Goal: Task Accomplishment & Management: Manage account settings

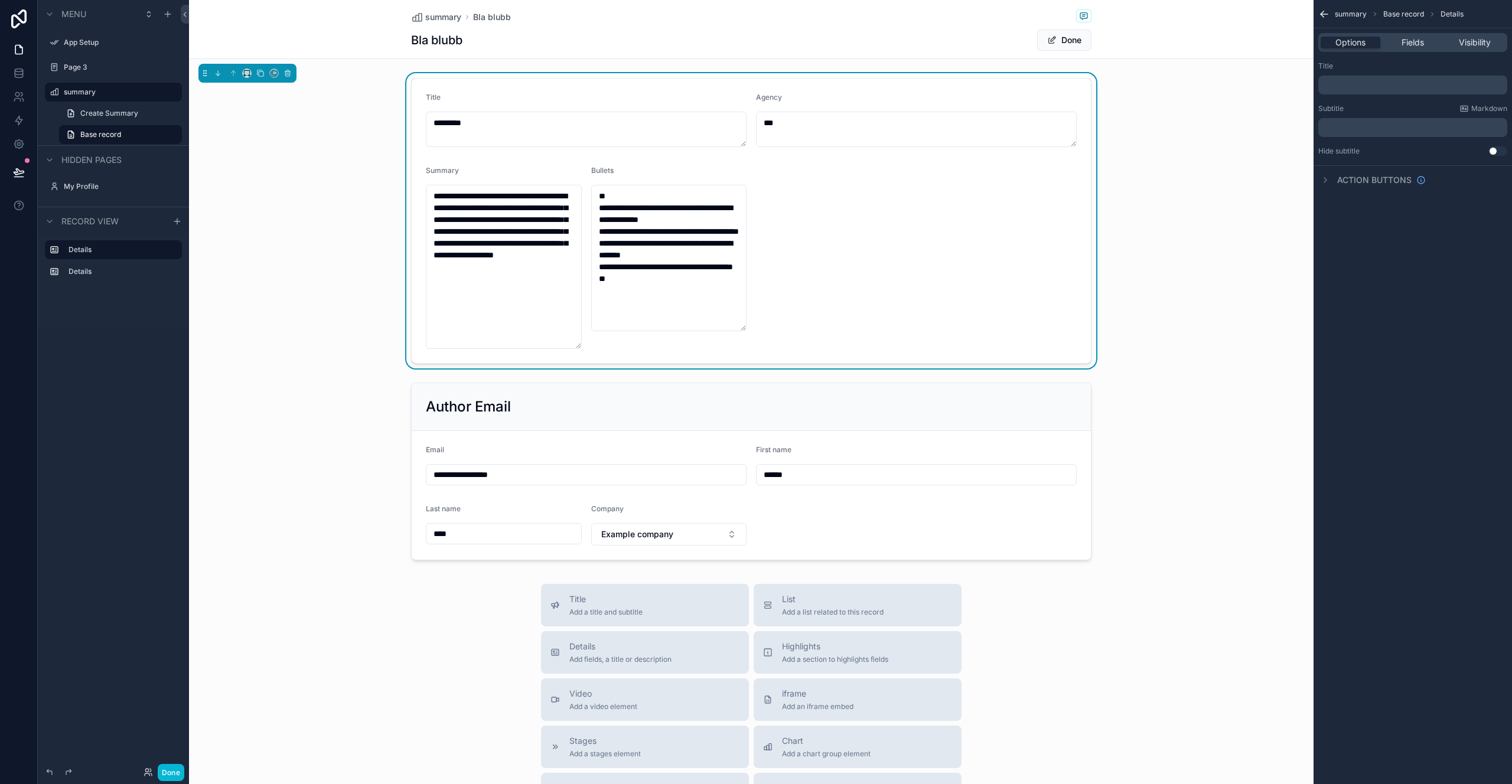
click at [313, 205] on div "**********" at bounding box center [751, 220] width 1125 height 295
click at [640, 431] on div "scrollable content" at bounding box center [751, 471] width 1125 height 187
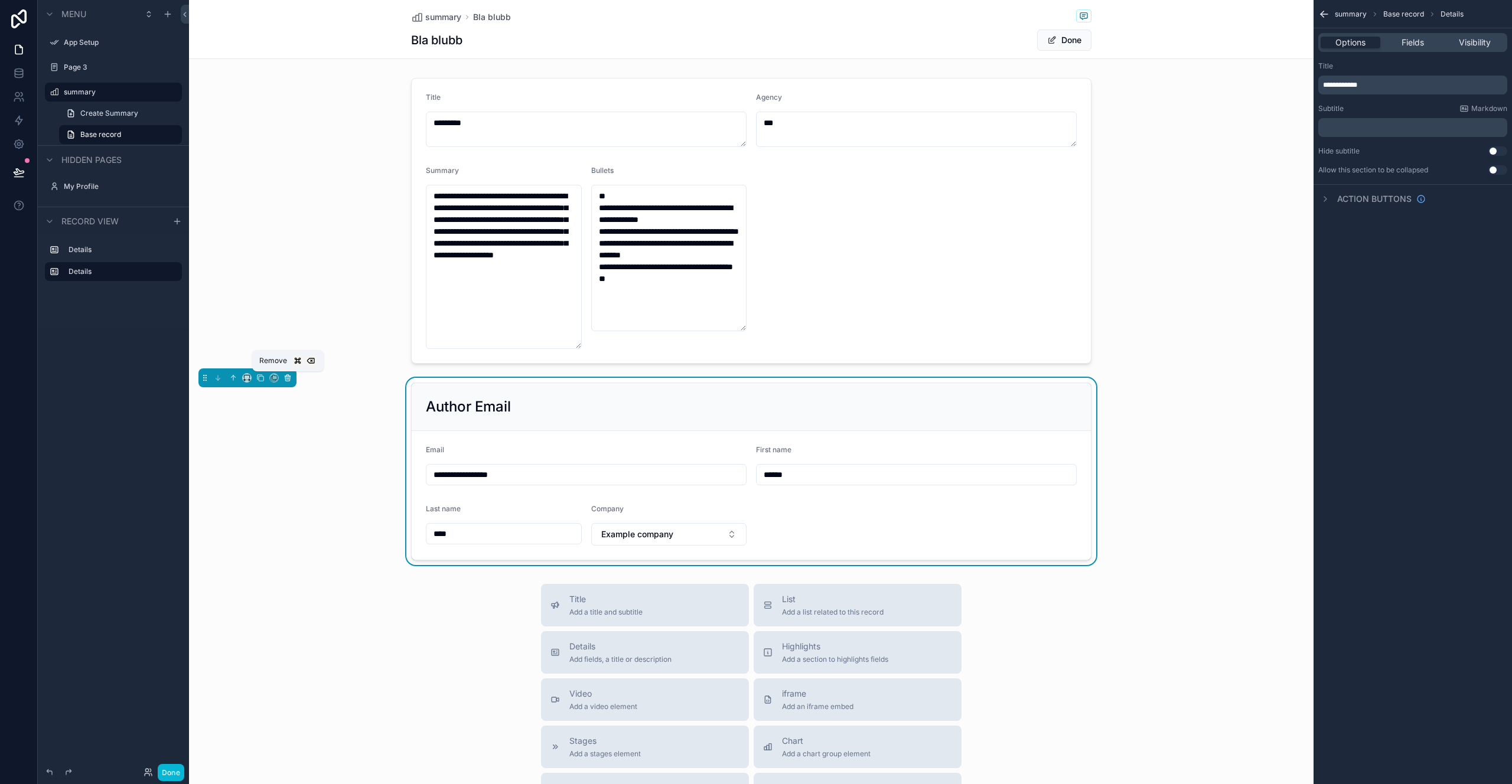
click at [289, 378] on icon "scrollable content" at bounding box center [288, 378] width 8 height 8
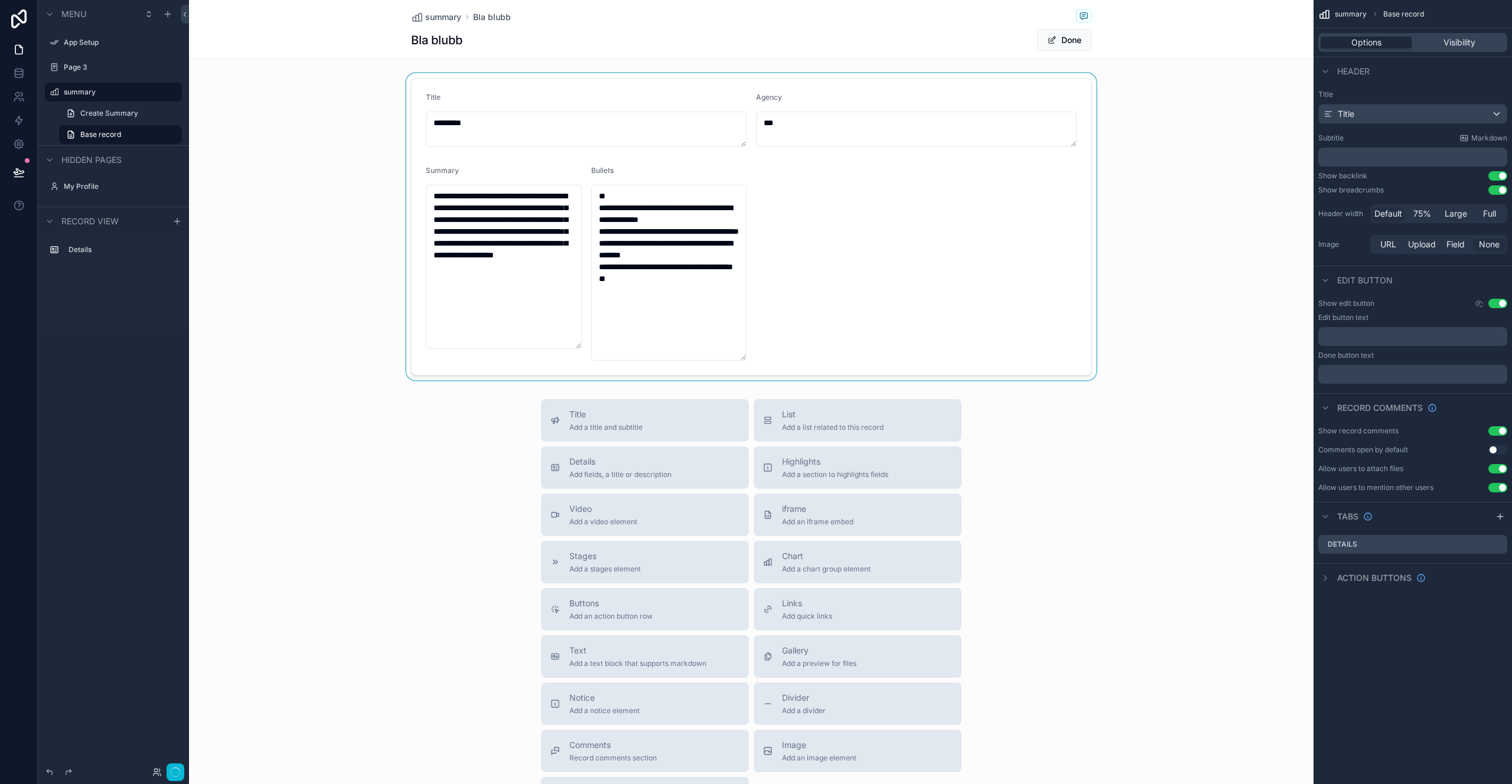
click at [513, 271] on div "scrollable content" at bounding box center [751, 226] width 1125 height 307
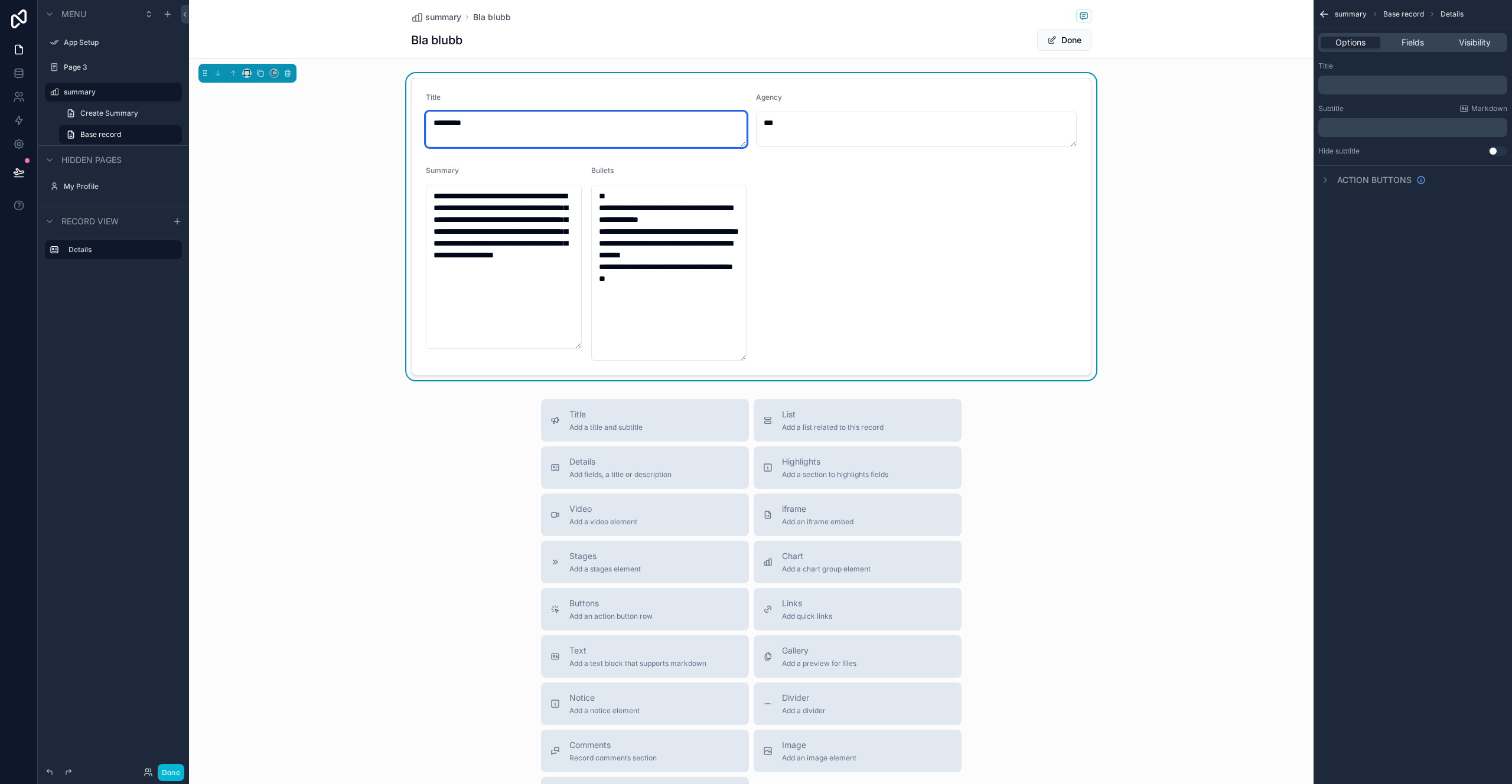
click at [724, 135] on textarea "*********" at bounding box center [586, 129] width 321 height 36
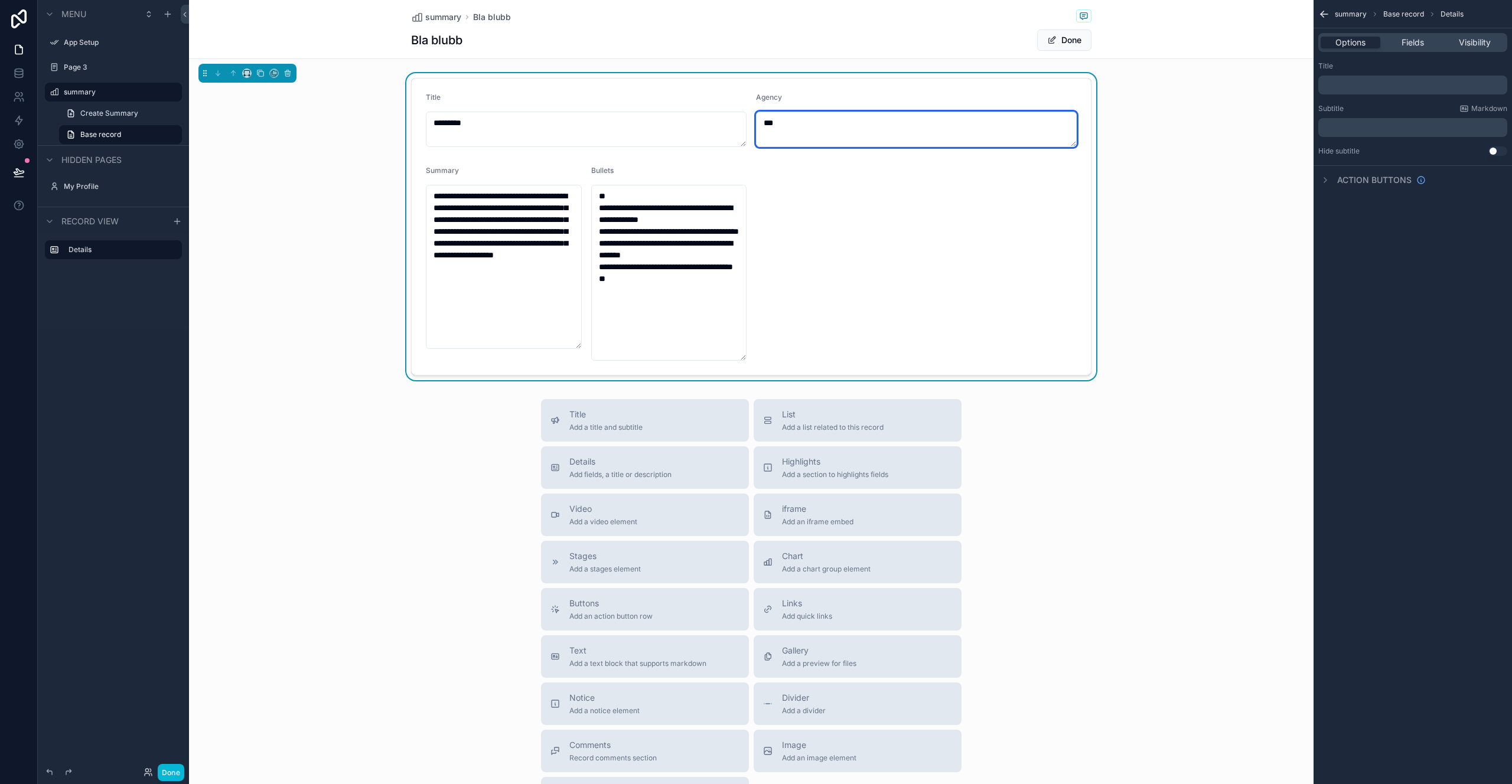
click at [835, 141] on textarea "***" at bounding box center [916, 129] width 321 height 36
click at [1420, 39] on span "Fields" at bounding box center [1412, 43] width 22 height 12
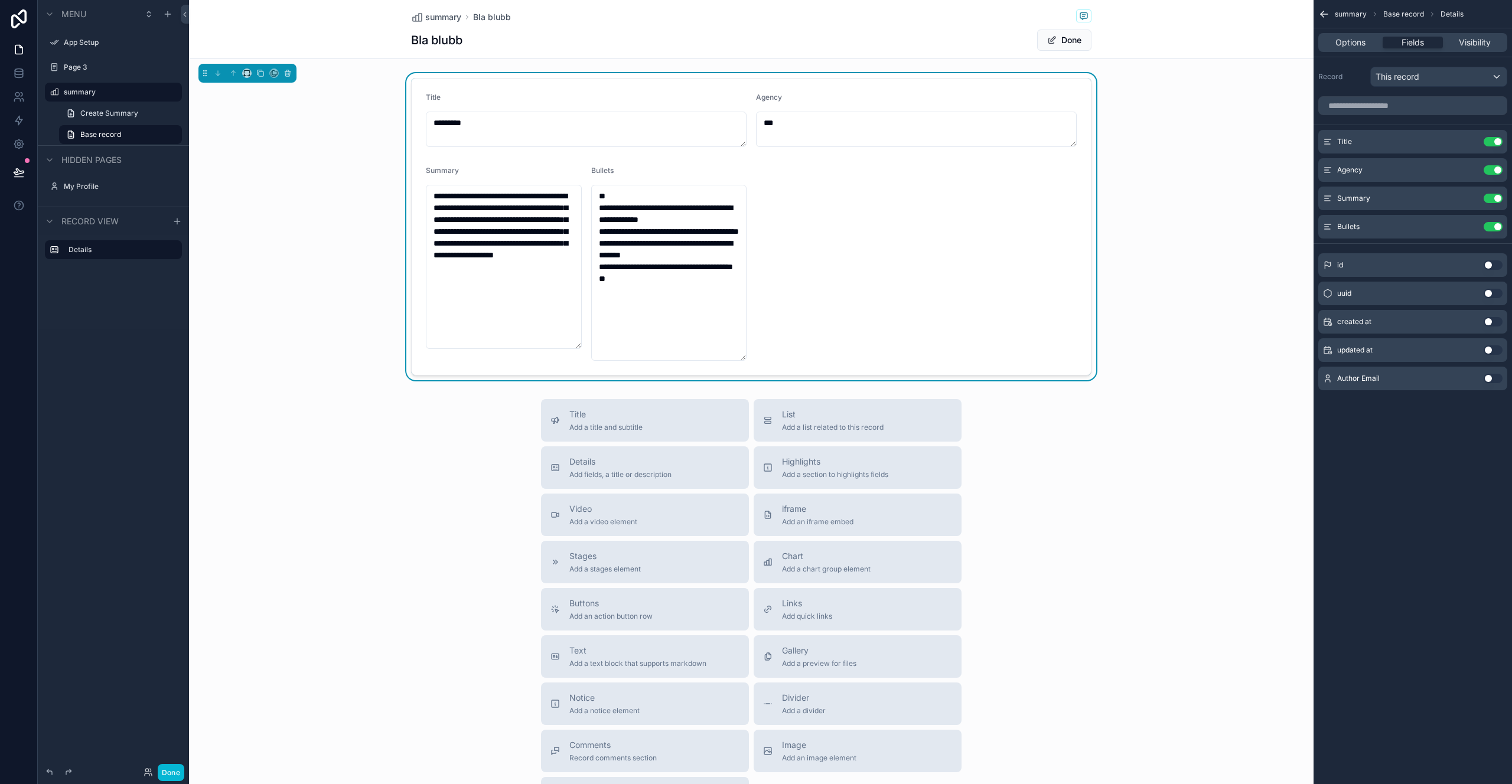
click at [1488, 317] on button "Use setting" at bounding box center [1493, 322] width 19 height 10
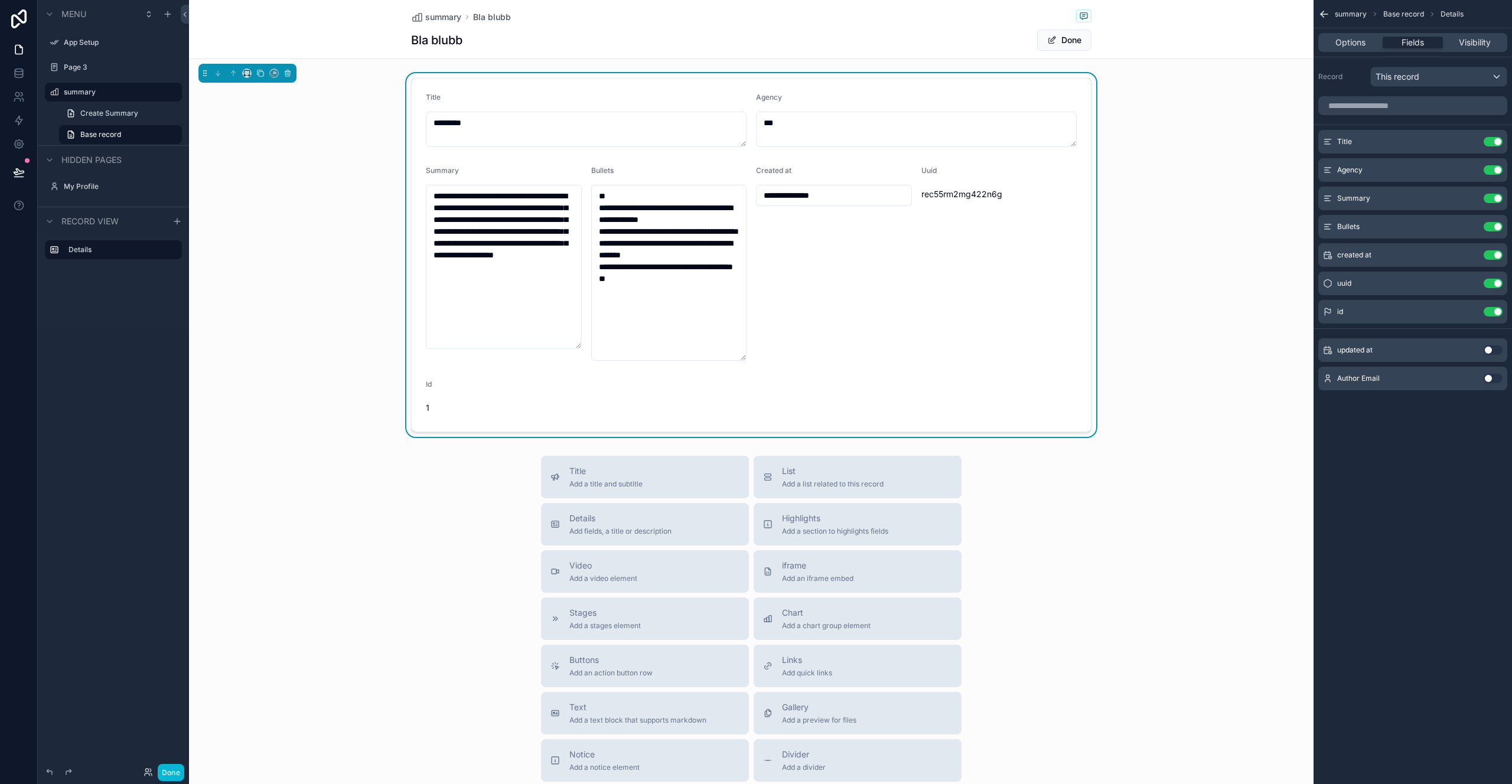
click at [1493, 354] on button "Use setting" at bounding box center [1493, 350] width 19 height 10
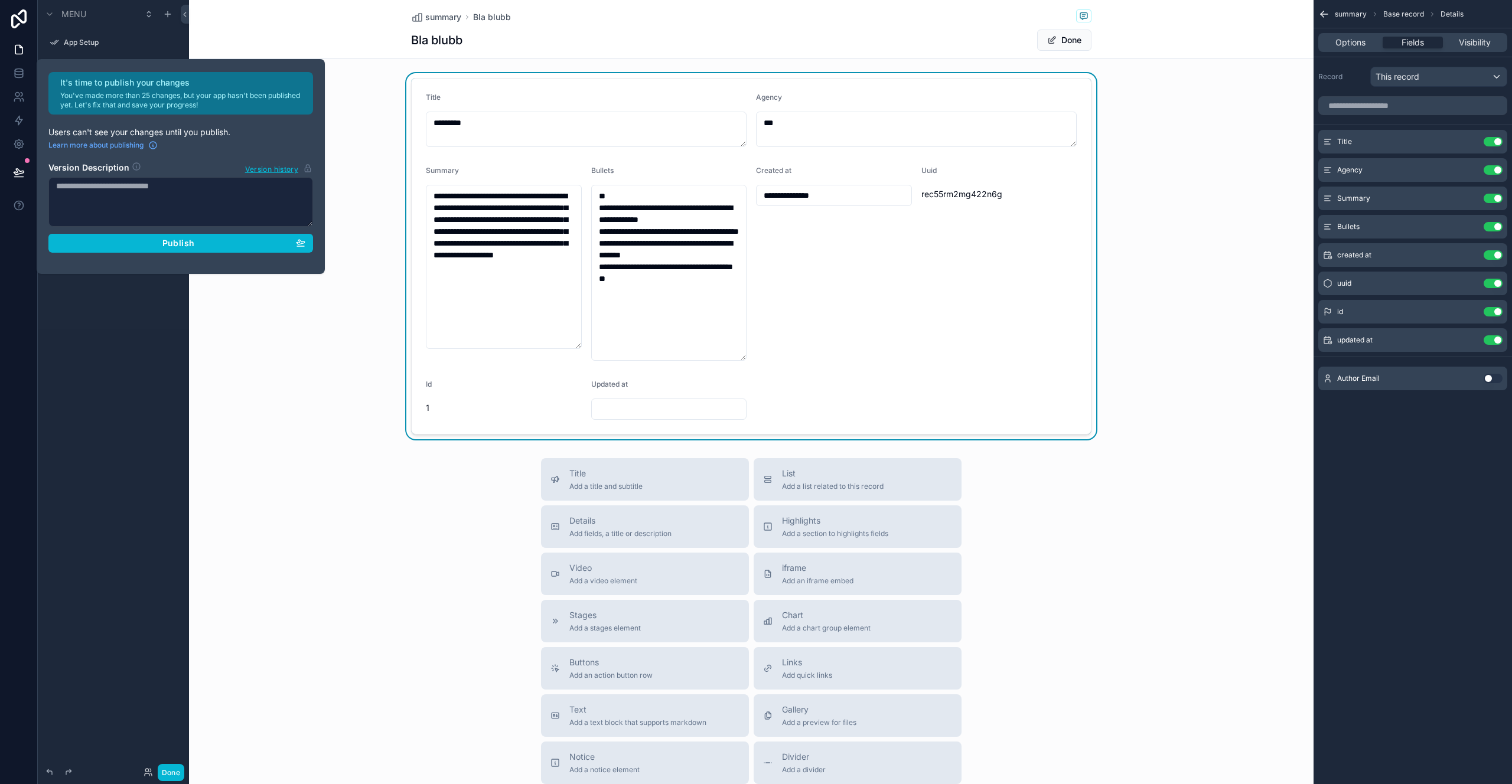
click at [272, 448] on div "**********" at bounding box center [751, 486] width 1125 height 973
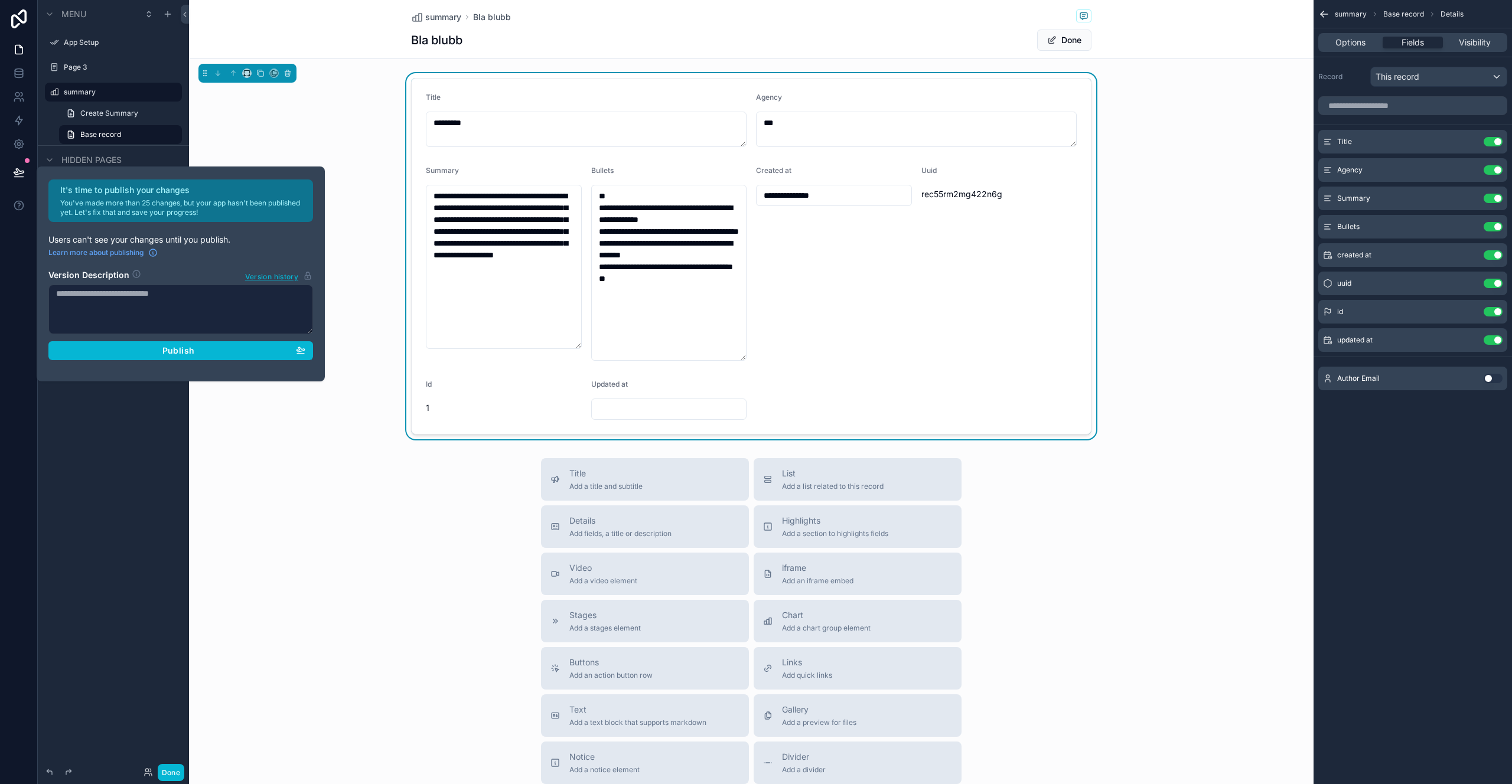
click at [332, 404] on div "**********" at bounding box center [751, 256] width 1125 height 366
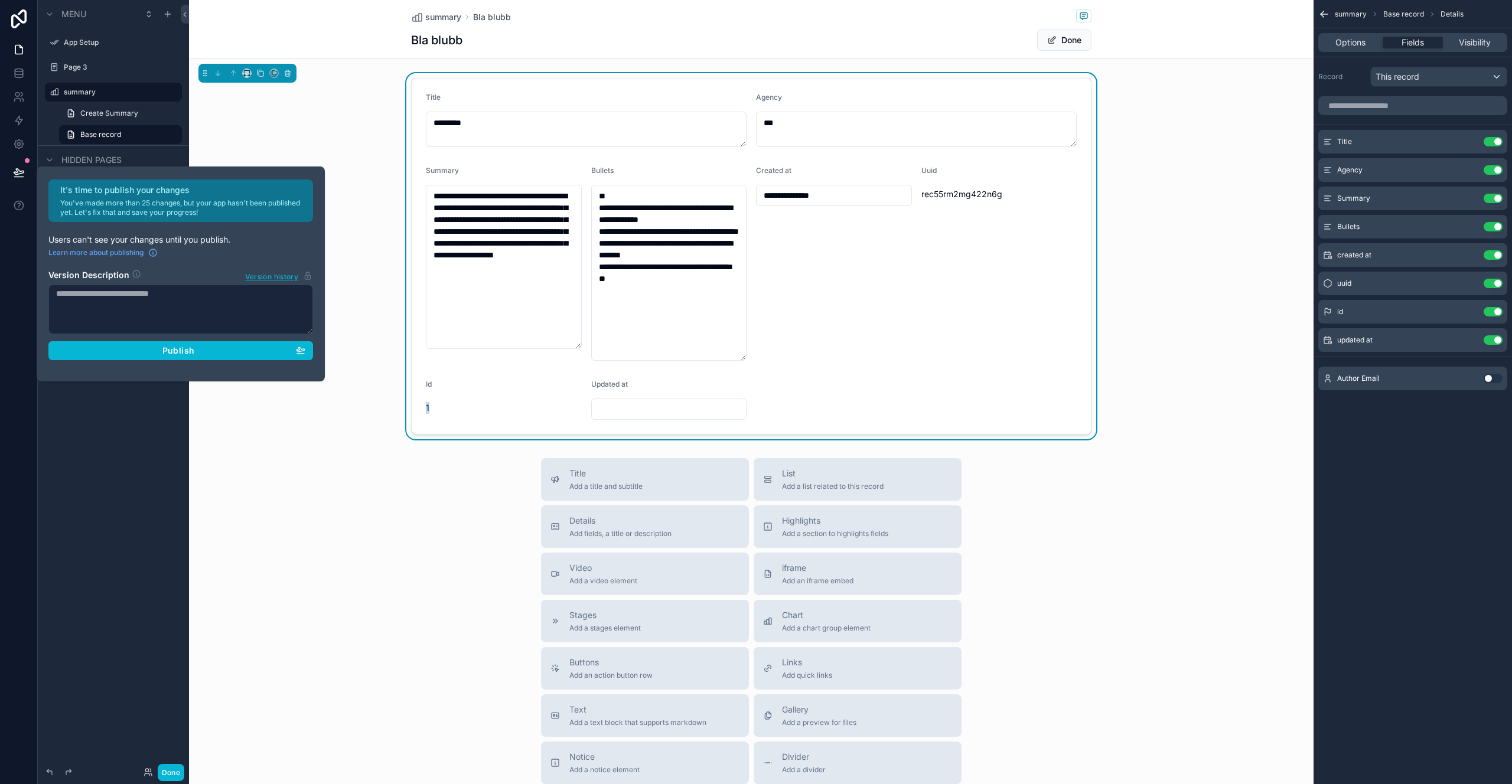
click at [332, 404] on div "**********" at bounding box center [751, 256] width 1125 height 366
click at [146, 406] on div "Menu App Setup Page 3 summary Create Summary Base record Hidden pages My Profil…" at bounding box center [114, 385] width 151 height 770
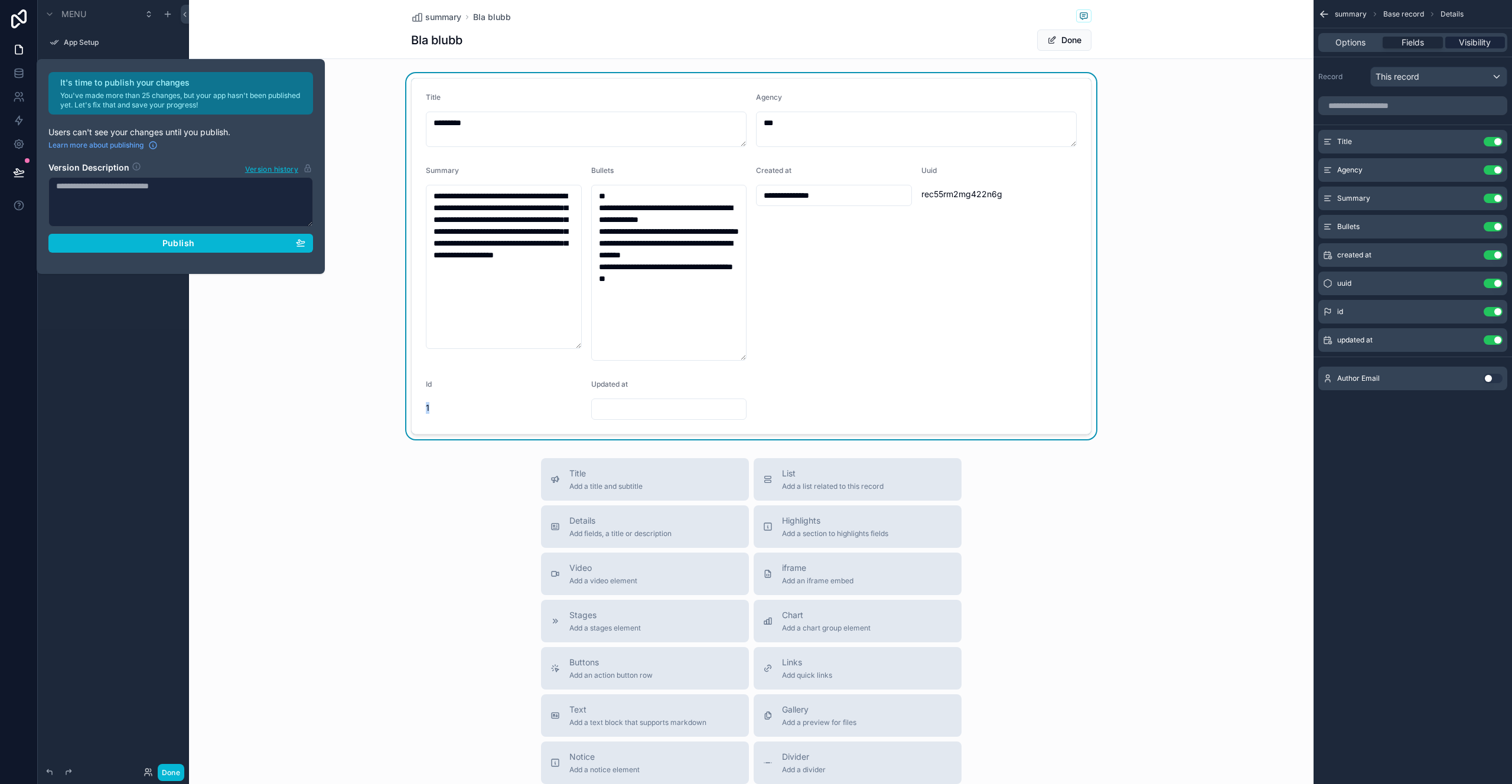
click at [1462, 41] on span "Visibility" at bounding box center [1475, 43] width 32 height 12
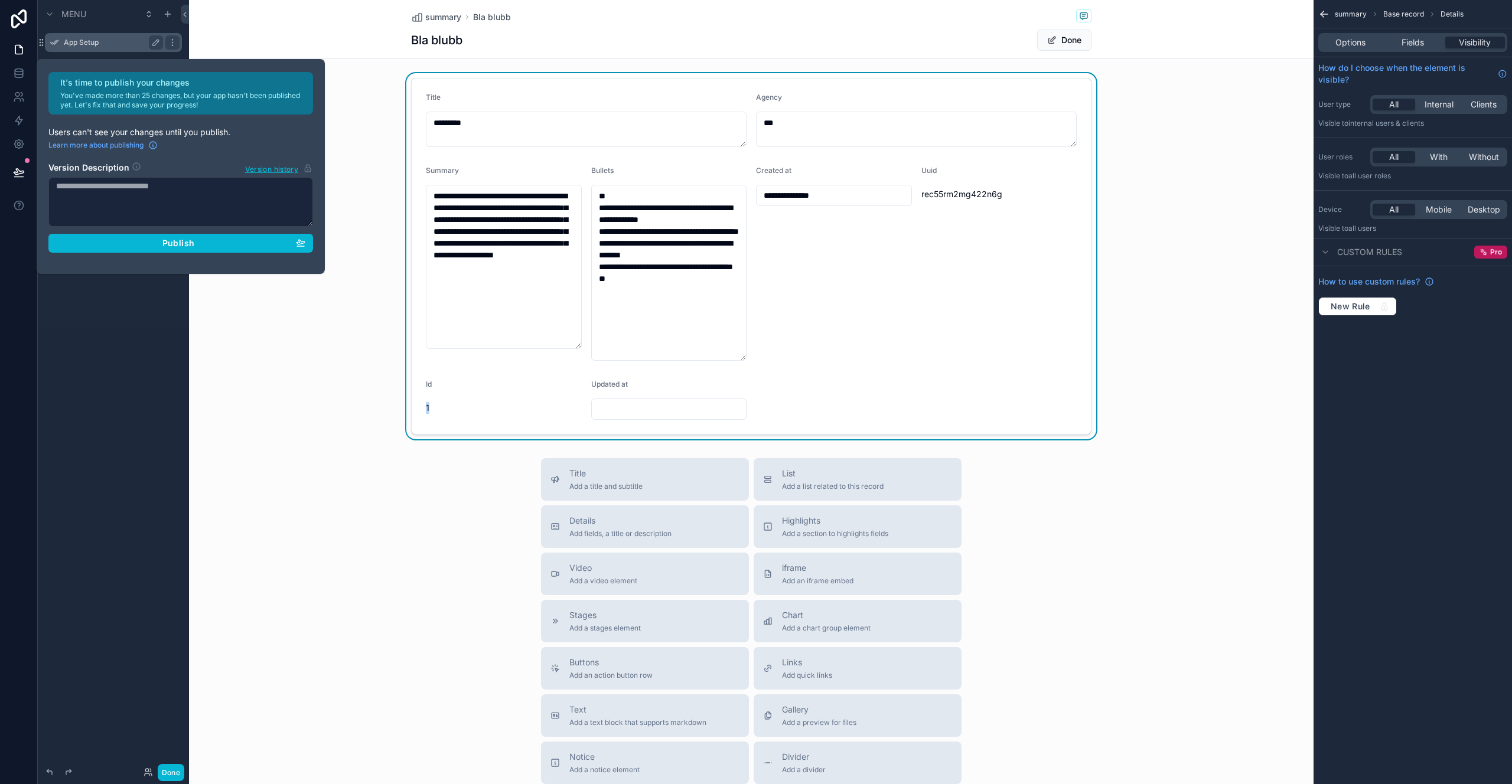
click at [135, 42] on label "App Setup" at bounding box center [111, 43] width 95 height 10
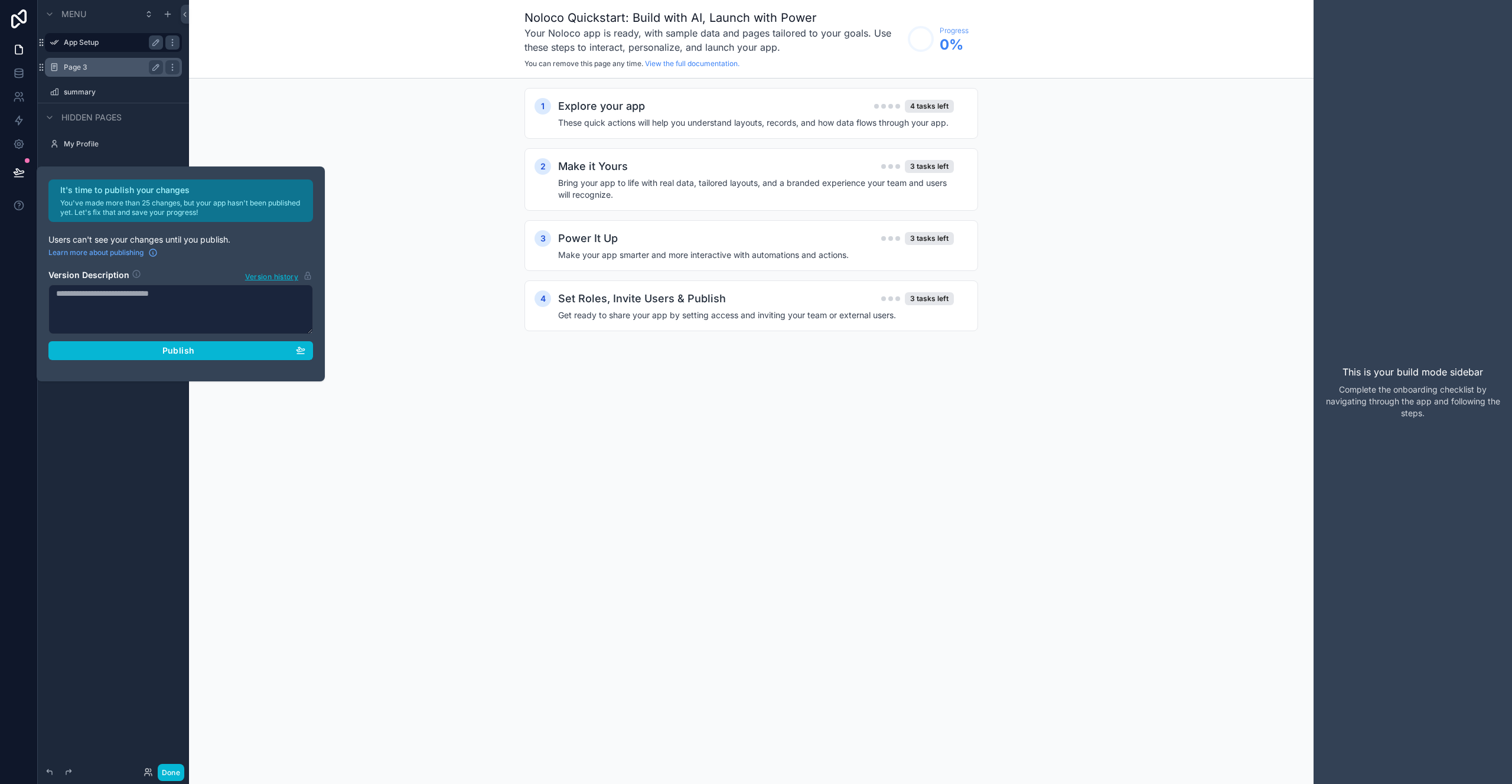
click at [123, 69] on label "Page 3" at bounding box center [111, 68] width 95 height 10
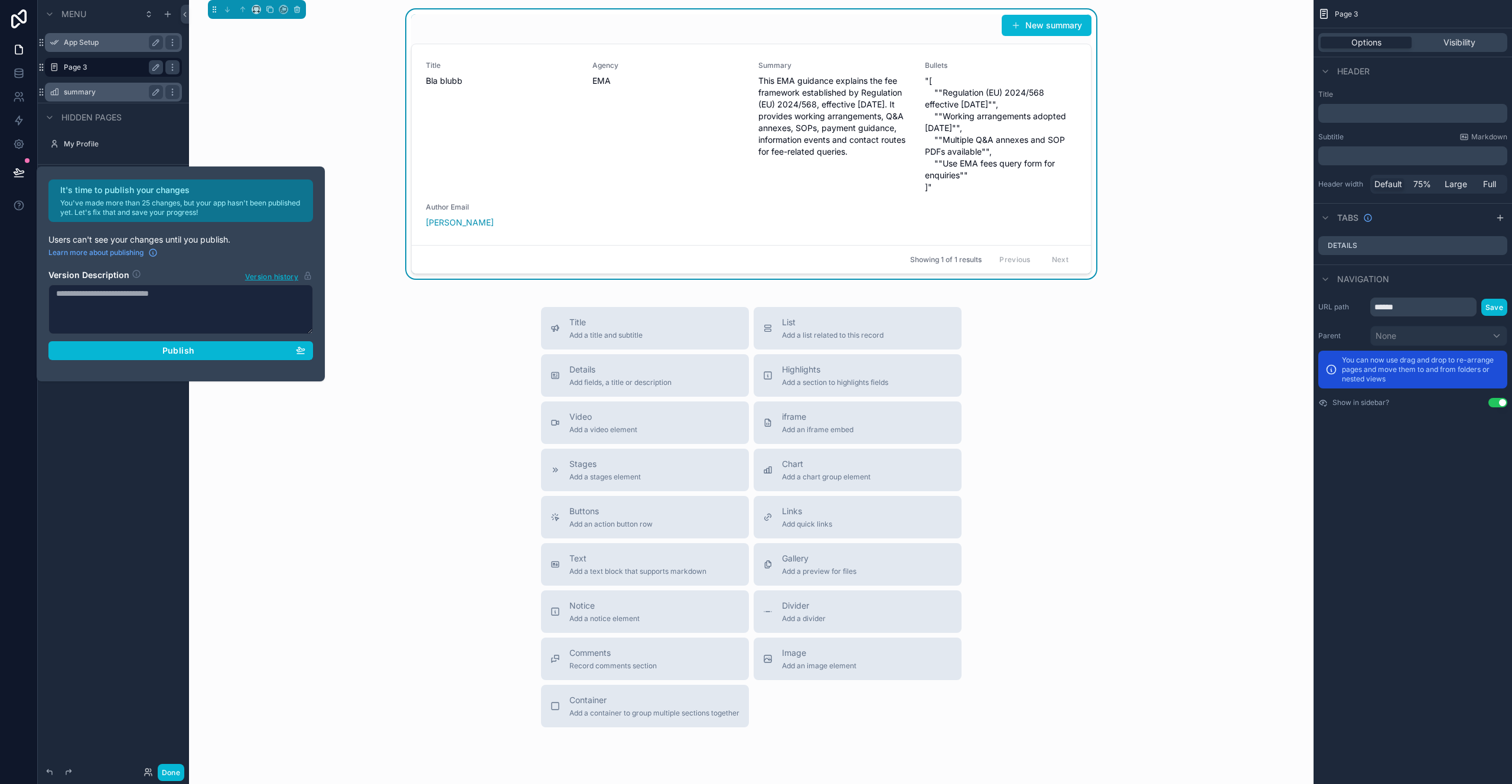
click at [122, 86] on div "summary" at bounding box center [114, 92] width 99 height 14
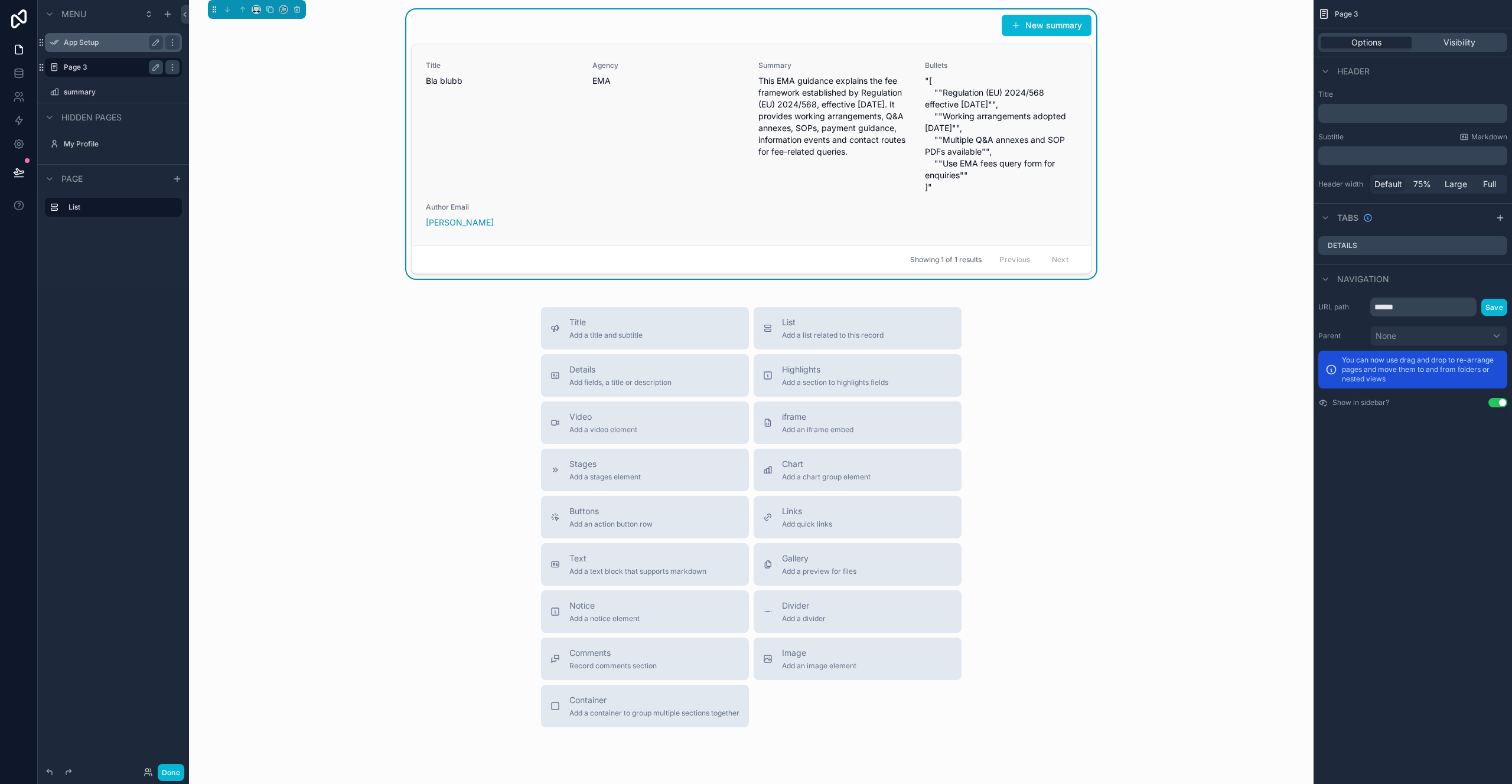
click at [674, 238] on link "Title Bla blubb Agency EMA Summary This EMA guidance explains the fee framework…" at bounding box center [751, 144] width 679 height 201
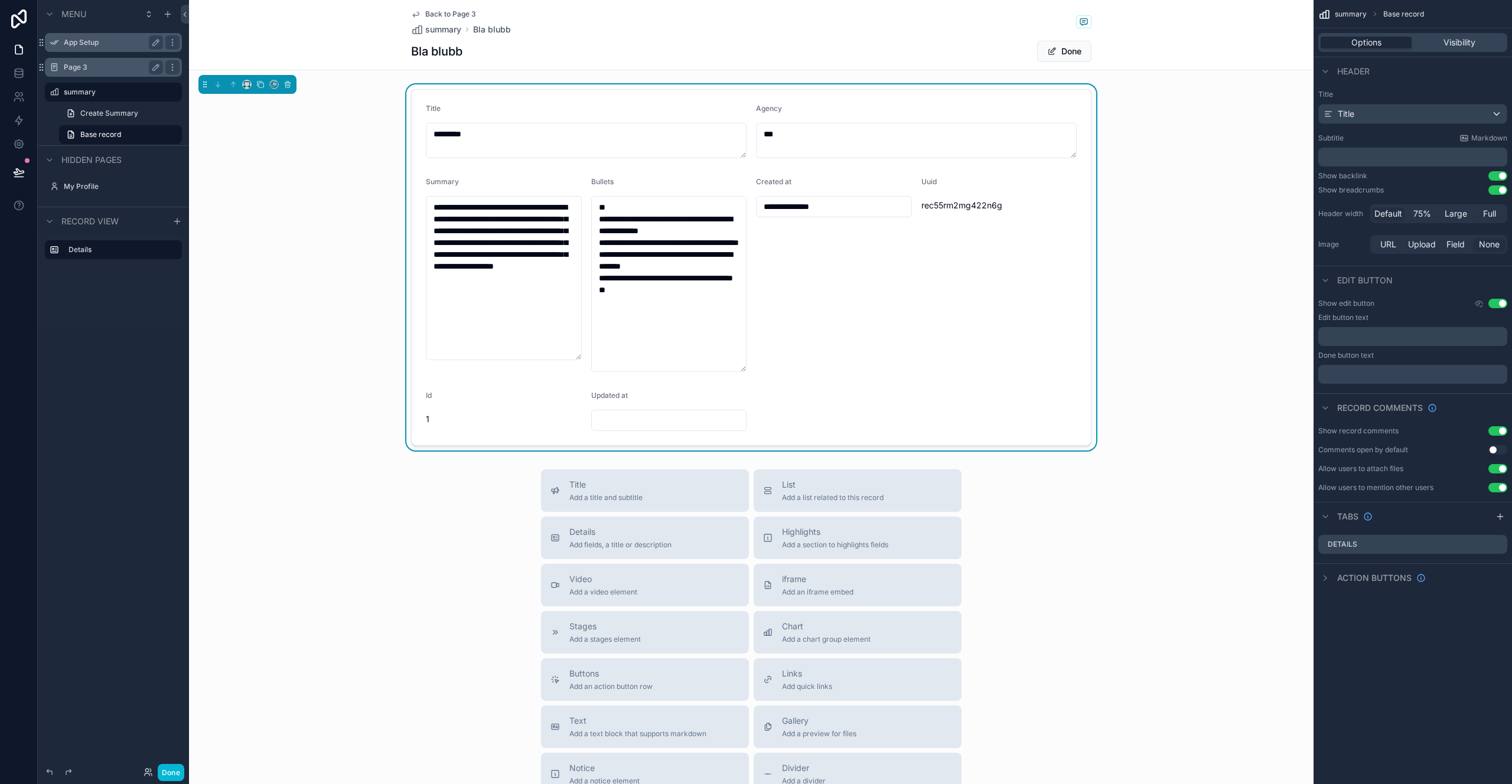
click at [1048, 483] on div "Title Add a title and subtitle List Add a list related to this record Details A…" at bounding box center [751, 680] width 1125 height 421
click at [921, 505] on button "List Add a list related to this record" at bounding box center [857, 491] width 208 height 42
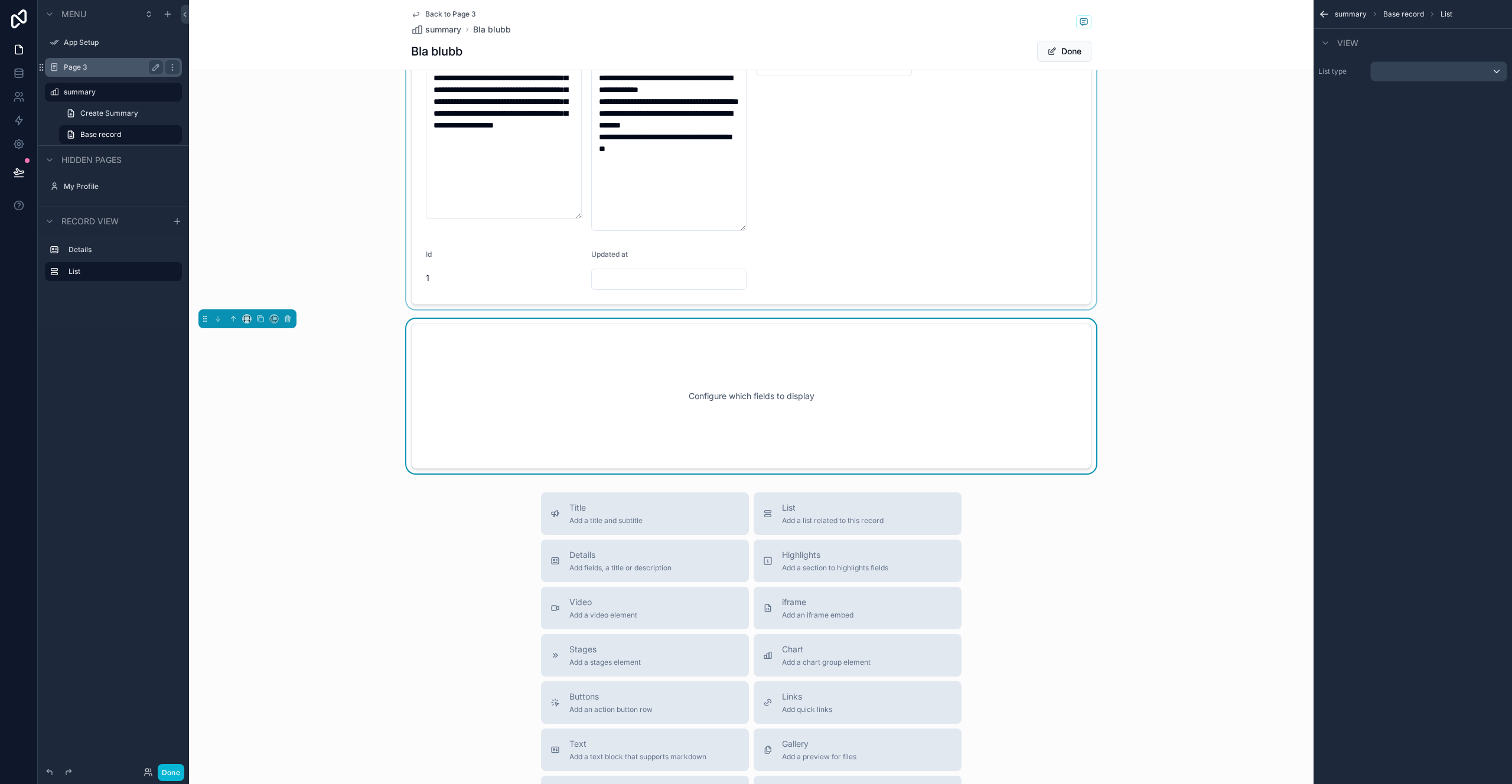
click at [911, 389] on div "Configure which fields to display" at bounding box center [751, 396] width 641 height 106
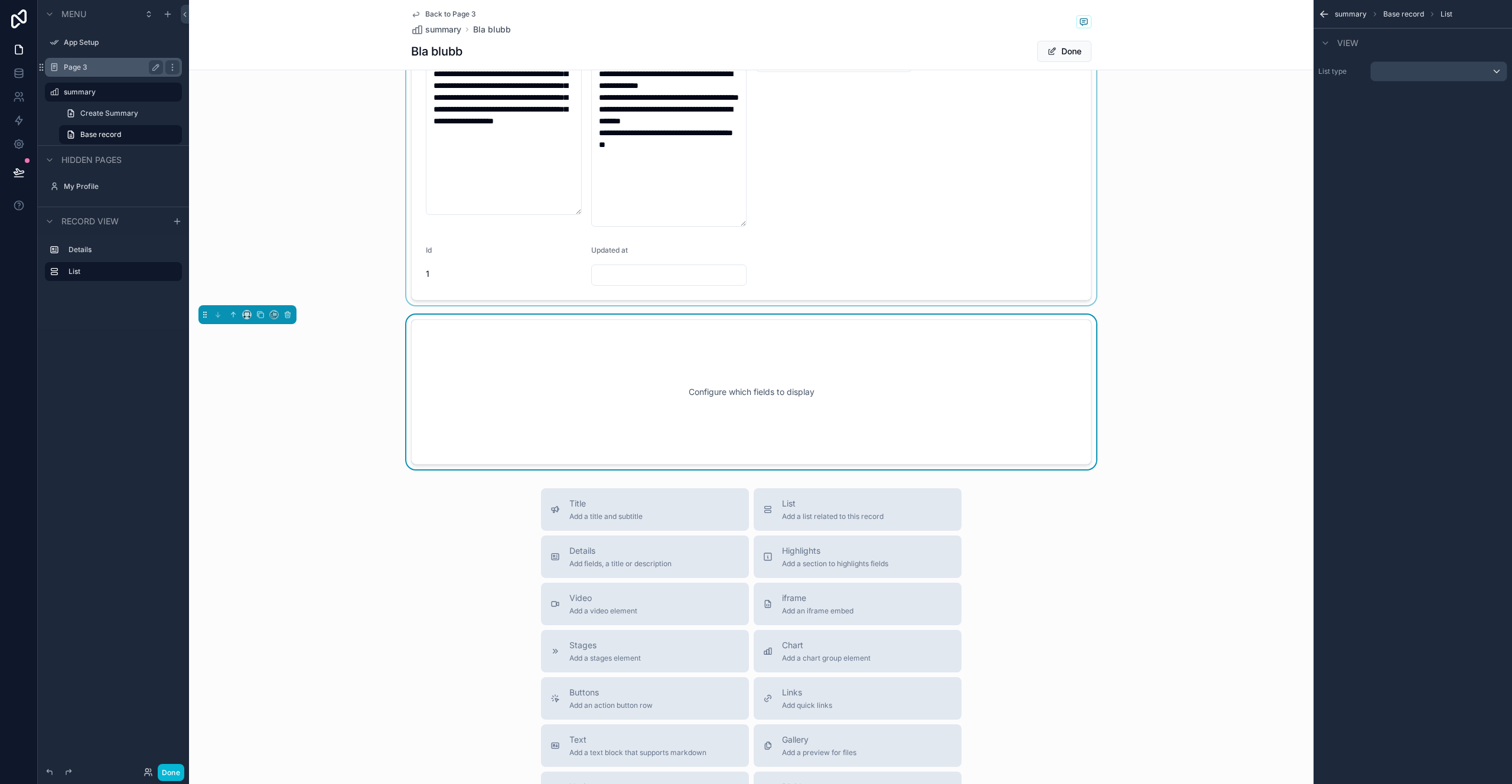
click at [910, 274] on div "scrollable content" at bounding box center [751, 122] width 1125 height 366
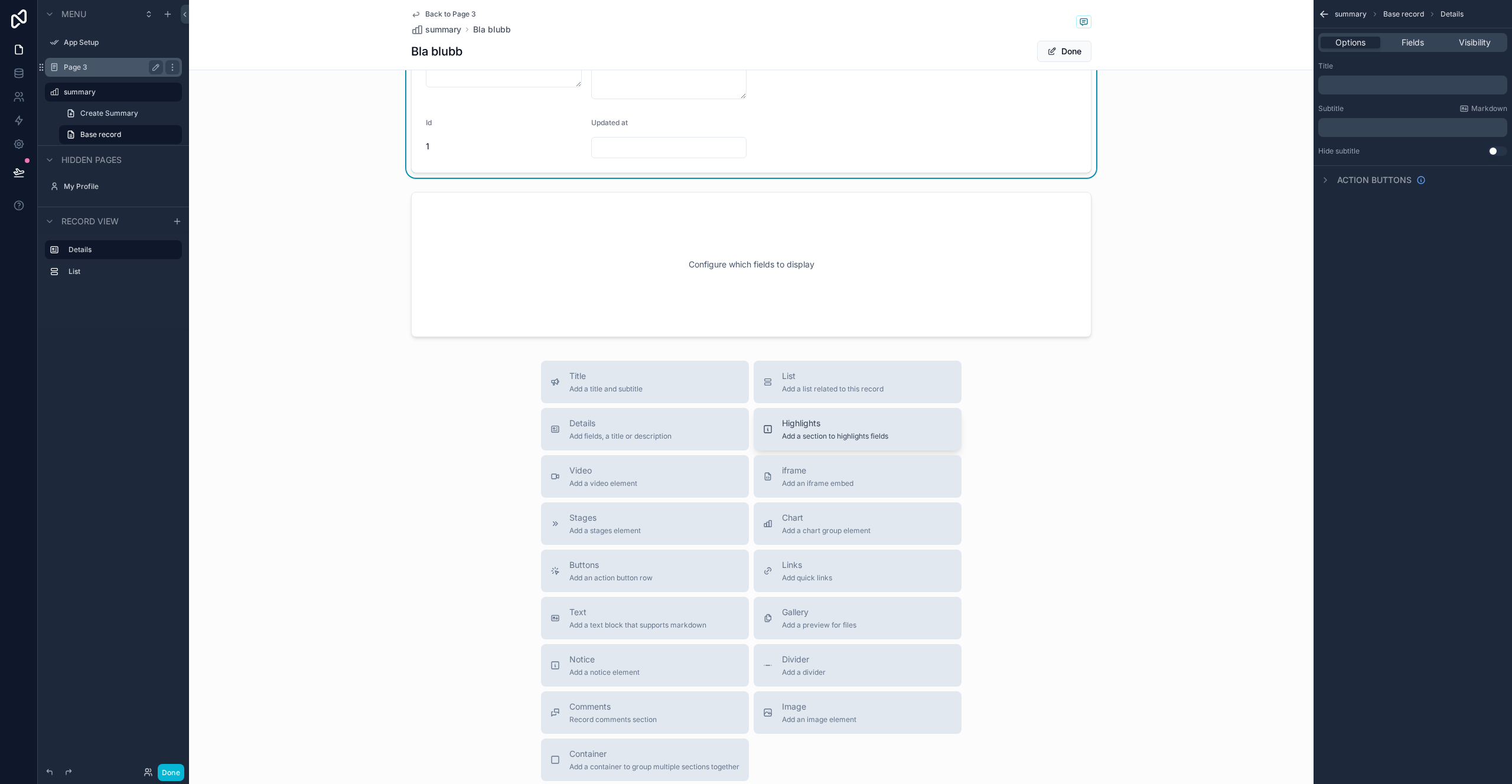
scroll to position [0, 0]
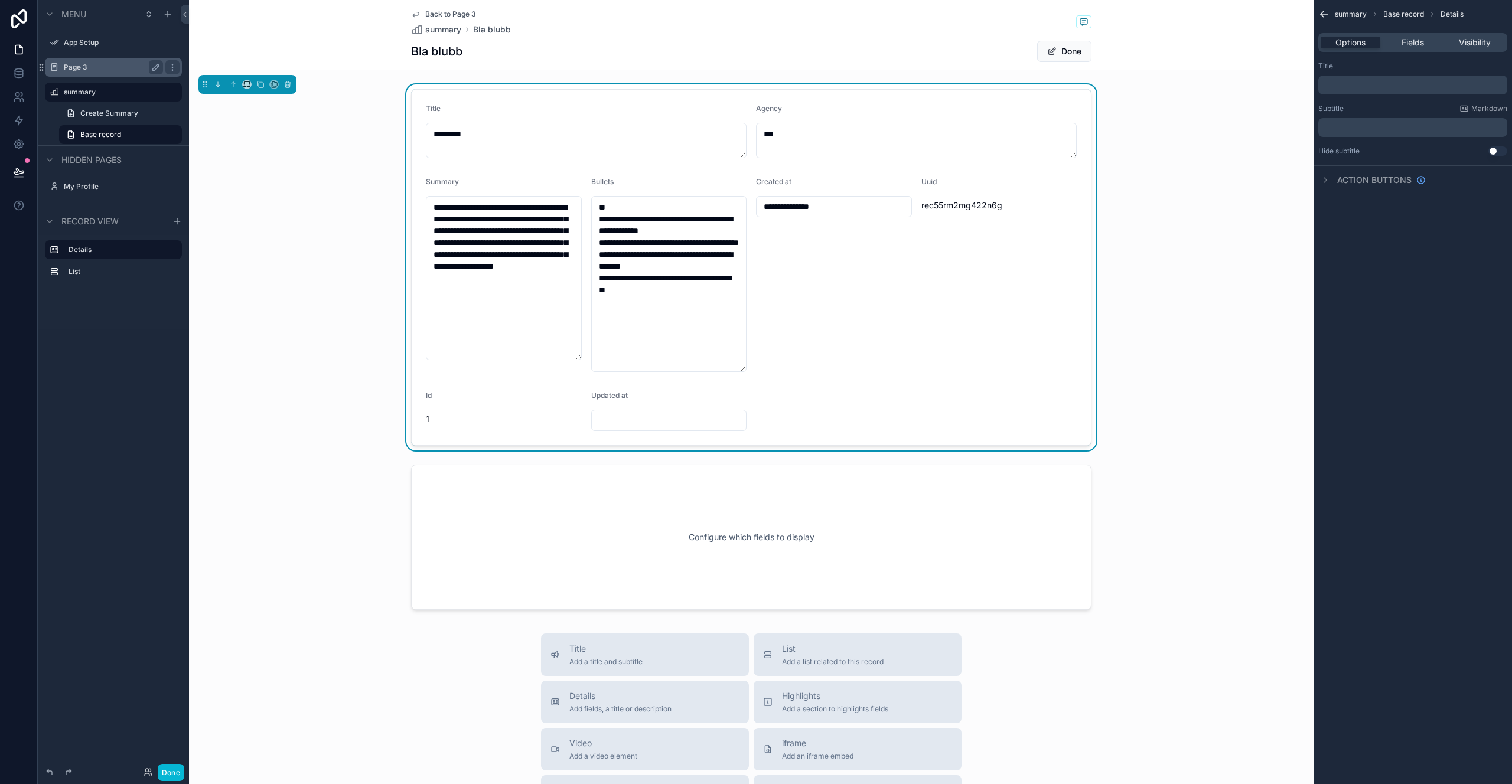
click at [1403, 18] on span "Base record" at bounding box center [1403, 14] width 40 height 10
click at [1403, 13] on span "Base record" at bounding box center [1403, 14] width 40 height 10
click at [435, 34] on span "summary" at bounding box center [443, 30] width 36 height 12
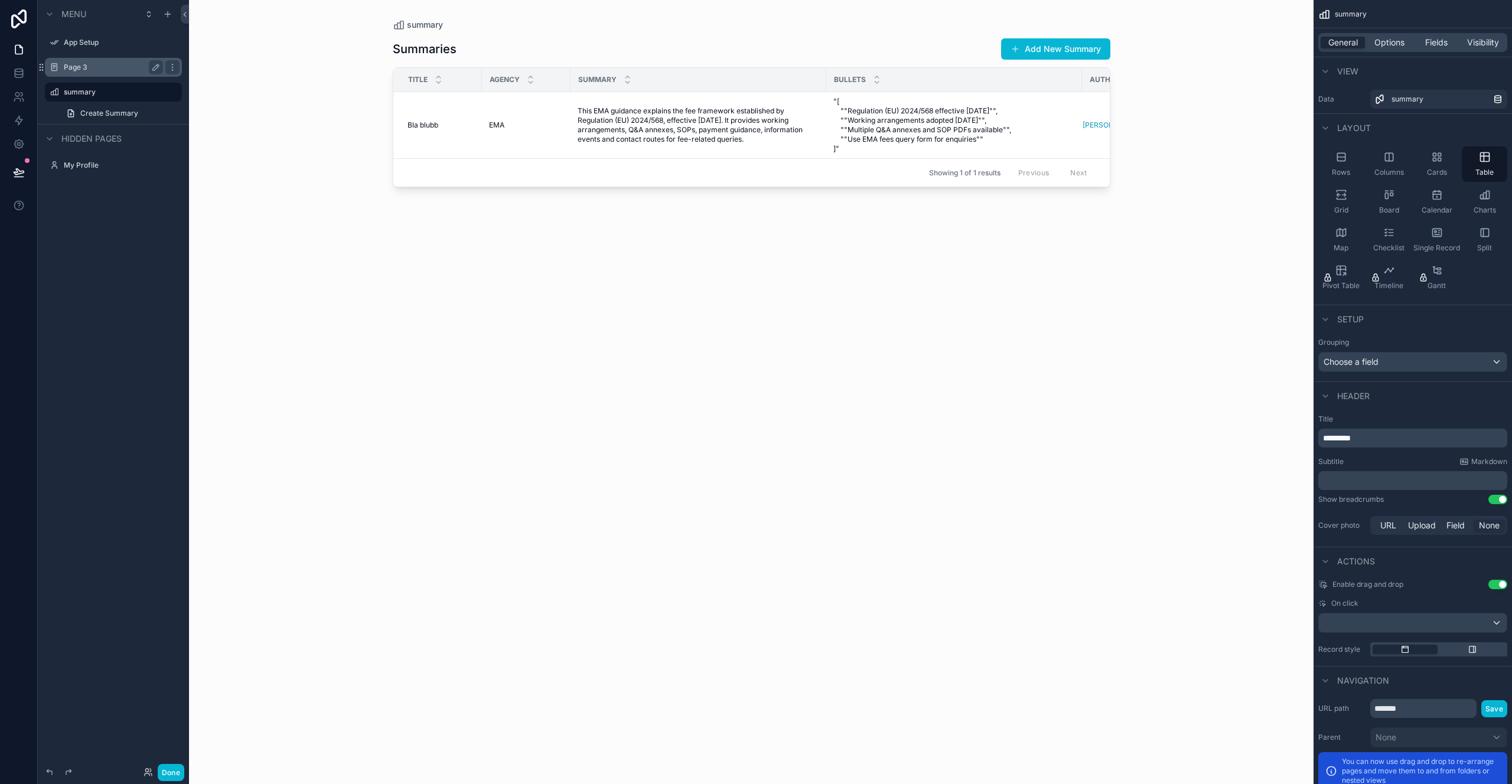
click at [652, 362] on div "Summaries Add New Summary Title Agency Summary Bullets Author Email Bla blubb B…" at bounding box center [752, 400] width 718 height 739
click at [719, 165] on div "Showing 1 of 1 results Previous Next" at bounding box center [752, 172] width 717 height 28
click at [1385, 40] on span "Options" at bounding box center [1389, 43] width 30 height 12
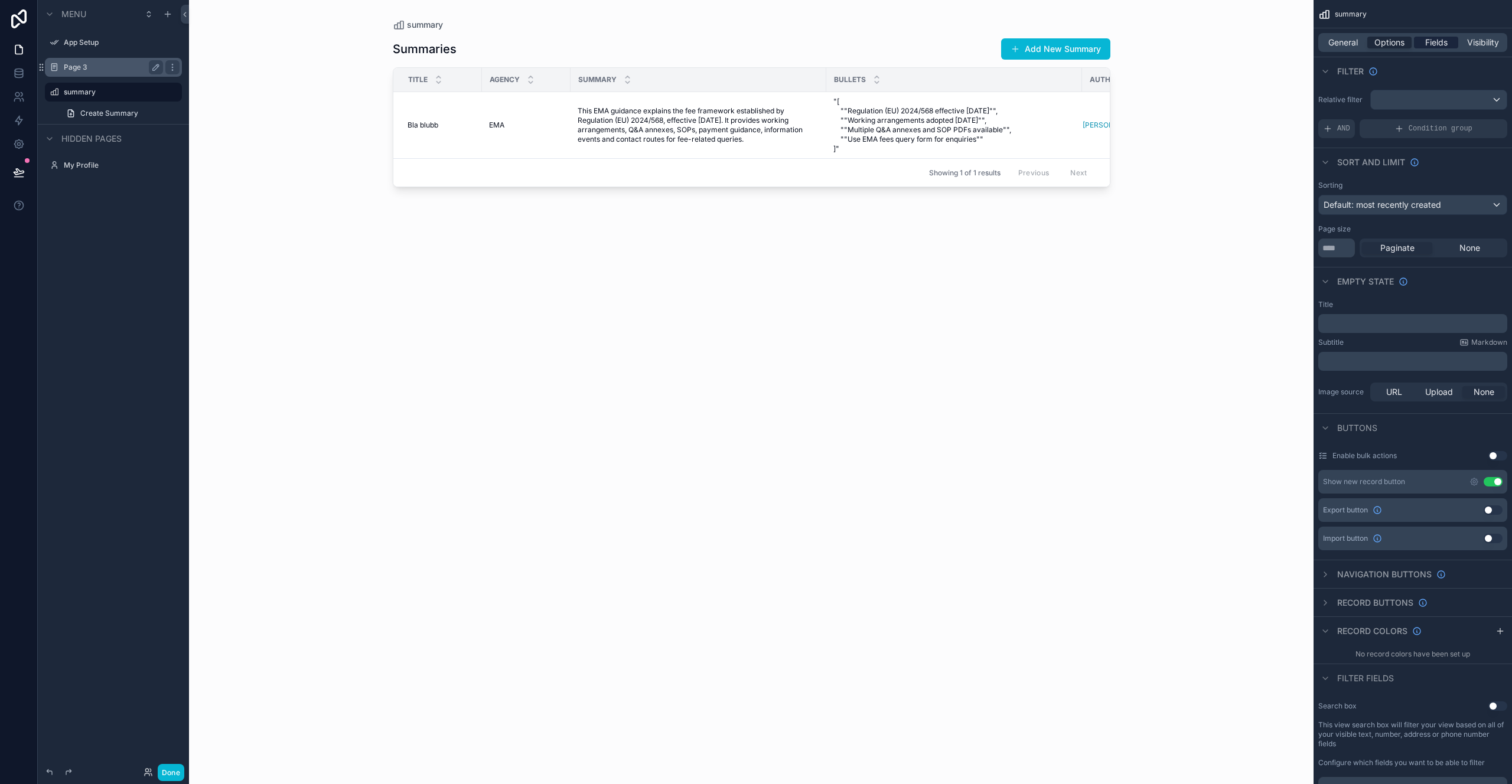
click at [1449, 45] on div "Fields" at bounding box center [1436, 43] width 44 height 12
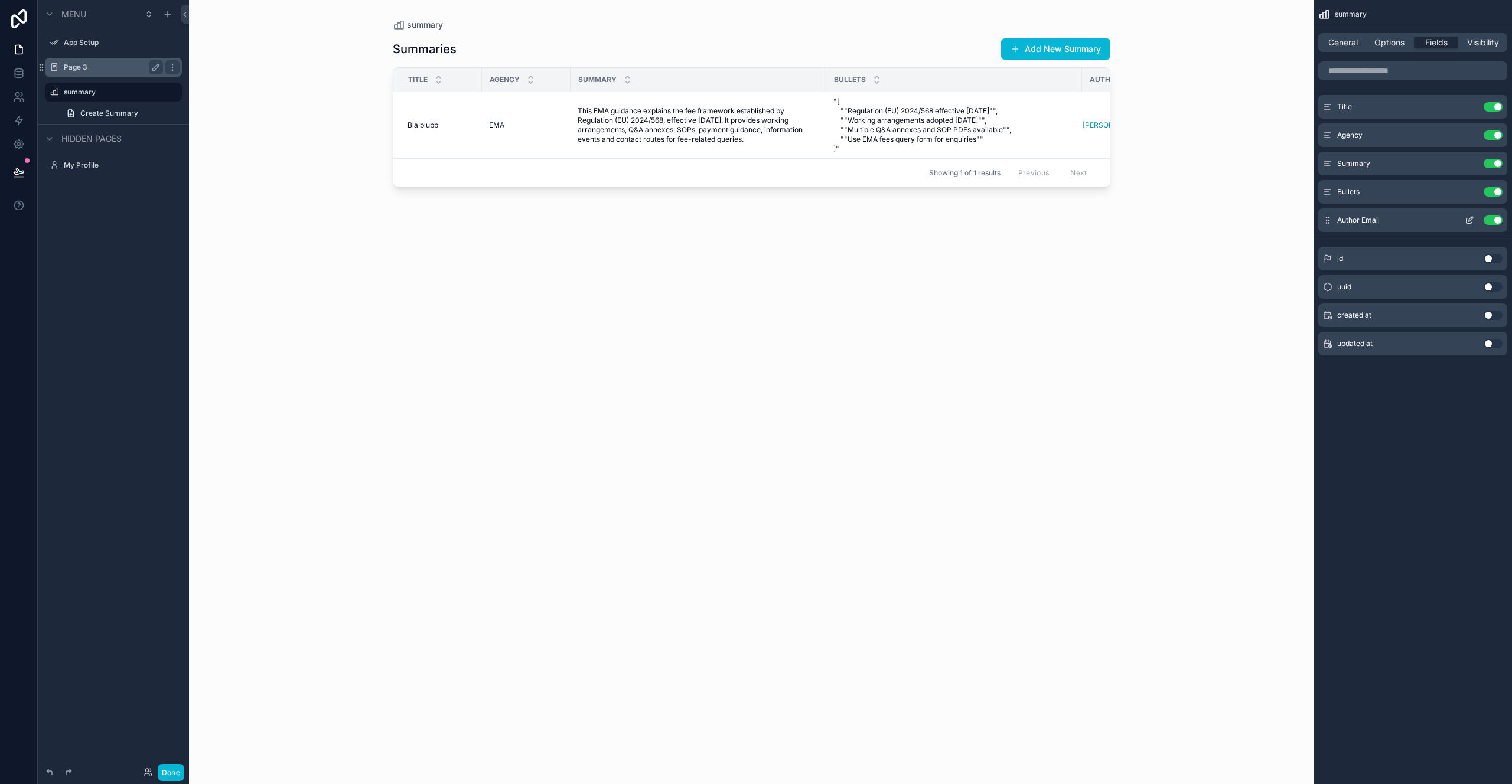
click at [1498, 217] on button "Use setting" at bounding box center [1493, 220] width 19 height 10
click at [1484, 40] on span "Visibility" at bounding box center [1483, 43] width 32 height 12
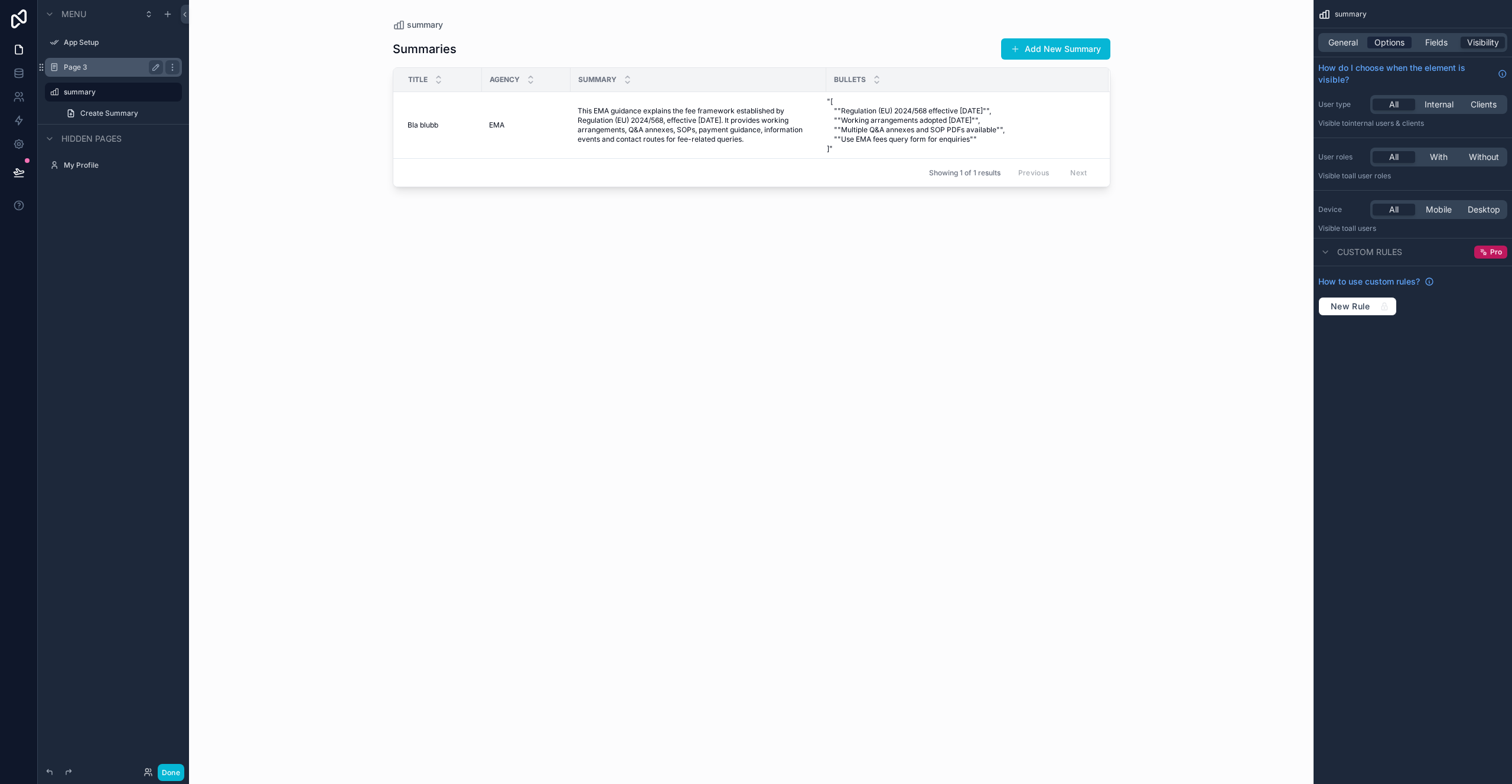
click at [1378, 41] on span "Options" at bounding box center [1389, 43] width 30 height 12
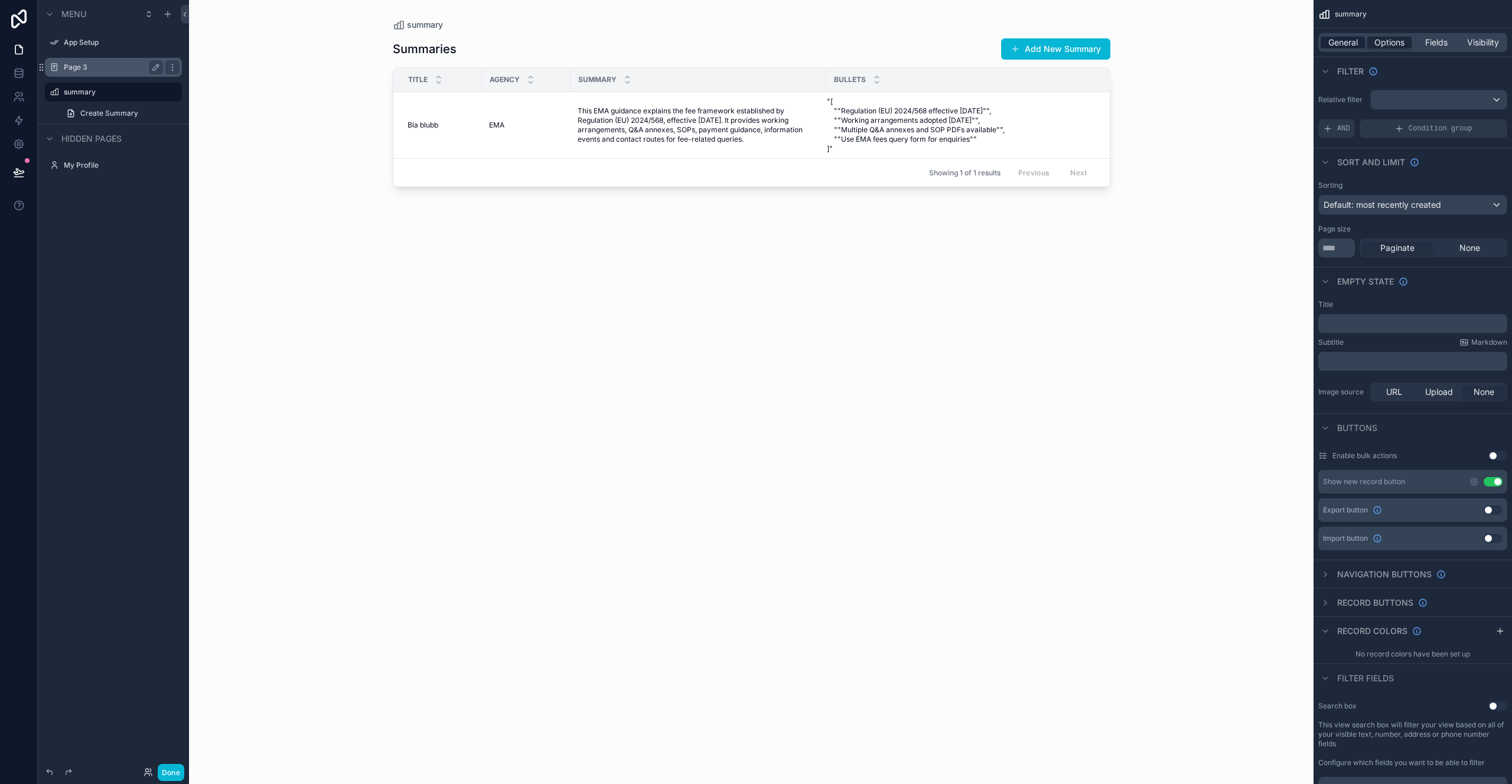
click at [1337, 42] on span "General" at bounding box center [1343, 43] width 30 height 12
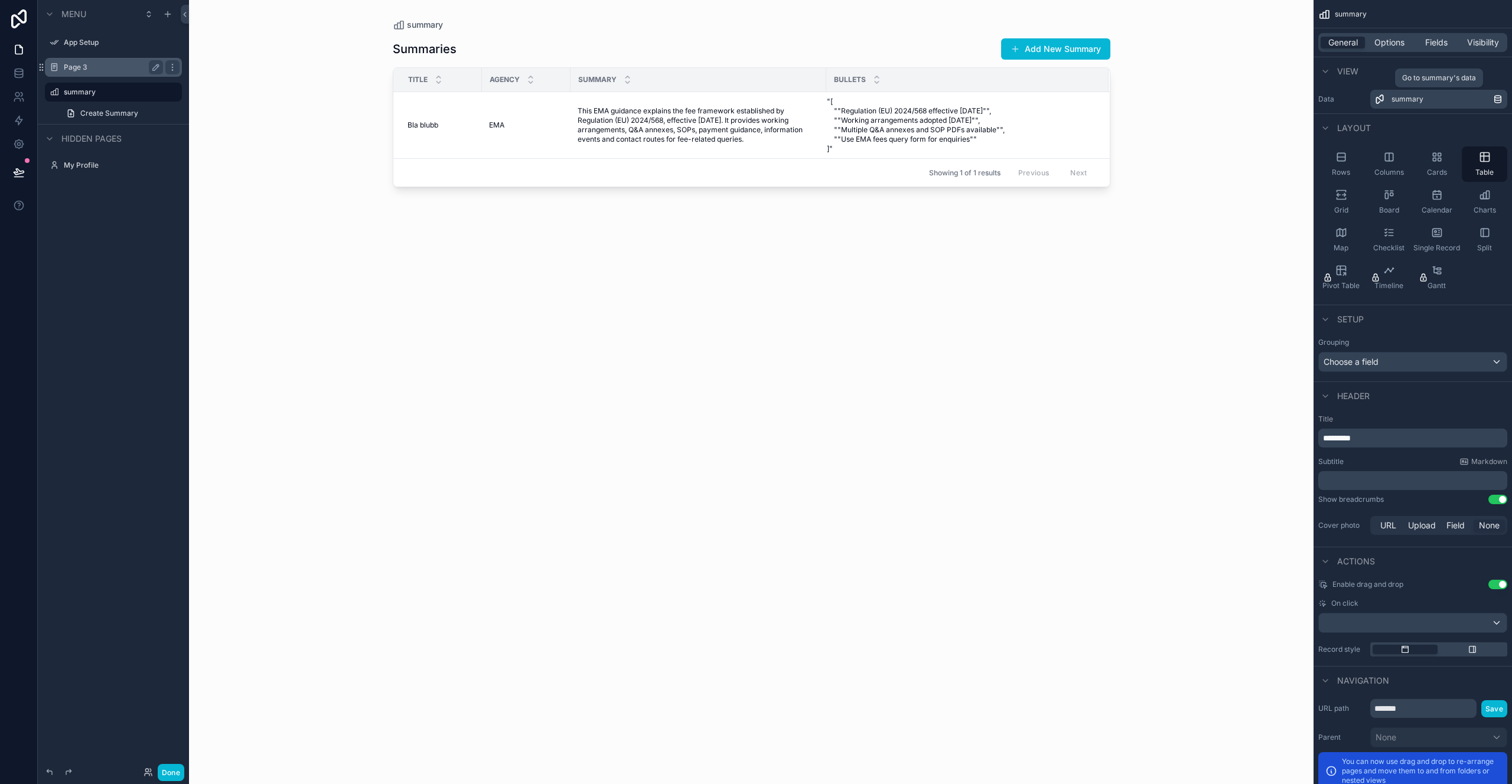
click at [1406, 100] on span "summary" at bounding box center [1408, 100] width 32 height 10
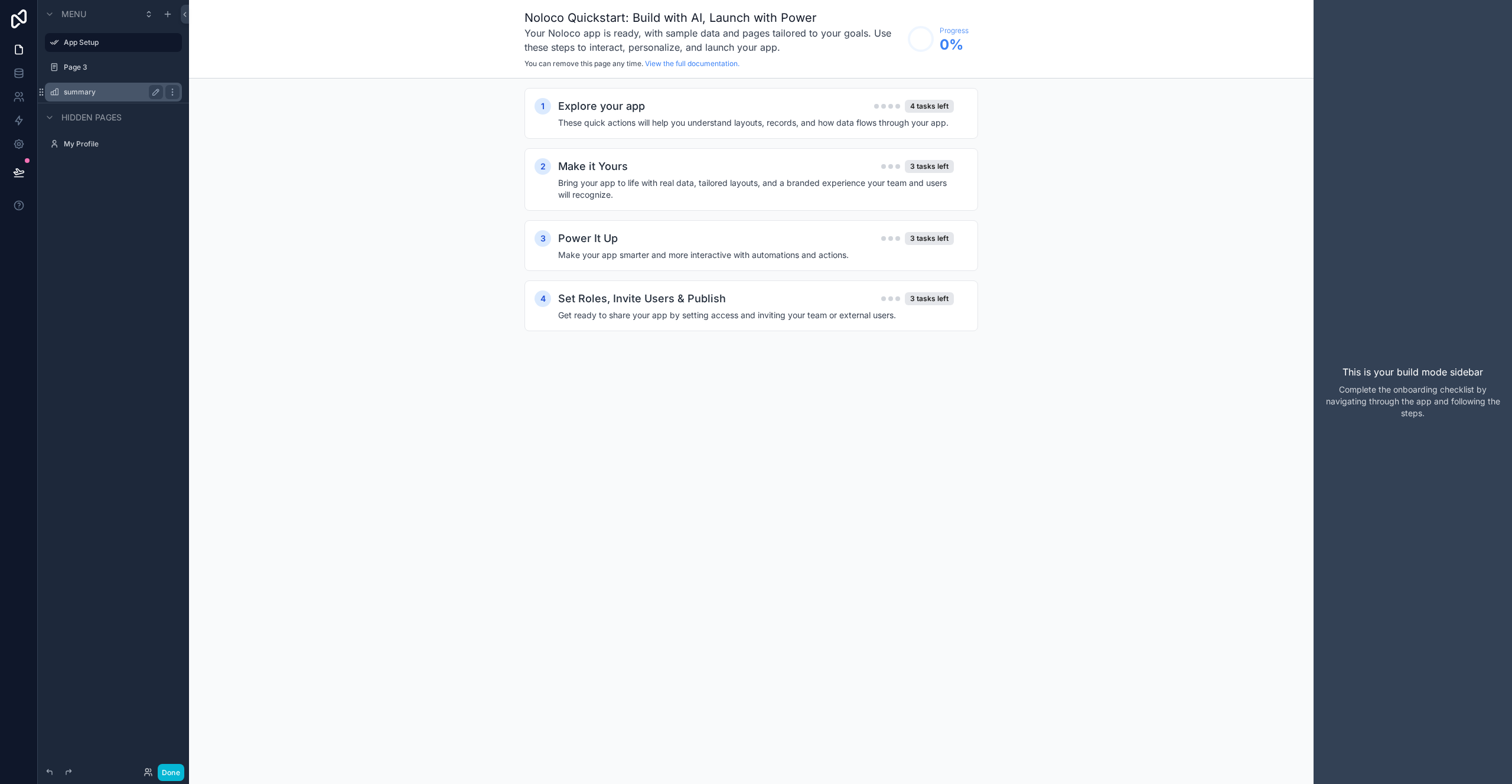
click at [109, 95] on label "summary" at bounding box center [111, 92] width 95 height 10
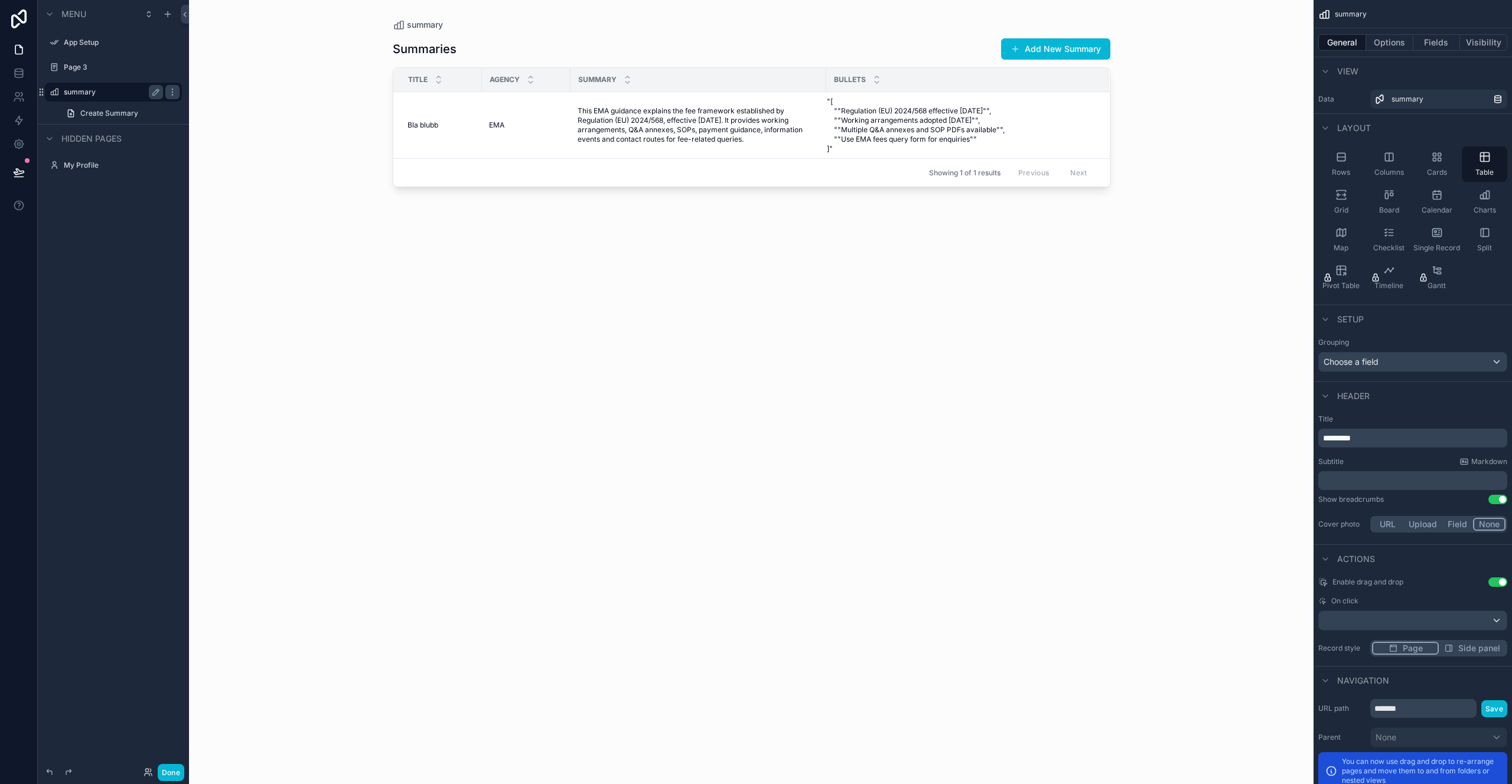
click at [712, 144] on div "scrollable content" at bounding box center [751, 385] width 755 height 770
click at [980, 134] on span ""[ ""Regulation (EU) 2024/568 effective [DATE]"", ""Working arrangements adopte…" at bounding box center [961, 125] width 267 height 57
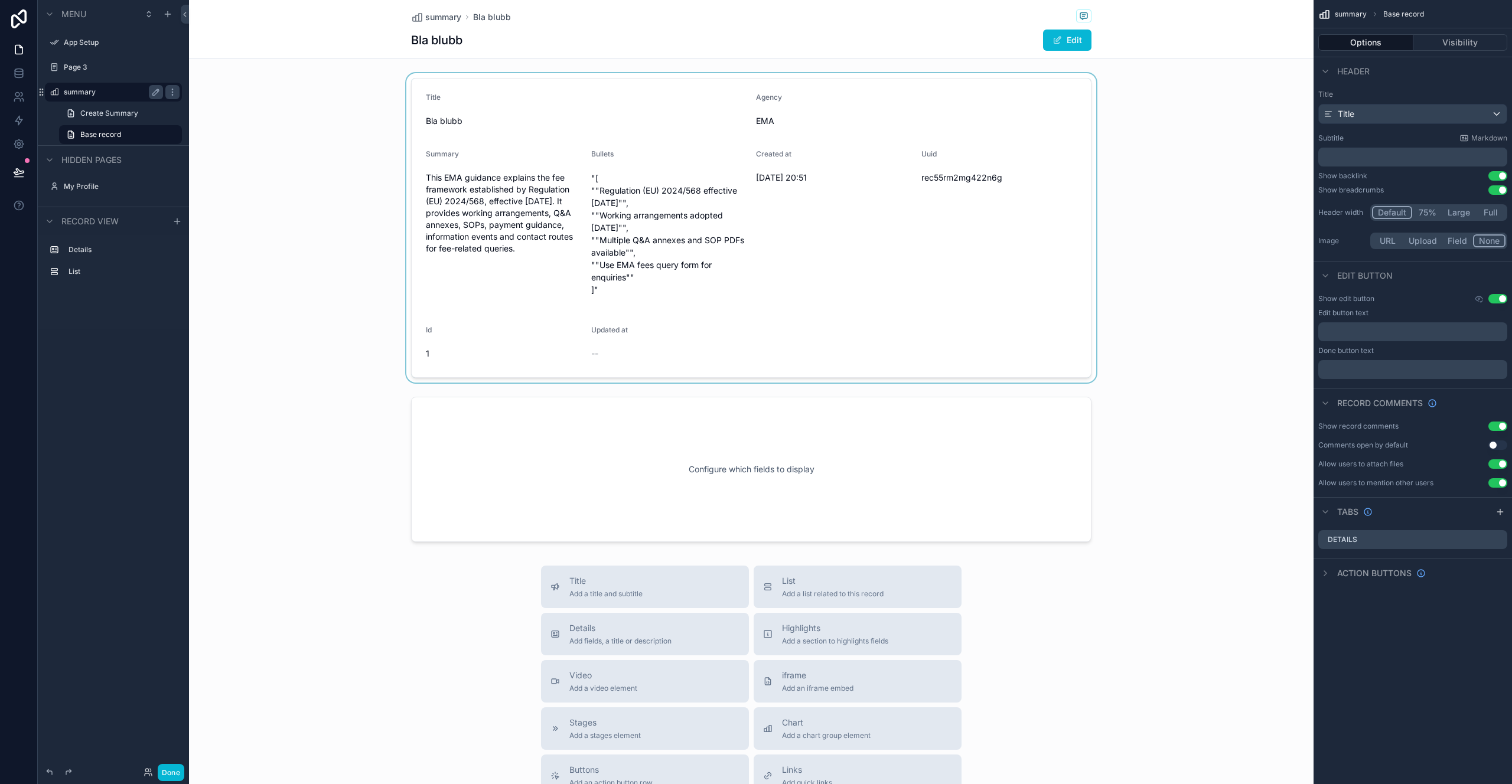
click at [915, 195] on div "scrollable content" at bounding box center [751, 228] width 1125 height 310
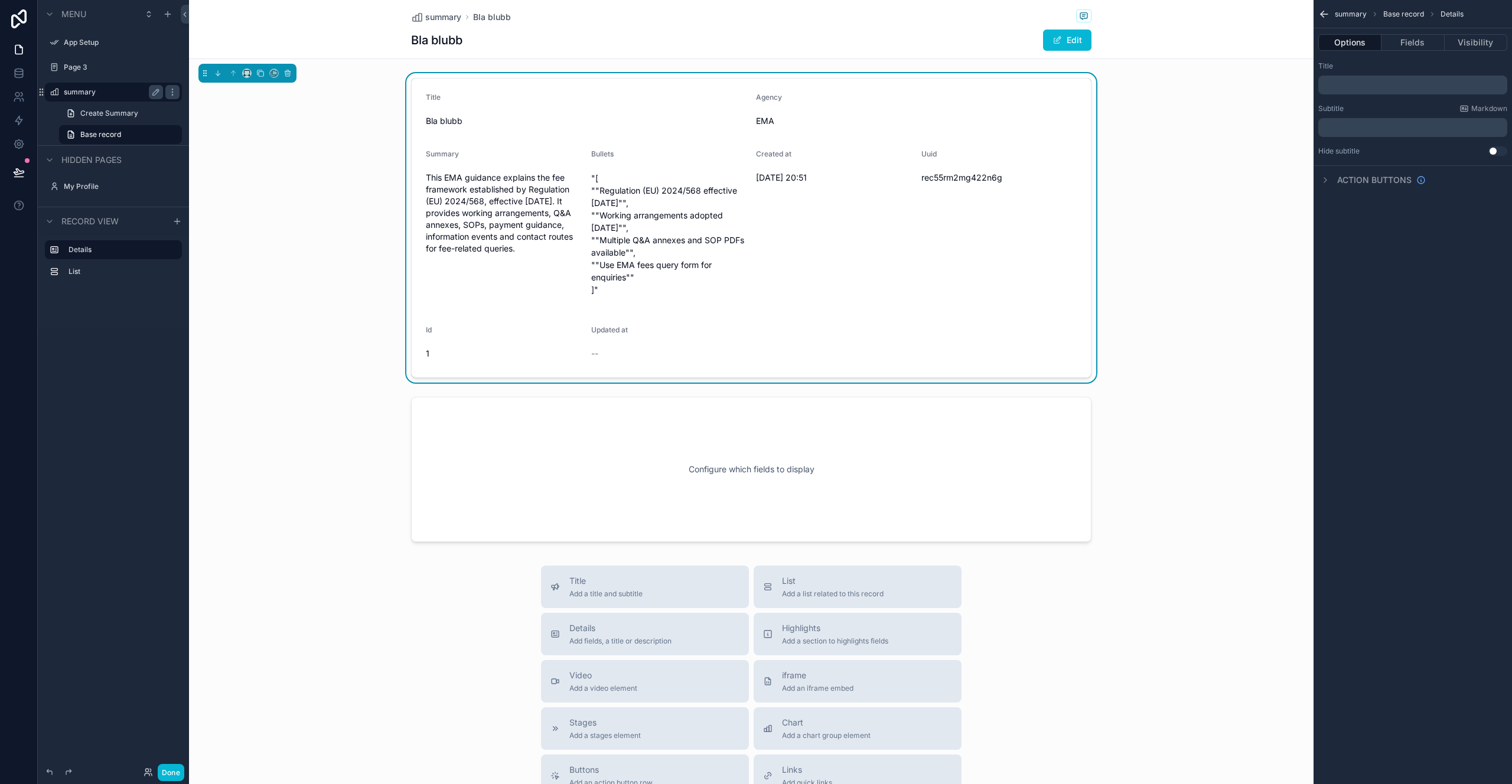
click at [699, 196] on p ""[ ""Regulation (EU) 2024/568 effective 1 January 2025"", ""Working arrangement…" at bounding box center [669, 234] width 156 height 124
click at [609, 158] on span "Bullets" at bounding box center [602, 153] width 22 height 9
click at [442, 21] on span "summary" at bounding box center [443, 18] width 36 height 12
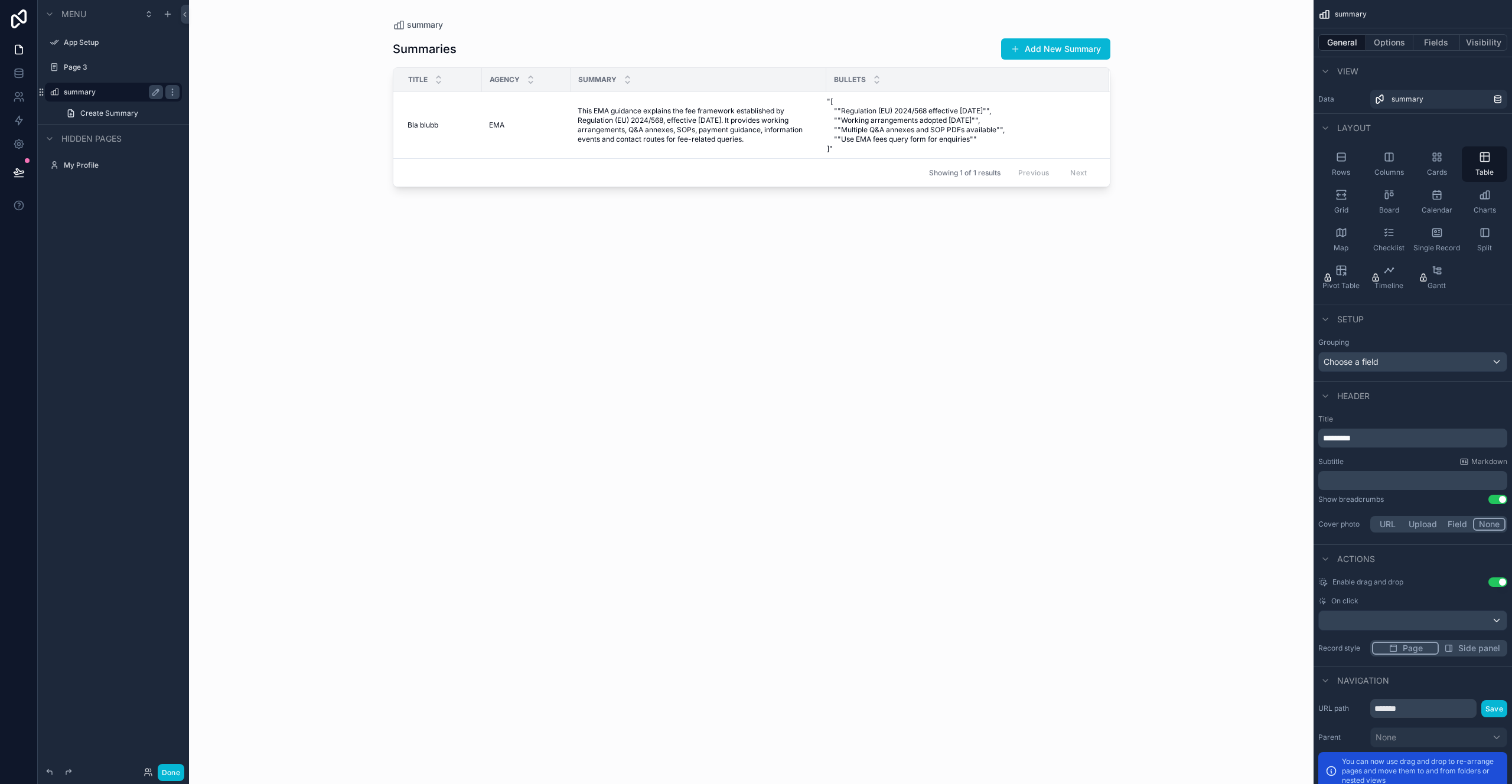
click at [901, 159] on div "Showing 1 of 1 results Previous Next" at bounding box center [752, 172] width 717 height 28
click at [1339, 163] on div "Rows" at bounding box center [1341, 164] width 45 height 36
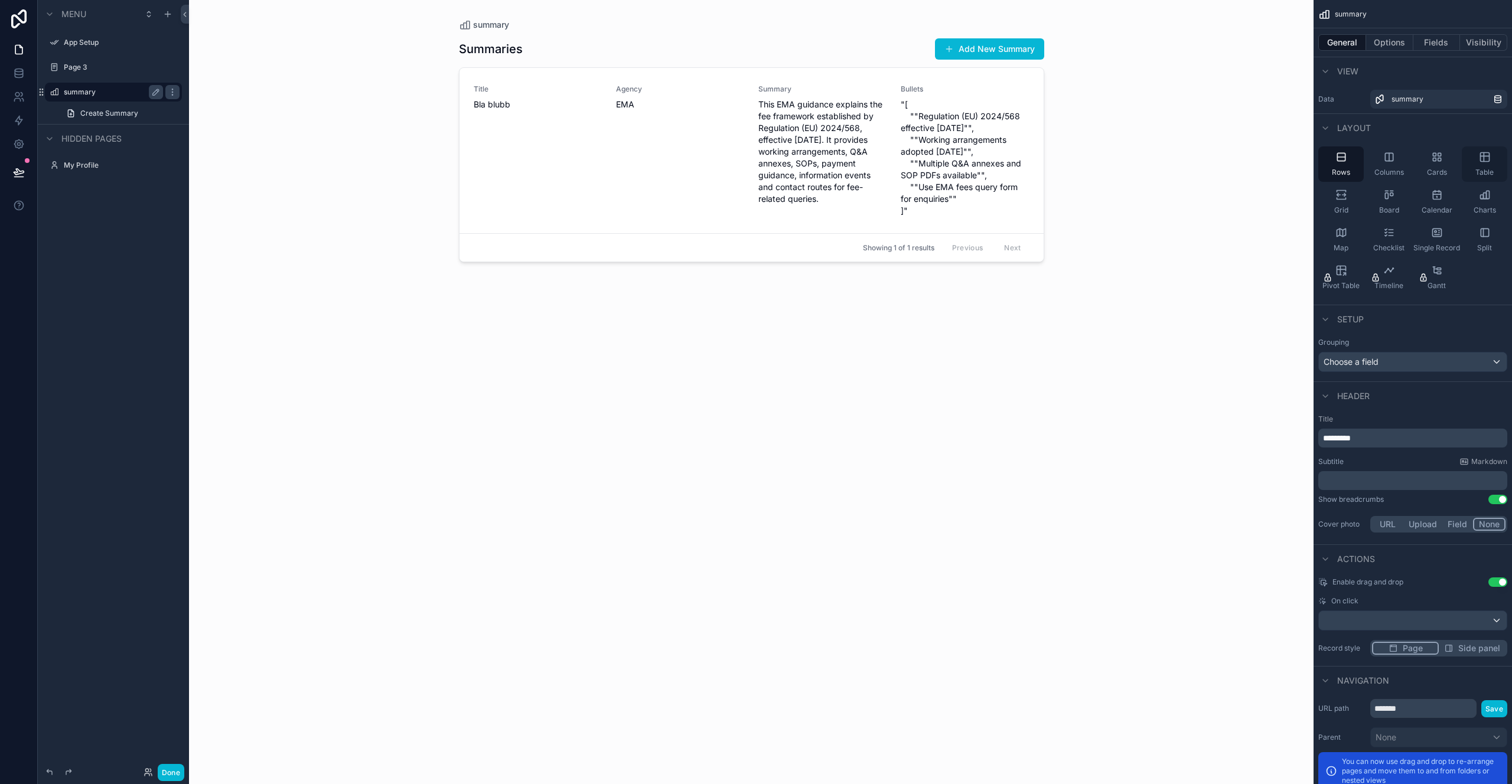
click at [1482, 165] on div "Table" at bounding box center [1484, 164] width 45 height 36
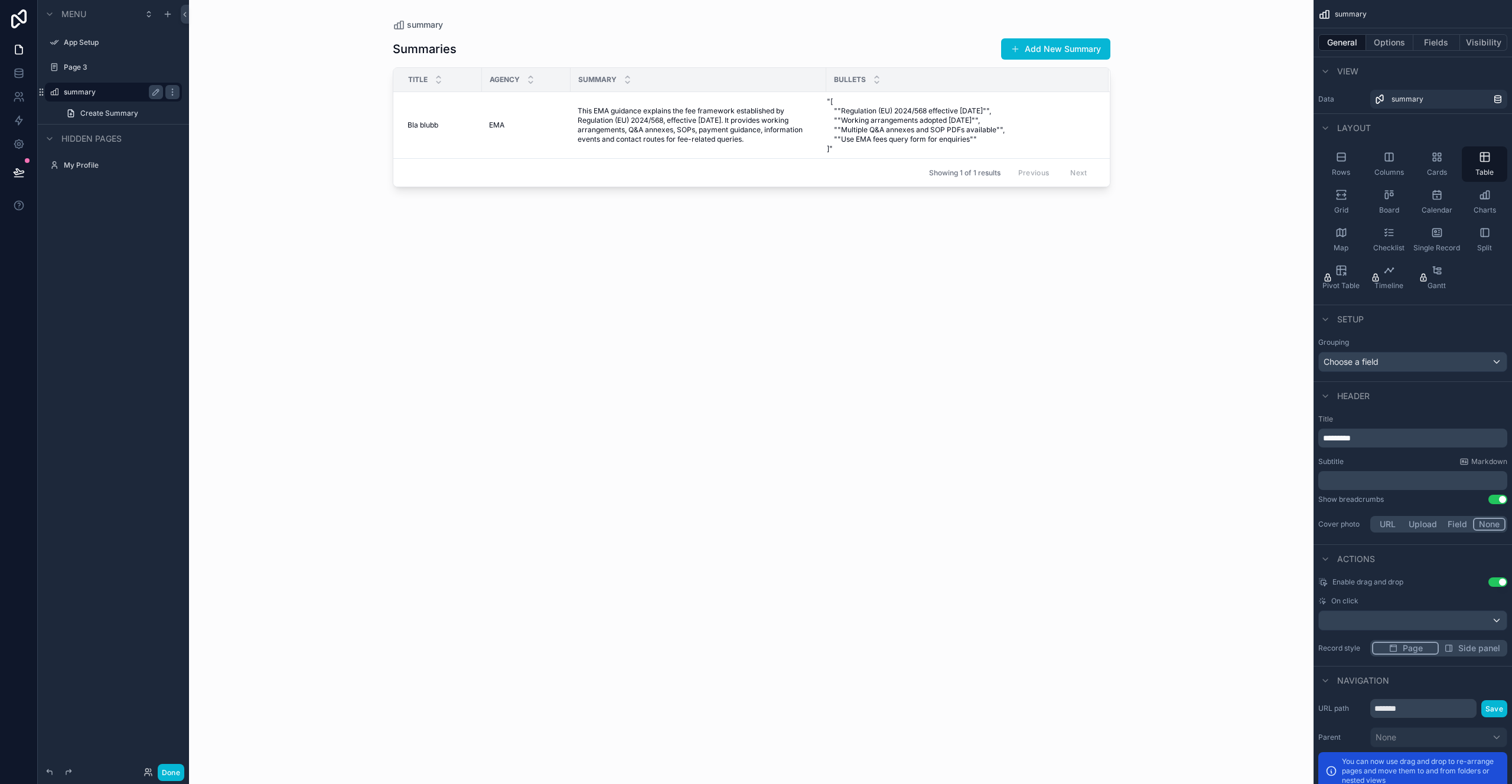
click at [1480, 183] on div "Rows Columns Cards Table Grid Board Calendar Charts Map Checklist Single Record…" at bounding box center [1413, 221] width 199 height 158
click at [1382, 235] on div "Checklist" at bounding box center [1389, 240] width 45 height 36
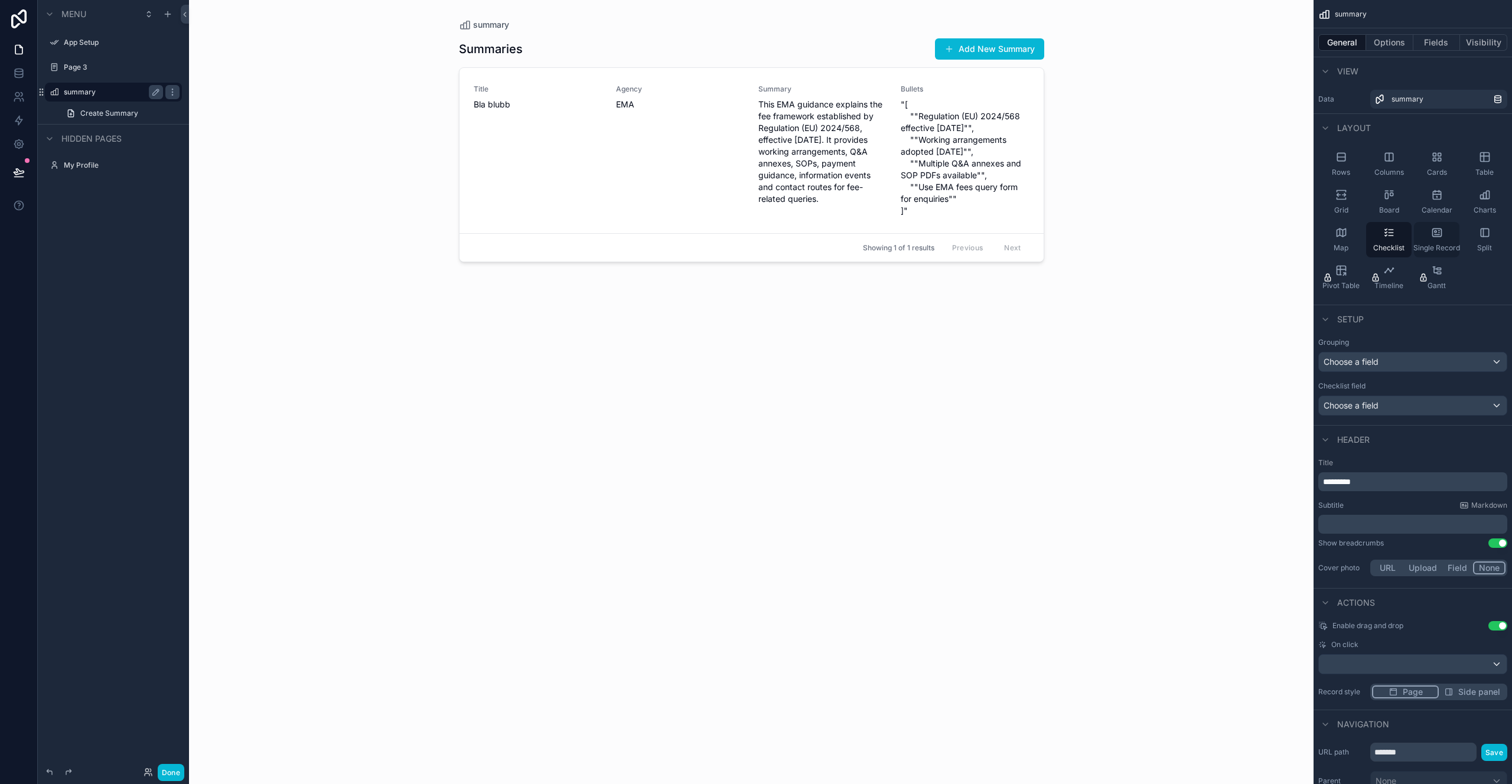
click at [1440, 234] on icon "scrollable content" at bounding box center [1437, 233] width 12 height 12
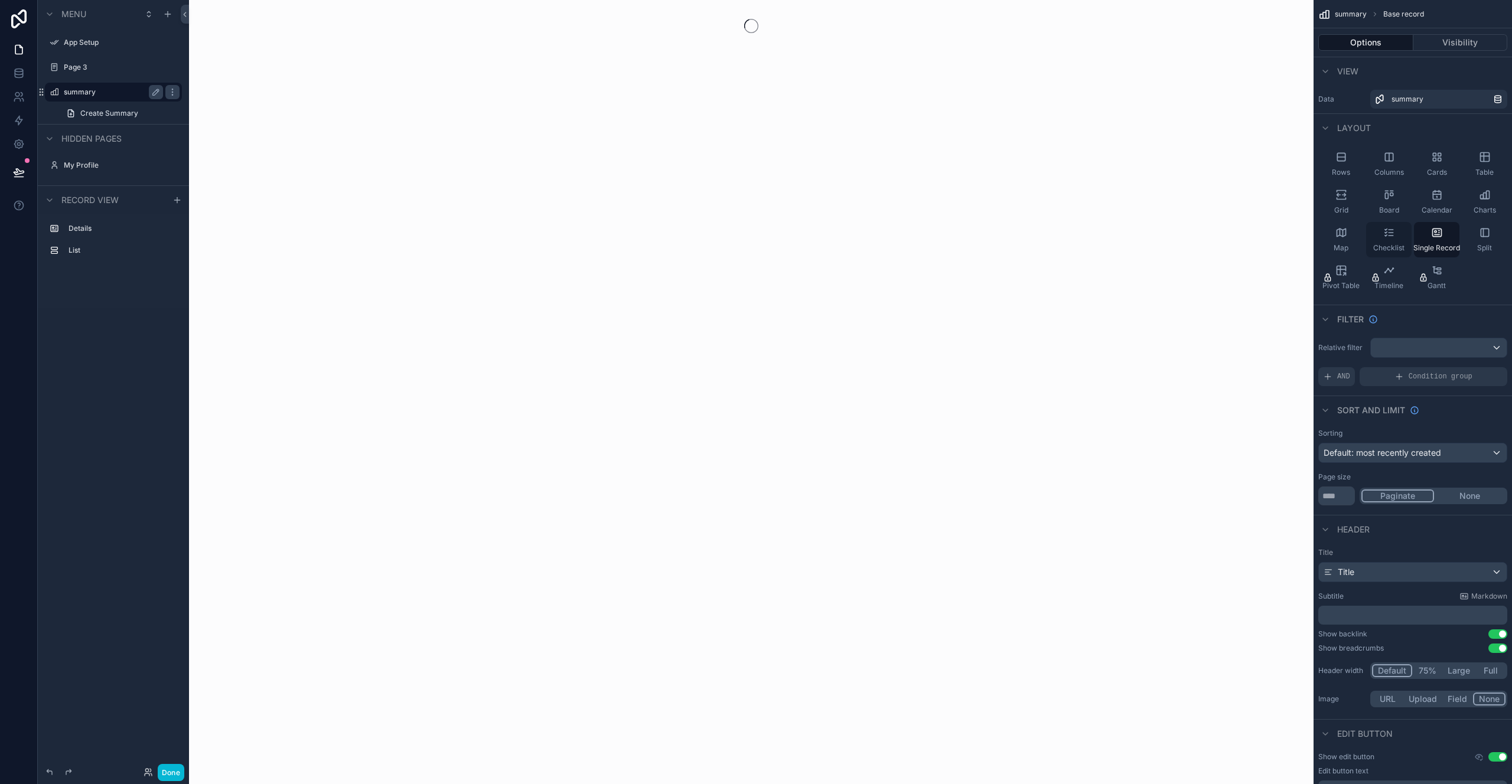
click at [1394, 236] on icon "scrollable content" at bounding box center [1389, 233] width 12 height 12
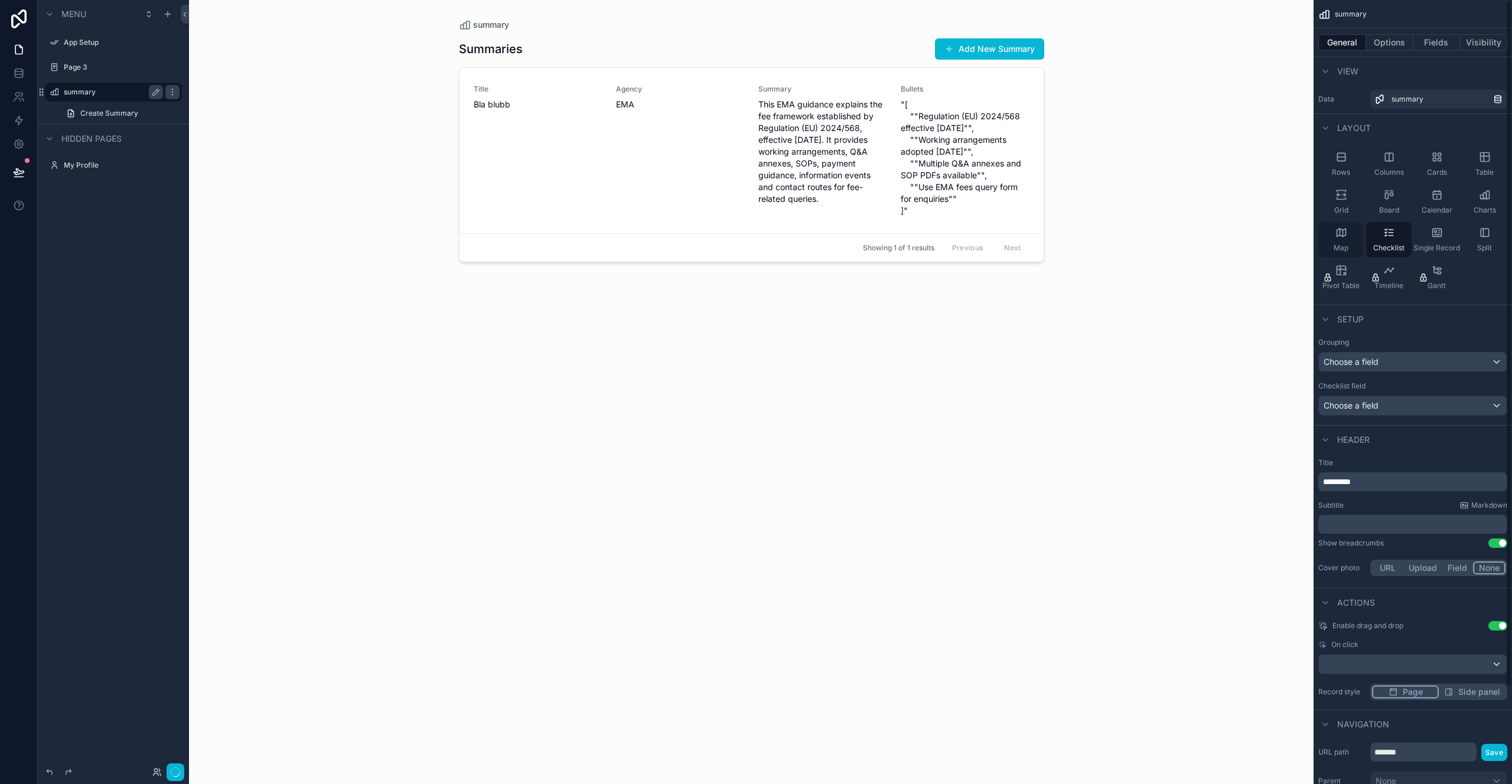
click at [1347, 232] on div "Map" at bounding box center [1341, 240] width 45 height 36
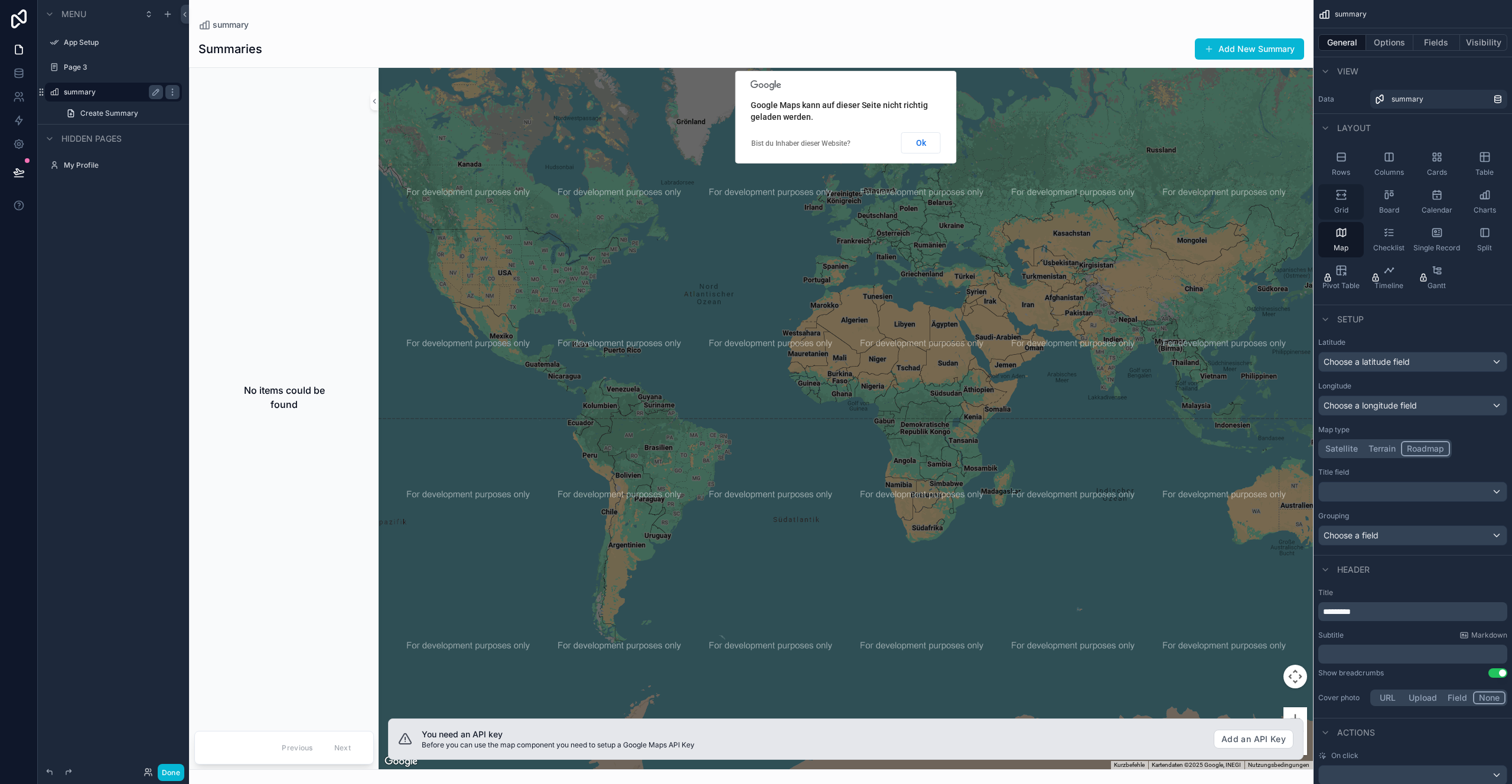
click at [1343, 193] on icon "scrollable content" at bounding box center [1342, 195] width 12 height 12
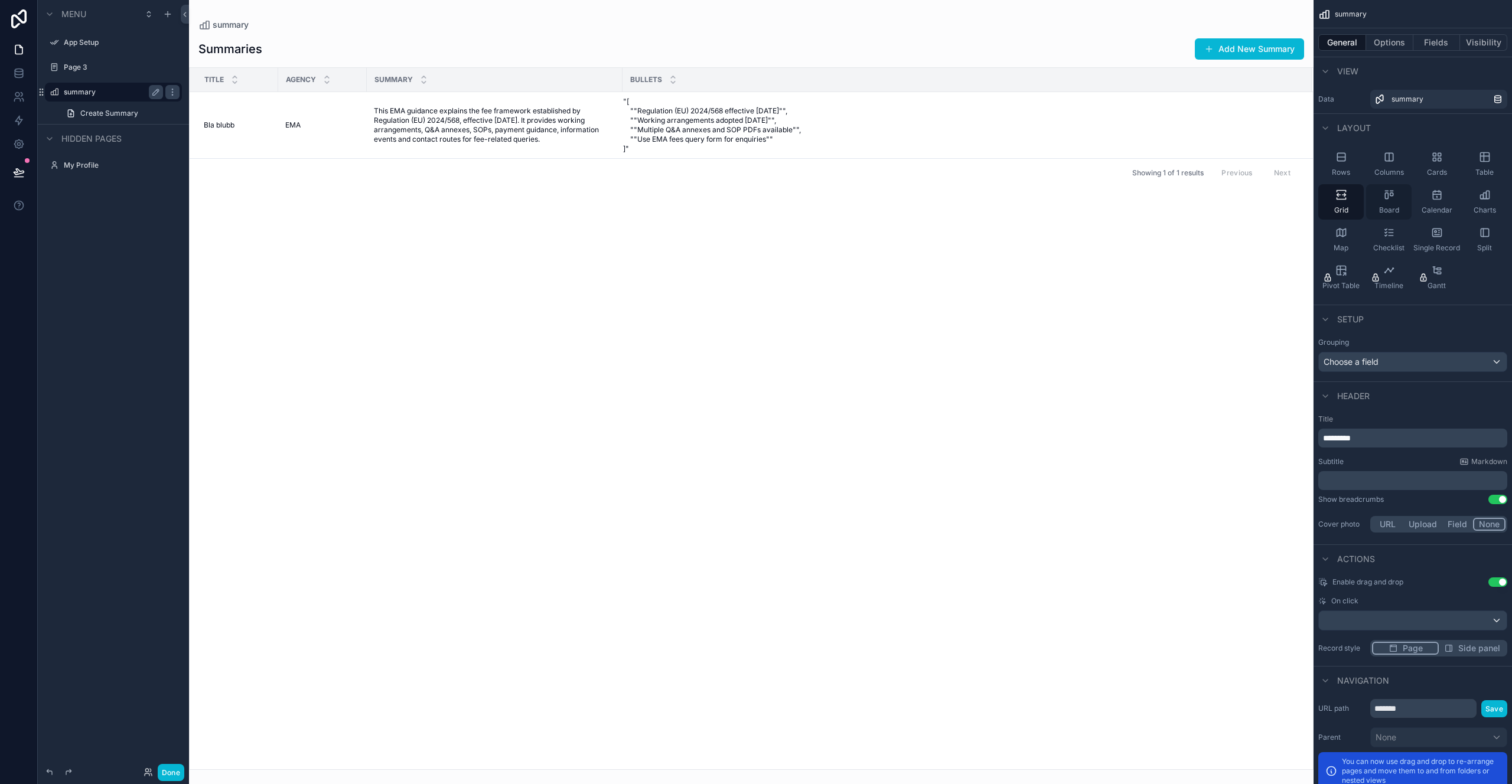
click at [1385, 199] on icon "scrollable content" at bounding box center [1386, 196] width 3 height 6
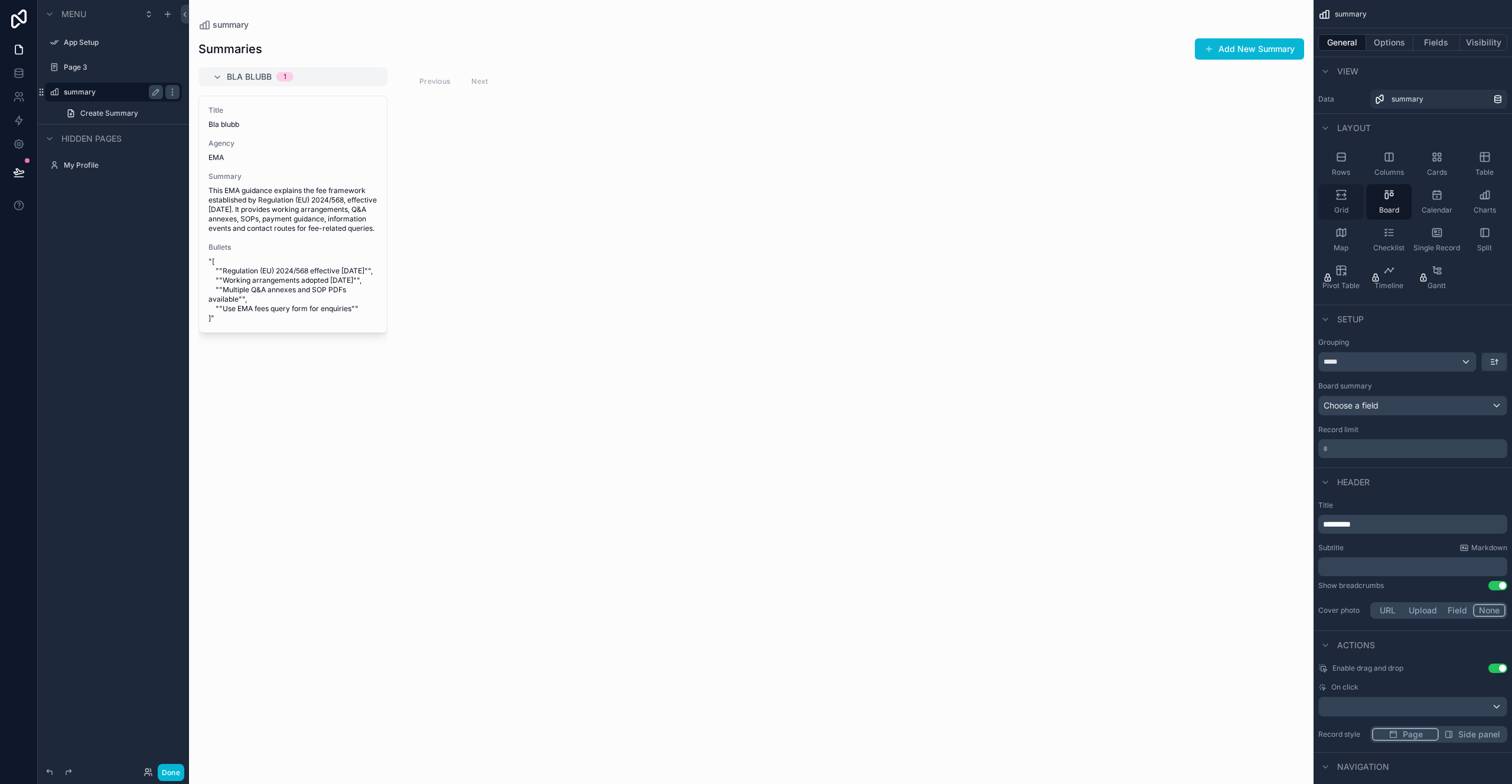
click at [1350, 200] on div "Grid" at bounding box center [1341, 202] width 45 height 36
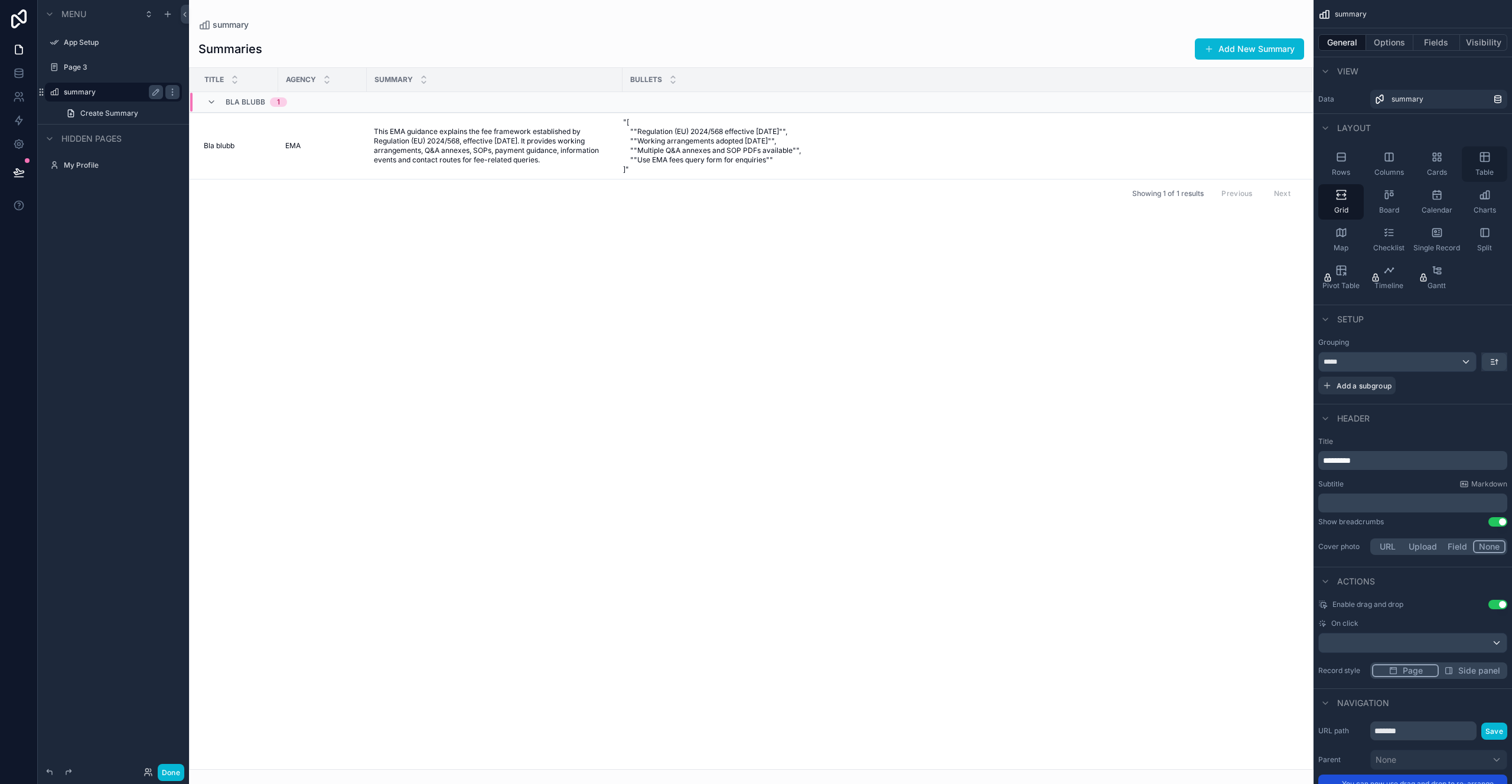
click at [1479, 162] on icon "scrollable content" at bounding box center [1485, 157] width 12 height 12
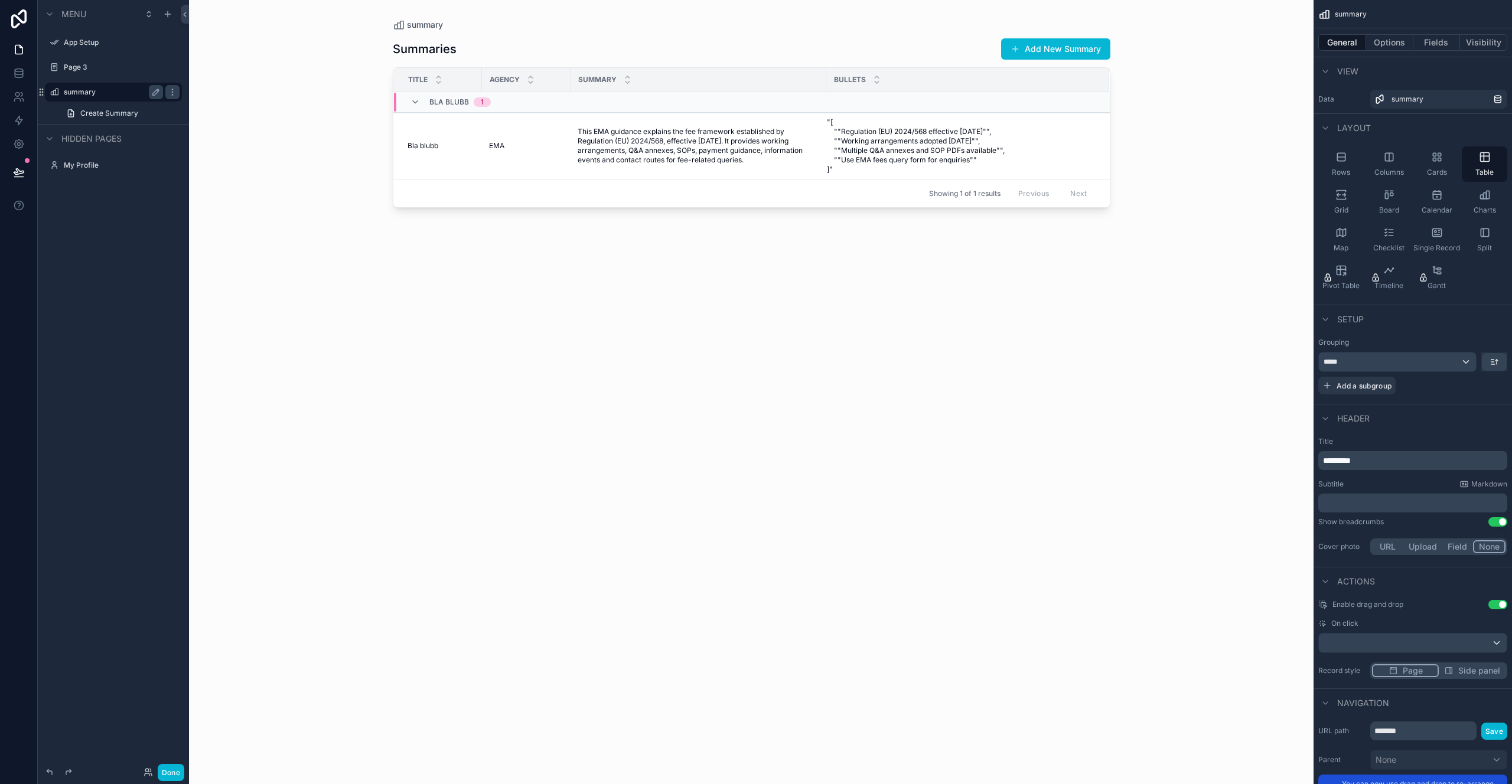
click at [899, 84] on div "Bullets" at bounding box center [968, 79] width 281 height 22
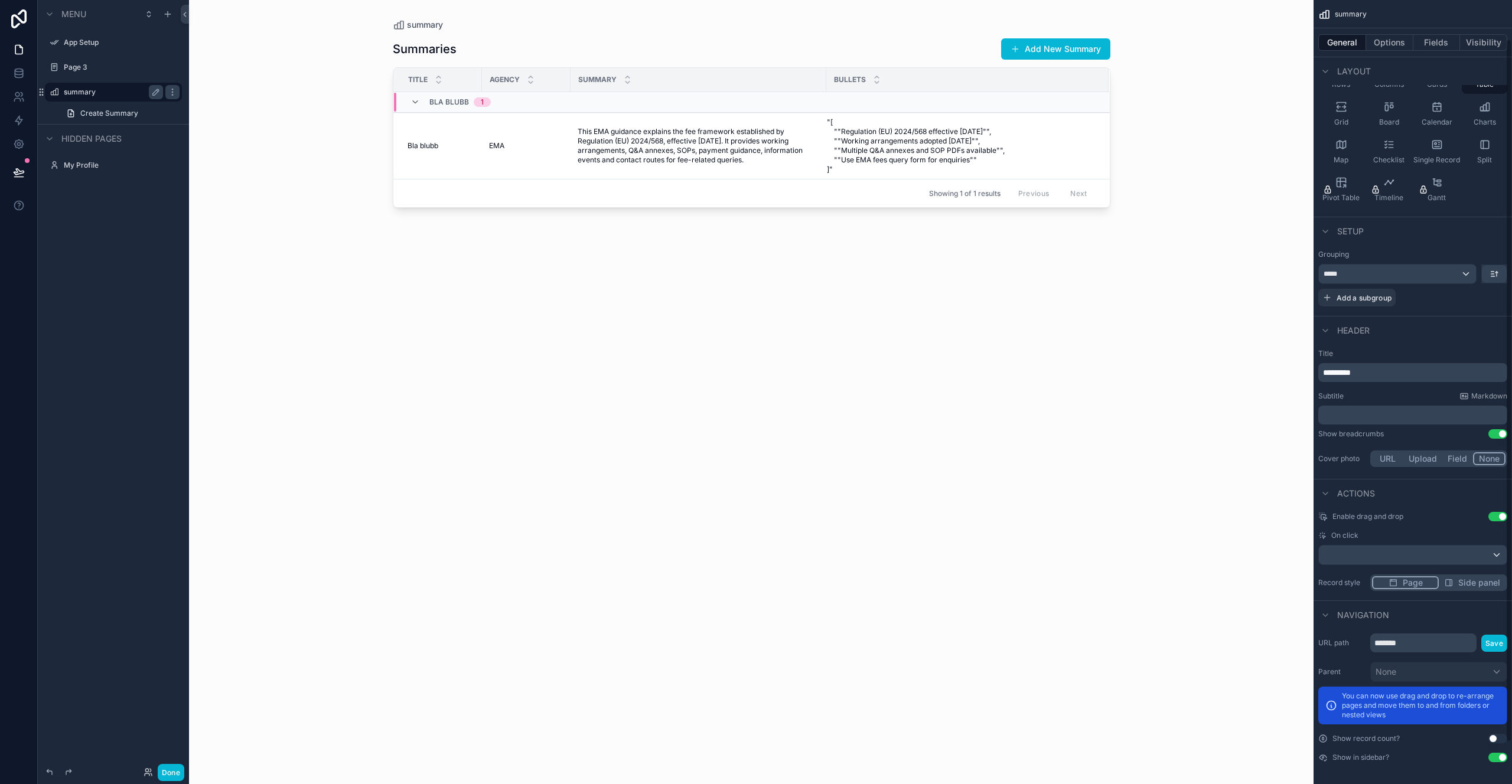
scroll to position [90, 0]
click at [1444, 278] on div "*****" at bounding box center [1397, 272] width 157 height 19
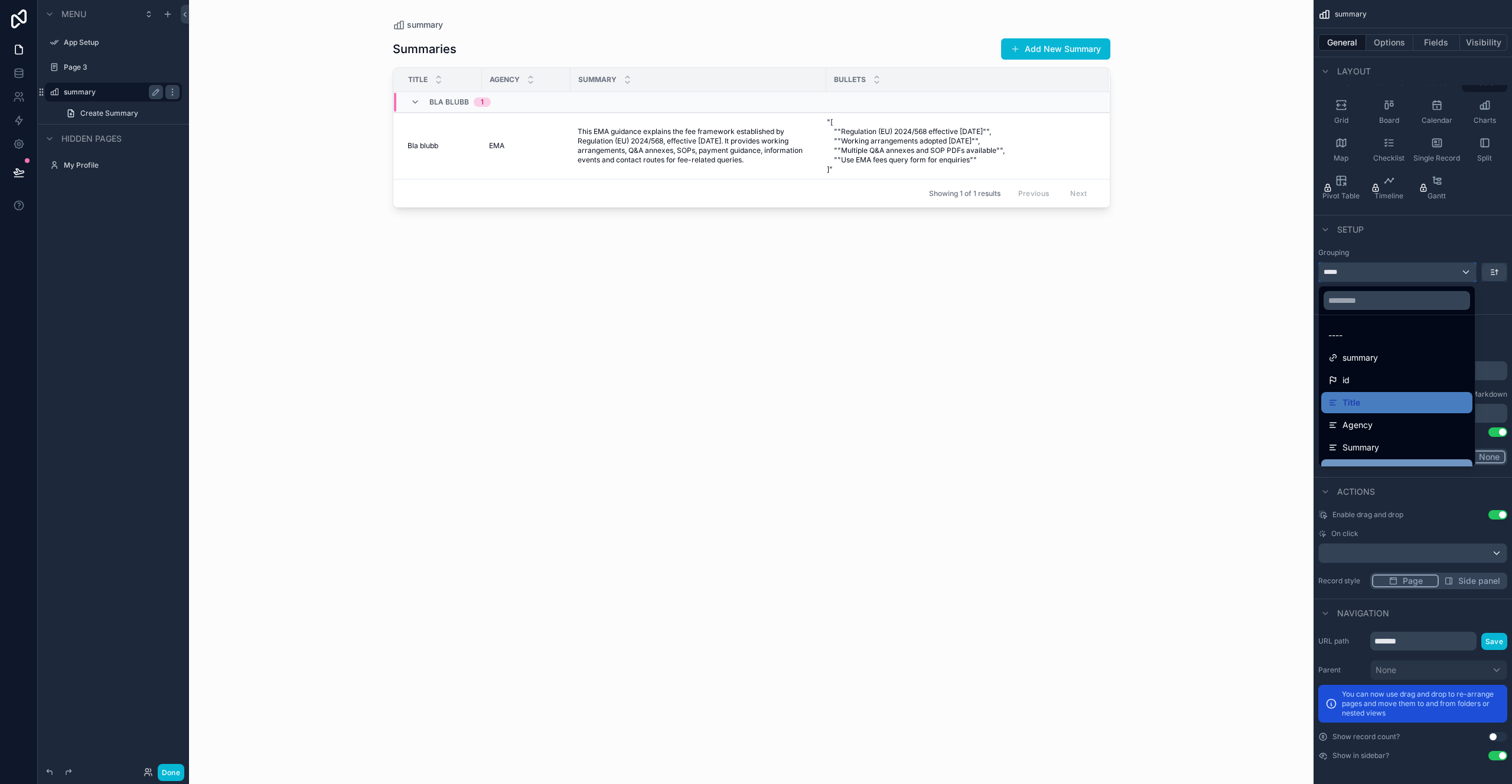
scroll to position [106, 0]
click at [1503, 336] on div "scrollable content" at bounding box center [756, 392] width 1512 height 784
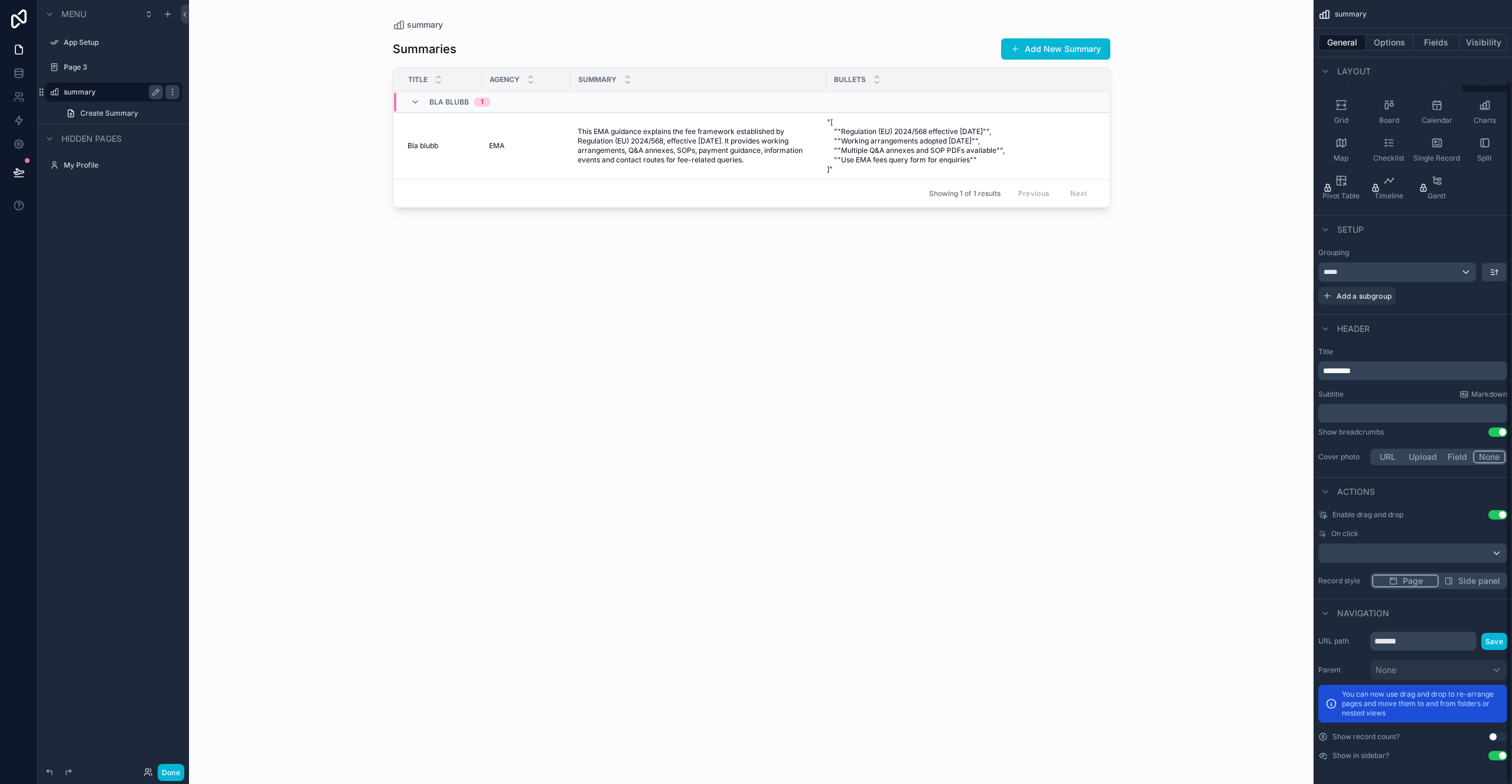
click at [1430, 347] on label "Title" at bounding box center [1412, 352] width 189 height 10
click at [1426, 456] on button "Upload" at bounding box center [1423, 457] width 39 height 13
click at [1489, 457] on button "None" at bounding box center [1490, 457] width 33 height 13
click at [1452, 457] on button "Field" at bounding box center [1458, 457] width 31 height 13
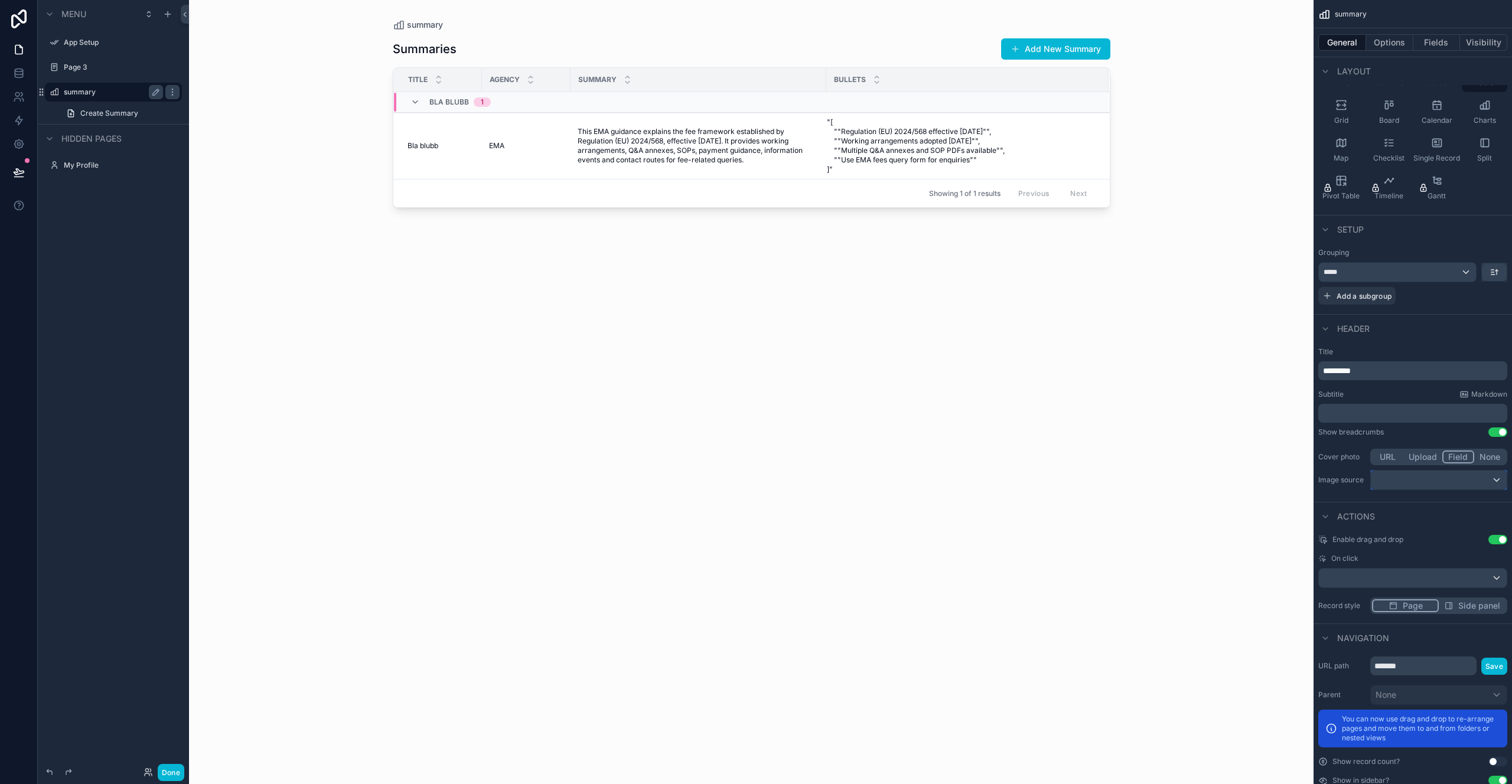
click at [1479, 474] on div "scrollable content" at bounding box center [1439, 480] width 136 height 19
click at [1490, 452] on div "scrollable content" at bounding box center [756, 392] width 1512 height 784
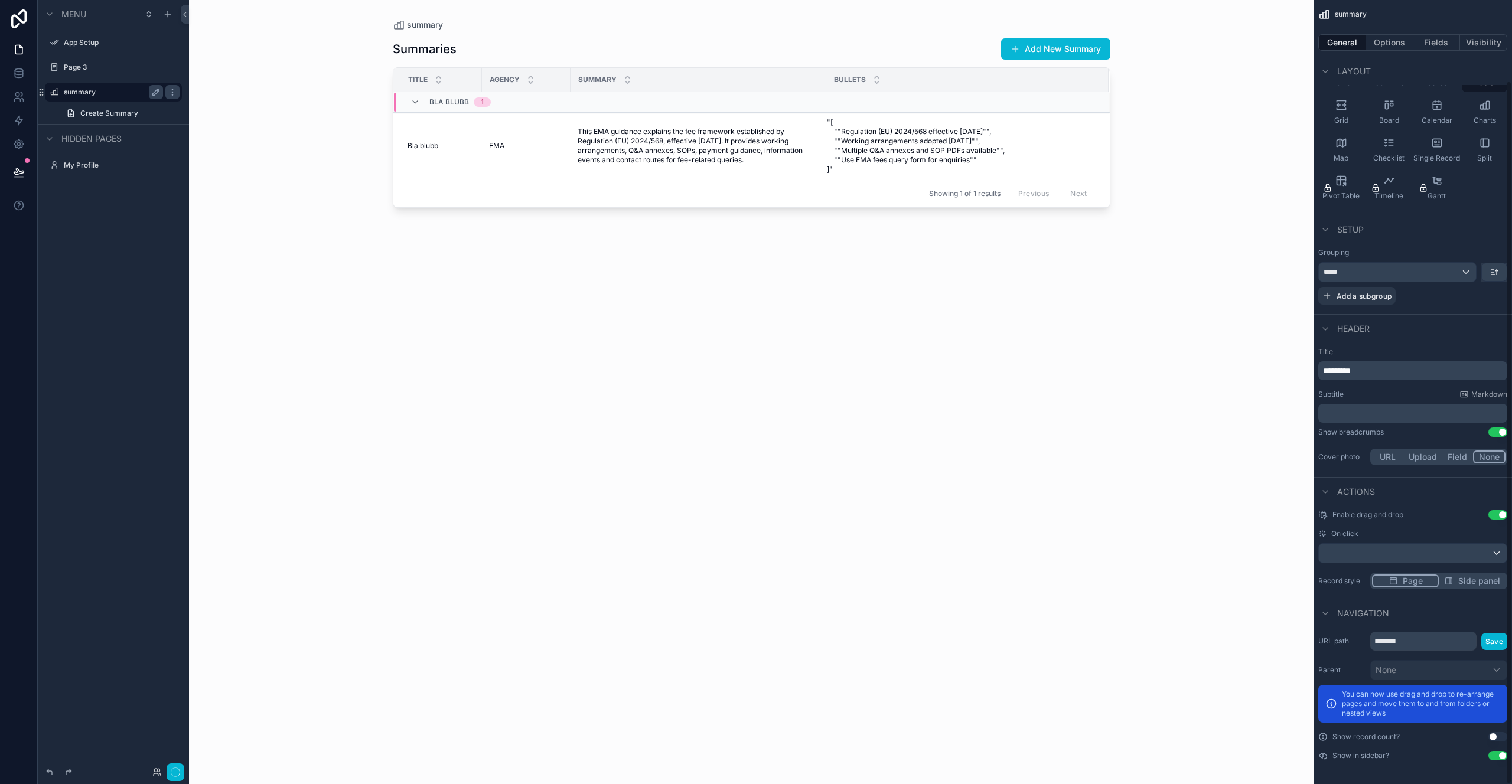
click at [1490, 452] on button "None" at bounding box center [1490, 457] width 33 height 13
click at [1465, 578] on span "Side panel" at bounding box center [1479, 581] width 42 height 12
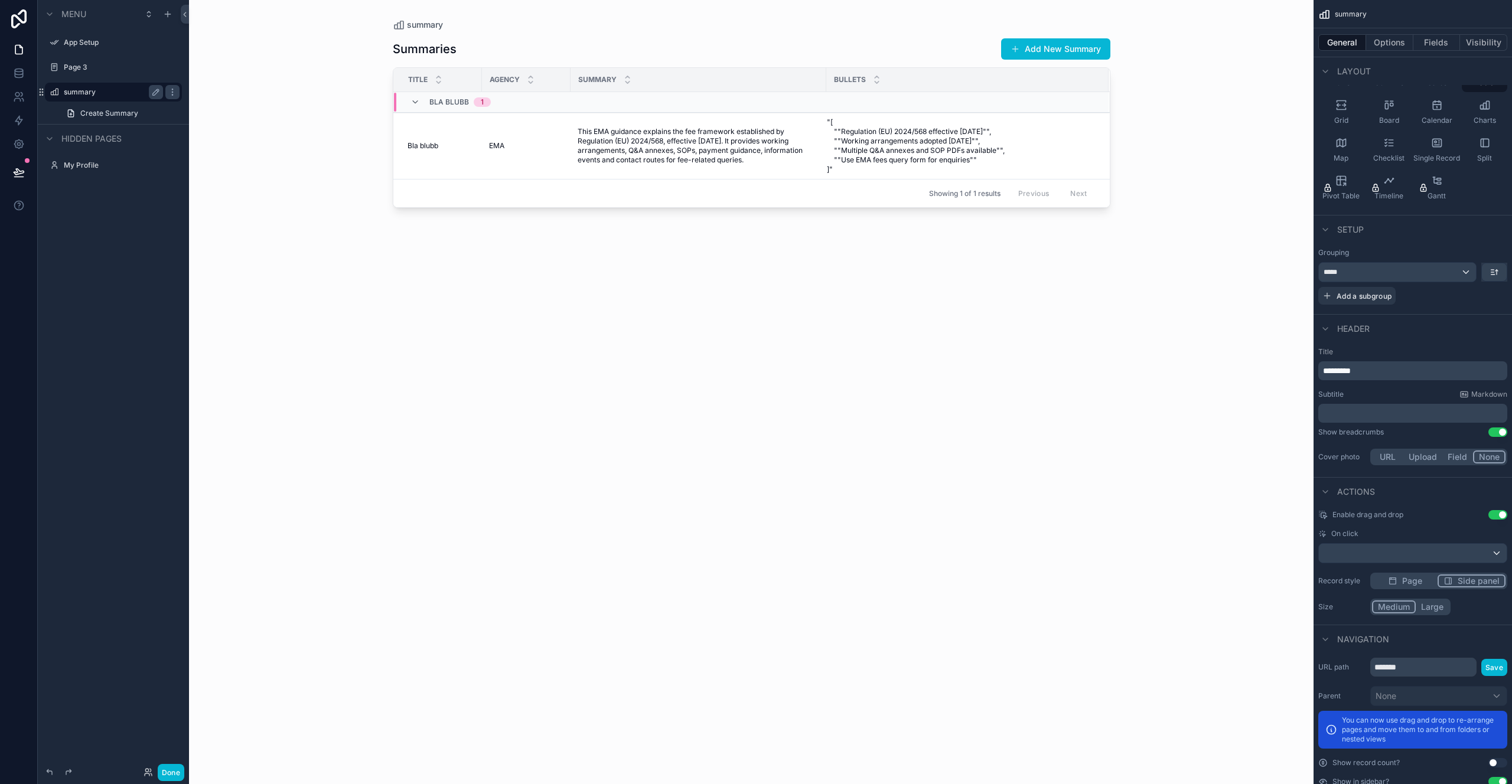
click at [1478, 605] on div "Medium Large" at bounding box center [1439, 607] width 137 height 16
click at [1173, 554] on div "summary Summaries Add New Summary Title Agency Summary Bullets Bla blubb 1 Bla …" at bounding box center [751, 392] width 1125 height 784
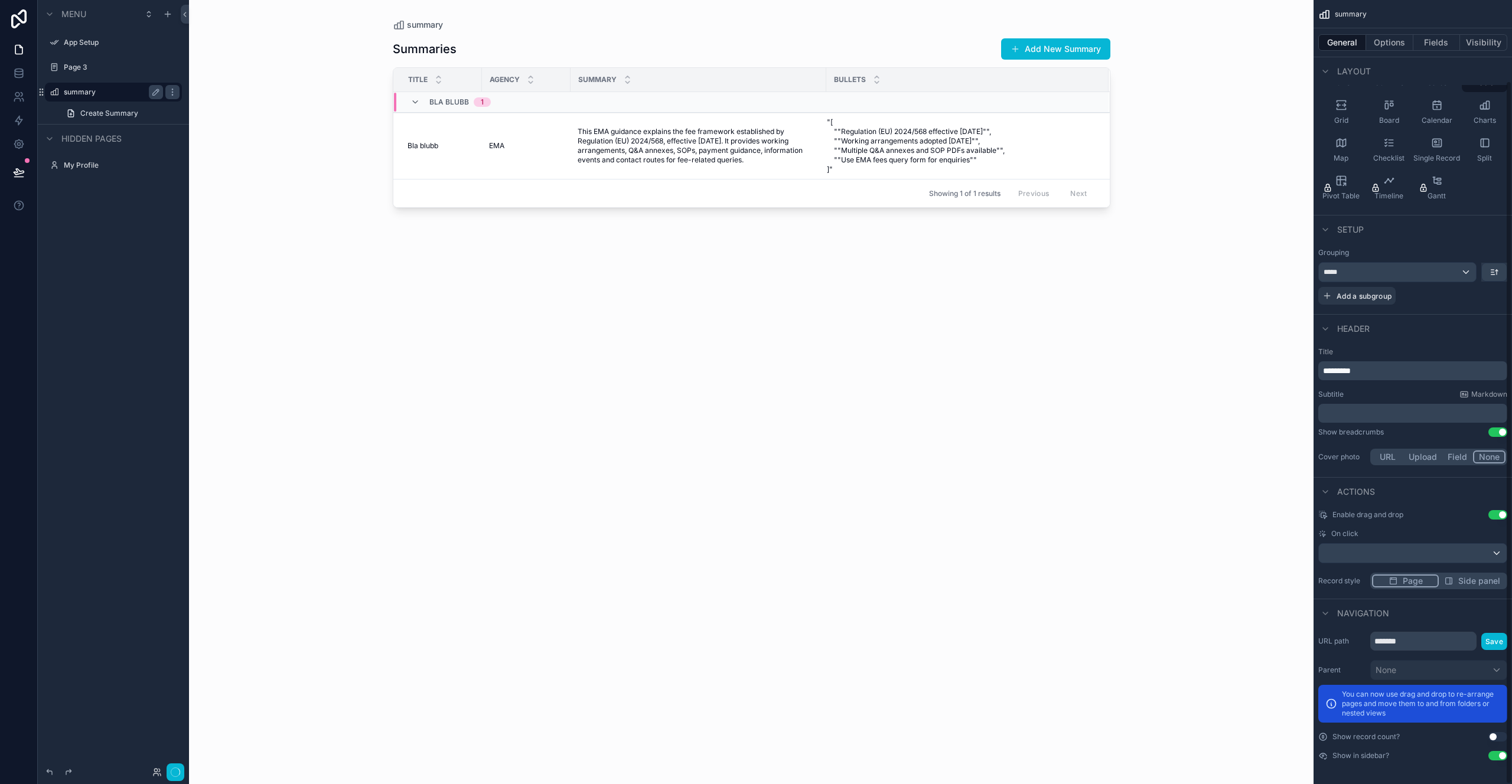
click at [1414, 582] on span "Page" at bounding box center [1412, 581] width 20 height 12
click at [1424, 271] on div "*****" at bounding box center [1397, 272] width 157 height 19
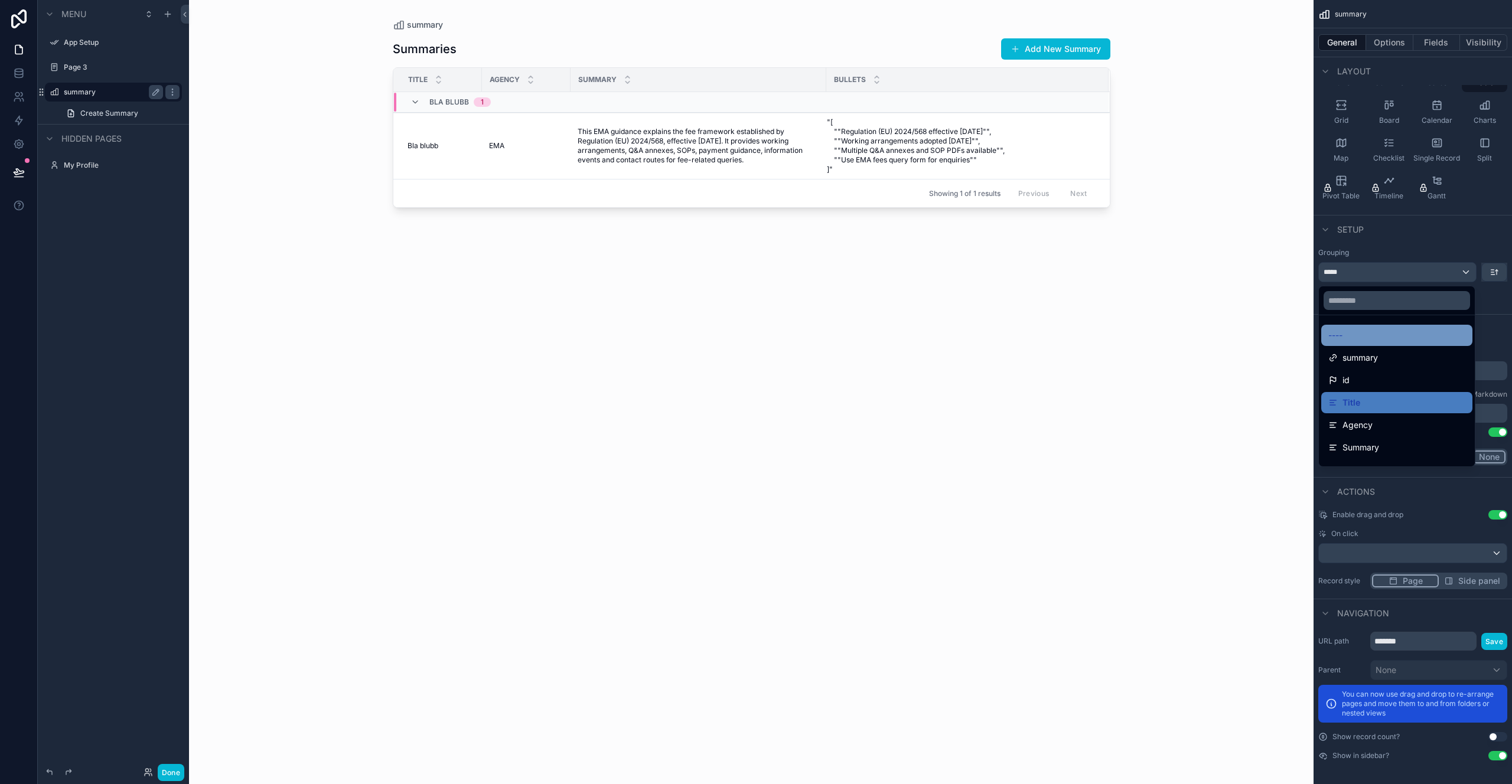
click at [1397, 331] on div "----" at bounding box center [1397, 335] width 137 height 14
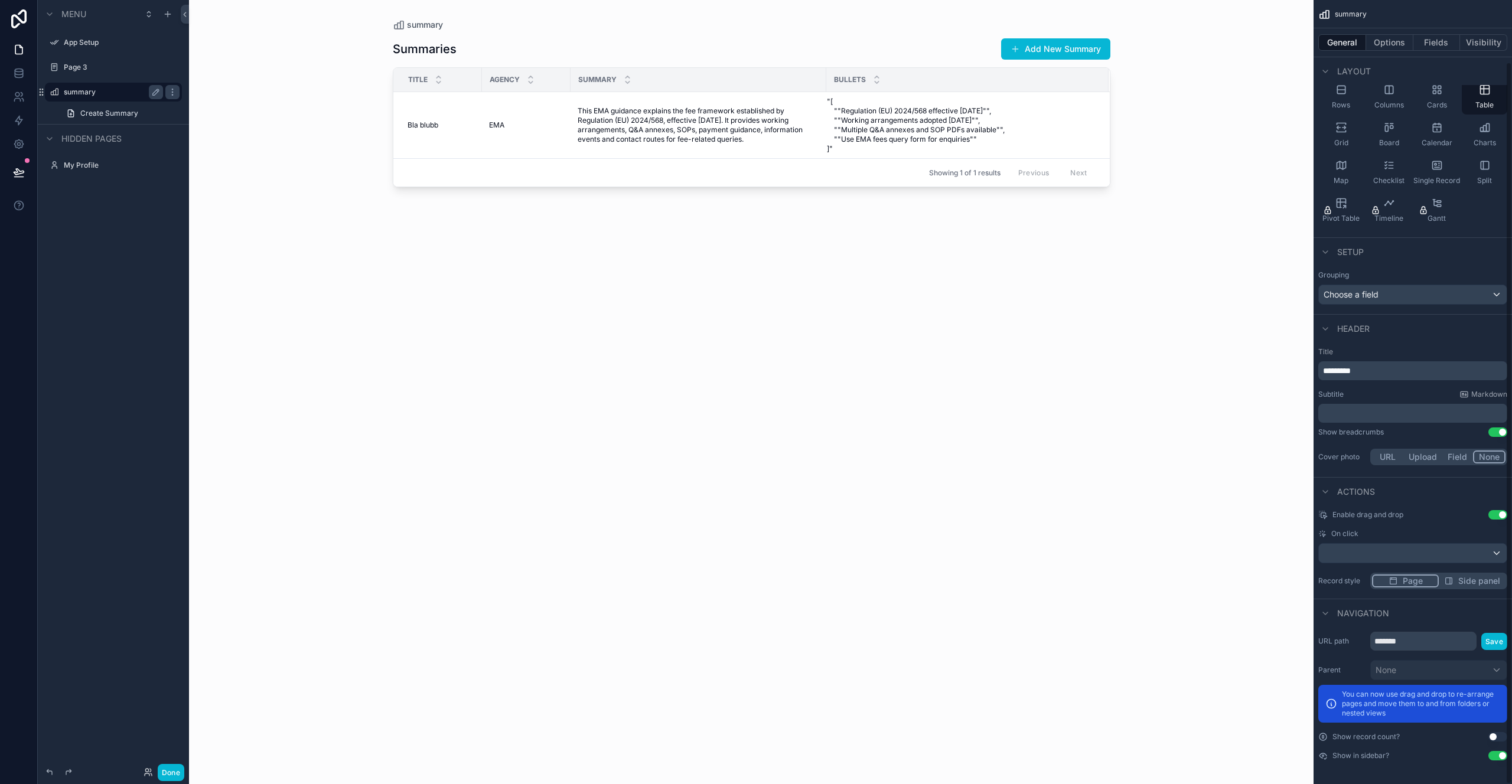
click at [1453, 330] on div "Header" at bounding box center [1413, 328] width 199 height 28
click at [1502, 740] on button "Use setting" at bounding box center [1498, 737] width 19 height 10
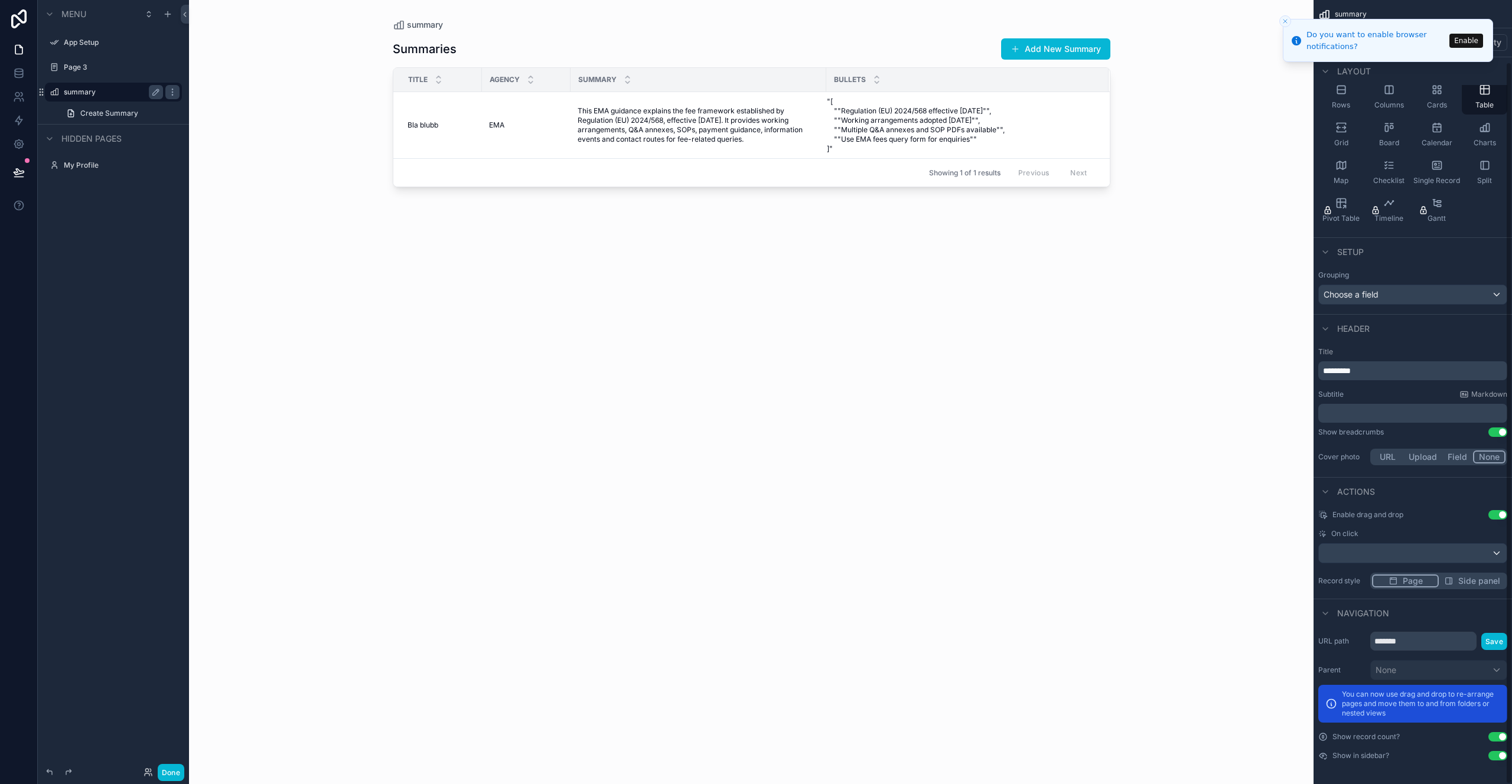
click at [1502, 740] on button "Use setting" at bounding box center [1498, 737] width 19 height 10
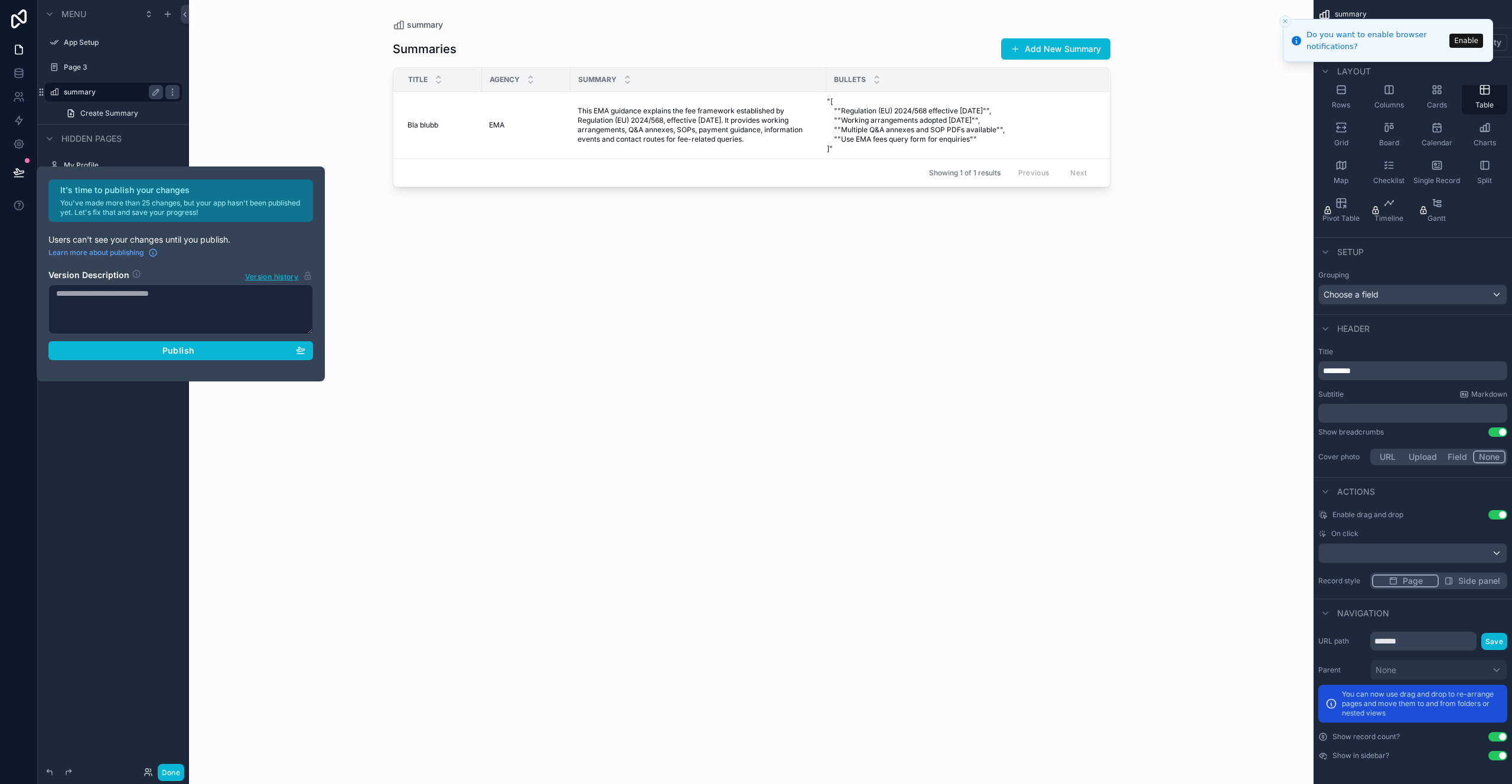
click at [601, 311] on div "Summaries Add New Summary Title Agency Summary Bullets Bla blubb Bla blubb EMA …" at bounding box center [752, 400] width 718 height 739
click at [1493, 755] on button "Use setting" at bounding box center [1498, 758] width 19 height 10
click at [1502, 758] on button "Use setting" at bounding box center [1498, 758] width 19 height 10
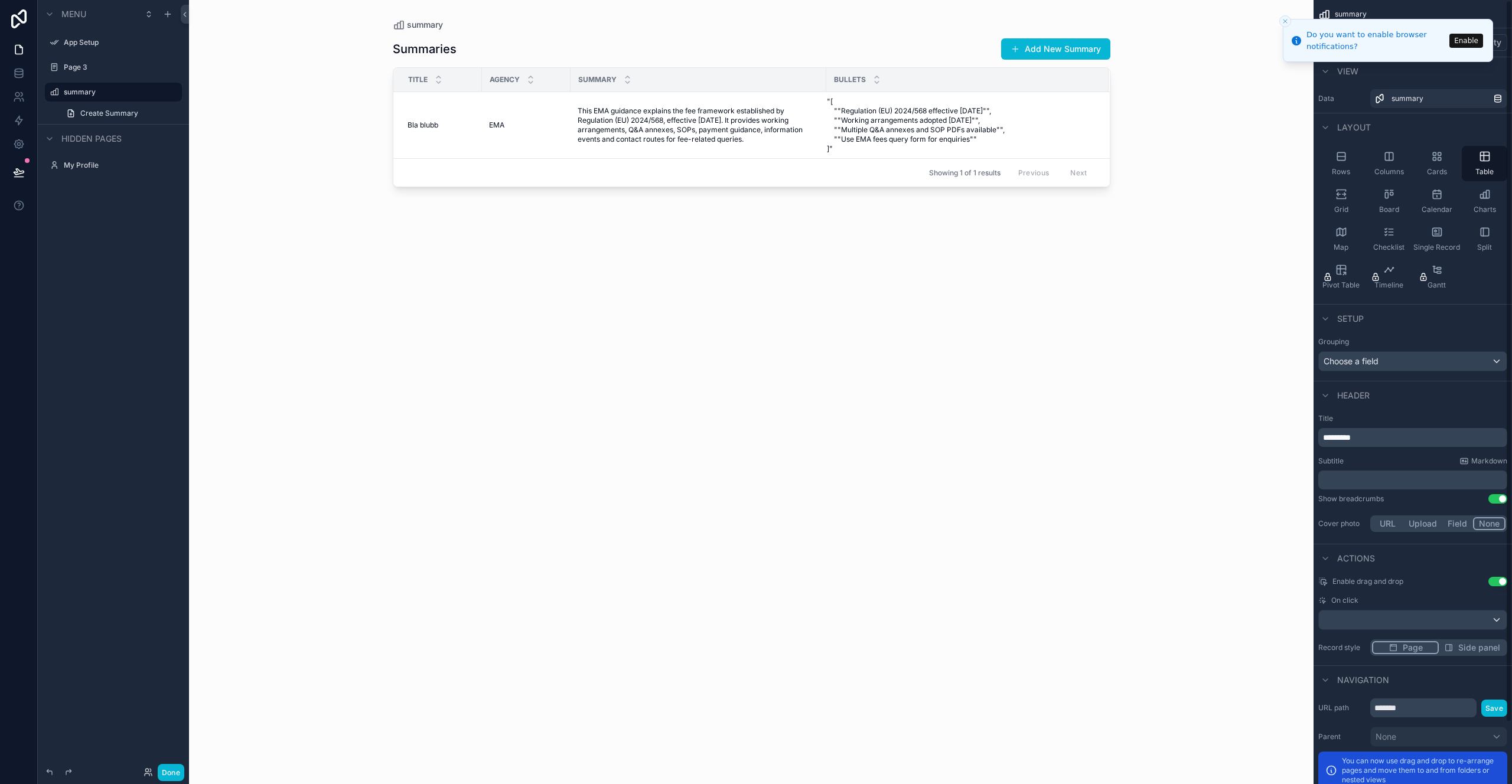
scroll to position [0, 0]
click at [1286, 21] on icon "Close toast" at bounding box center [1286, 21] width 7 height 7
click at [1389, 41] on button "Options" at bounding box center [1390, 42] width 47 height 16
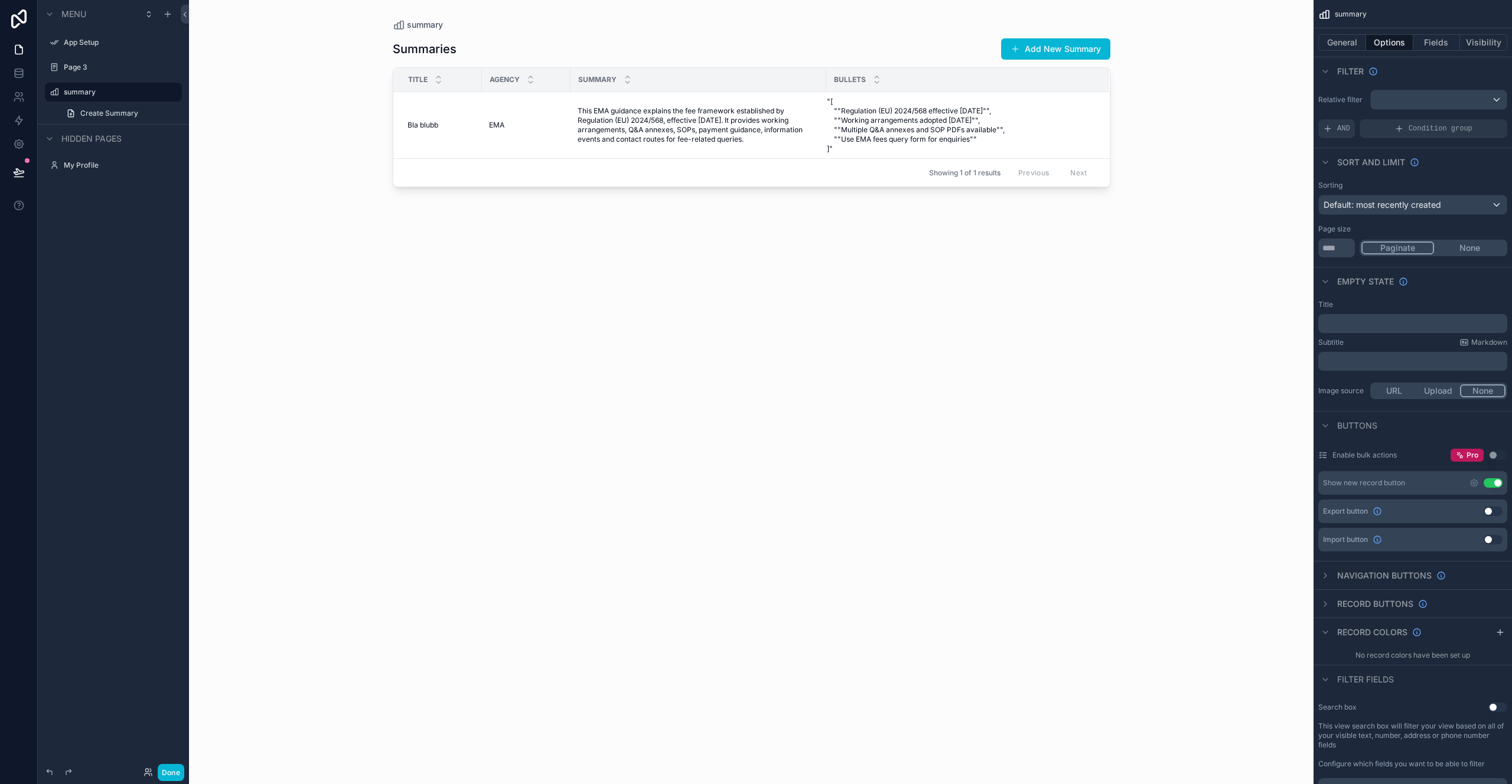
drag, startPoint x: 1417, startPoint y: 88, endPoint x: 1418, endPoint y: 94, distance: 6.1
click at [1418, 94] on div "Relative filter AND Condition group" at bounding box center [1413, 114] width 199 height 58
click at [1418, 94] on div "scrollable content" at bounding box center [1439, 100] width 136 height 19
click at [1418, 94] on div "scrollable content" at bounding box center [756, 392] width 1512 height 784
click at [1418, 94] on div "scrollable content" at bounding box center [1439, 100] width 136 height 19
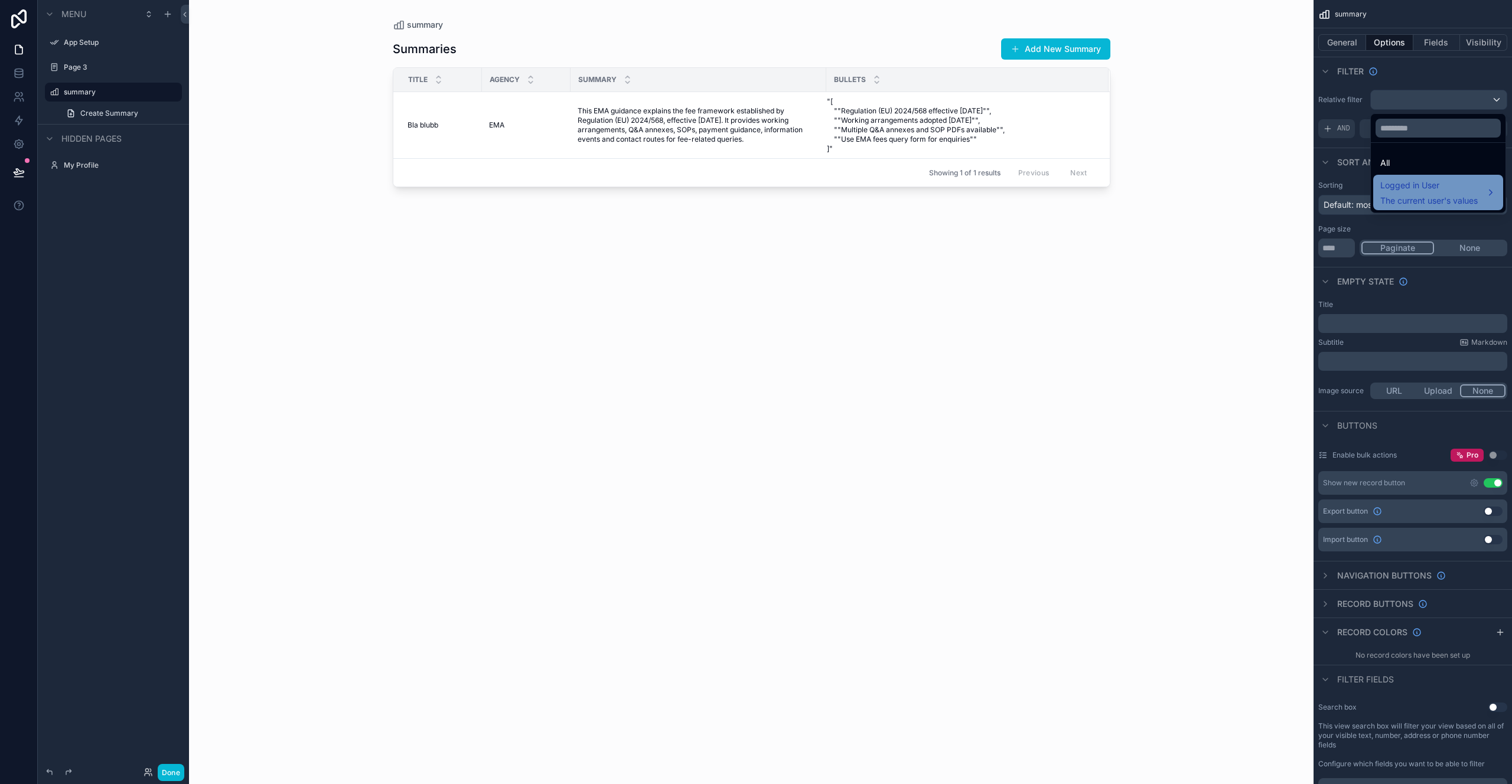
click at [1414, 200] on span "The current user's values" at bounding box center [1429, 201] width 97 height 12
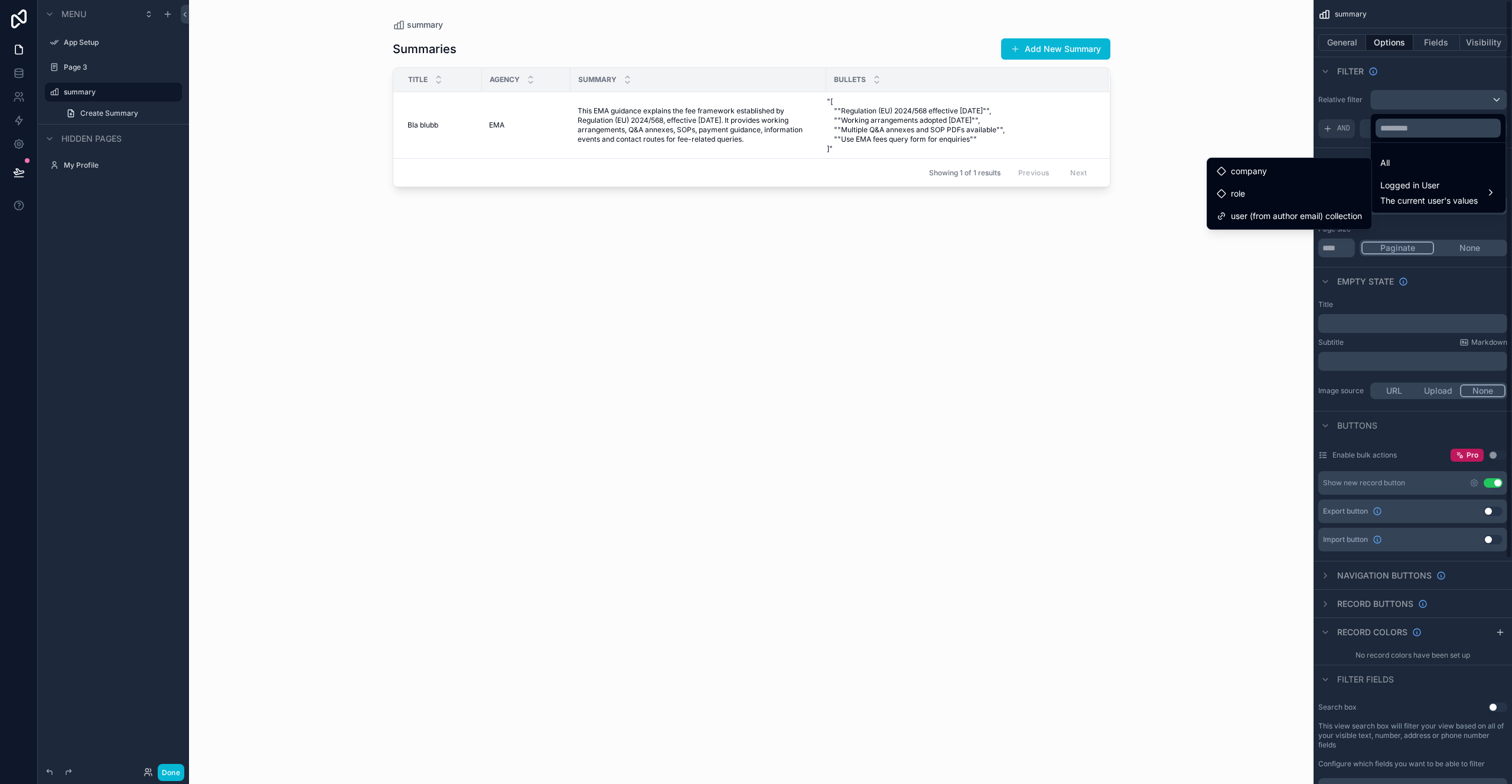
click at [1423, 68] on div "scrollable content" at bounding box center [756, 392] width 1512 height 784
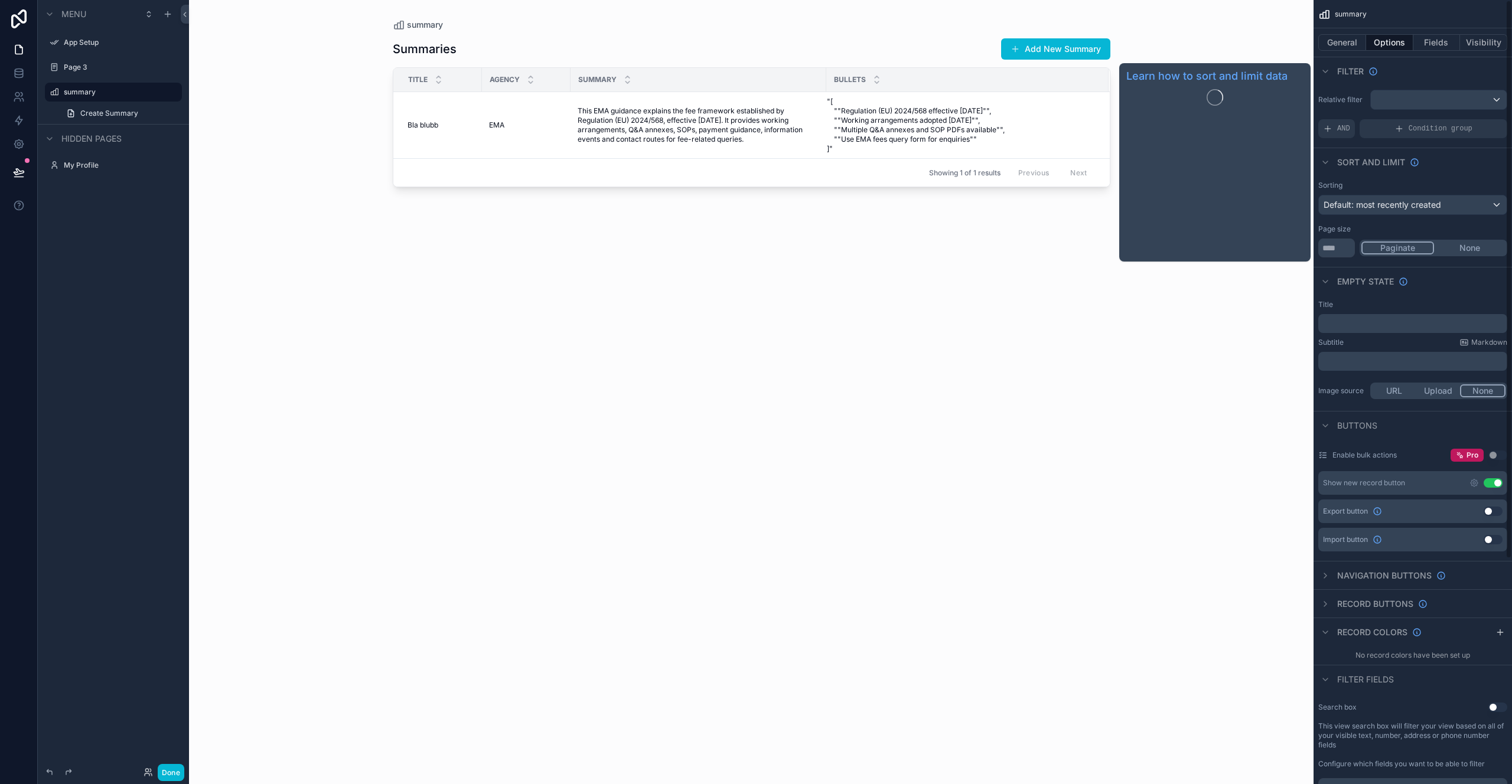
click at [1411, 168] on div "Sort And Limit" at bounding box center [1379, 162] width 82 height 12
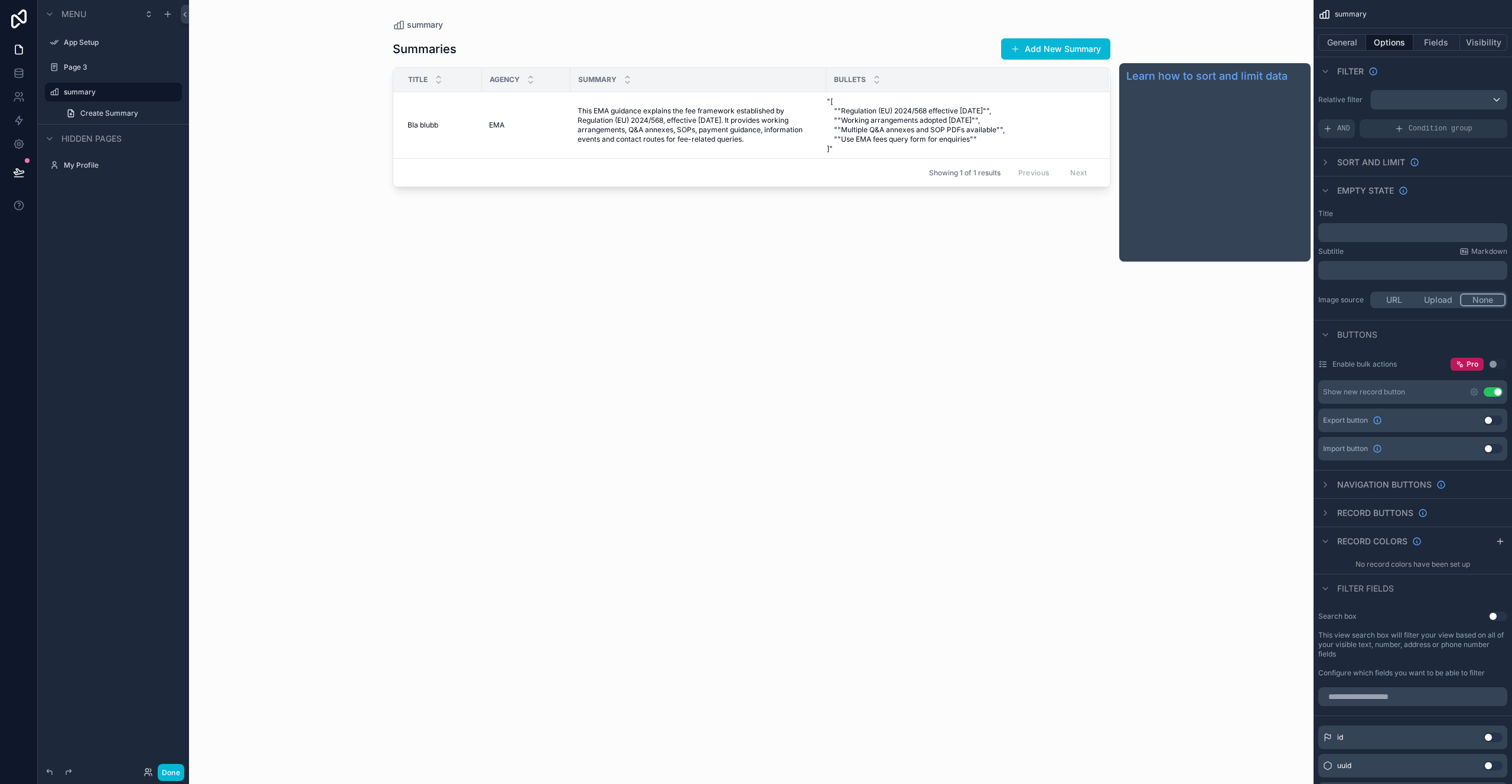
click at [1405, 161] on div "Sort And Limit" at bounding box center [1379, 162] width 82 height 12
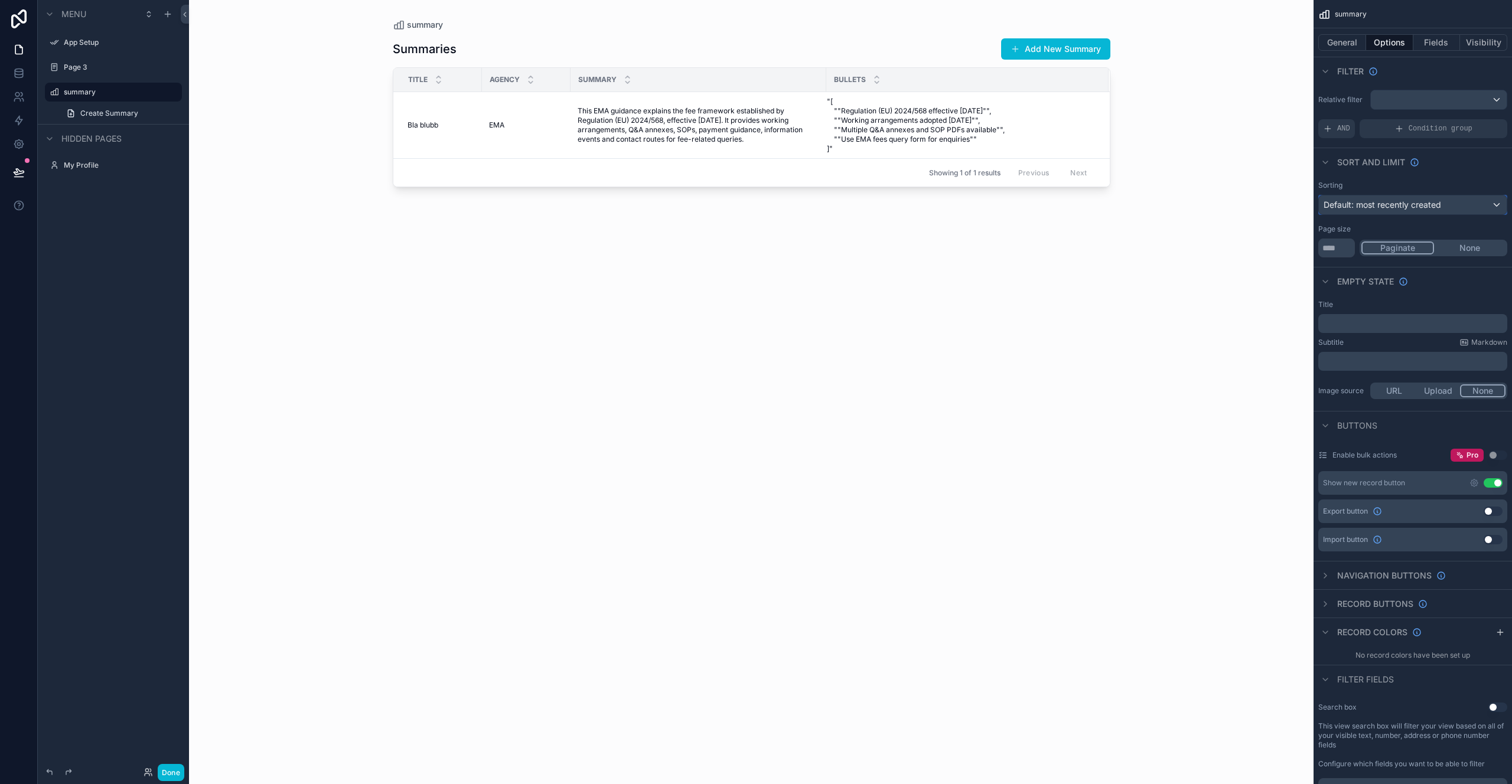
click at [1408, 204] on span "Default: most recently created" at bounding box center [1382, 205] width 118 height 10
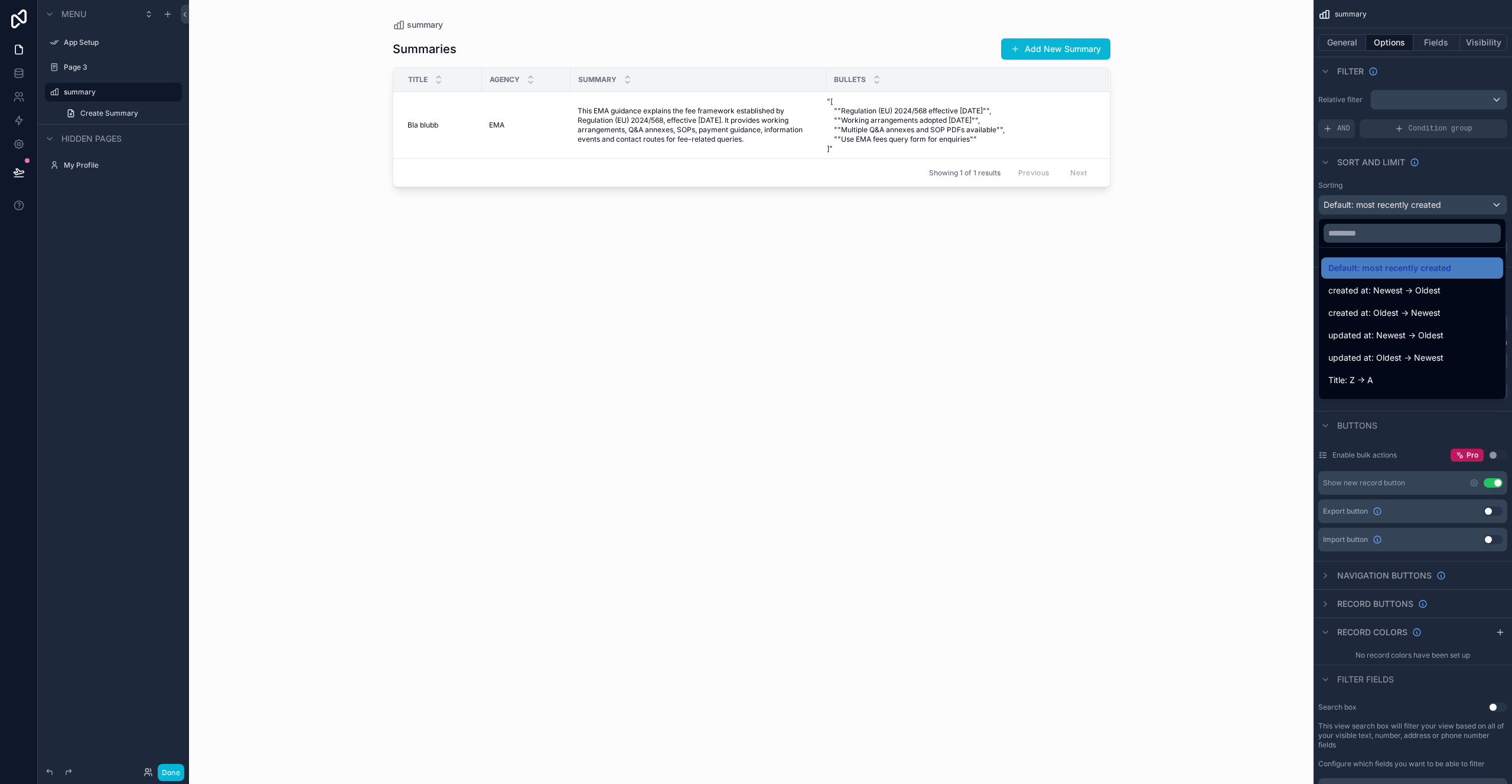
click at [1408, 204] on div "scrollable content" at bounding box center [756, 392] width 1512 height 784
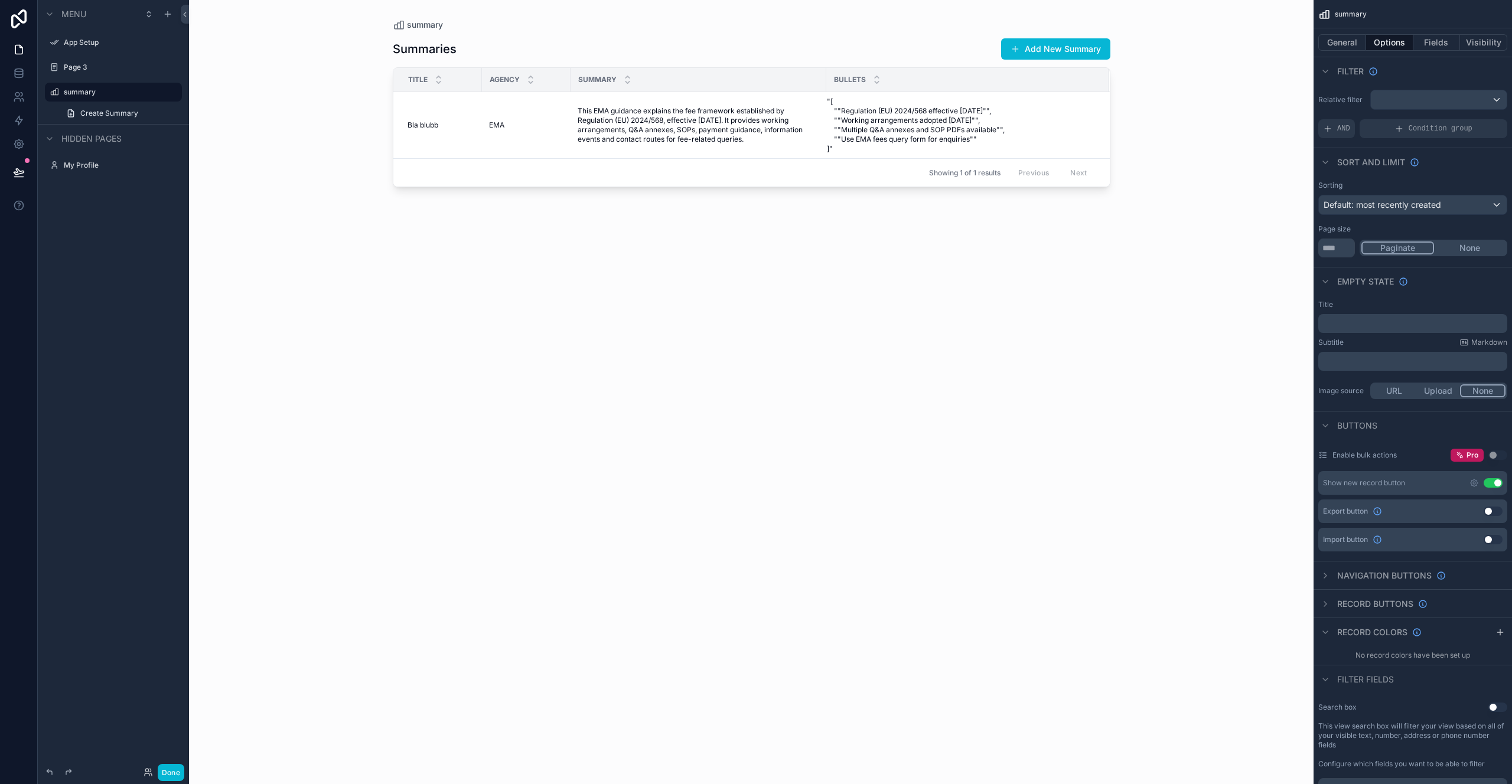
click at [1419, 309] on div "Title" at bounding box center [1412, 305] width 189 height 10
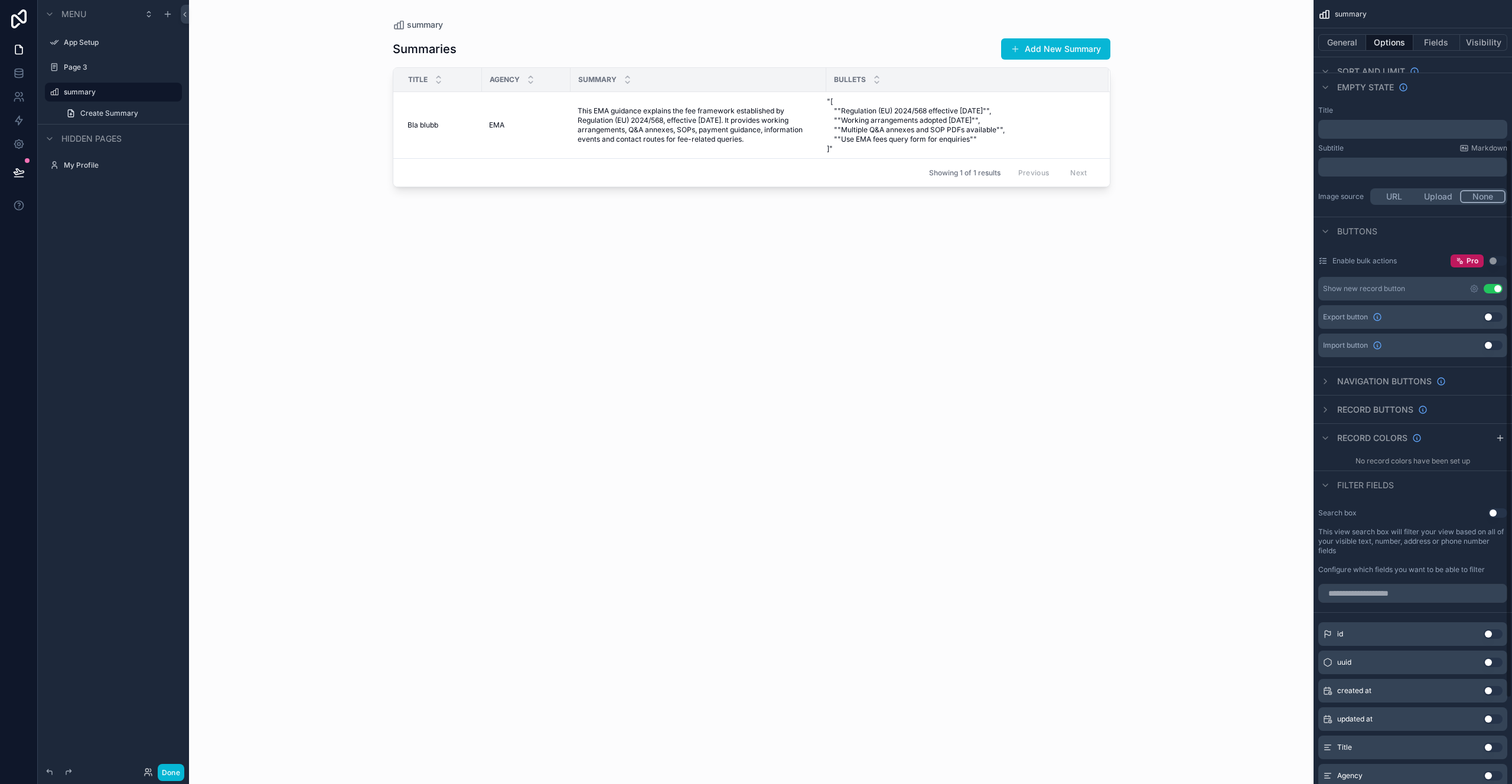
scroll to position [198, 0]
click at [1496, 287] on button "Use setting" at bounding box center [1493, 285] width 19 height 10
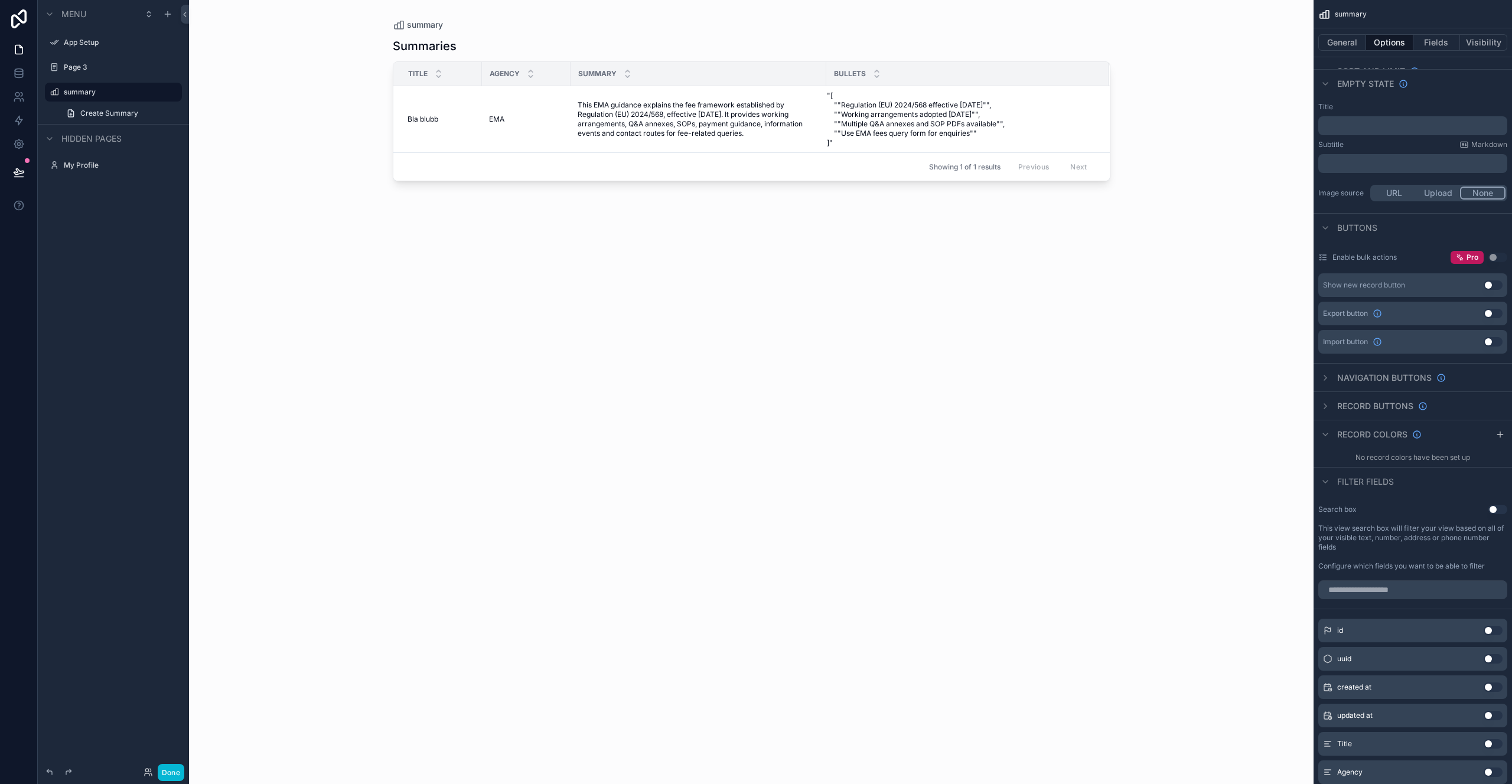
click at [1451, 377] on div "Navigation buttons" at bounding box center [1413, 377] width 199 height 28
click at [1392, 383] on span "Navigation buttons" at bounding box center [1385, 378] width 95 height 12
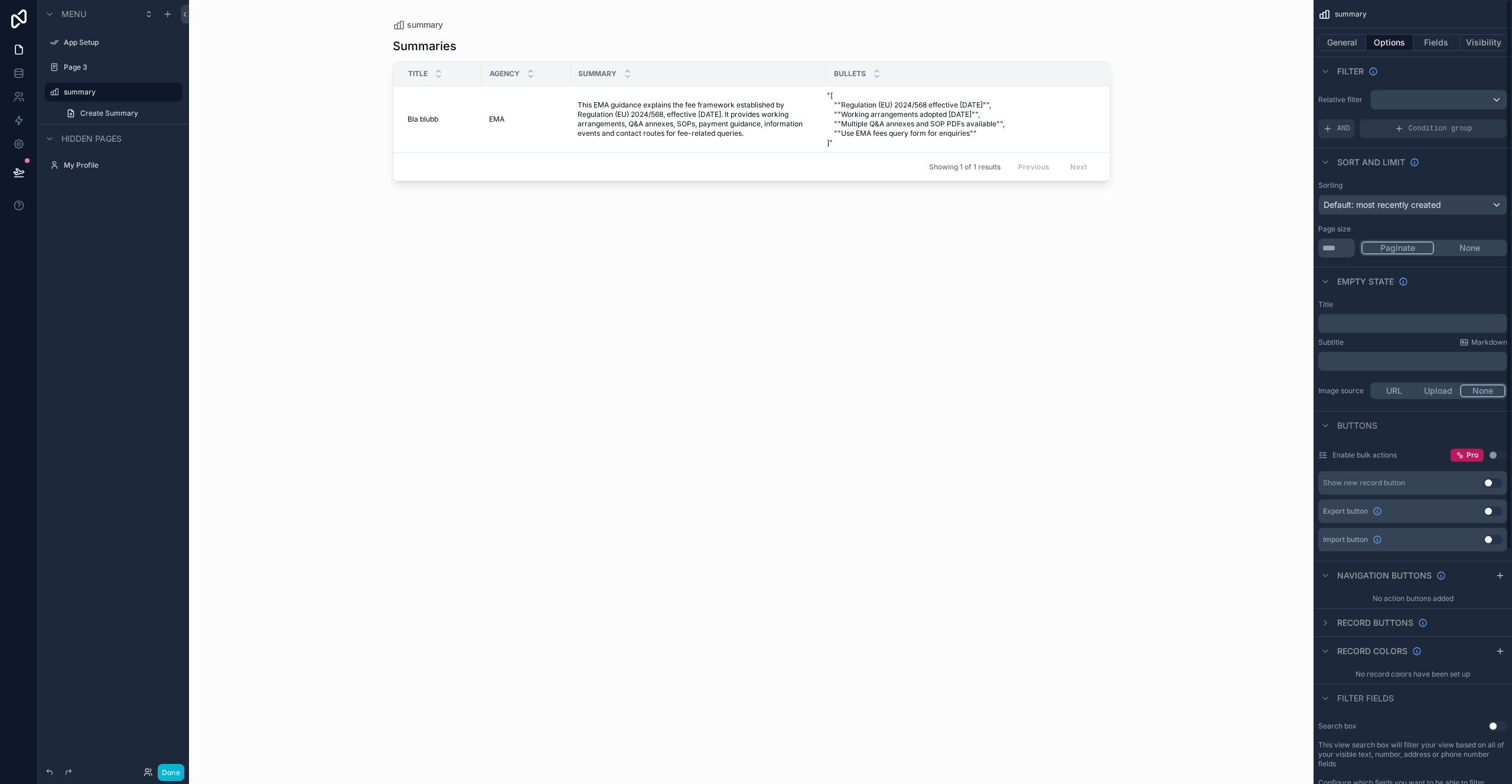
scroll to position [335, 0]
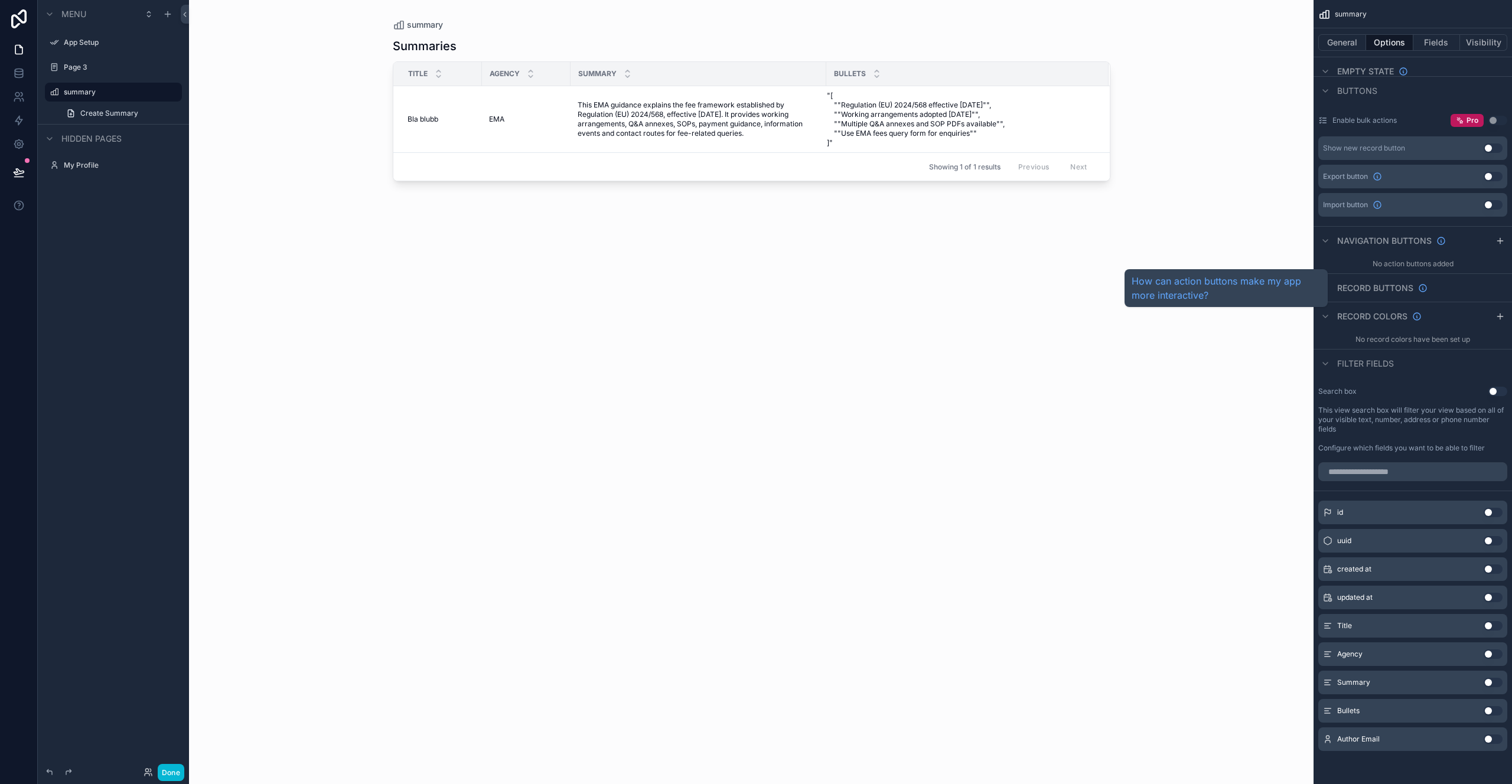
click at [1386, 290] on span "Record buttons" at bounding box center [1376, 288] width 76 height 12
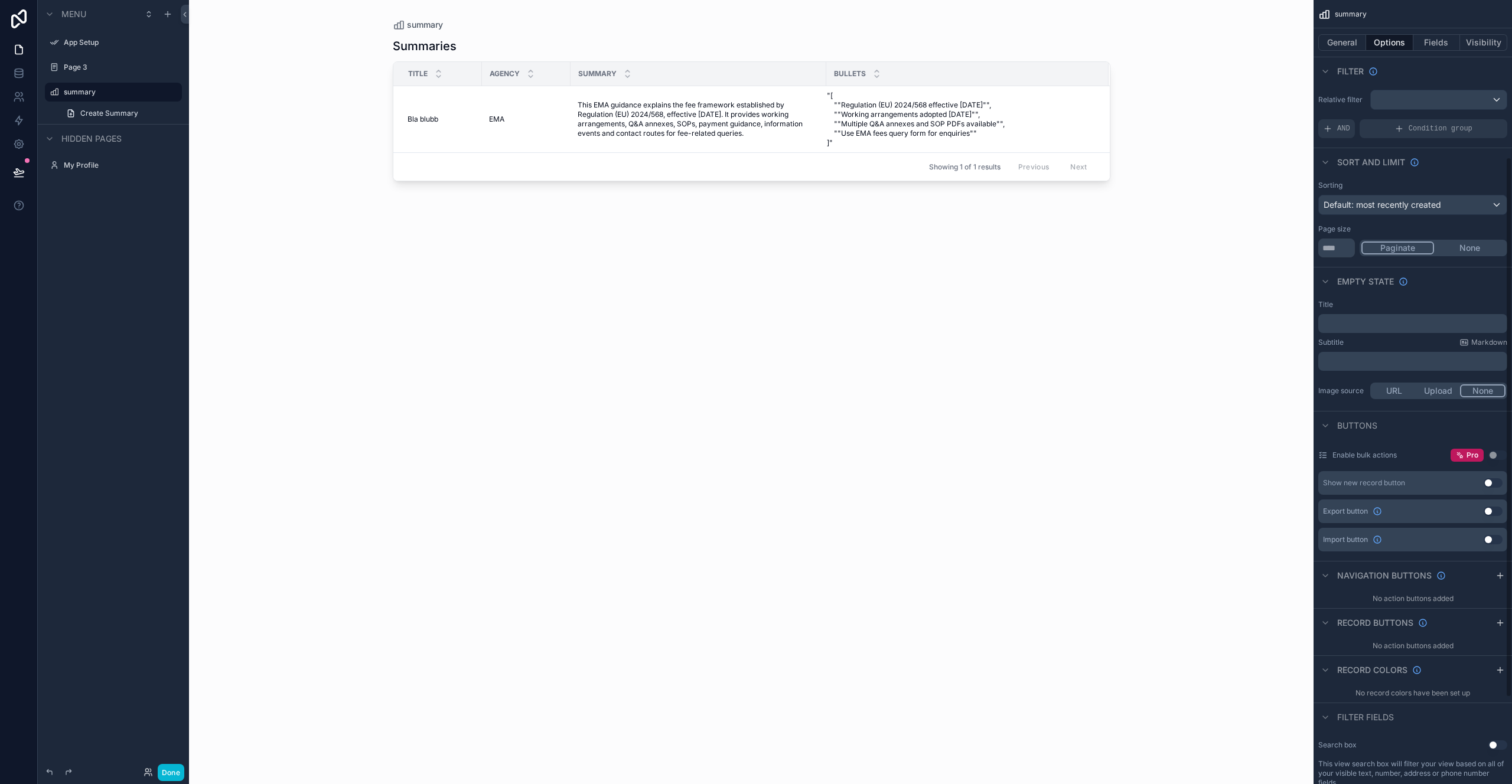
scroll to position [354, 0]
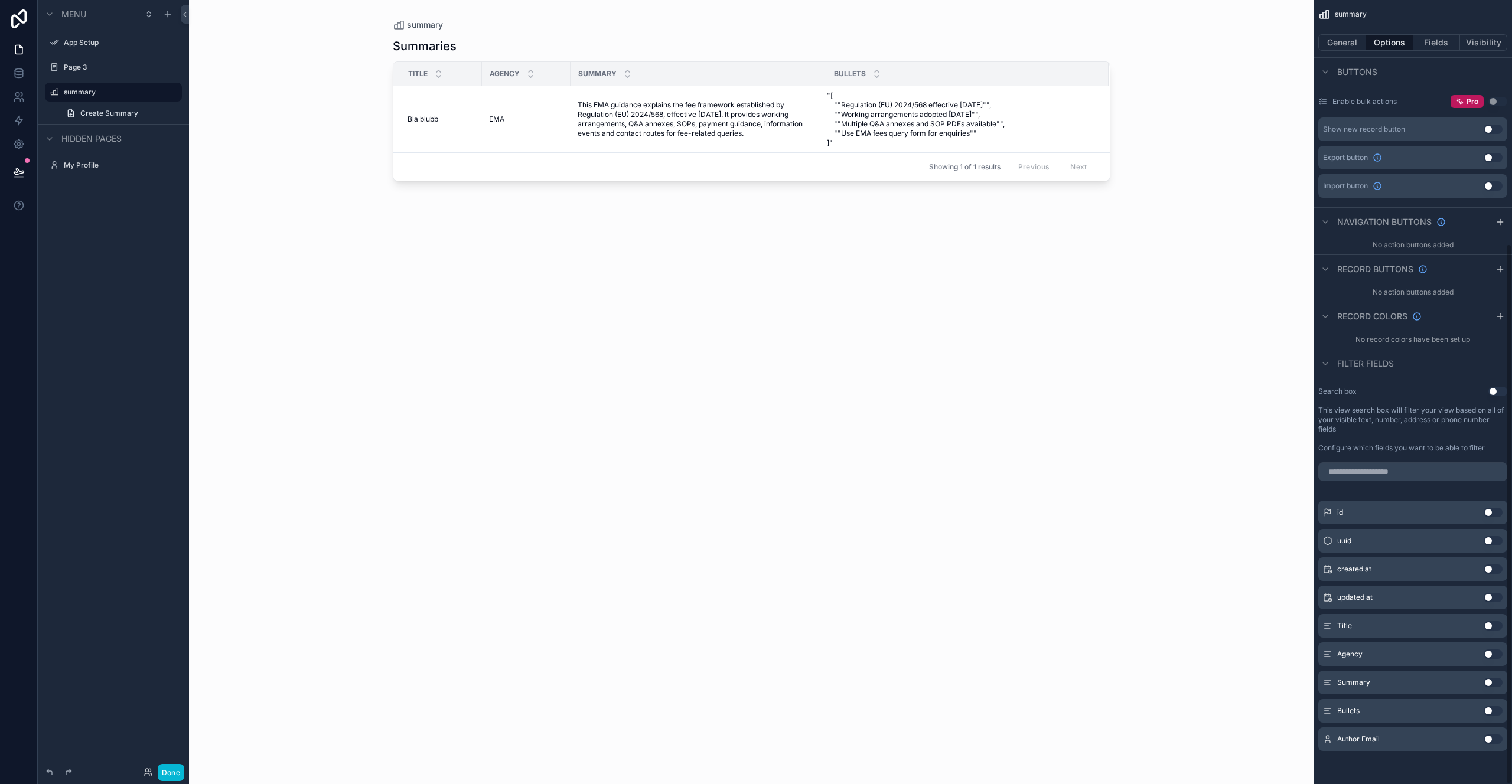
click at [1493, 392] on button "Use setting" at bounding box center [1498, 392] width 19 height 10
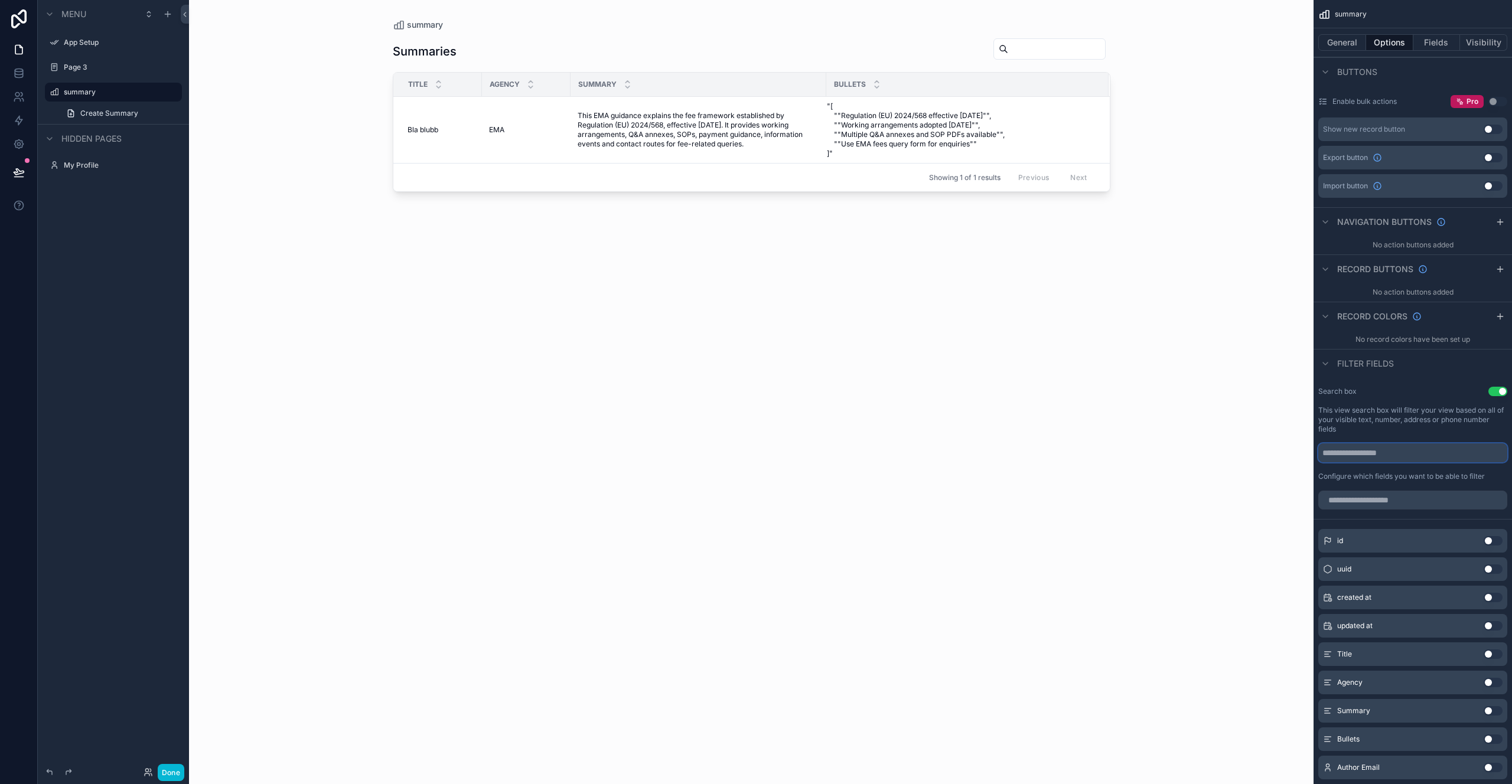
click at [1401, 455] on input "scrollable content" at bounding box center [1412, 453] width 189 height 19
click at [1393, 494] on input "scrollable content" at bounding box center [1412, 500] width 189 height 19
click at [1384, 451] on input "scrollable content" at bounding box center [1412, 453] width 189 height 19
click at [1494, 739] on button "Use setting" at bounding box center [1493, 739] width 19 height 10
click at [1493, 745] on button "Use setting" at bounding box center [1493, 745] width 19 height 10
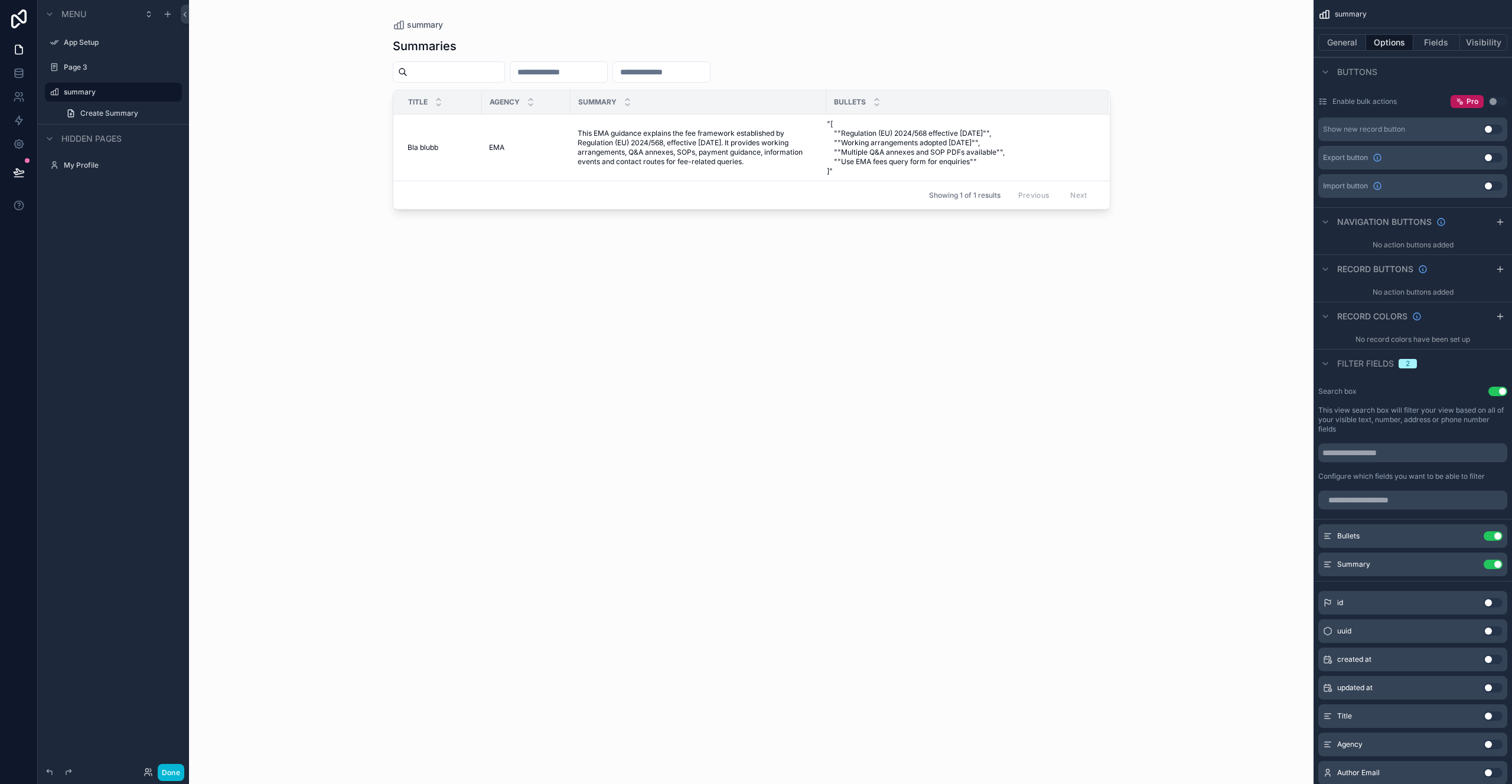
click at [1493, 745] on button "Use setting" at bounding box center [1493, 745] width 19 height 10
click at [813, 75] on input "scrollable content" at bounding box center [764, 72] width 97 height 16
click at [706, 75] on input "scrollable content" at bounding box center [661, 72] width 97 height 16
click at [1496, 538] on button "Use setting" at bounding box center [1493, 536] width 19 height 10
click at [1495, 532] on button "Use setting" at bounding box center [1493, 536] width 19 height 10
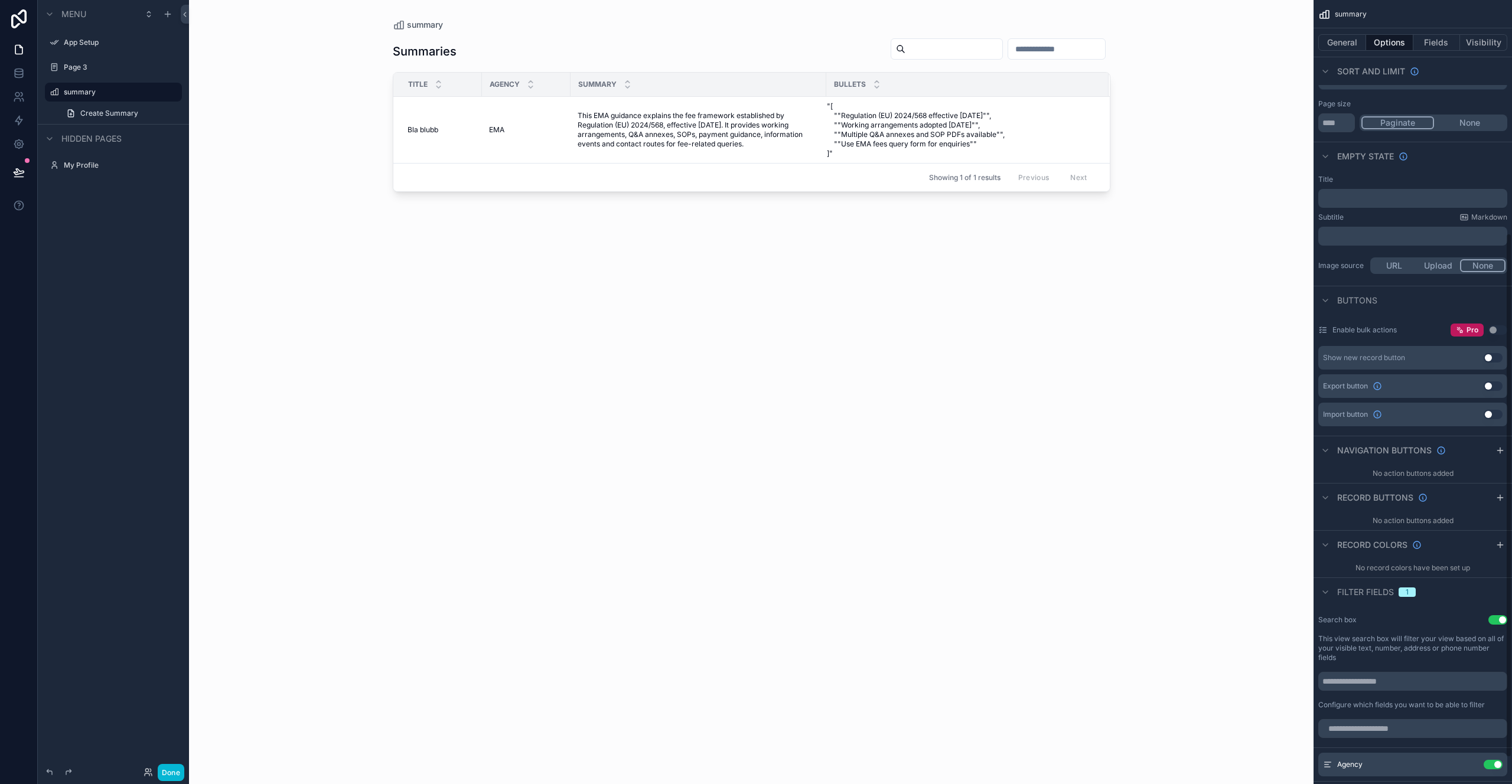
scroll to position [0, 0]
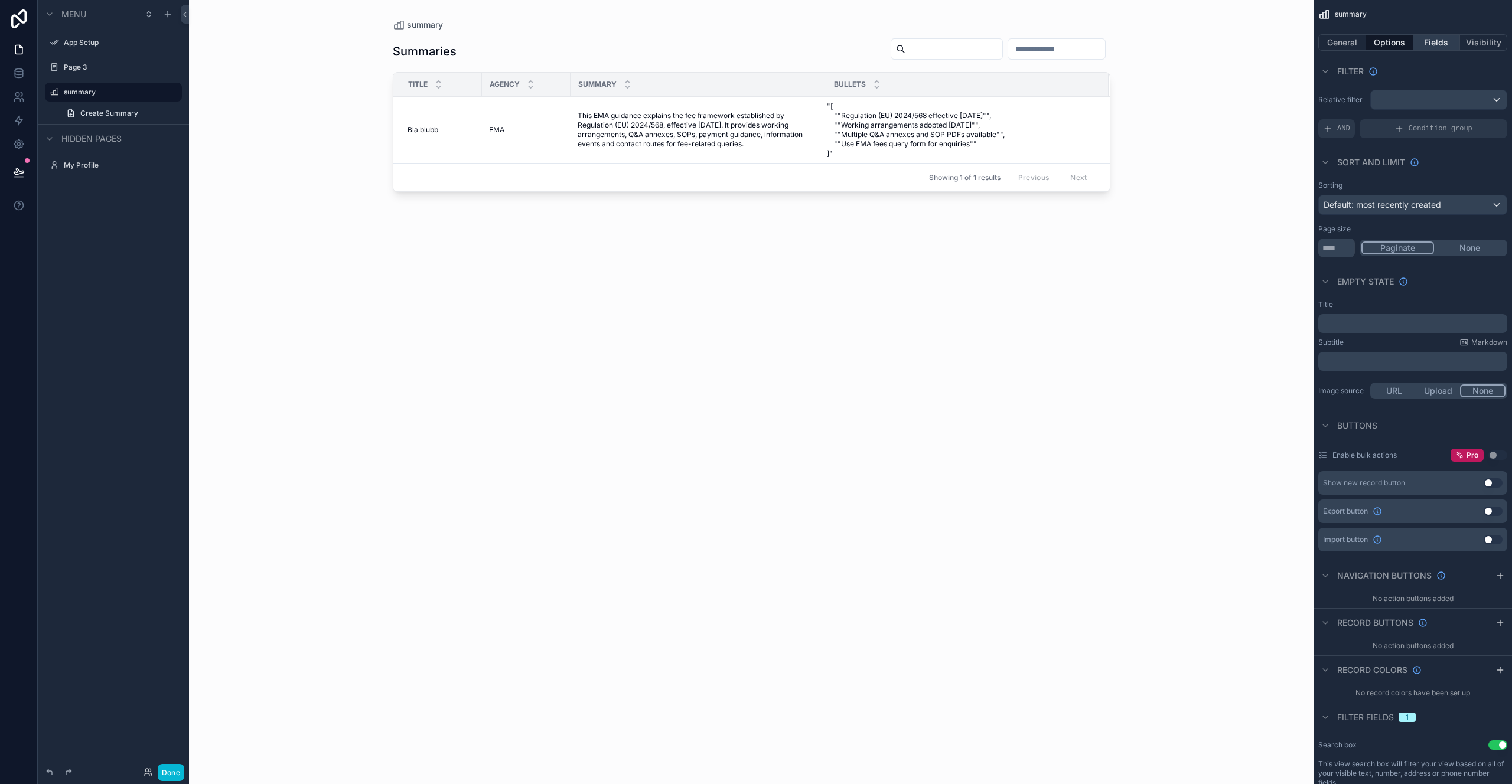
click at [1438, 44] on button "Fields" at bounding box center [1437, 42] width 47 height 16
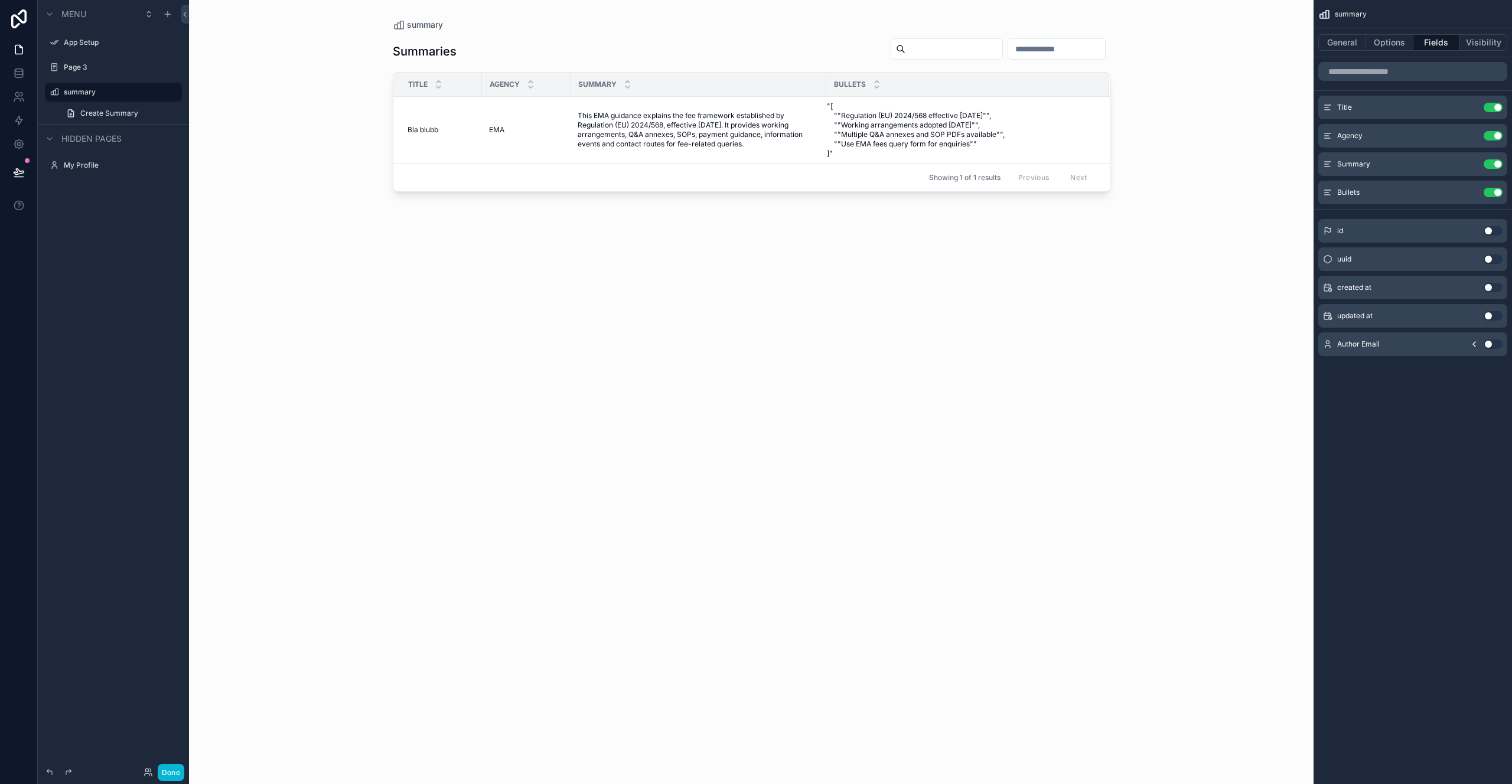
click at [1494, 232] on button "Use setting" at bounding box center [1493, 231] width 19 height 10
click at [1494, 232] on div "Title Use setting Agency Use setting Summary Use setting Bullets Use setting id…" at bounding box center [1413, 214] width 199 height 313
click at [1496, 219] on button "Use setting" at bounding box center [1493, 221] width 19 height 10
click at [1472, 105] on icon "scrollable content" at bounding box center [1472, 105] width 1 height 1
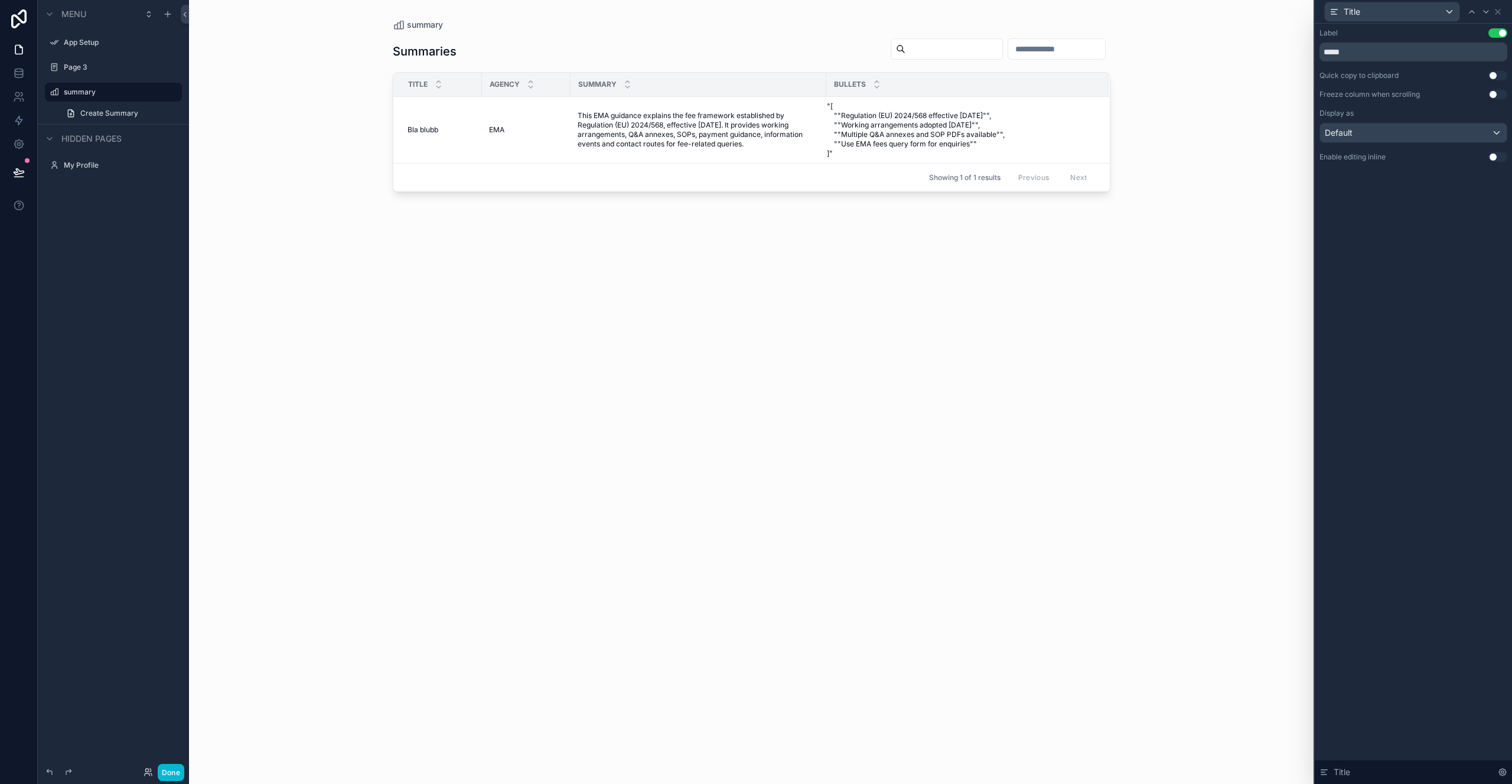
click at [1500, 74] on button "Use setting" at bounding box center [1498, 75] width 19 height 10
click at [1494, 74] on button "Use setting" at bounding box center [1498, 75] width 19 height 10
click at [1502, 74] on button "Use setting" at bounding box center [1498, 75] width 19 height 10
click at [1498, 95] on button "Use setting" at bounding box center [1498, 95] width 19 height 10
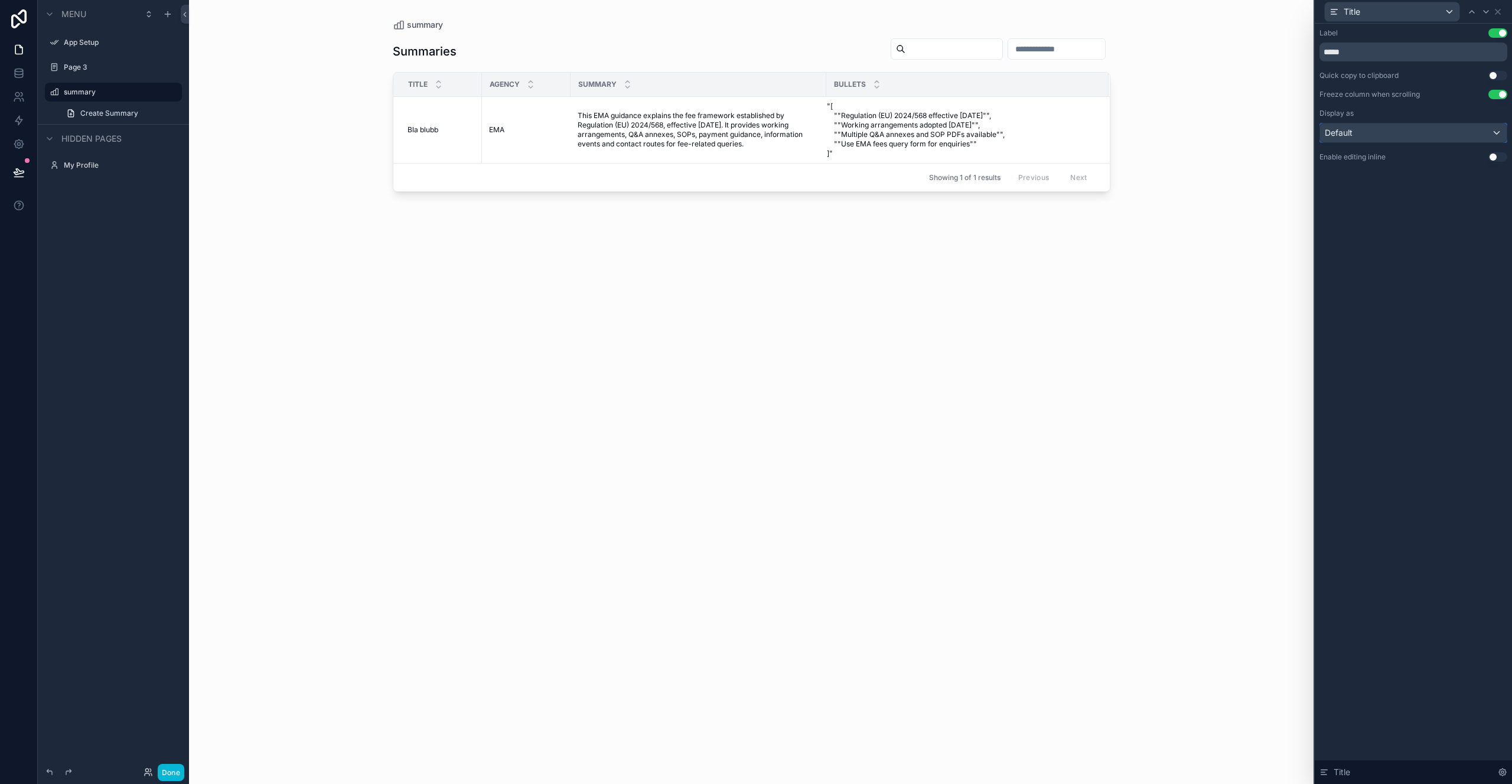
click at [1494, 135] on div "Default" at bounding box center [1413, 132] width 187 height 19
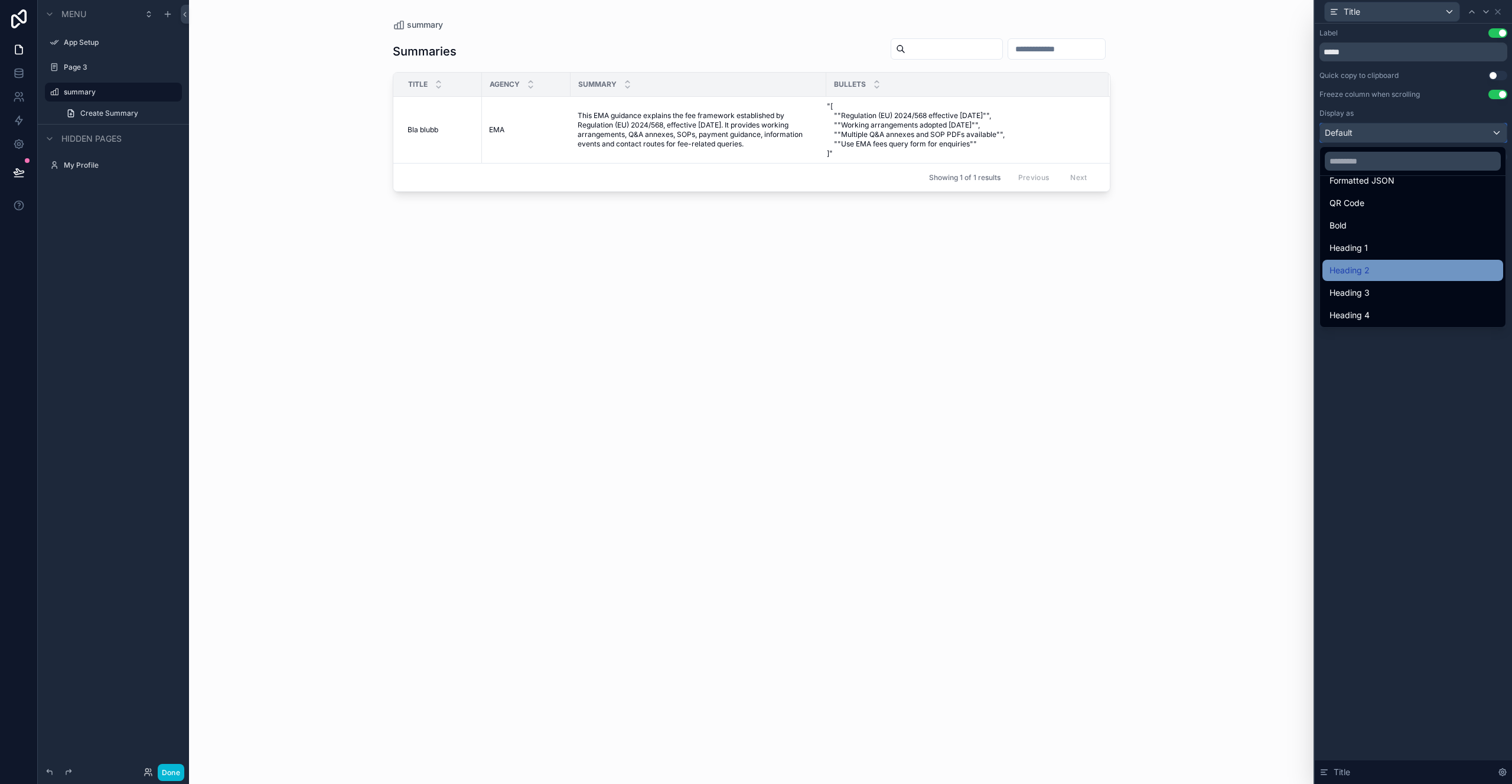
scroll to position [129, 0]
click at [1399, 293] on div "Heading 3" at bounding box center [1413, 292] width 167 height 14
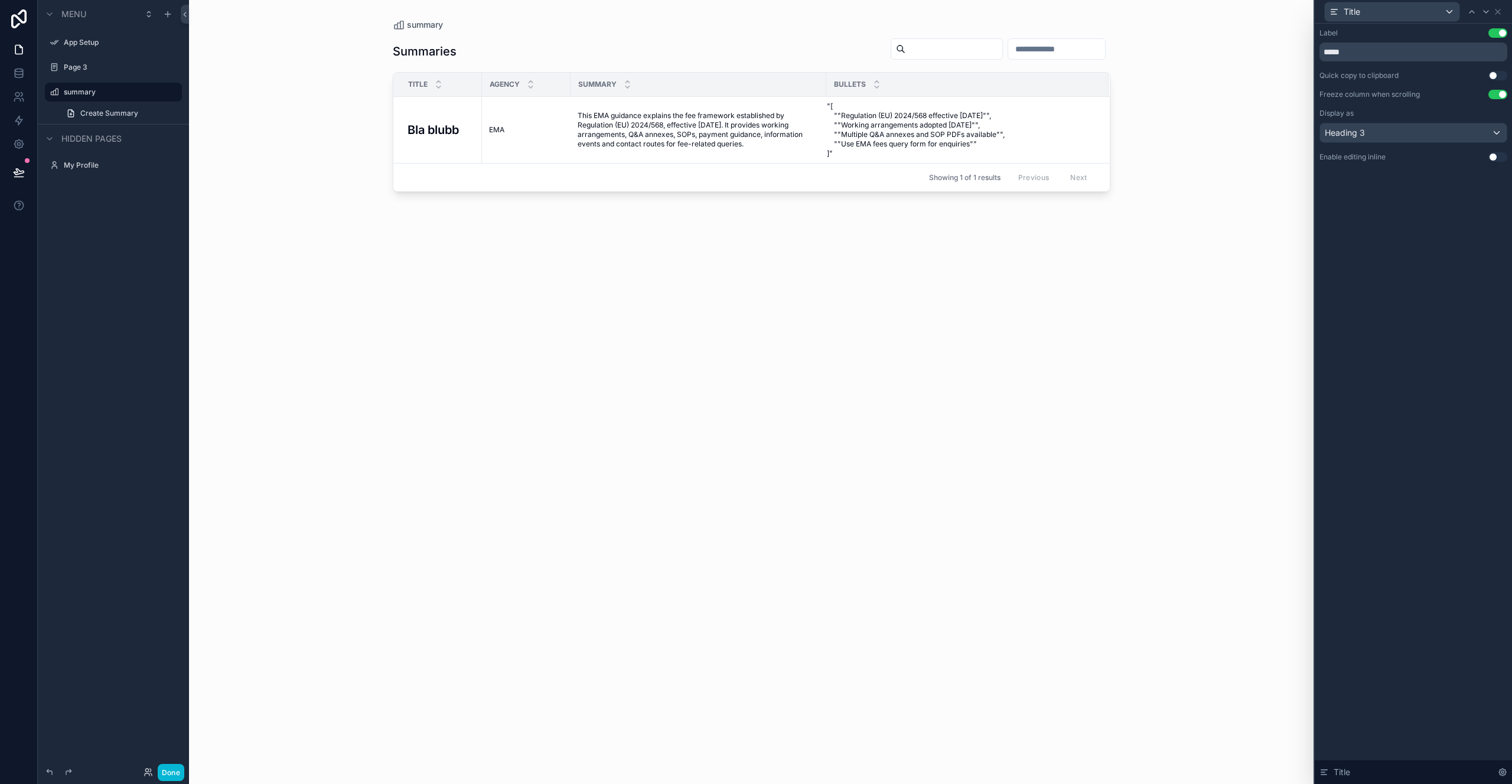
click at [1507, 13] on div "Title" at bounding box center [1413, 11] width 188 height 23
click at [1466, 9] on span "Esc" at bounding box center [1470, 12] width 19 height 10
click at [1450, 10] on span "Close" at bounding box center [1446, 12] width 19 height 10
click at [1403, 10] on div "Title" at bounding box center [1392, 11] width 135 height 19
click at [1392, 97] on div "Agency" at bounding box center [1392, 97] width 115 height 14
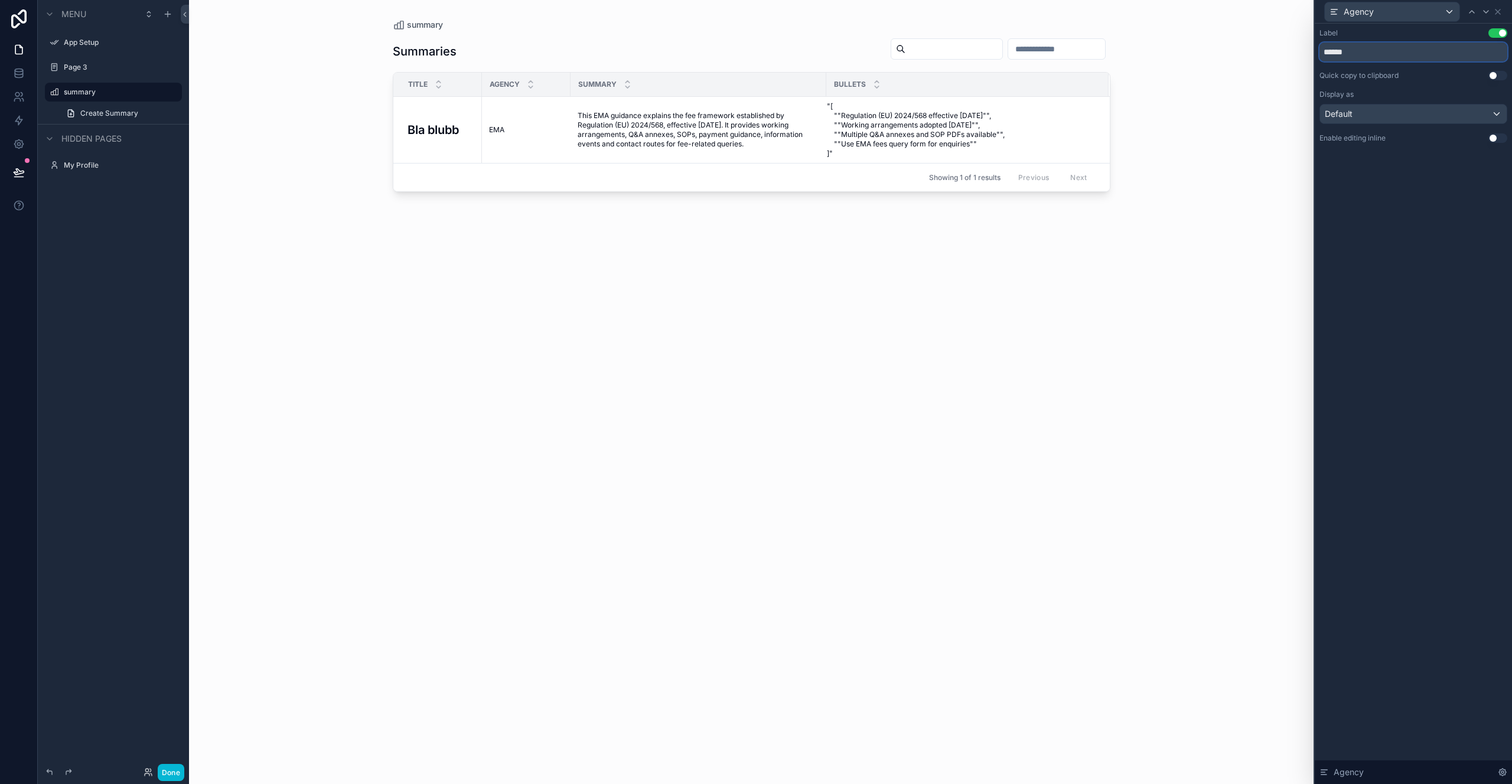
click at [1417, 51] on input "******" at bounding box center [1413, 51] width 188 height 19
click at [1419, 72] on div "Quick copy to clipboard Use setting" at bounding box center [1413, 75] width 188 height 10
click at [1416, 113] on div "Default" at bounding box center [1413, 113] width 187 height 19
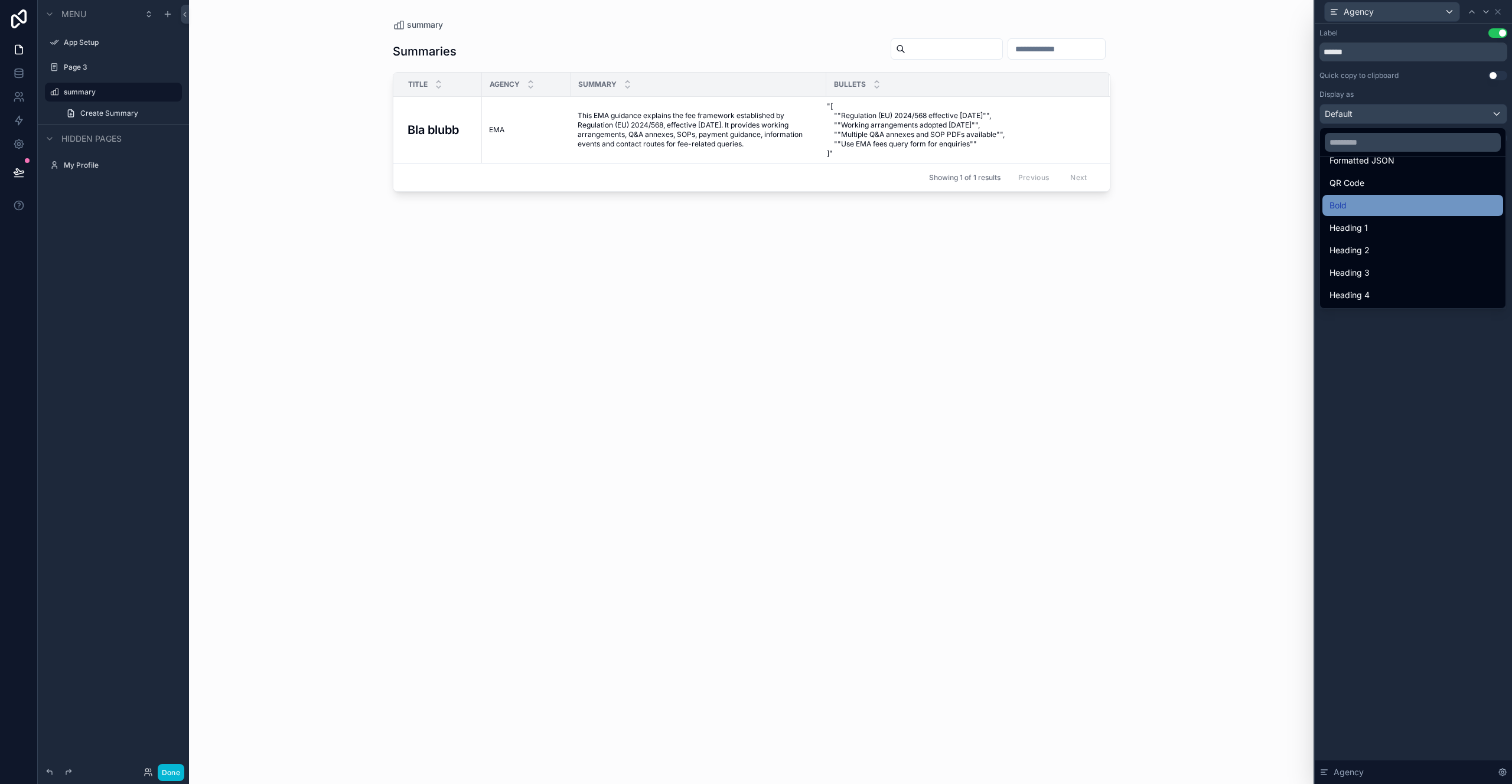
click at [1405, 209] on div "Bold" at bounding box center [1413, 205] width 167 height 14
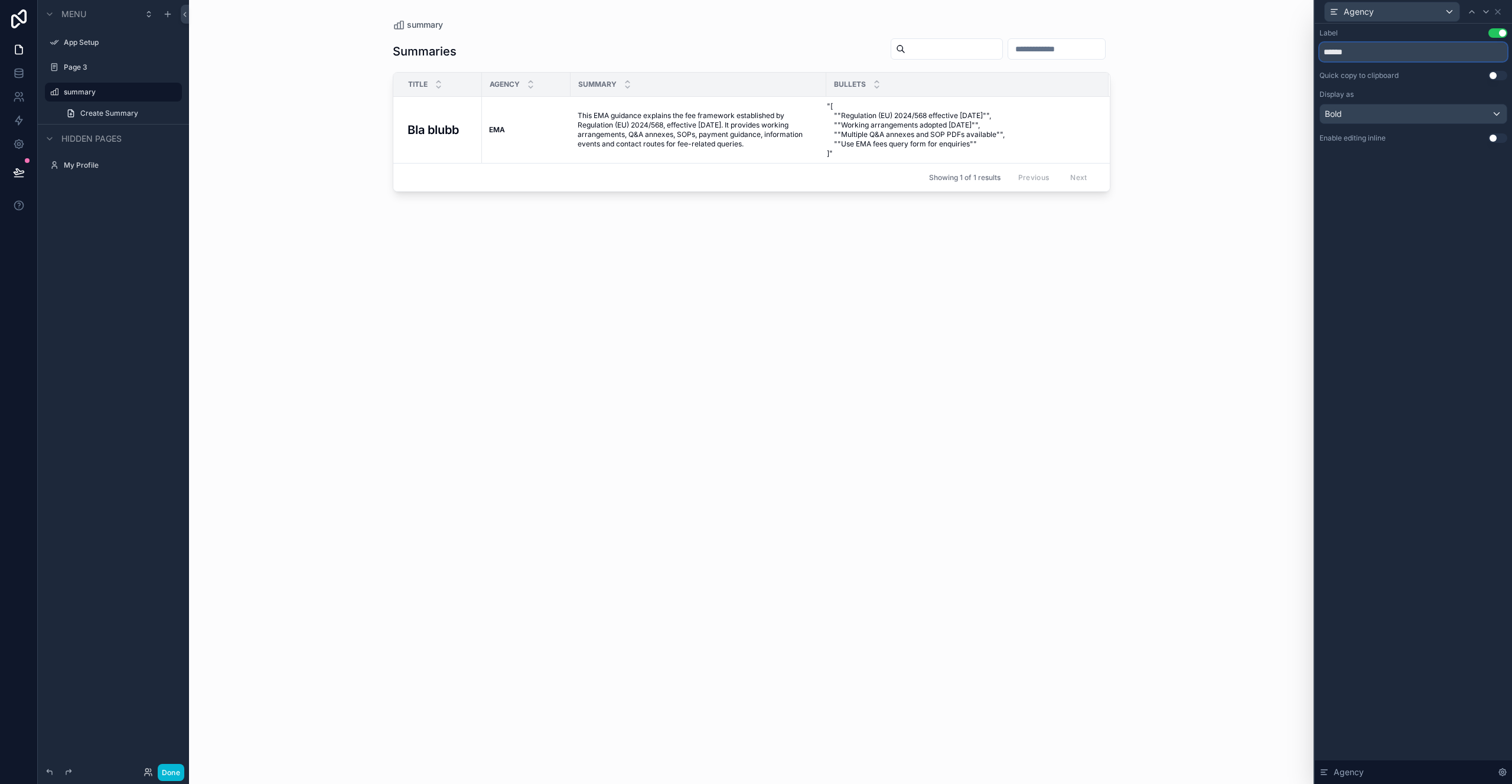
click at [1403, 51] on input "******" at bounding box center [1413, 51] width 188 height 19
click at [1482, 62] on div "Label Use setting ****** Quick copy to clipboard Use setting Display as Bold En…" at bounding box center [1413, 86] width 188 height 115
click at [1480, 51] on input "******" at bounding box center [1413, 51] width 188 height 19
click at [1408, 90] on div "Display as" at bounding box center [1413, 95] width 188 height 10
click at [1402, 115] on div "Bold" at bounding box center [1413, 113] width 187 height 19
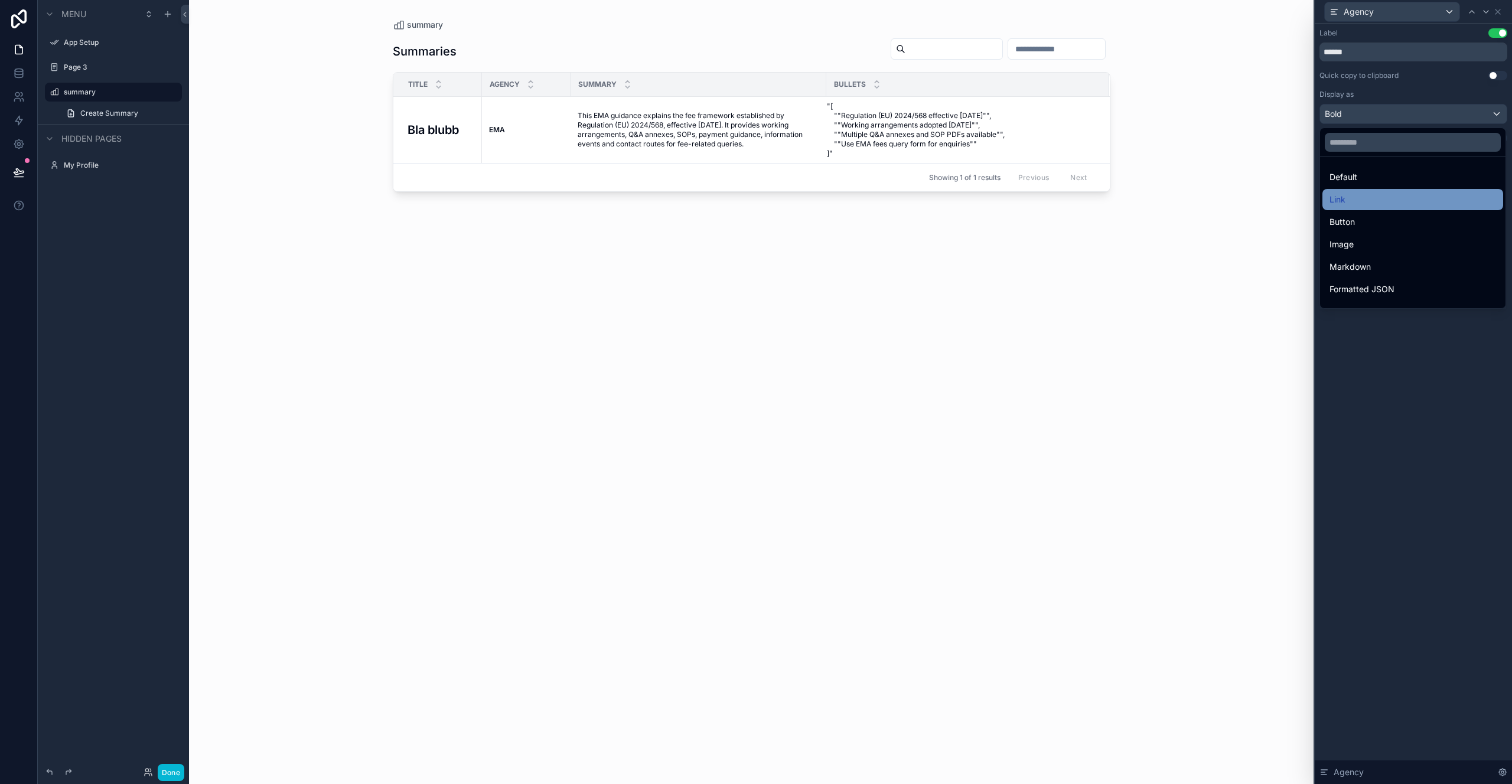
click at [1396, 203] on div "Link" at bounding box center [1413, 199] width 167 height 14
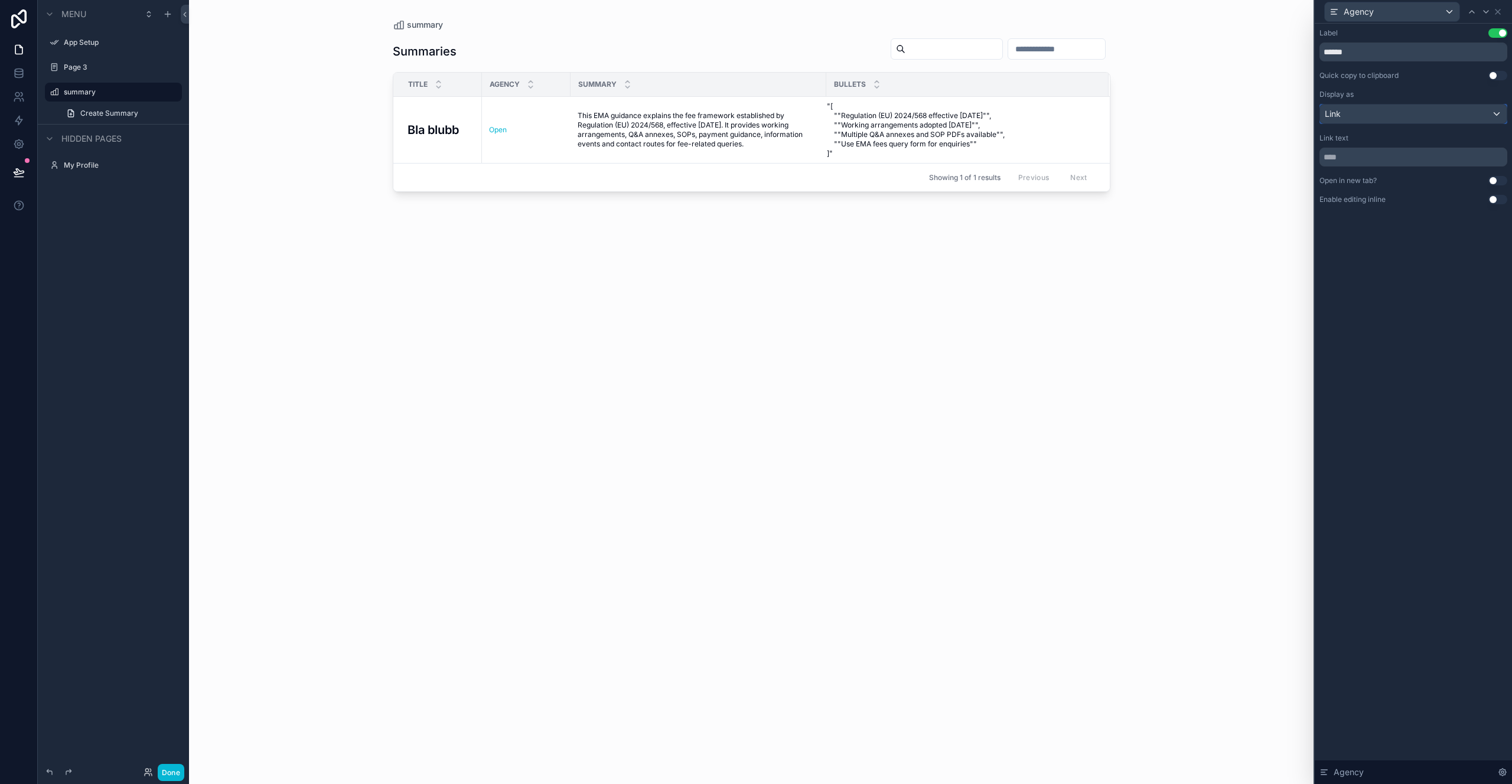
click at [1391, 112] on div "Link" at bounding box center [1413, 113] width 187 height 19
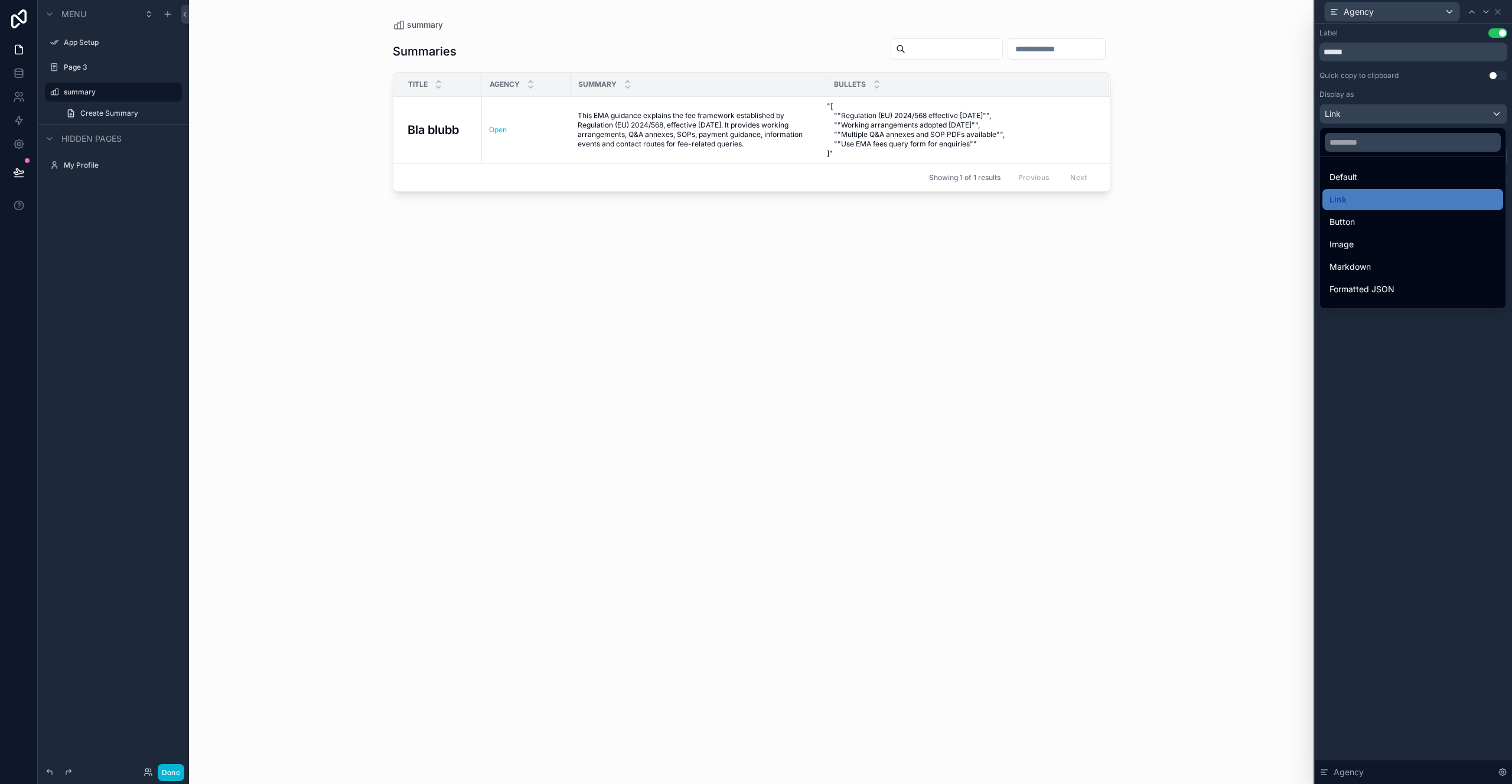
click at [1391, 112] on div at bounding box center [1414, 392] width 197 height 784
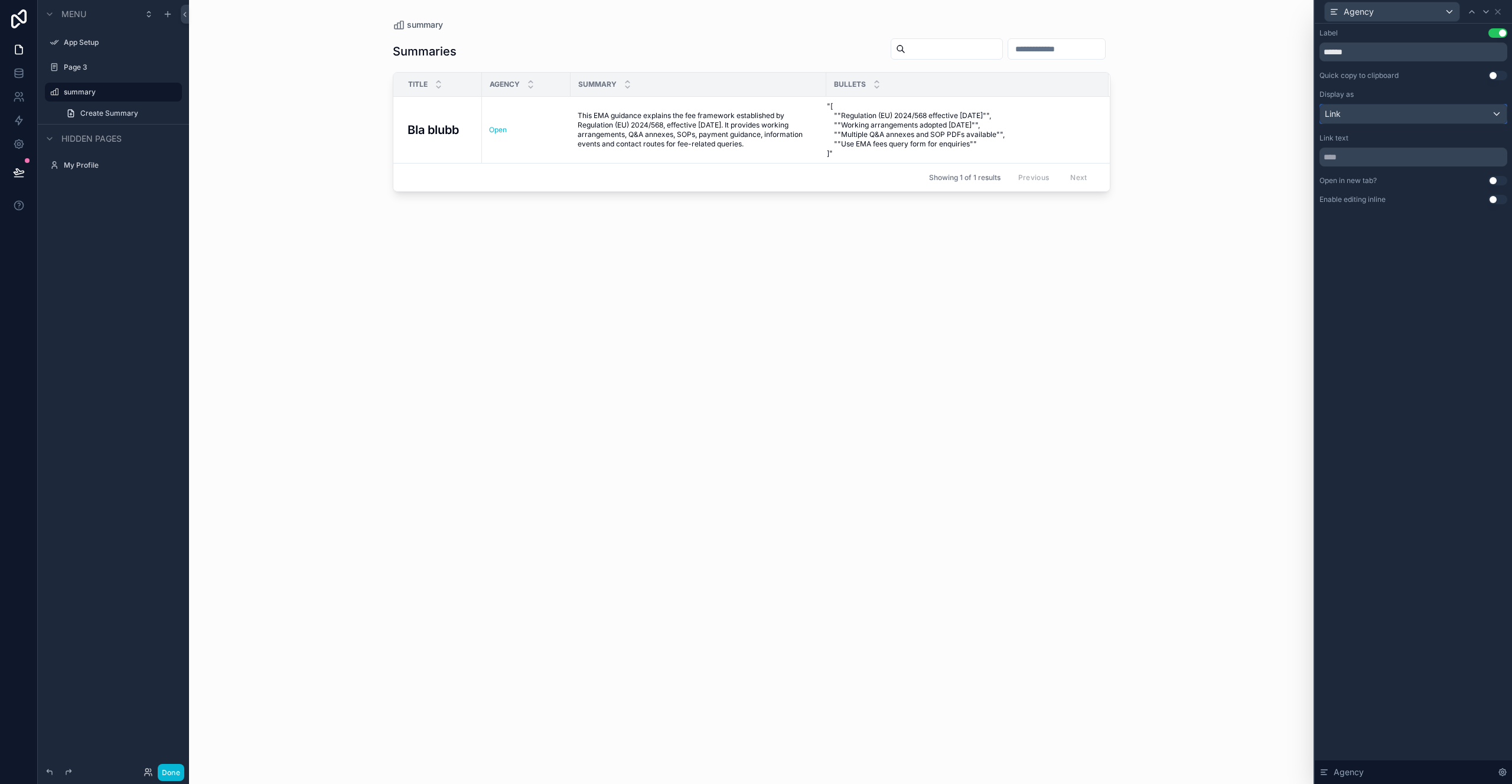
click at [1395, 109] on div "Link" at bounding box center [1413, 113] width 187 height 19
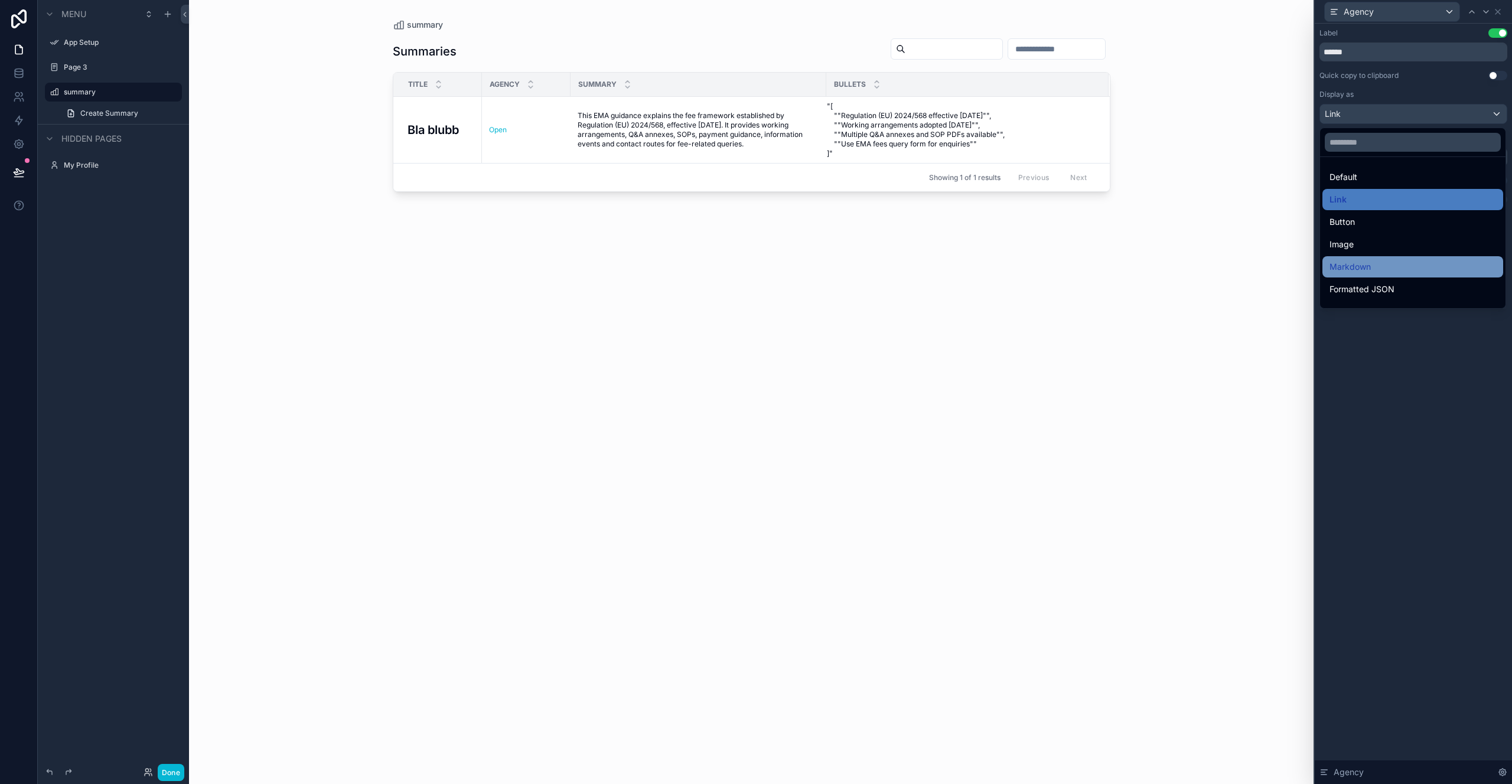
click at [1394, 264] on div "Markdown" at bounding box center [1413, 266] width 167 height 14
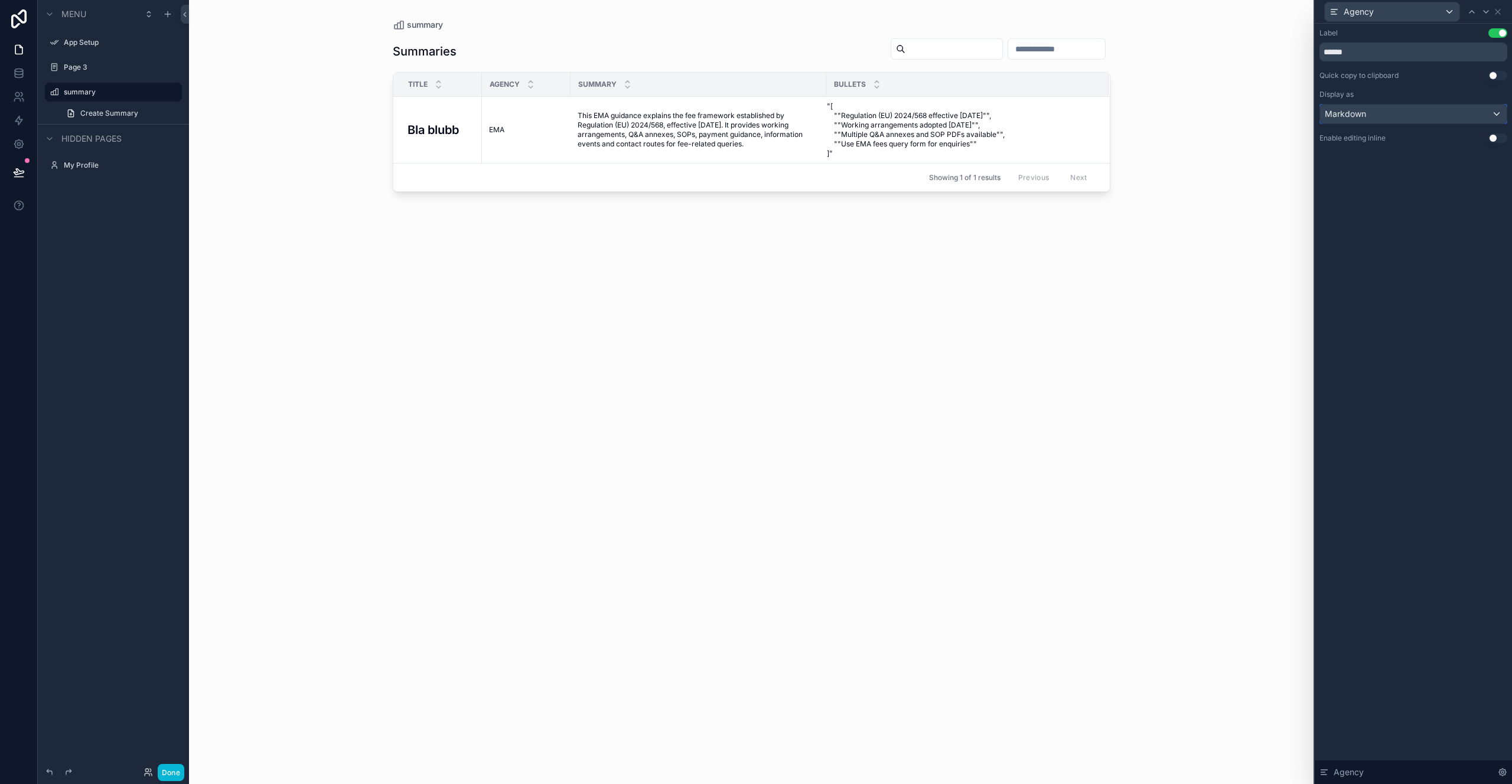
click at [1375, 122] on div "Markdown" at bounding box center [1413, 113] width 187 height 19
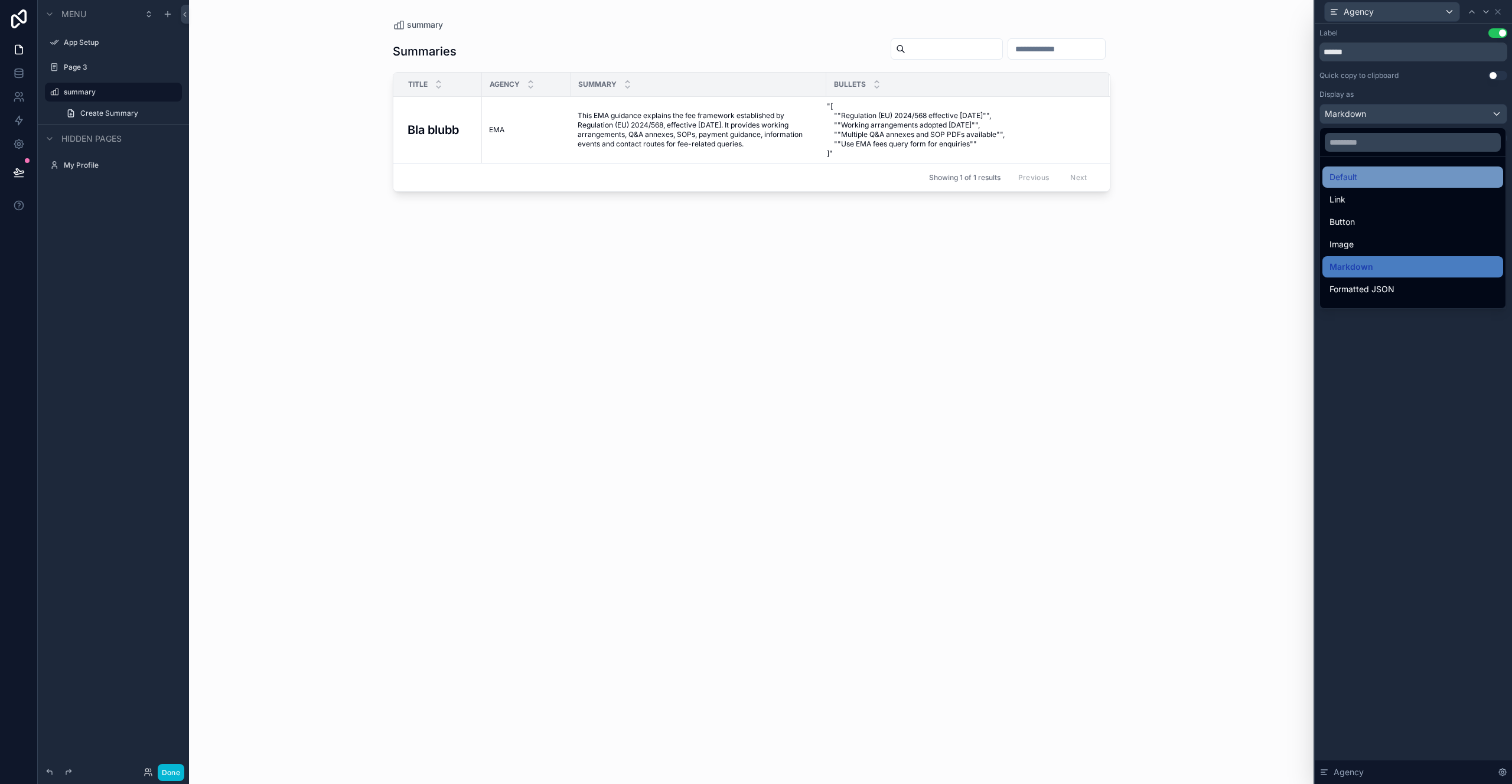
click at [1386, 169] on div "Default" at bounding box center [1412, 177] width 181 height 21
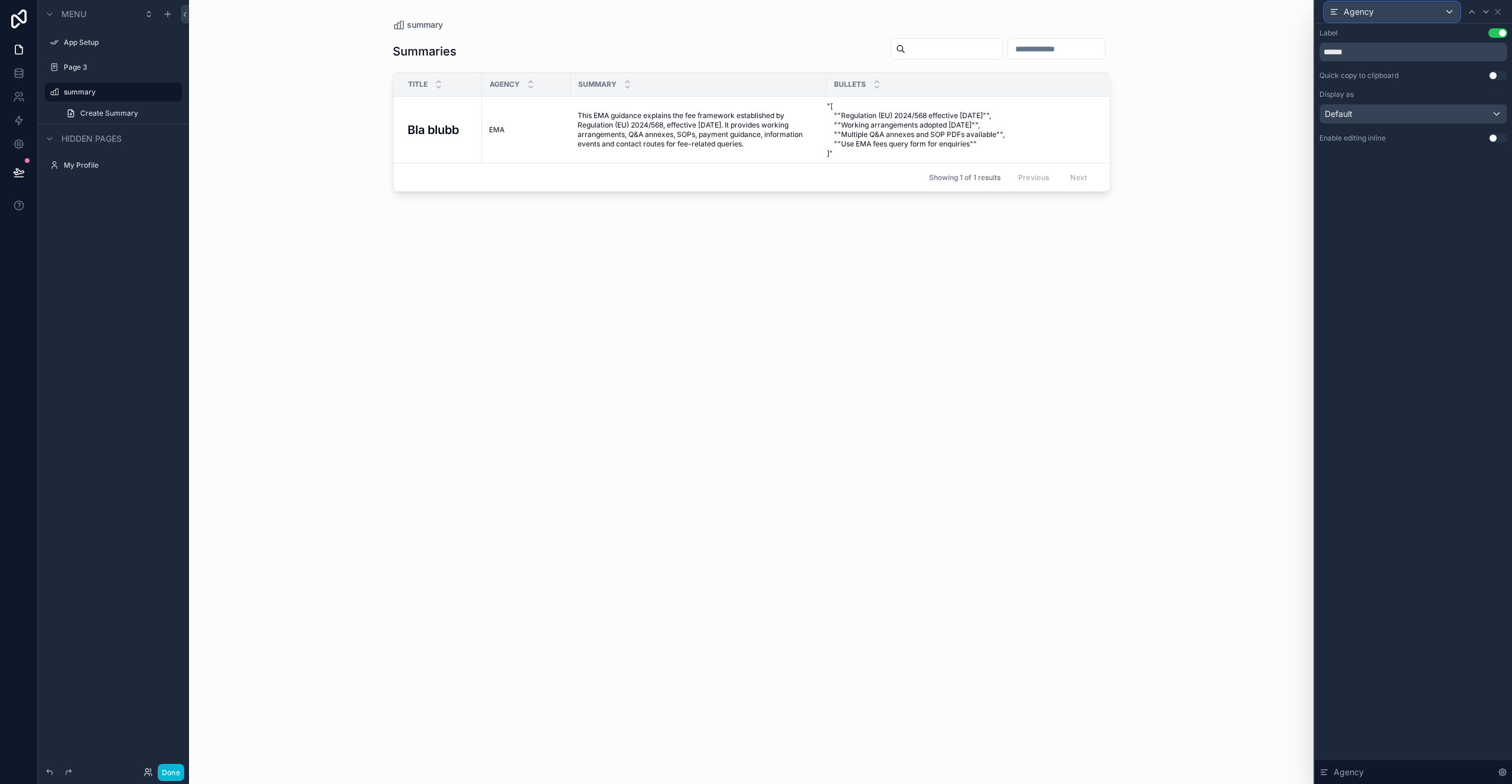
click at [1440, 9] on div "Agency" at bounding box center [1392, 11] width 135 height 19
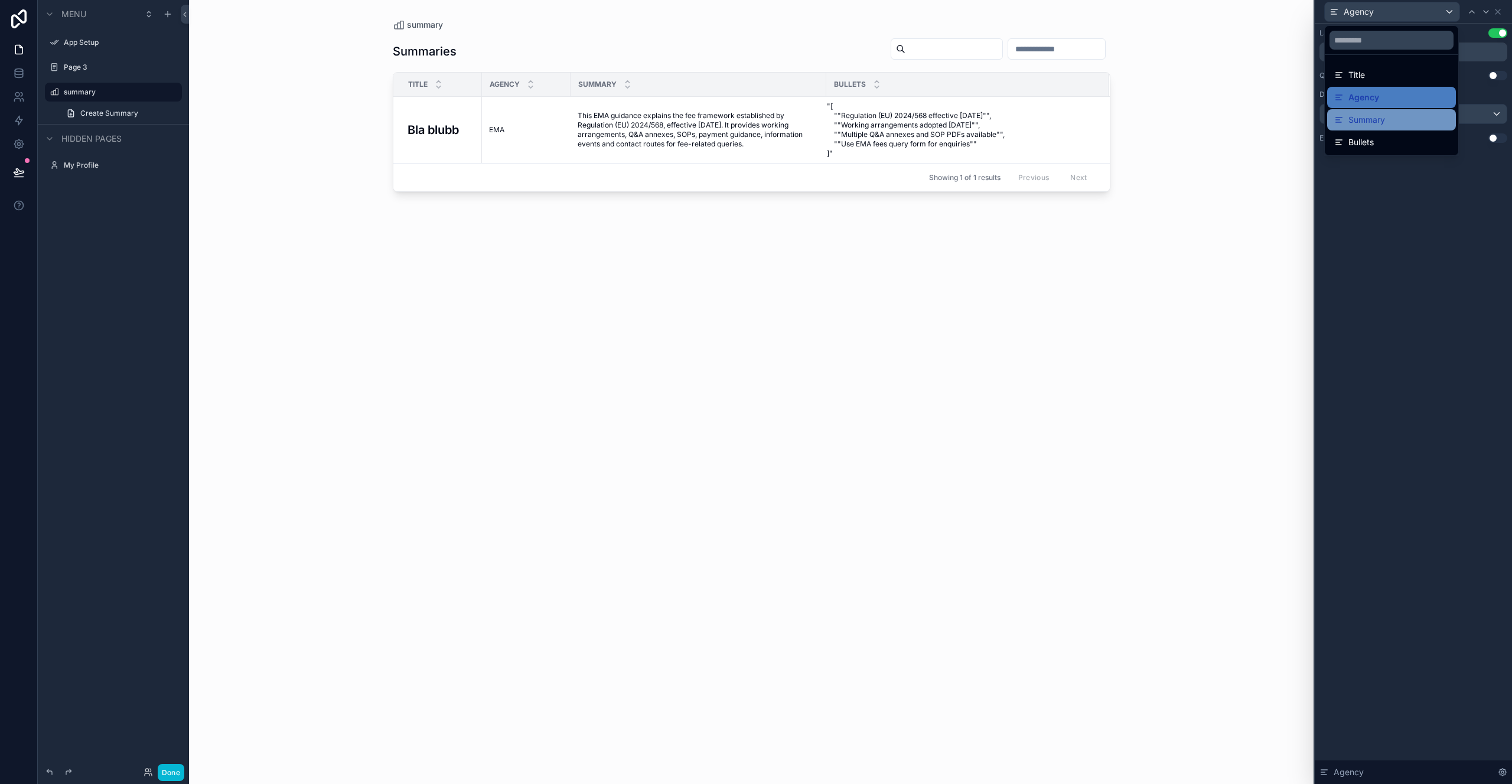
click at [1406, 116] on div "Summary" at bounding box center [1392, 120] width 115 height 14
click at [1406, 116] on div "Default" at bounding box center [1413, 113] width 187 height 19
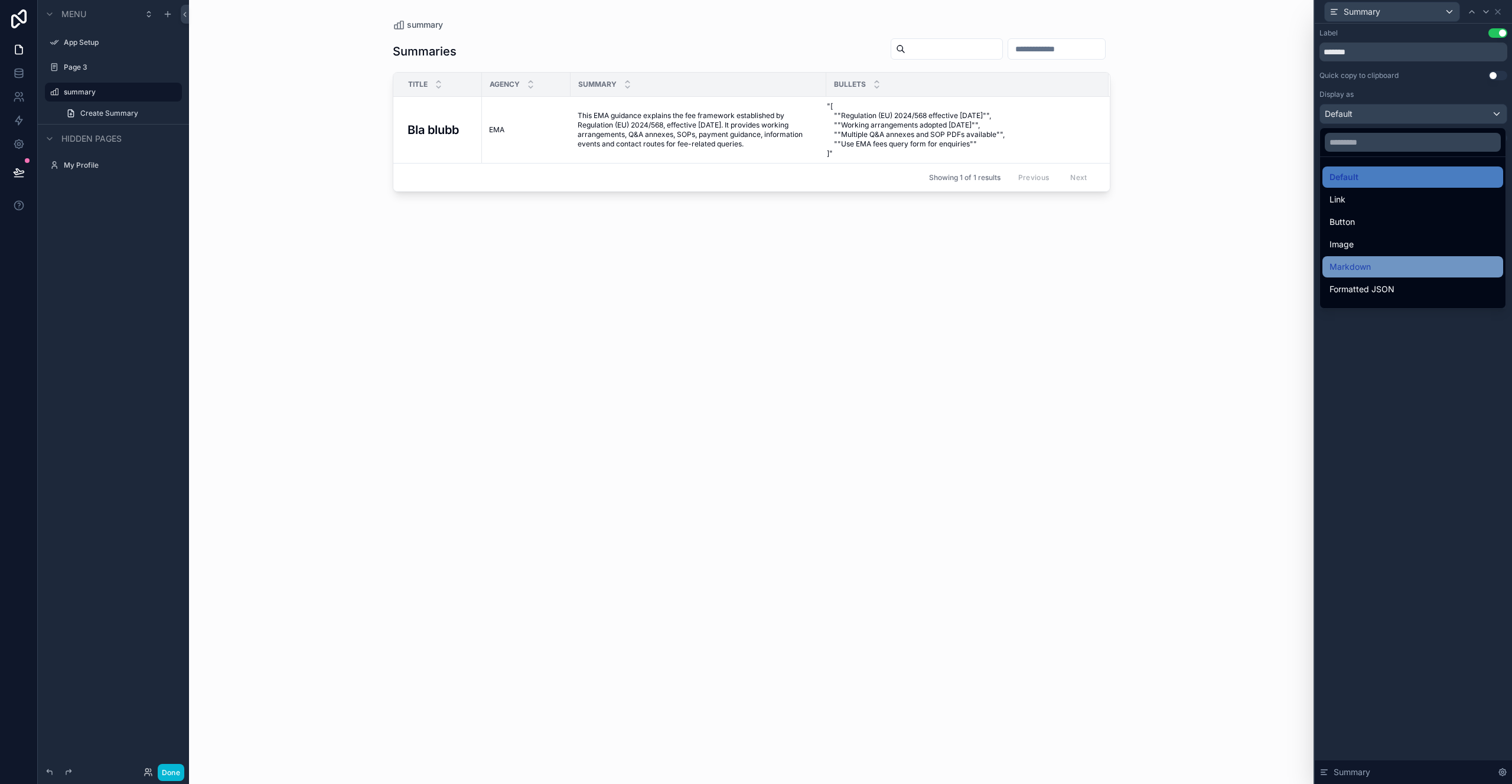
click at [1386, 260] on div "Markdown" at bounding box center [1413, 266] width 167 height 14
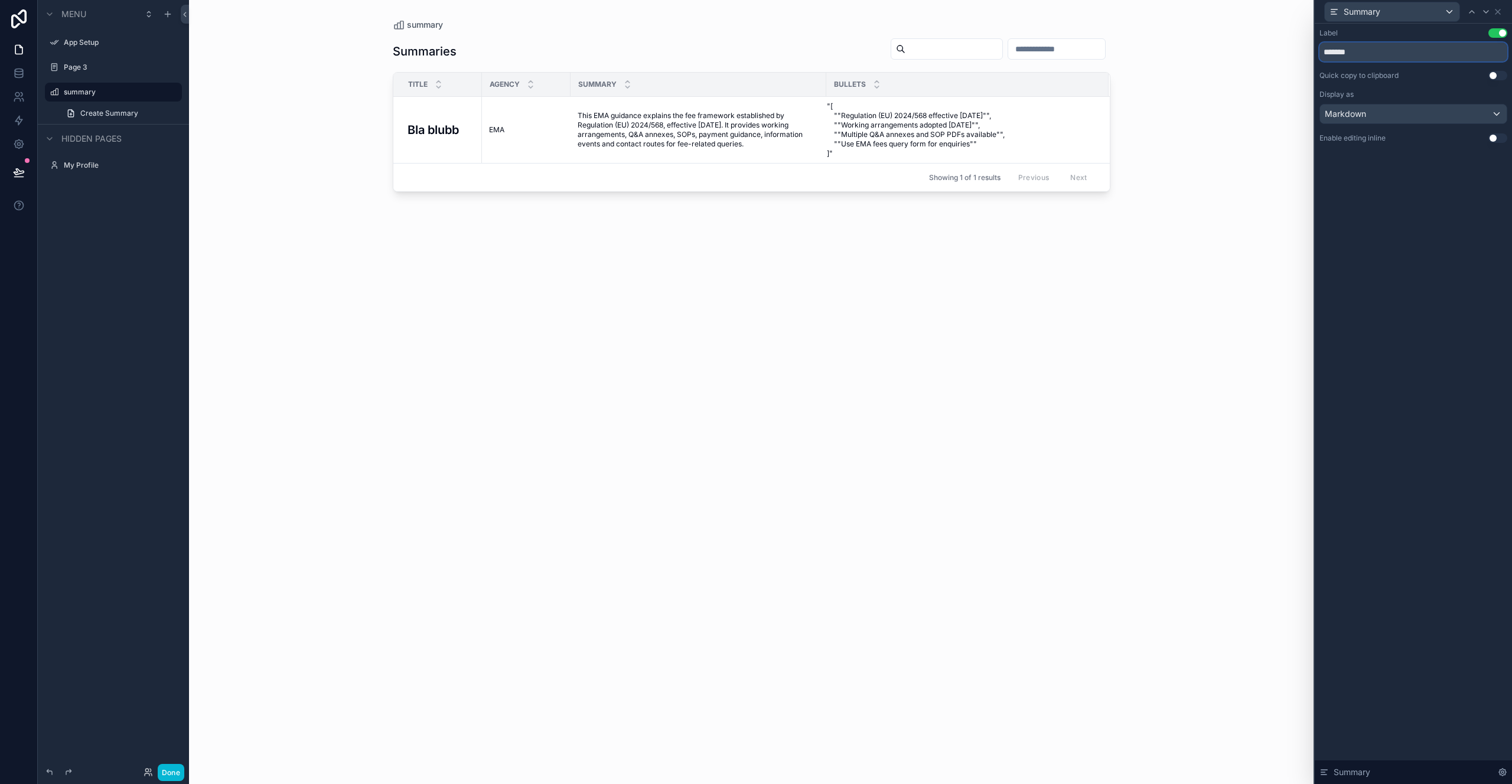
click at [1367, 53] on input "*******" at bounding box center [1413, 51] width 188 height 19
click at [1393, 40] on div "Label Use setting *******" at bounding box center [1413, 45] width 188 height 33
click at [1424, 16] on div "Summary" at bounding box center [1392, 11] width 135 height 19
click at [1406, 139] on div "Bullets" at bounding box center [1392, 142] width 115 height 14
click at [1404, 113] on div "Default" at bounding box center [1413, 113] width 187 height 19
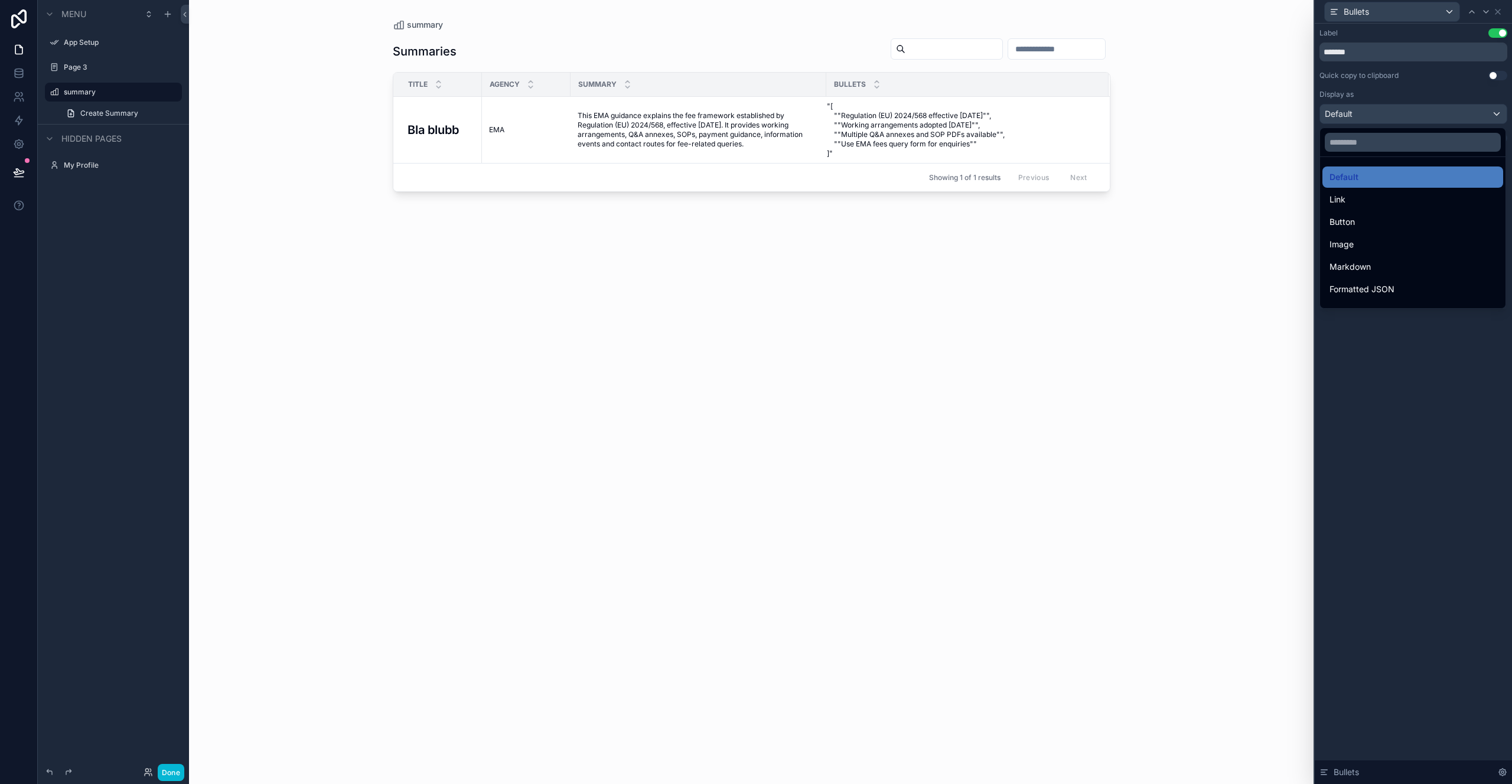
click at [1396, 278] on ul "Default Link Button Image Markdown Formatted JSON QR Code Bold Heading 1 Headin…" at bounding box center [1412, 232] width 185 height 151
click at [1397, 281] on div "Formatted JSON" at bounding box center [1412, 289] width 181 height 21
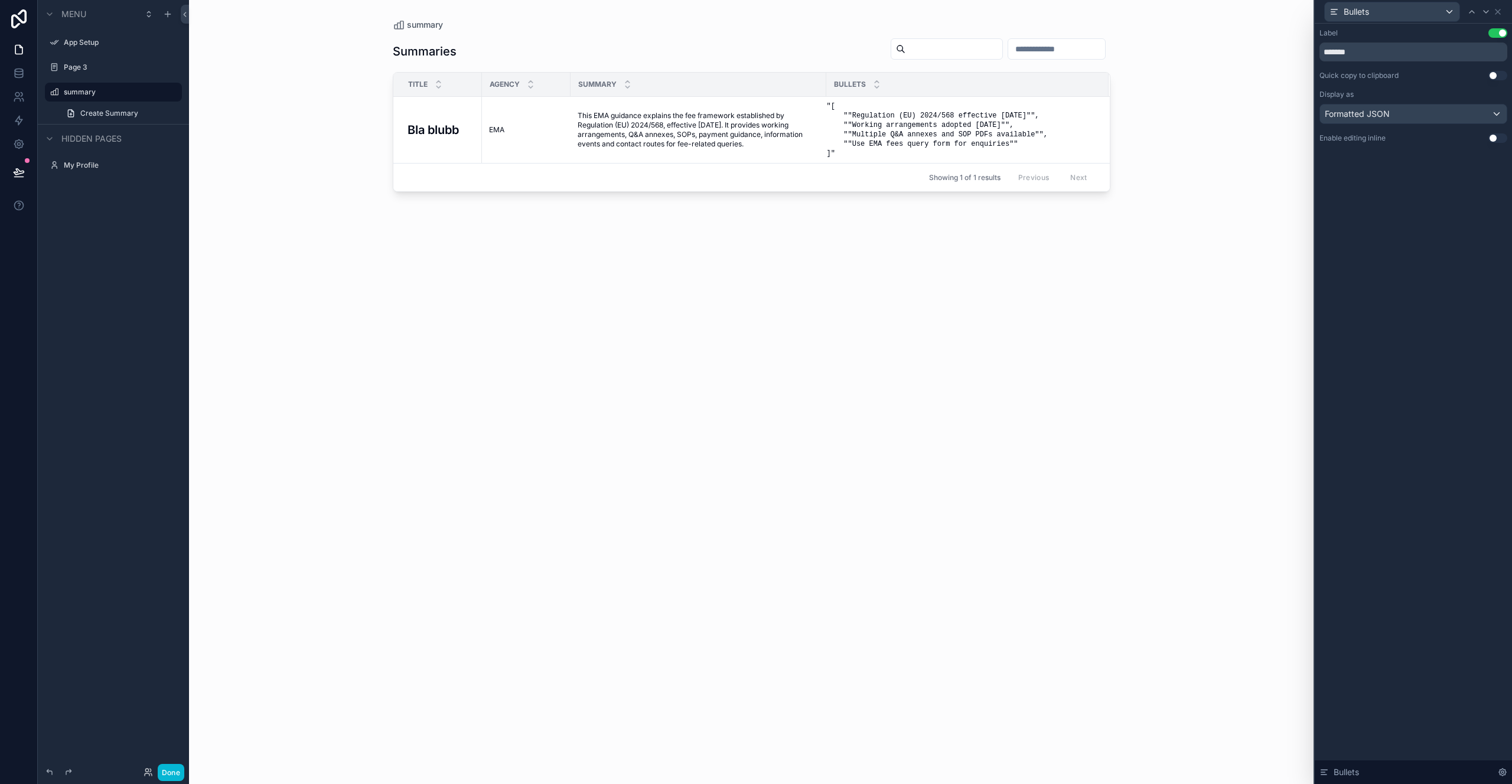
click at [1391, 228] on div "Label Use setting ******* Quick copy to clipboard Use setting Display as Format…" at bounding box center [1414, 404] width 197 height 760
click at [1395, 104] on button "Formatted JSON" at bounding box center [1413, 113] width 188 height 20
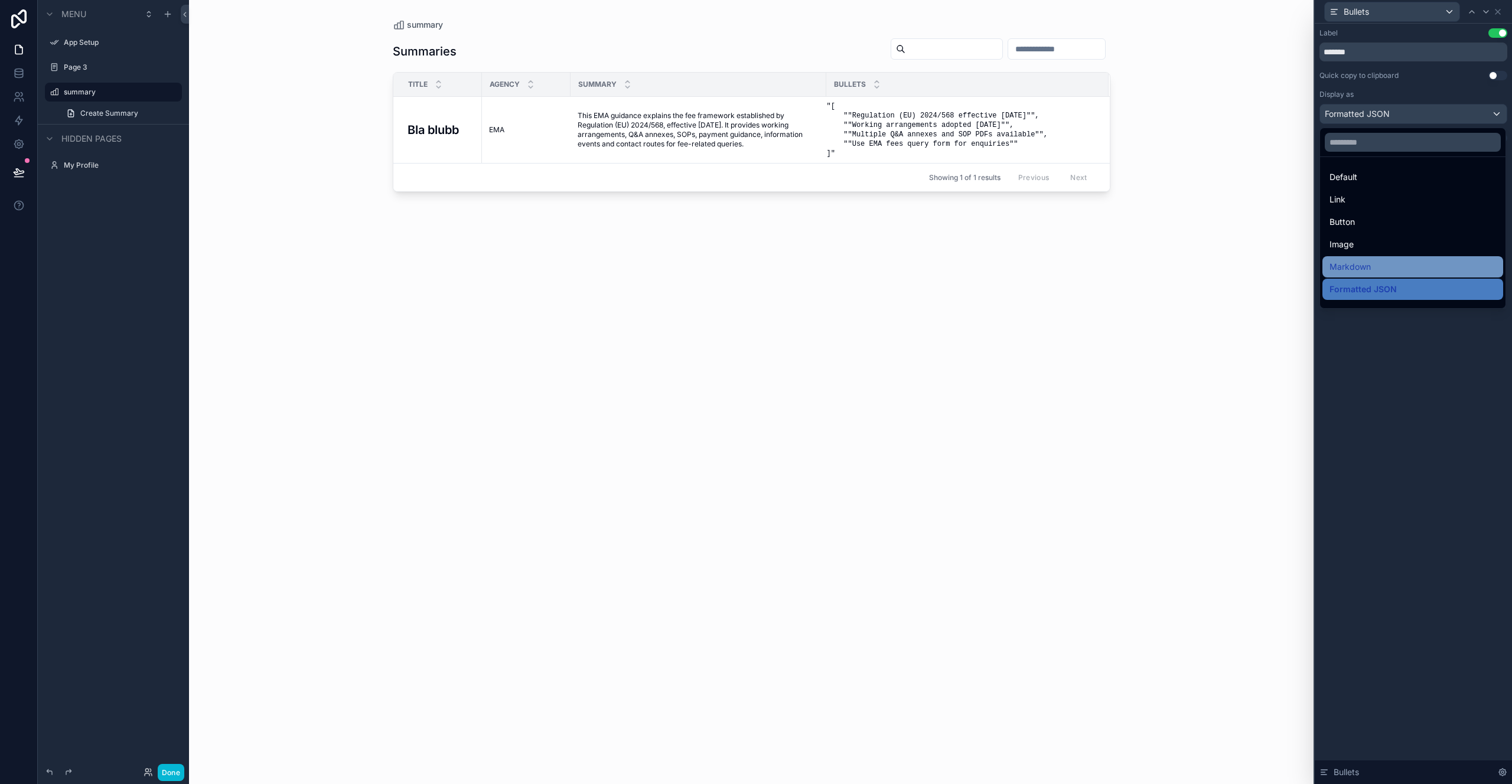
click at [1369, 258] on div "Markdown" at bounding box center [1412, 267] width 181 height 21
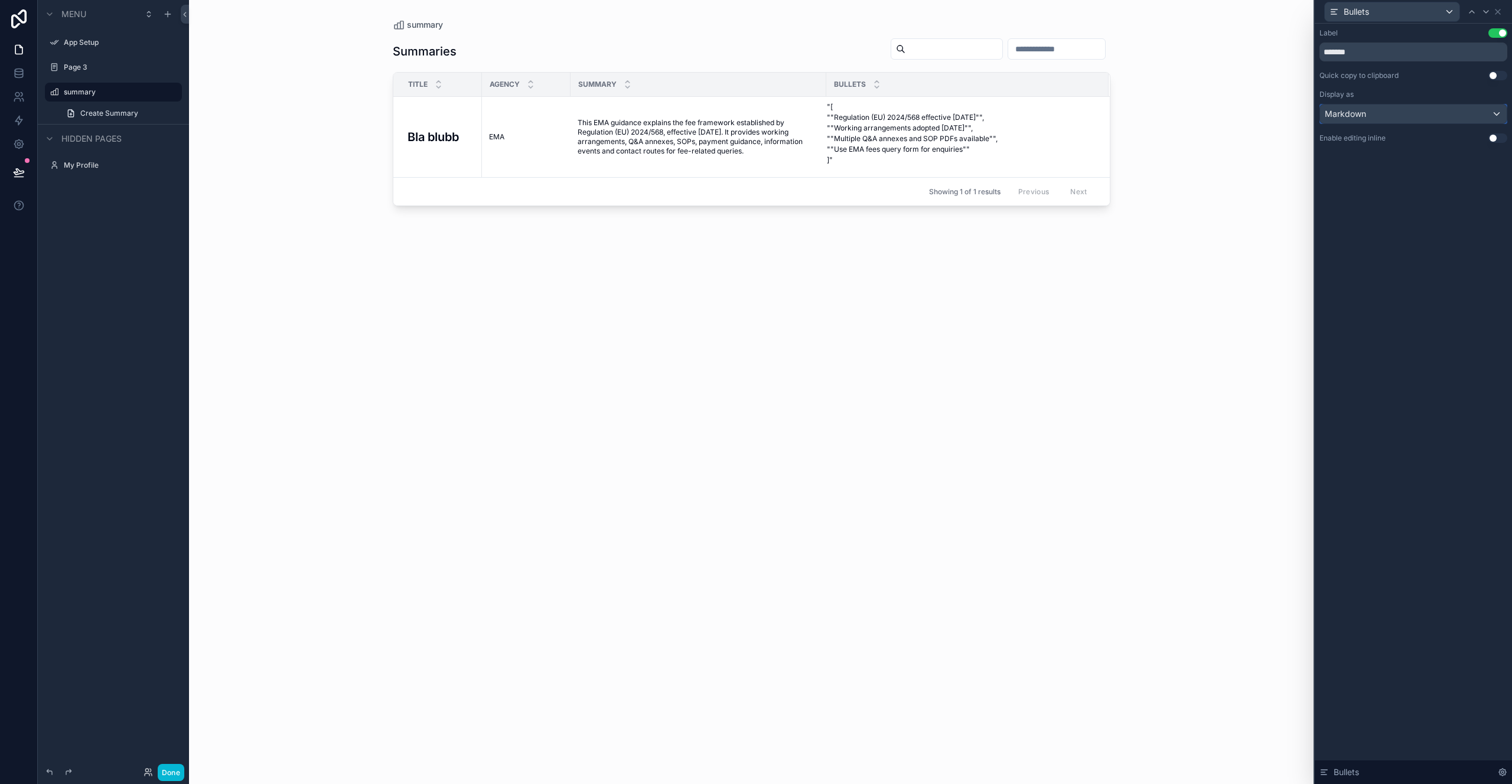
click at [1383, 107] on div "Markdown" at bounding box center [1413, 113] width 187 height 19
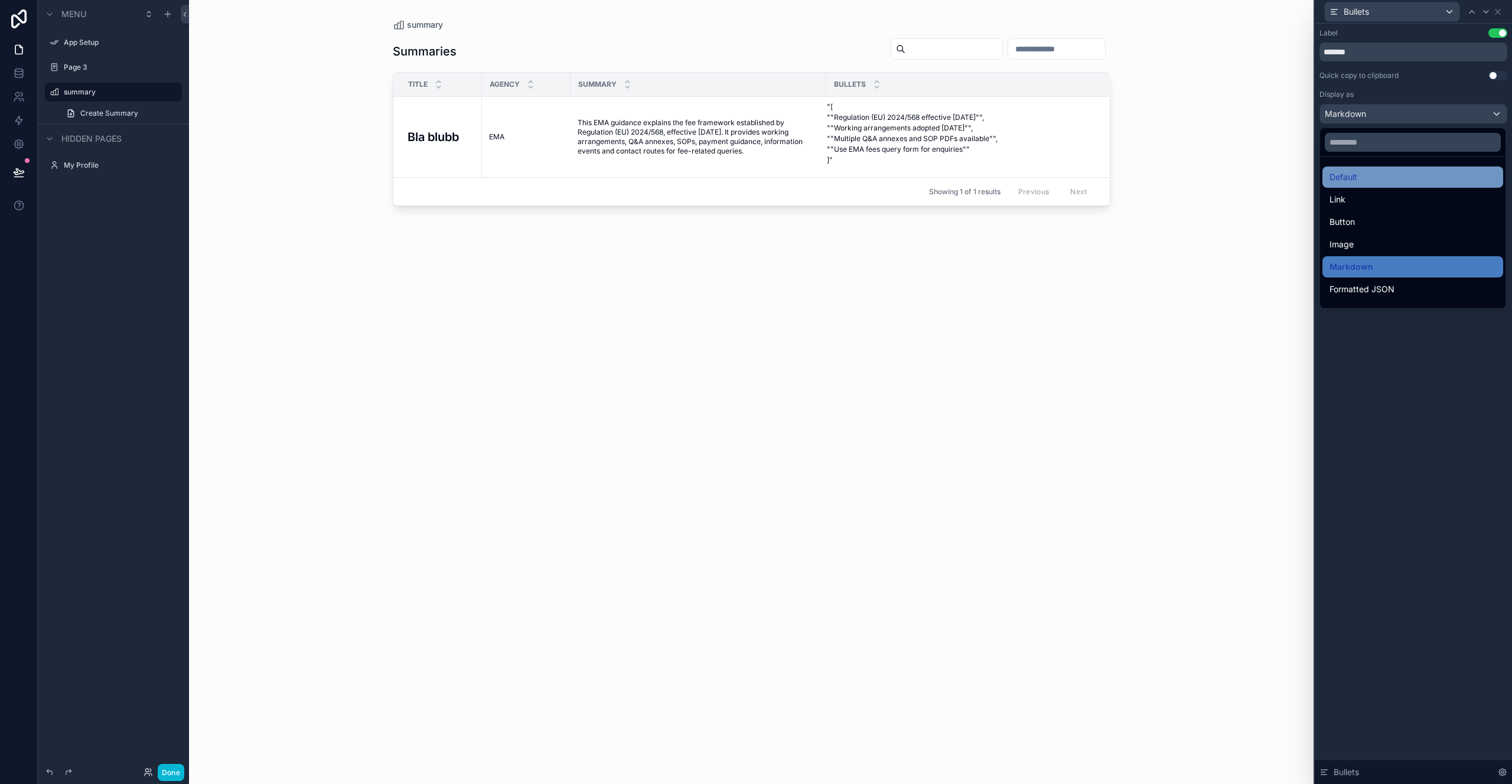
click at [1389, 181] on div "Default" at bounding box center [1413, 177] width 167 height 14
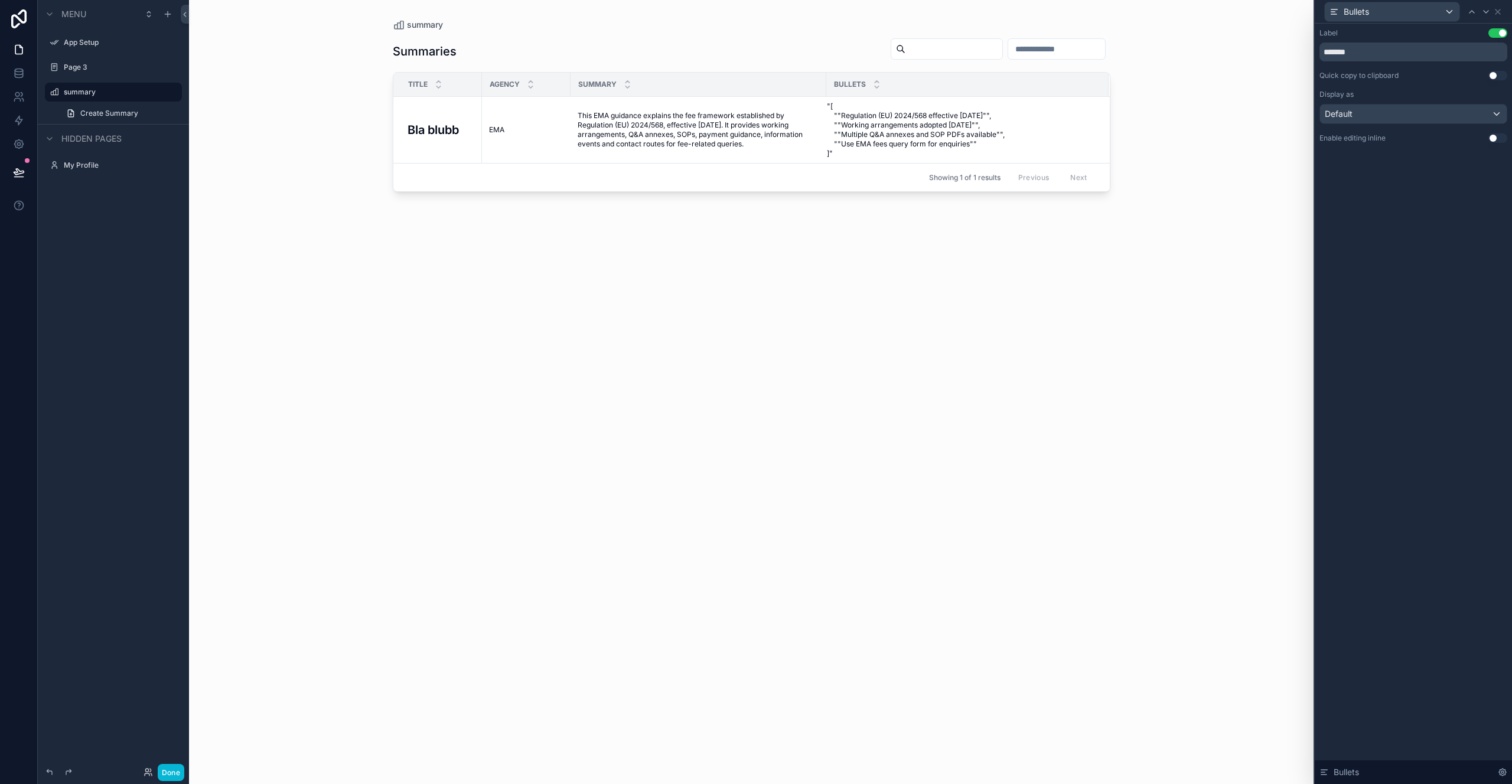
click at [1405, 225] on div "Label Use setting ******* Quick copy to clipboard Use setting Display as Defaul…" at bounding box center [1414, 404] width 197 height 760
click at [1432, 14] on div "Bullets" at bounding box center [1392, 11] width 135 height 19
click at [1479, 14] on div at bounding box center [1414, 392] width 197 height 784
click at [1501, 14] on icon at bounding box center [1498, 12] width 10 height 10
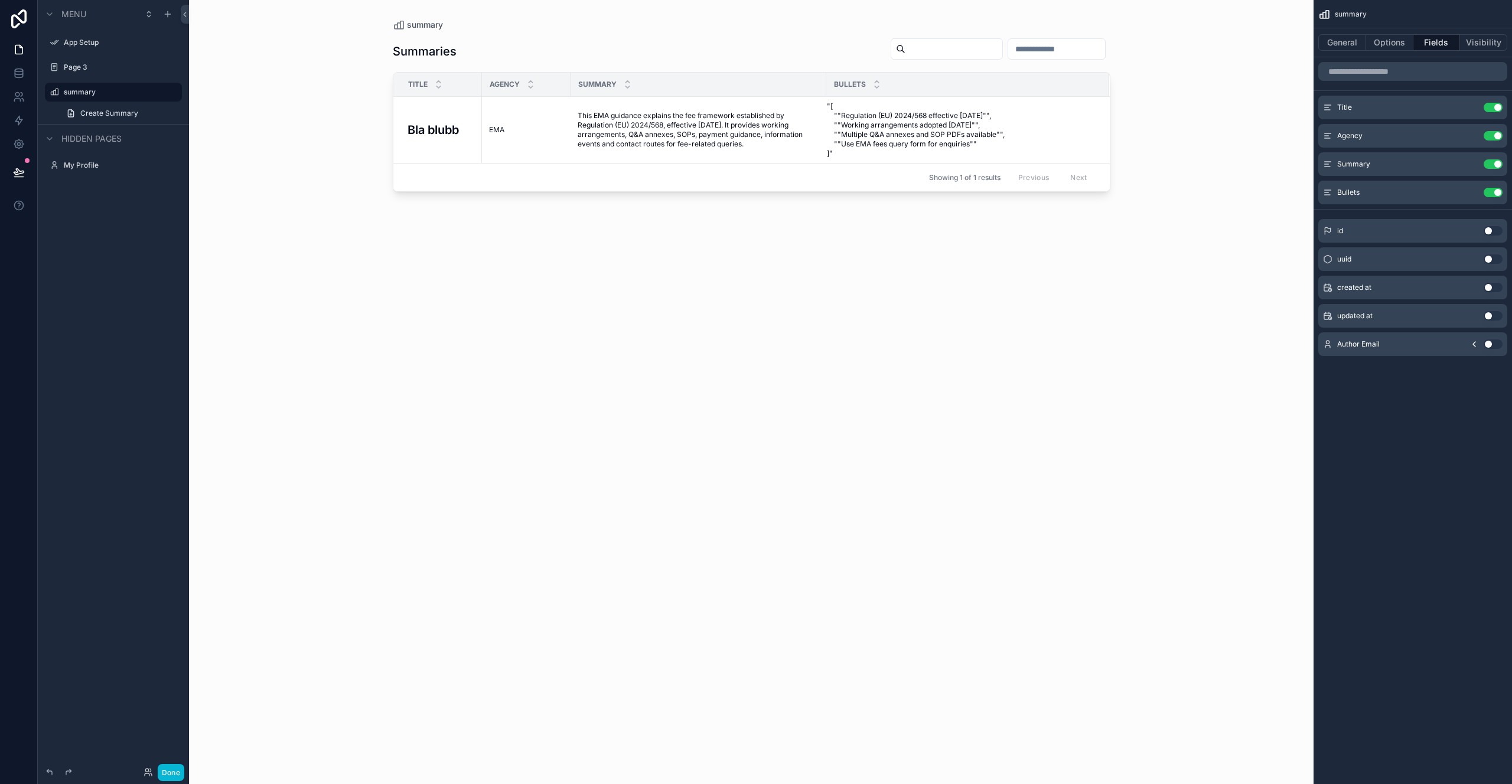
click at [1507, 34] on div "General Options Fields Visibility" at bounding box center [1412, 42] width 189 height 16
click at [1494, 41] on button "Visibility" at bounding box center [1484, 42] width 47 height 16
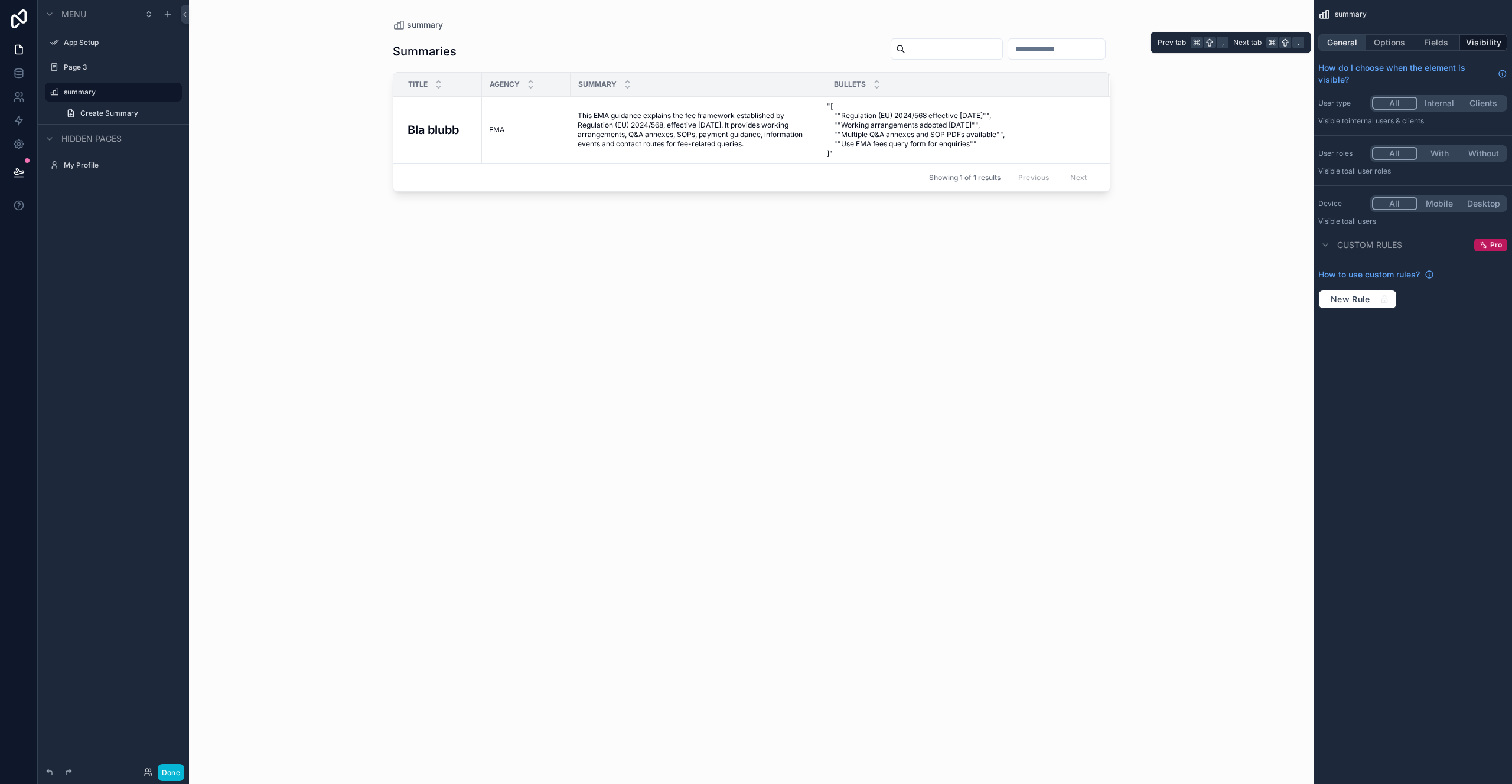
click at [1354, 45] on button "General" at bounding box center [1342, 42] width 48 height 16
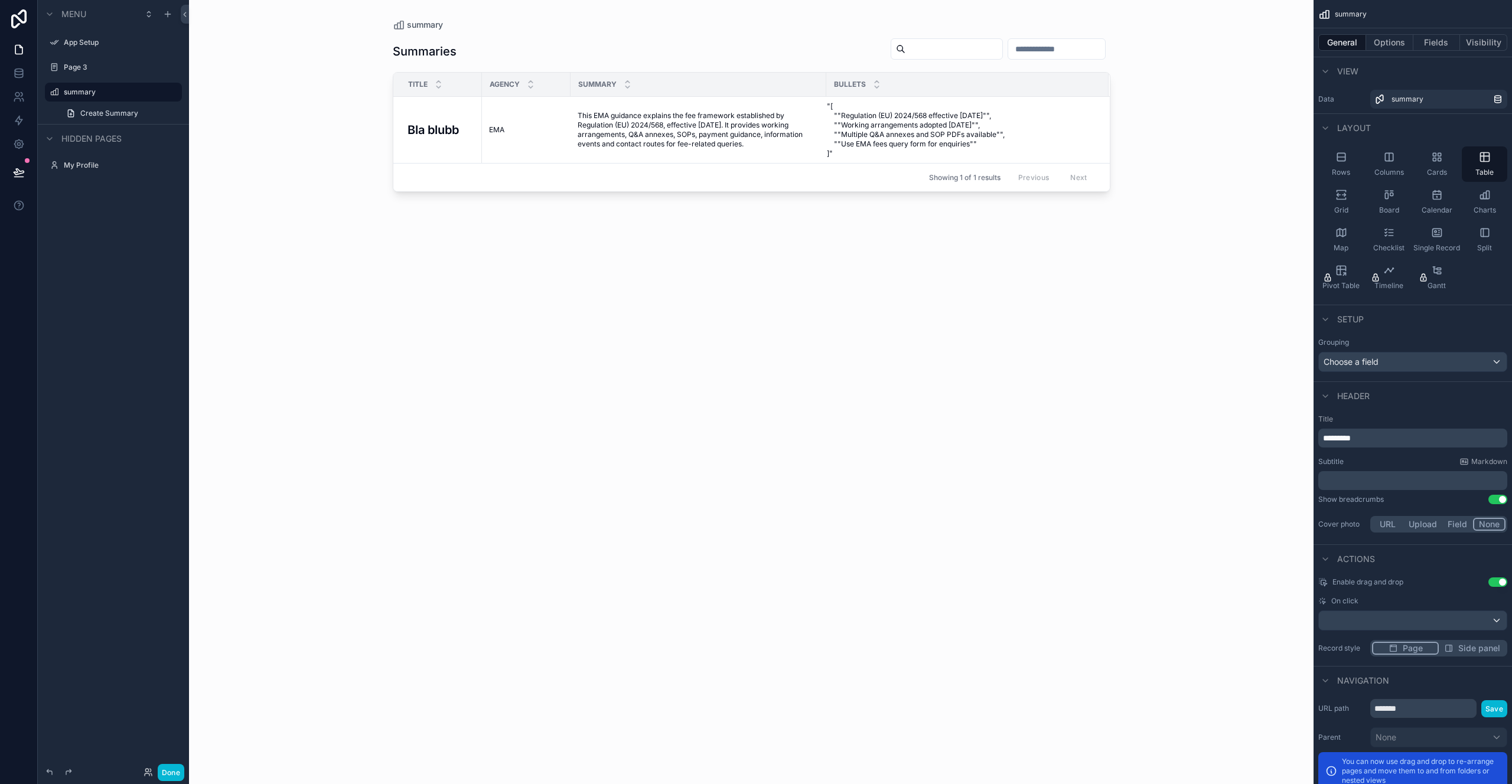
click at [858, 294] on div "Summaries Title Agency Summary Bullets Bla blubb Bla blubb EMA EMA This EMA gui…" at bounding box center [752, 400] width 718 height 739
click at [117, 69] on label "Page 3" at bounding box center [111, 68] width 95 height 10
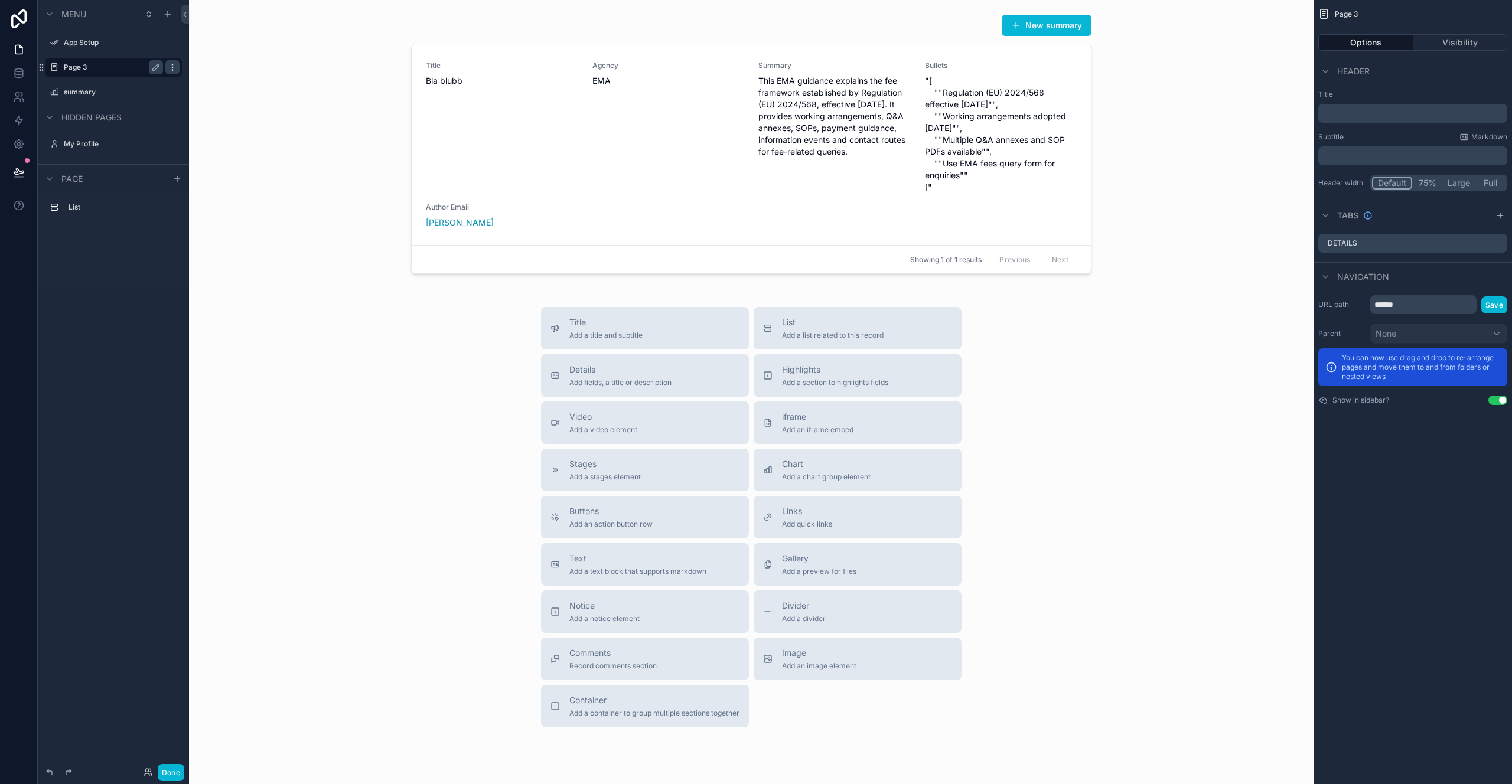
click at [171, 71] on icon "scrollable content" at bounding box center [173, 68] width 10 height 10
click at [214, 82] on div "Clone Remove" at bounding box center [219, 67] width 45 height 33
click at [219, 75] on span "Remove" at bounding box center [226, 75] width 31 height 12
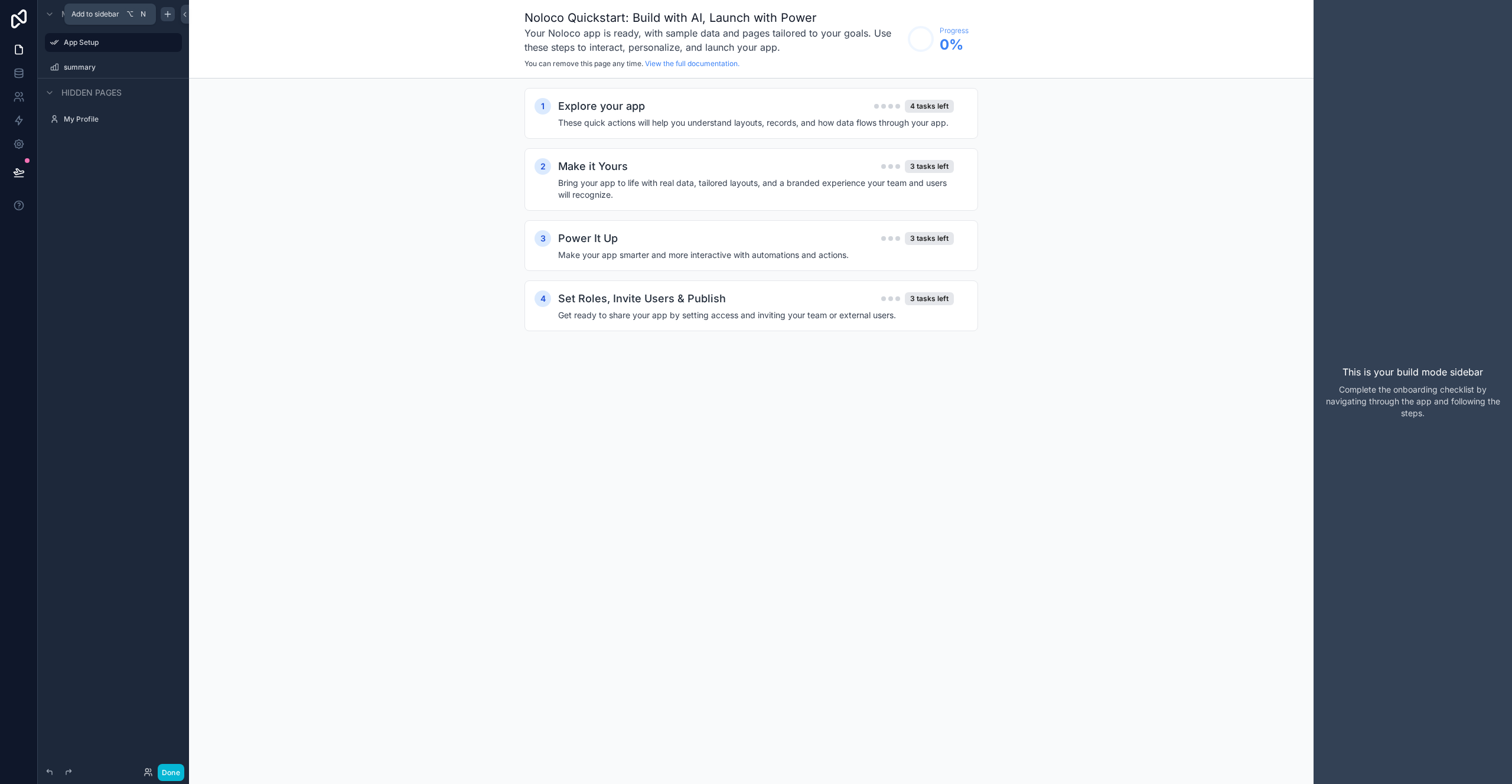
click at [169, 18] on icon "scrollable content" at bounding box center [168, 14] width 10 height 10
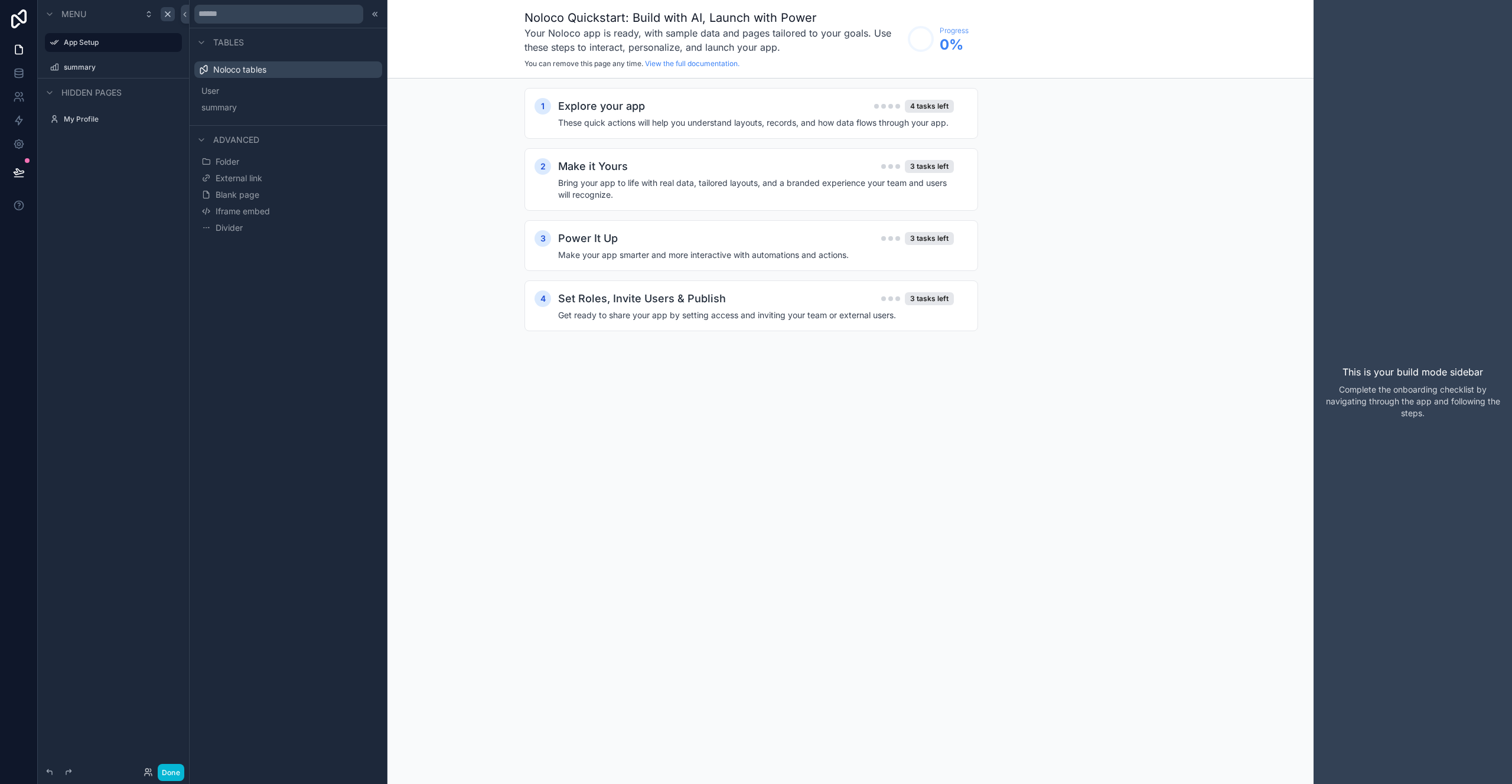
click at [133, 160] on div "Menu App Setup summary Hidden pages My Profile" at bounding box center [114, 385] width 151 height 770
click at [216, 91] on span "User" at bounding box center [224, 91] width 18 height 12
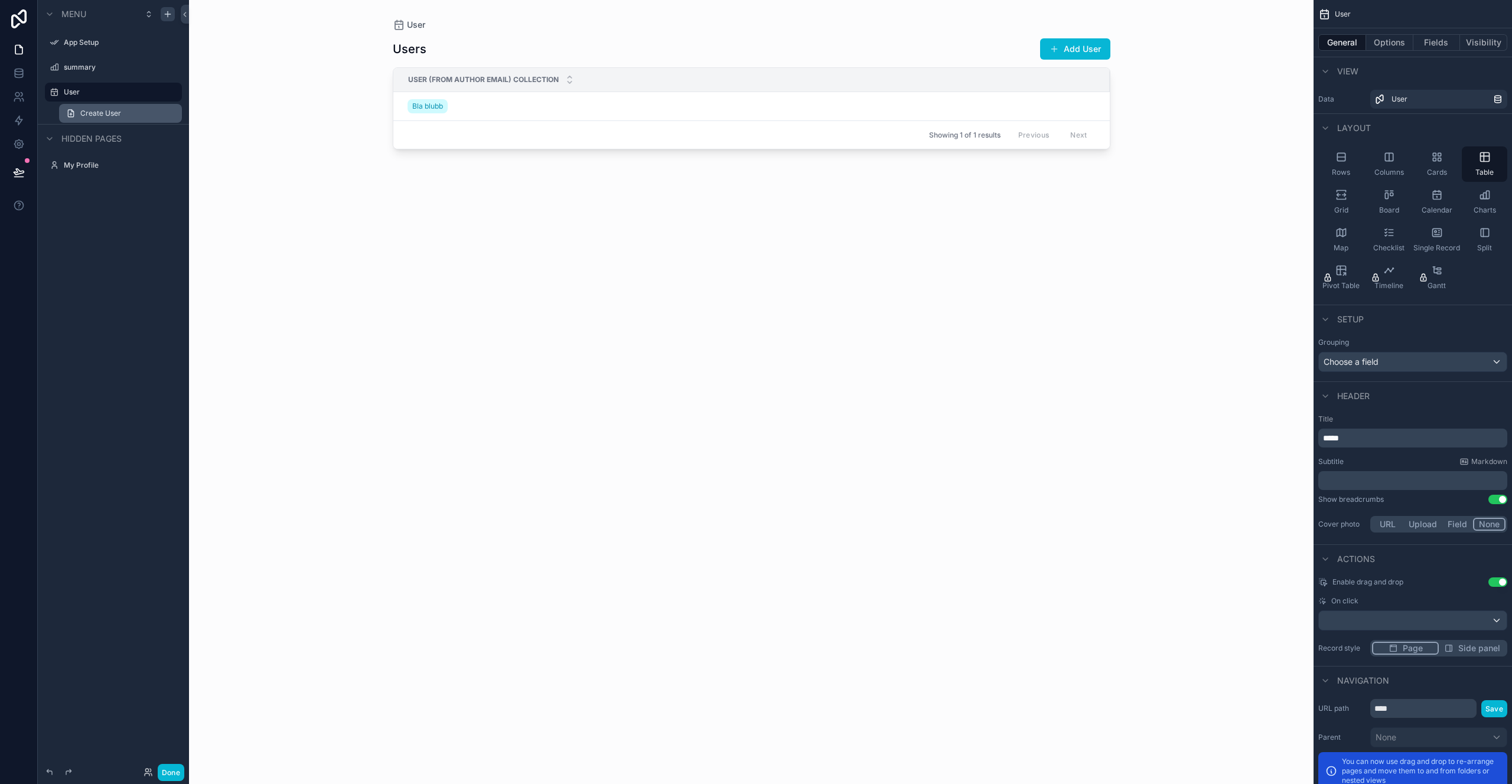
click at [111, 109] on span "Create User" at bounding box center [100, 113] width 40 height 10
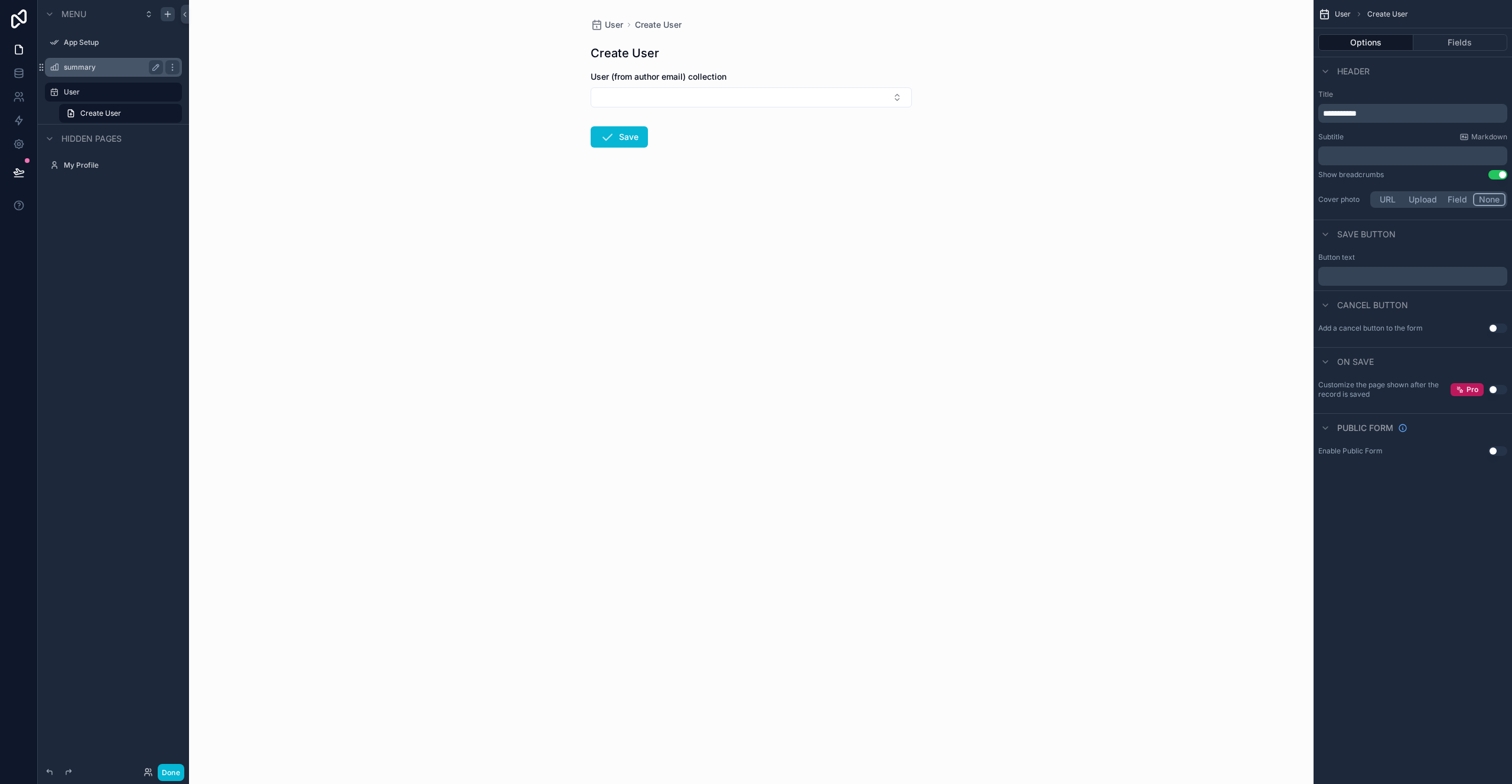
click at [100, 65] on label "summary" at bounding box center [111, 68] width 95 height 10
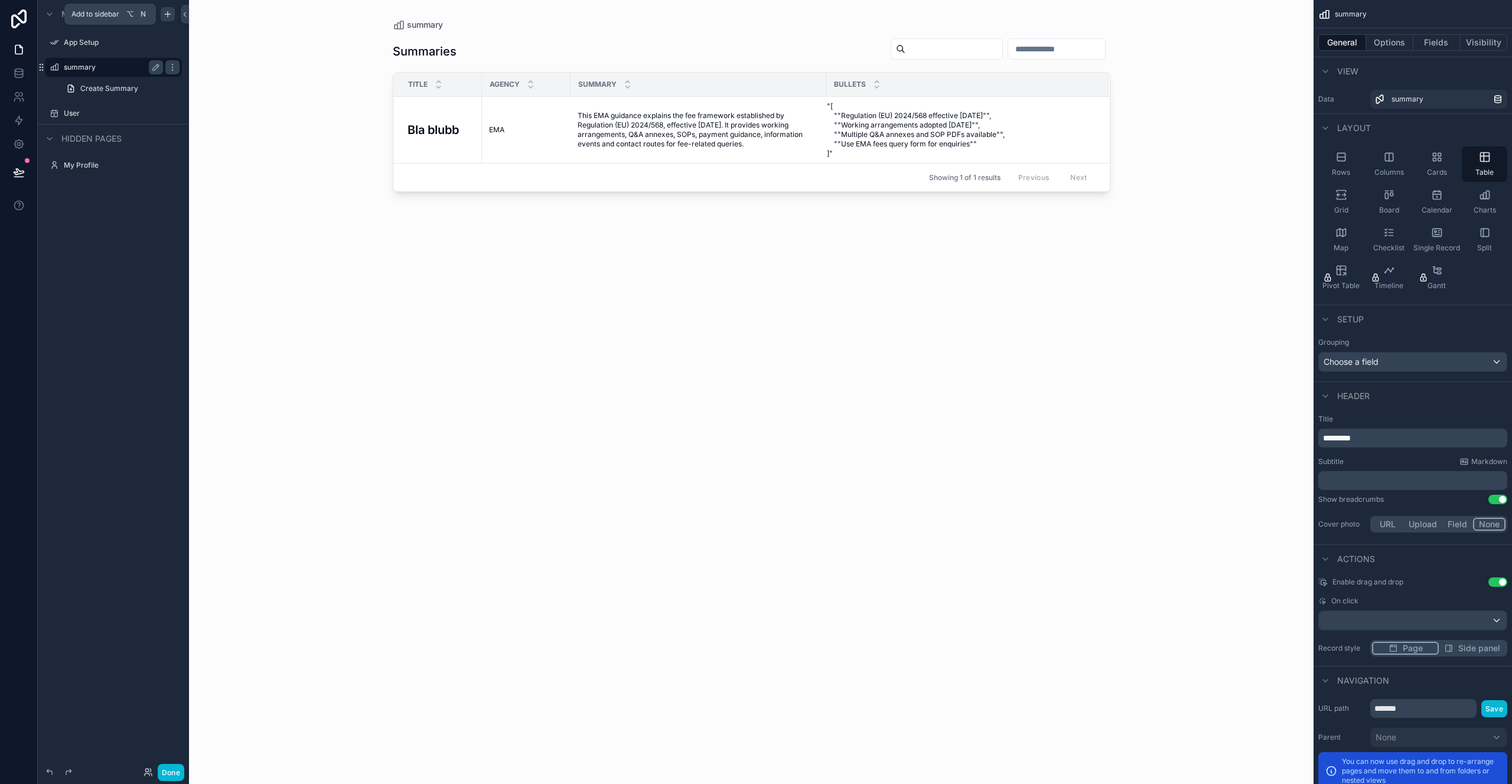
click at [166, 15] on icon "scrollable content" at bounding box center [168, 14] width 10 height 10
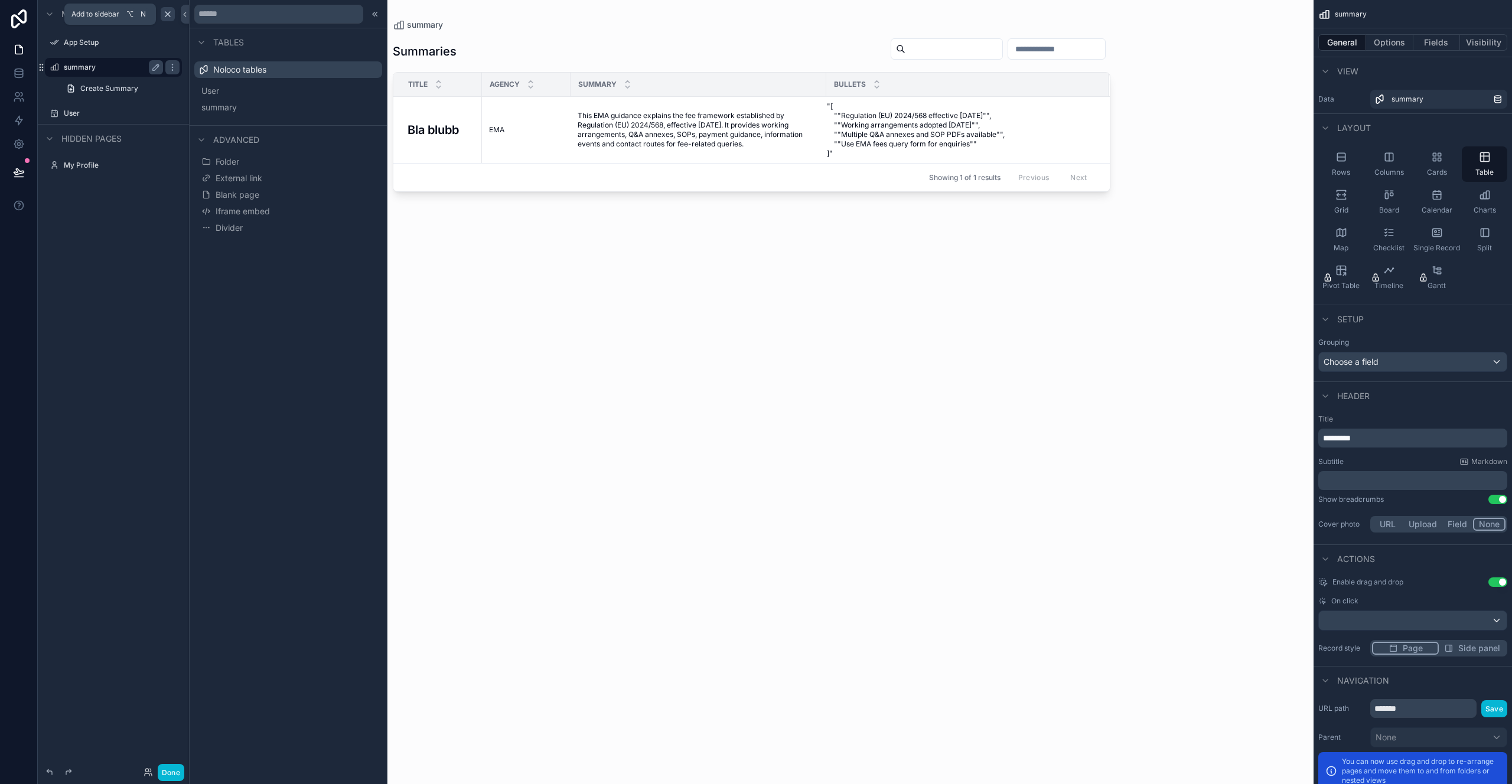
click at [166, 15] on icon "scrollable content" at bounding box center [168, 14] width 5 height 5
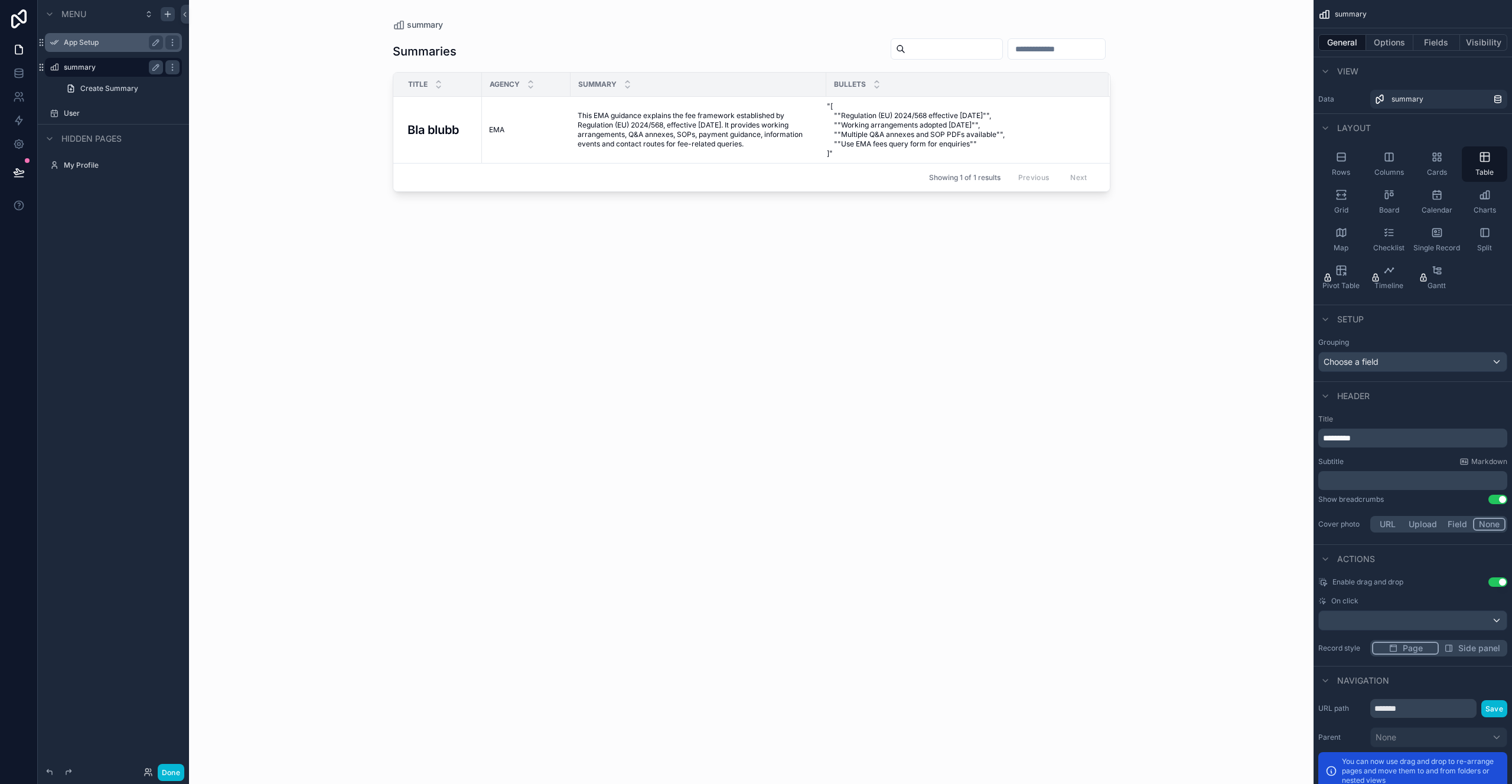
click at [120, 40] on label "App Setup" at bounding box center [111, 43] width 95 height 10
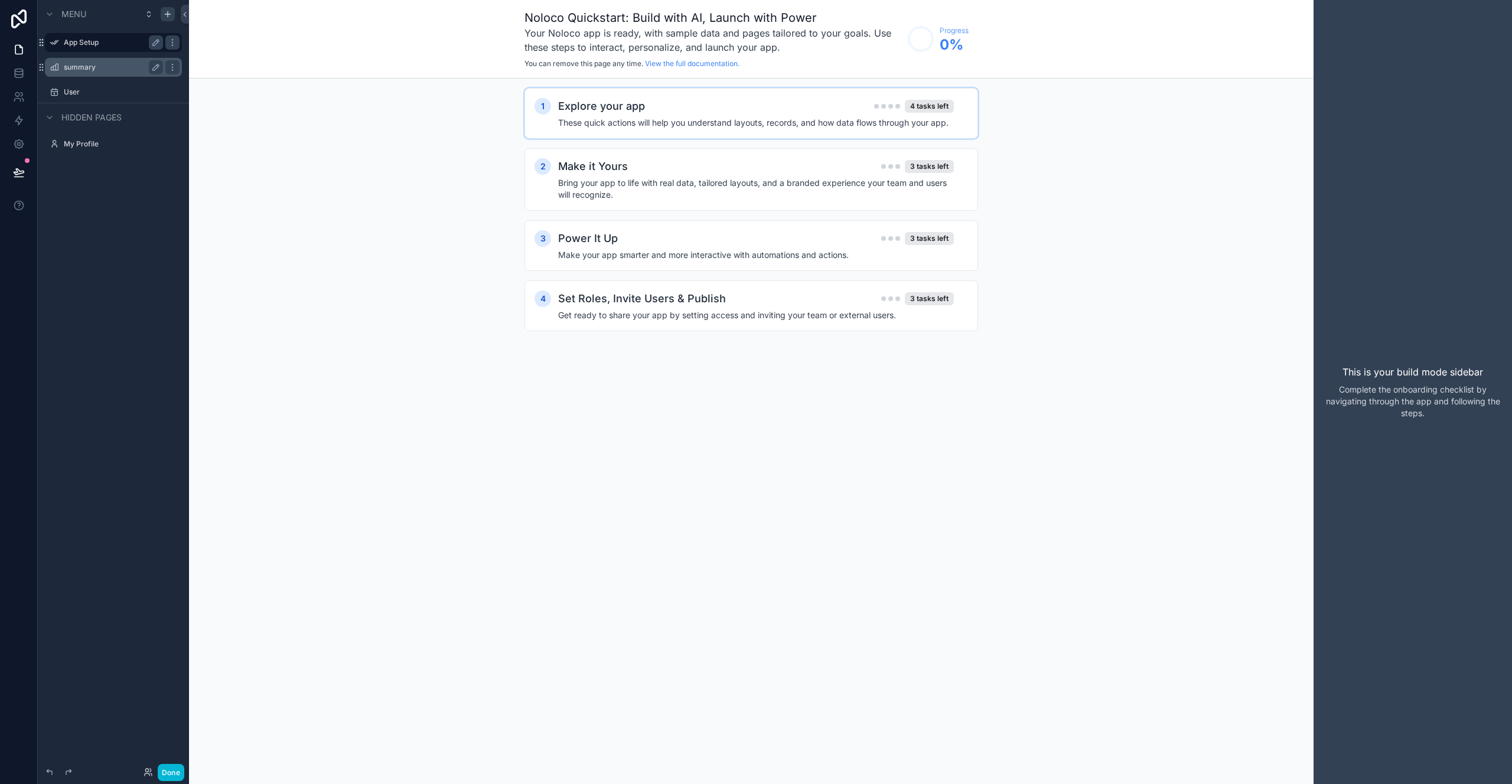
click at [795, 121] on h4 "These quick actions will help you understand layouts, records, and how data flo…" at bounding box center [755, 123] width 396 height 12
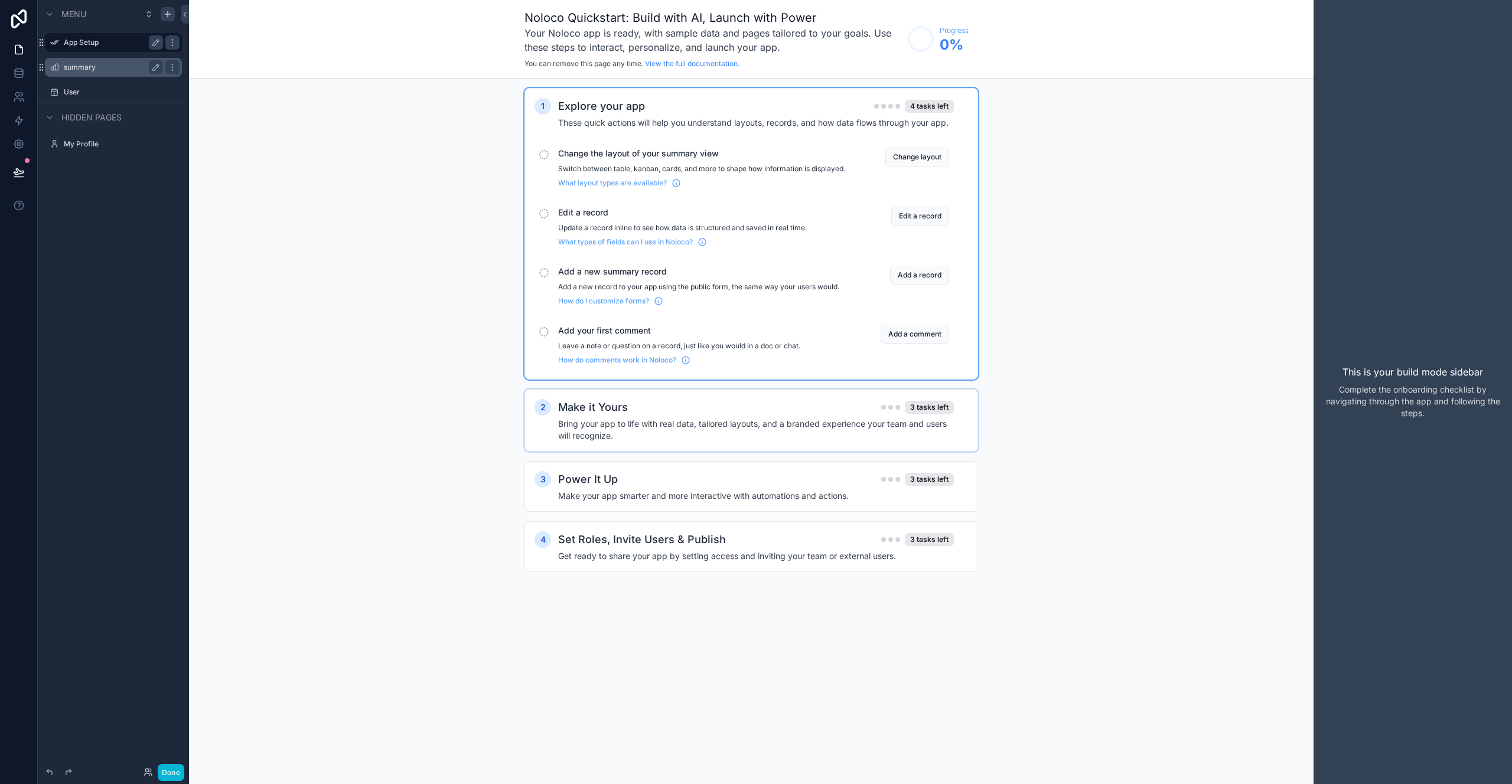
click at [791, 416] on div "Make it Yours 3 tasks left" at bounding box center [755, 407] width 396 height 16
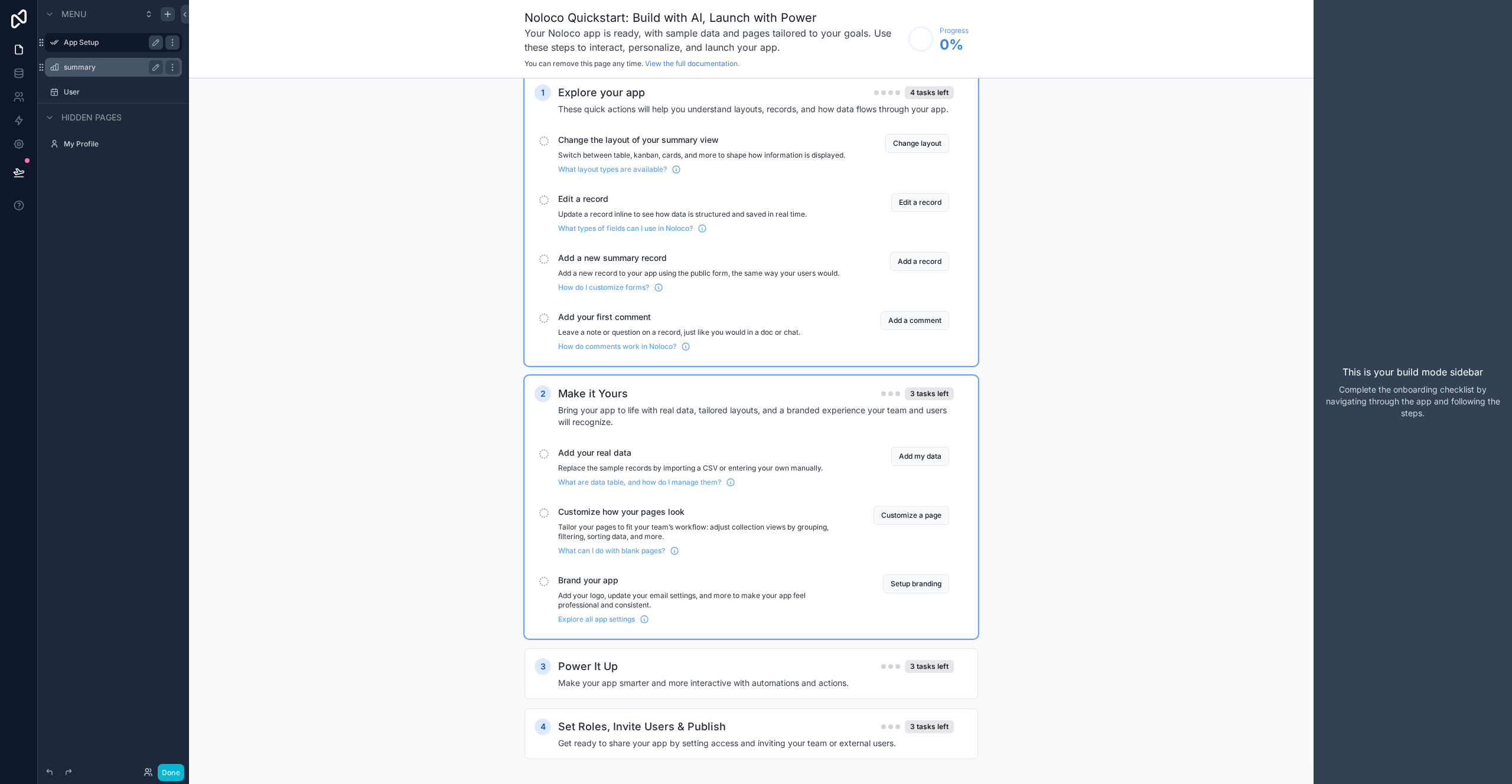
scroll to position [31, 0]
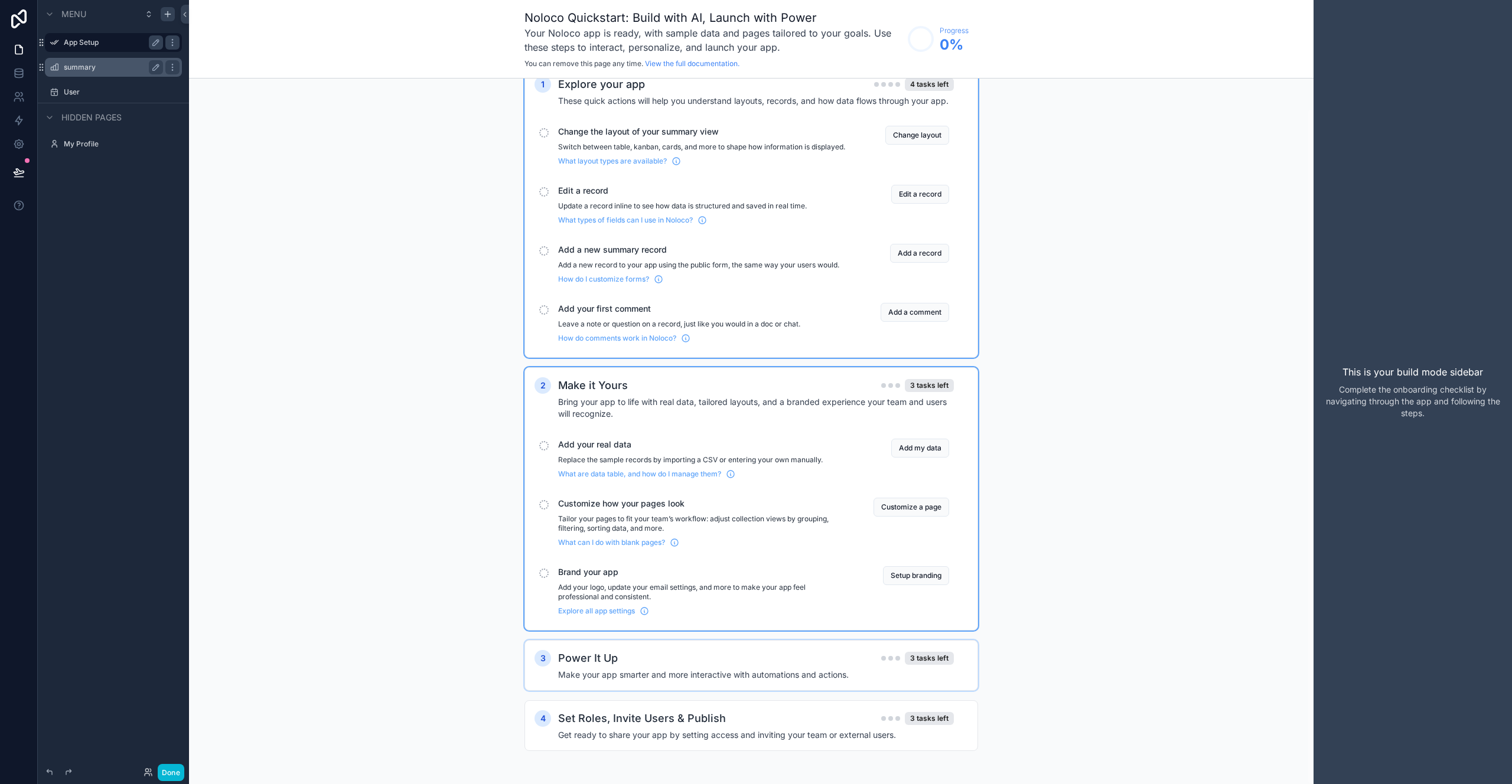
click at [780, 666] on div "Power It Up 3 tasks left" at bounding box center [755, 658] width 396 height 16
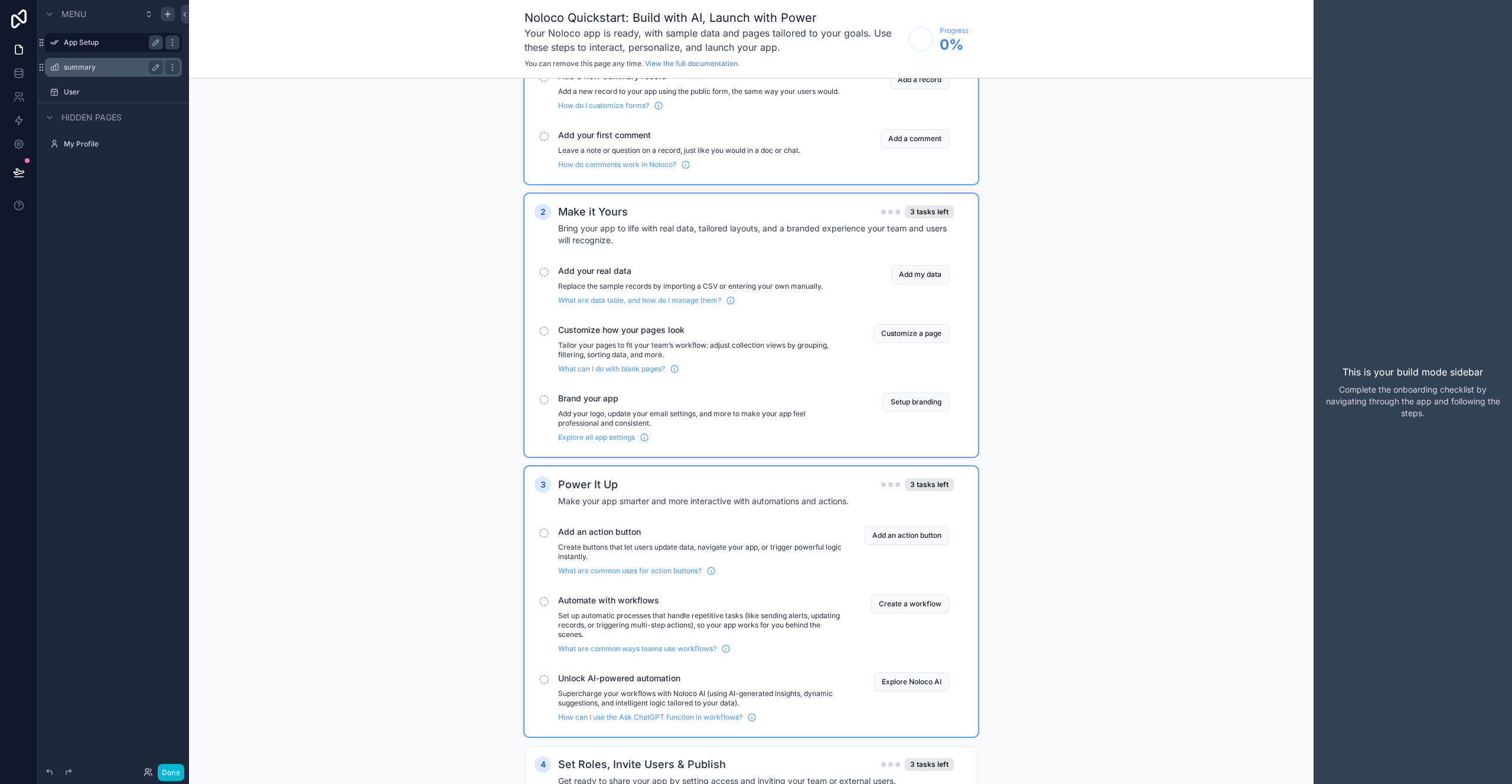
scroll to position [251, 0]
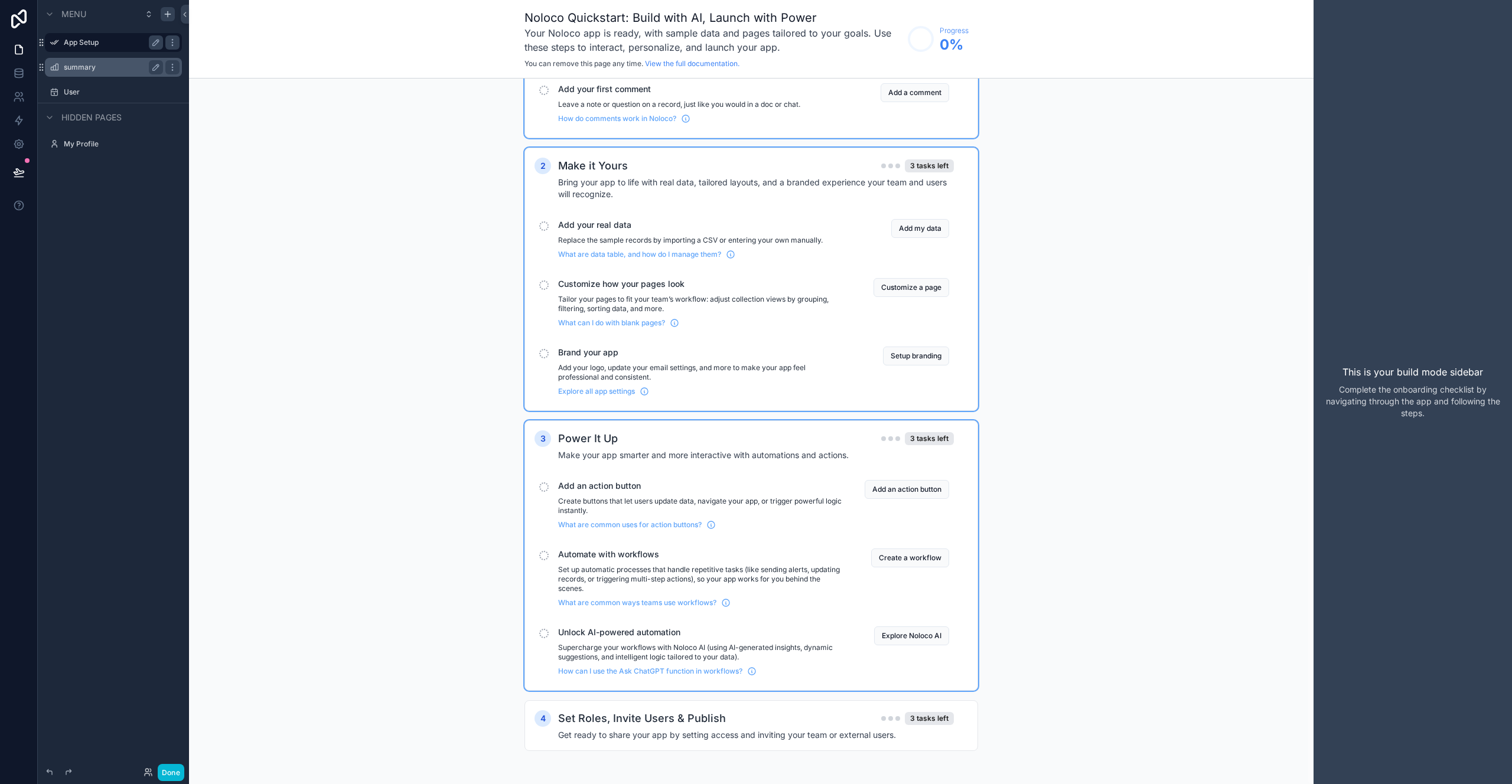
click at [740, 753] on div "1 Explore your app 4 tasks left These quick actions will help you understand la…" at bounding box center [751, 311] width 453 height 928
click at [749, 731] on h4 "Get ready to share your app by setting access and inviting your team or externa…" at bounding box center [755, 735] width 396 height 12
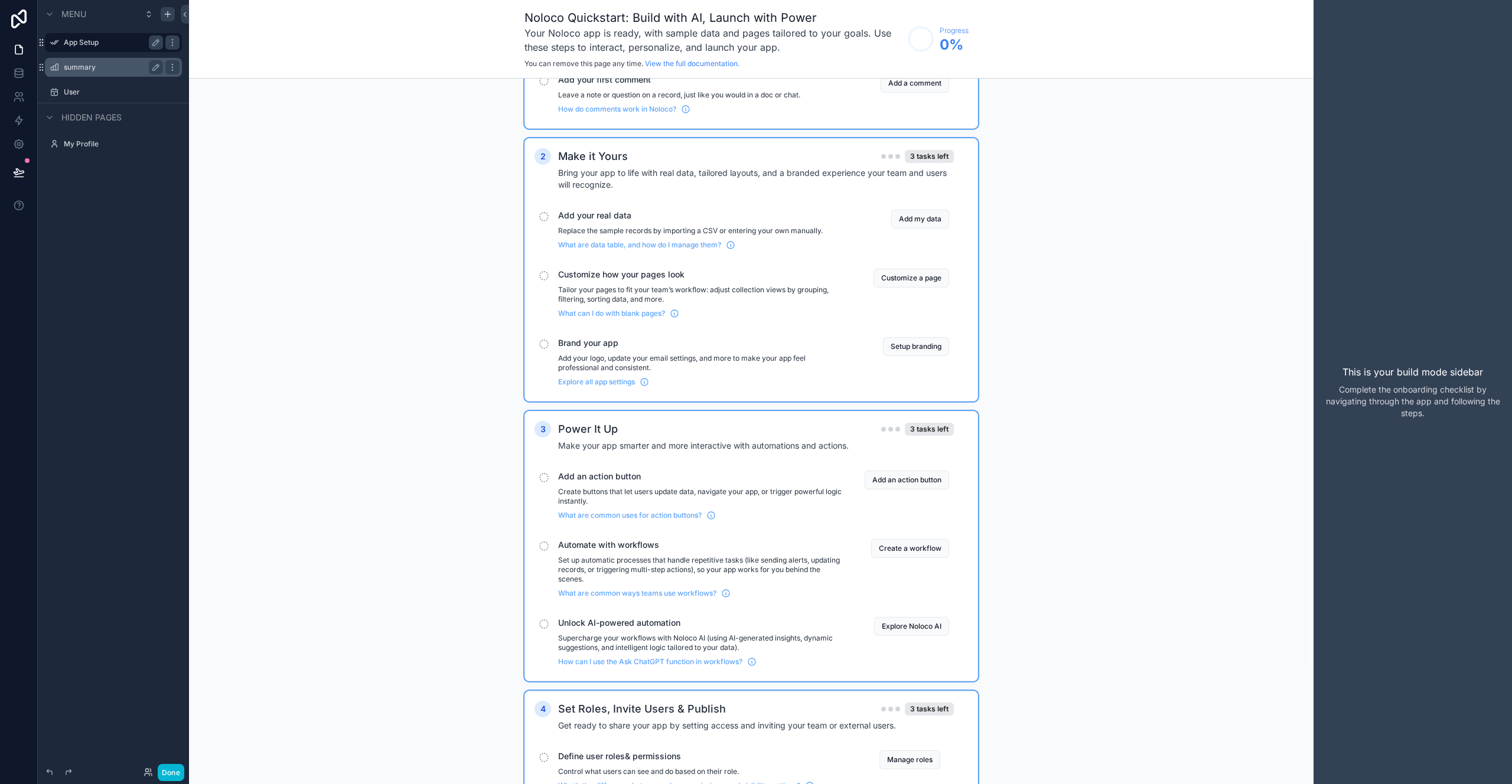
scroll to position [433, 0]
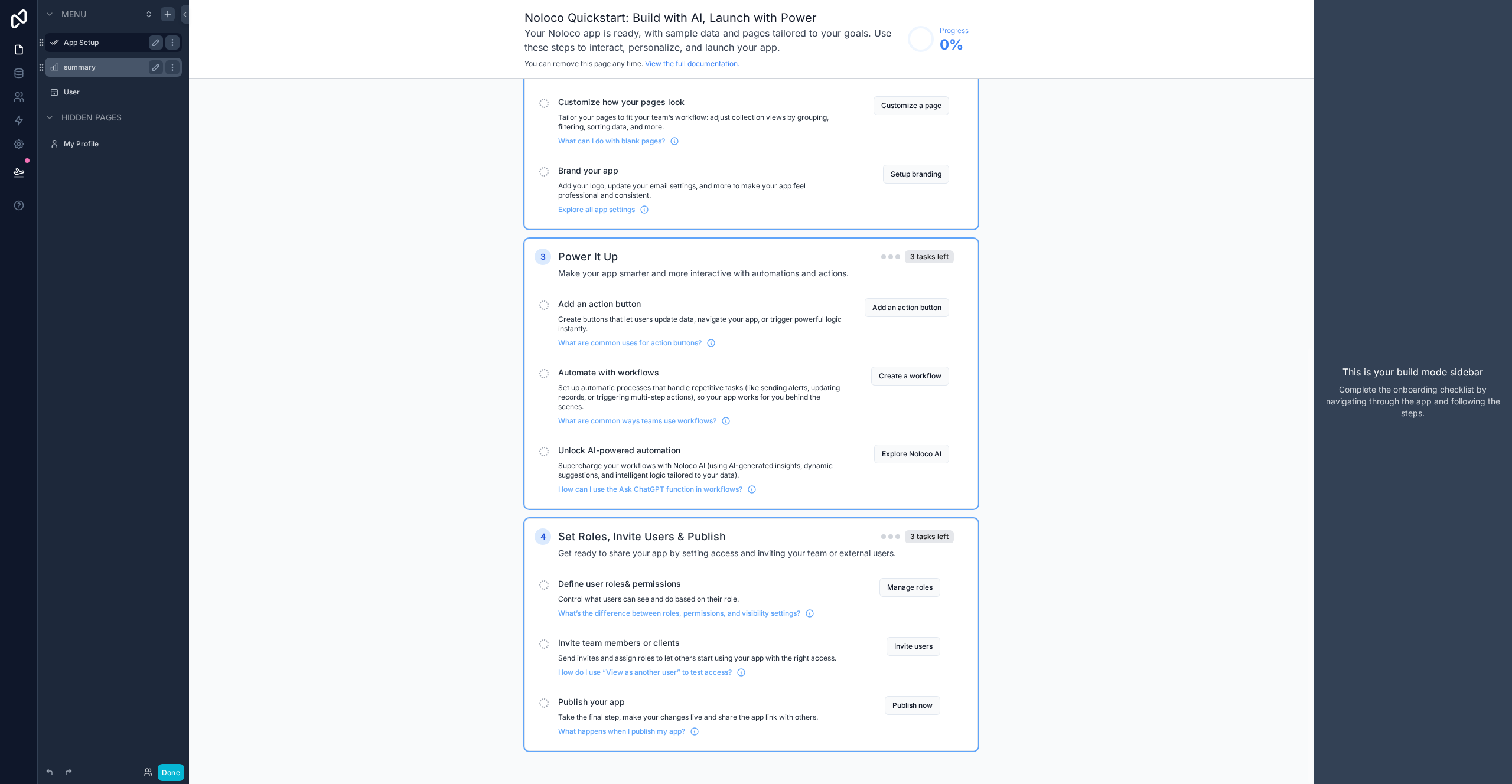
click at [1051, 577] on div "1 Explore your app 4 tasks left These quick actions will help you understand la…" at bounding box center [751, 220] width 1125 height 1129
click at [1019, 418] on div "1 Explore your app 4 tasks left These quick actions will help you understand la…" at bounding box center [751, 220] width 1125 height 1129
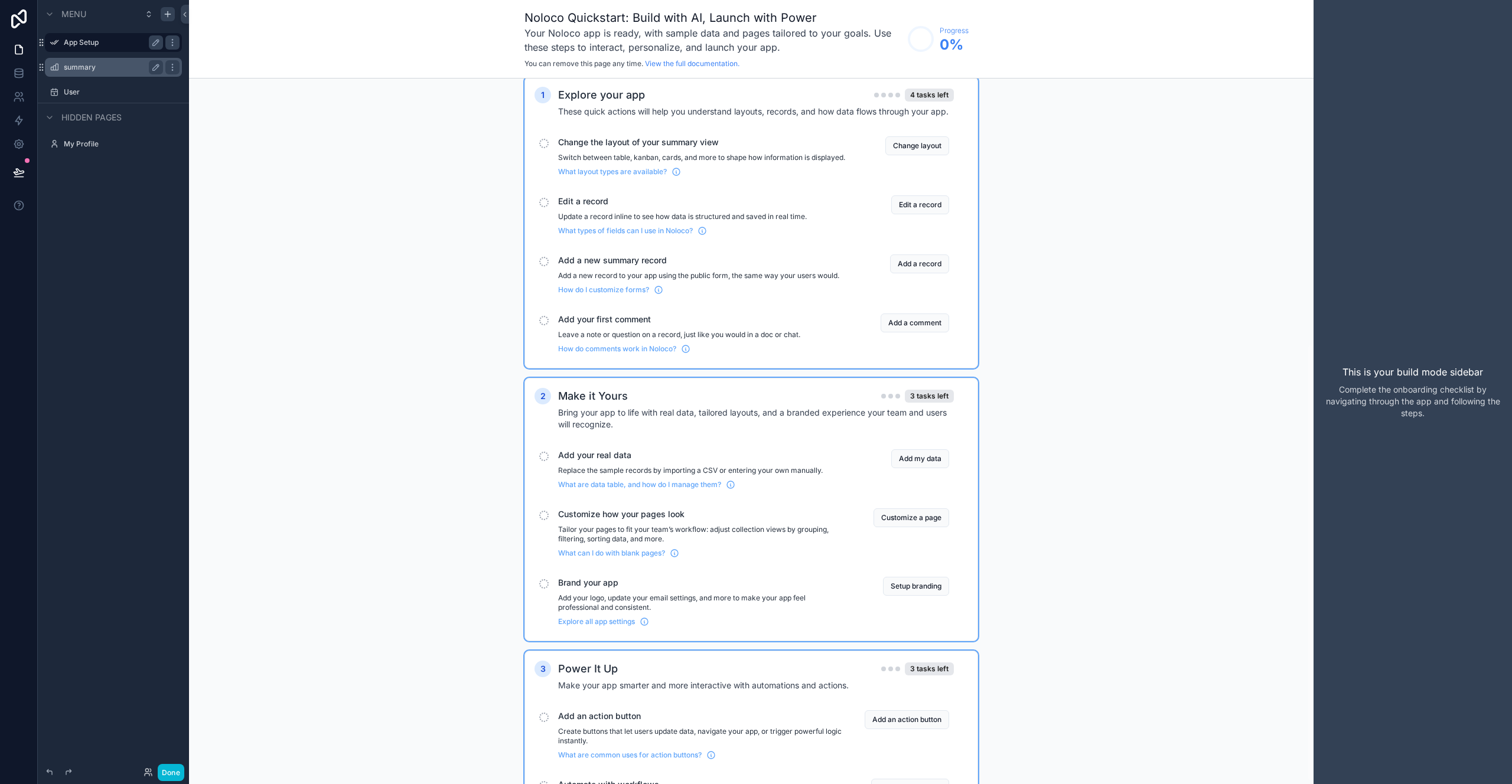
scroll to position [0, 0]
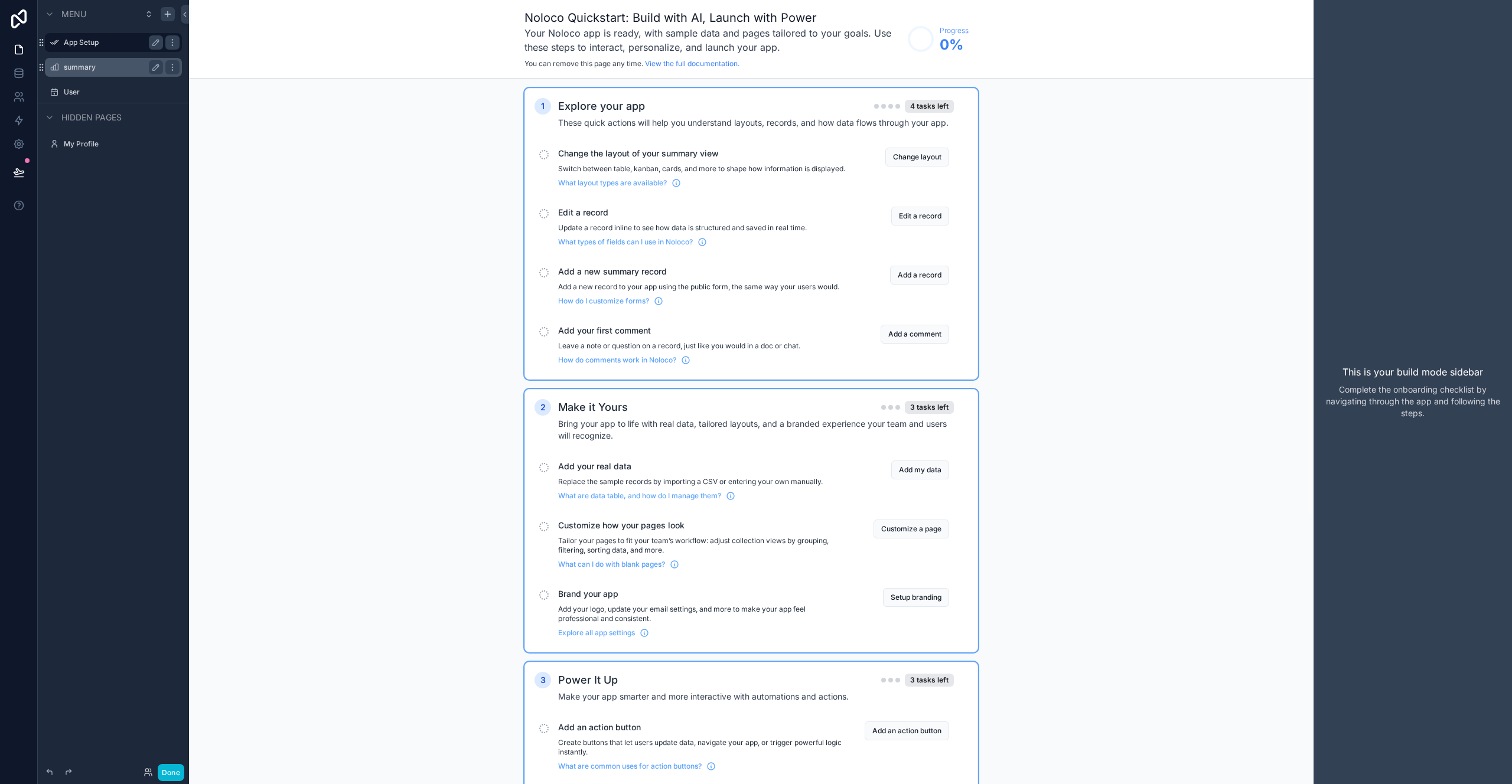
click at [918, 569] on div "Customize a page" at bounding box center [902, 544] width 95 height 49
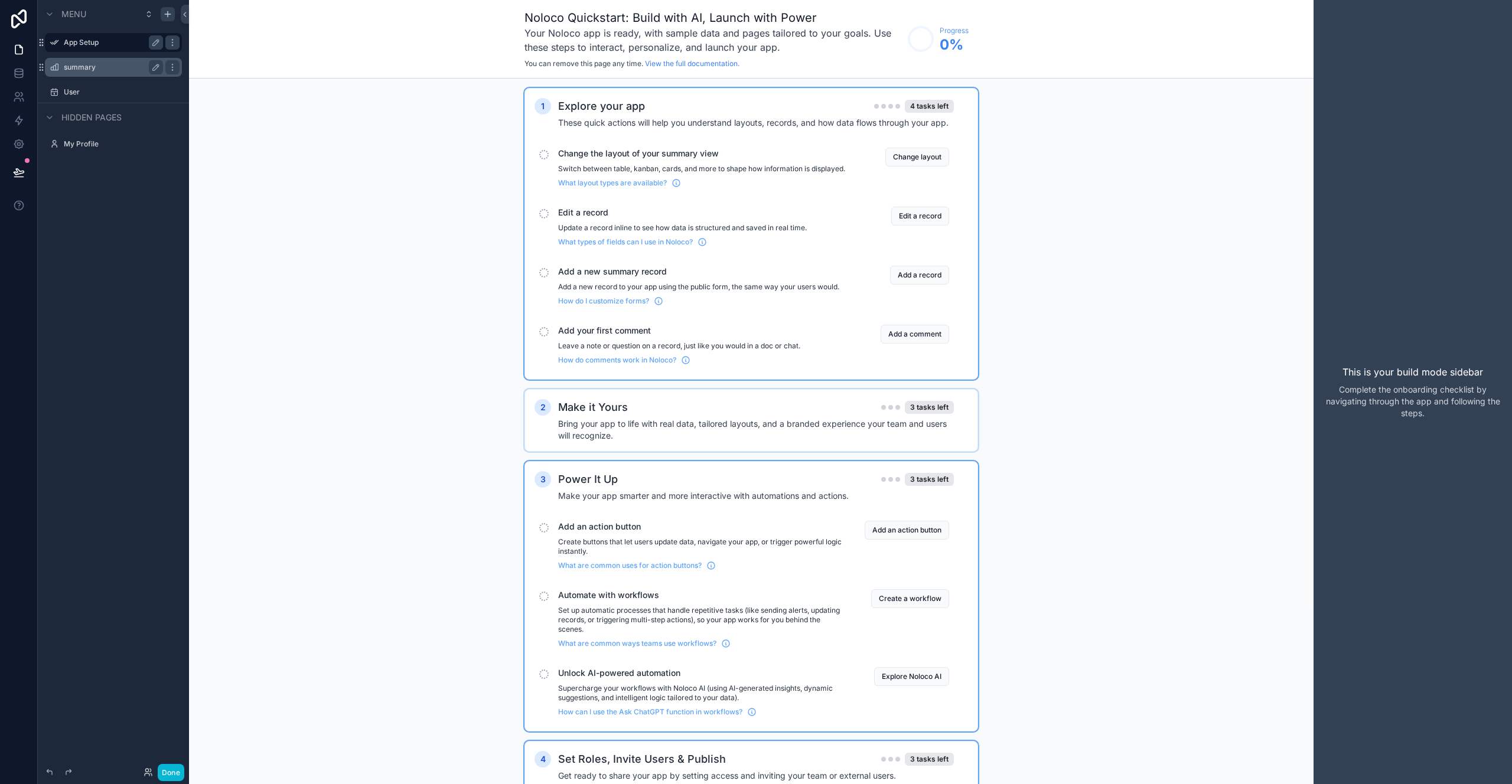
click at [892, 451] on div "2 Make it Yours 3 tasks left Bring your app to life with real data, tailored la…" at bounding box center [751, 421] width 453 height 63
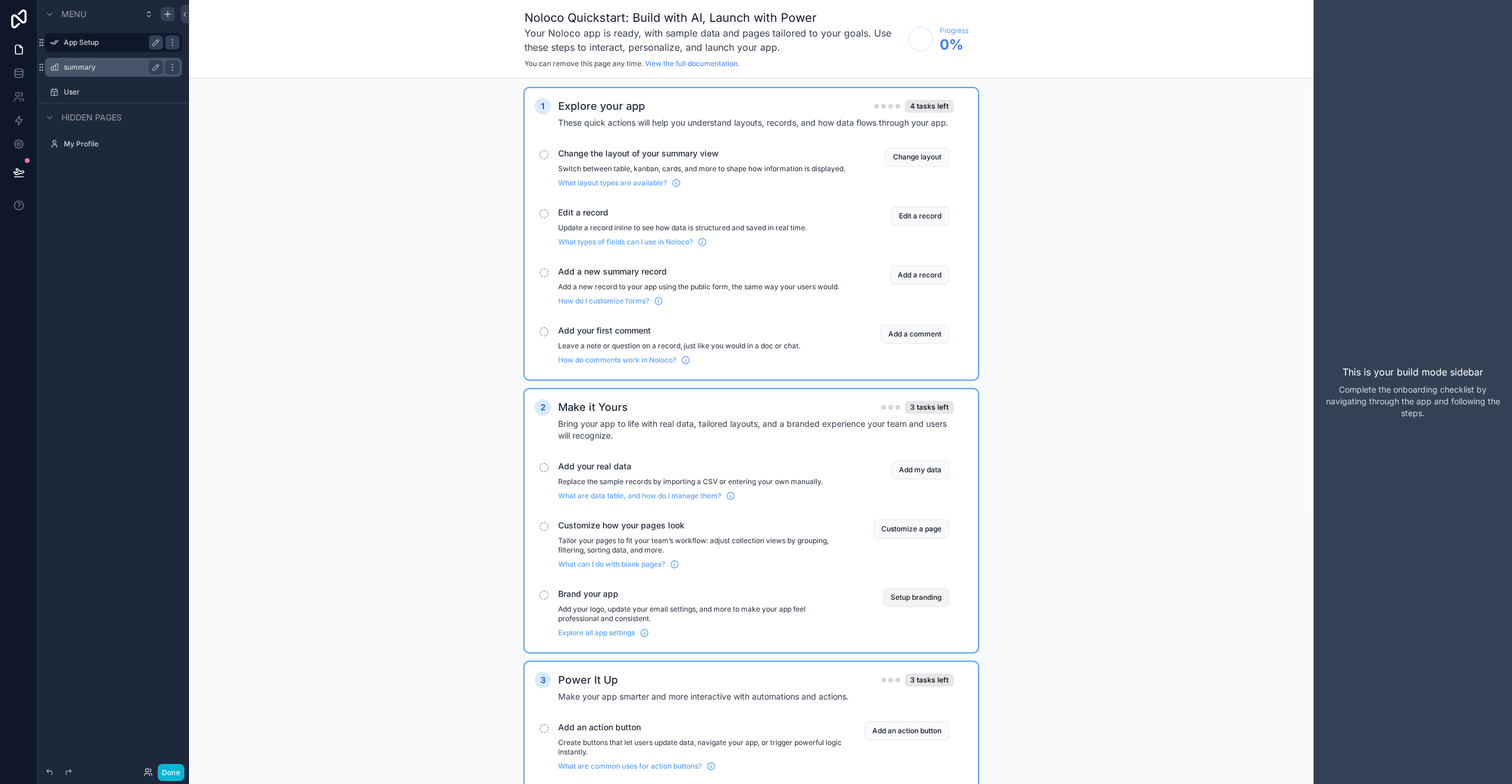
click at [924, 607] on button "Setup branding" at bounding box center [916, 597] width 66 height 19
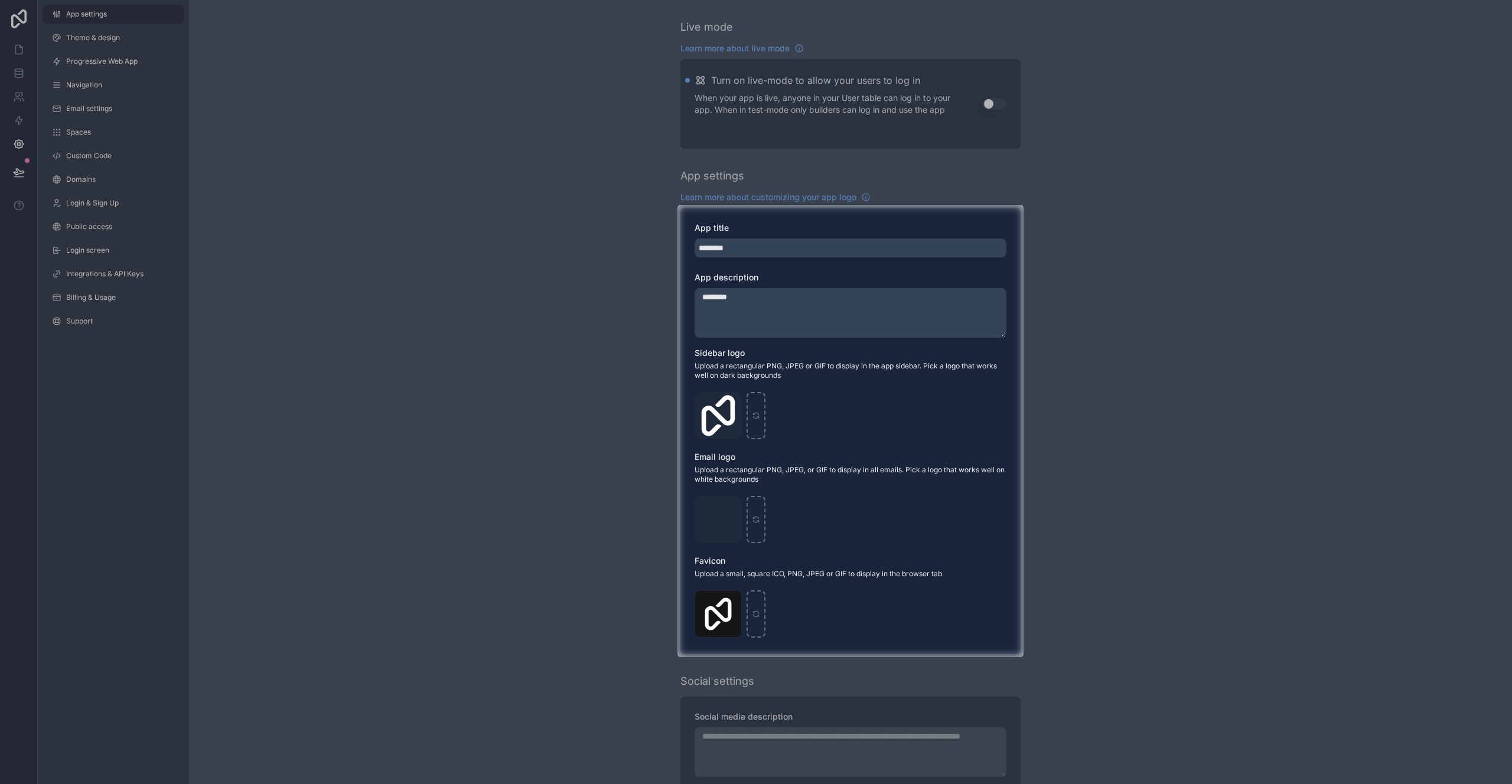
click at [885, 141] on div at bounding box center [756, 102] width 1512 height 205
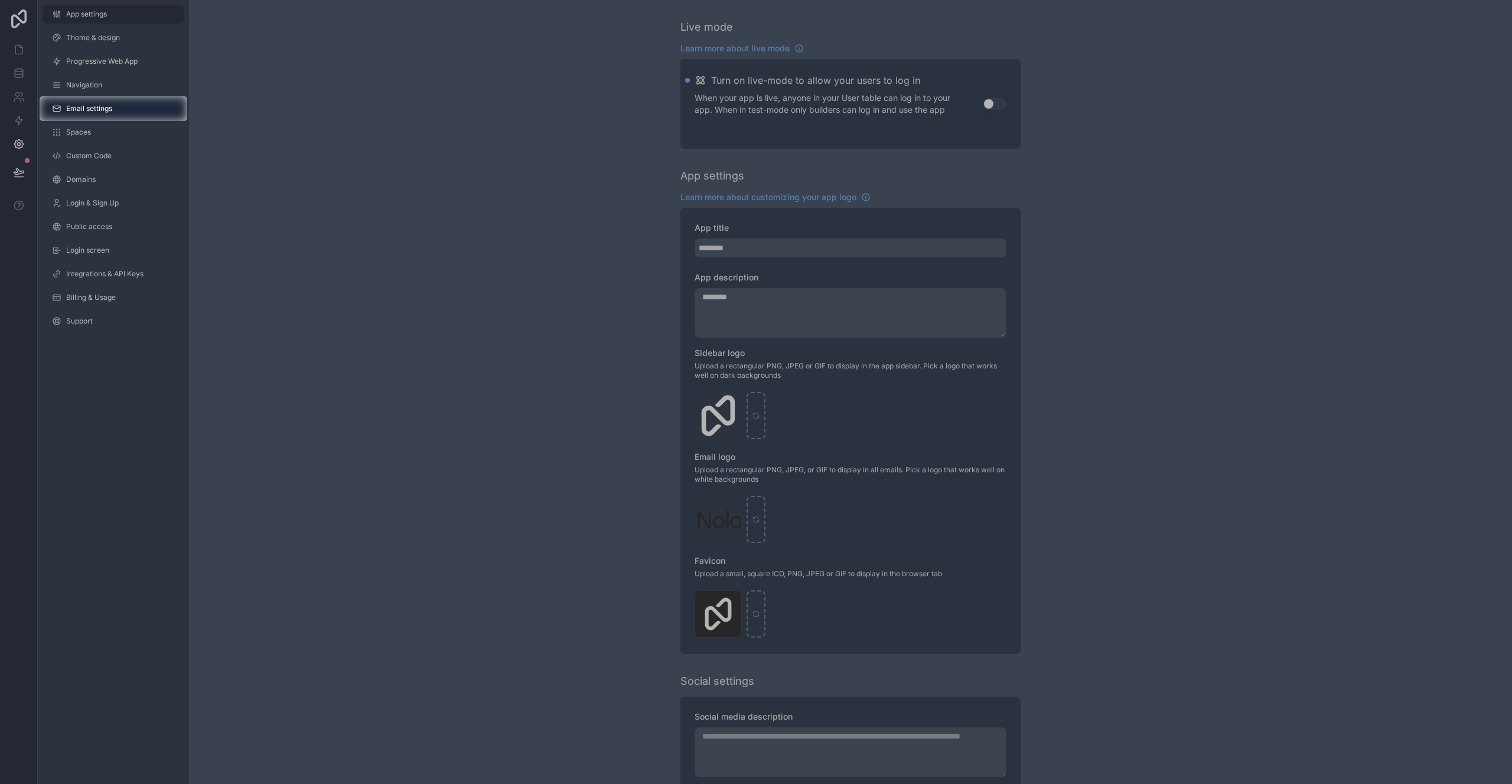
click at [737, 421] on div at bounding box center [756, 453] width 1512 height 663
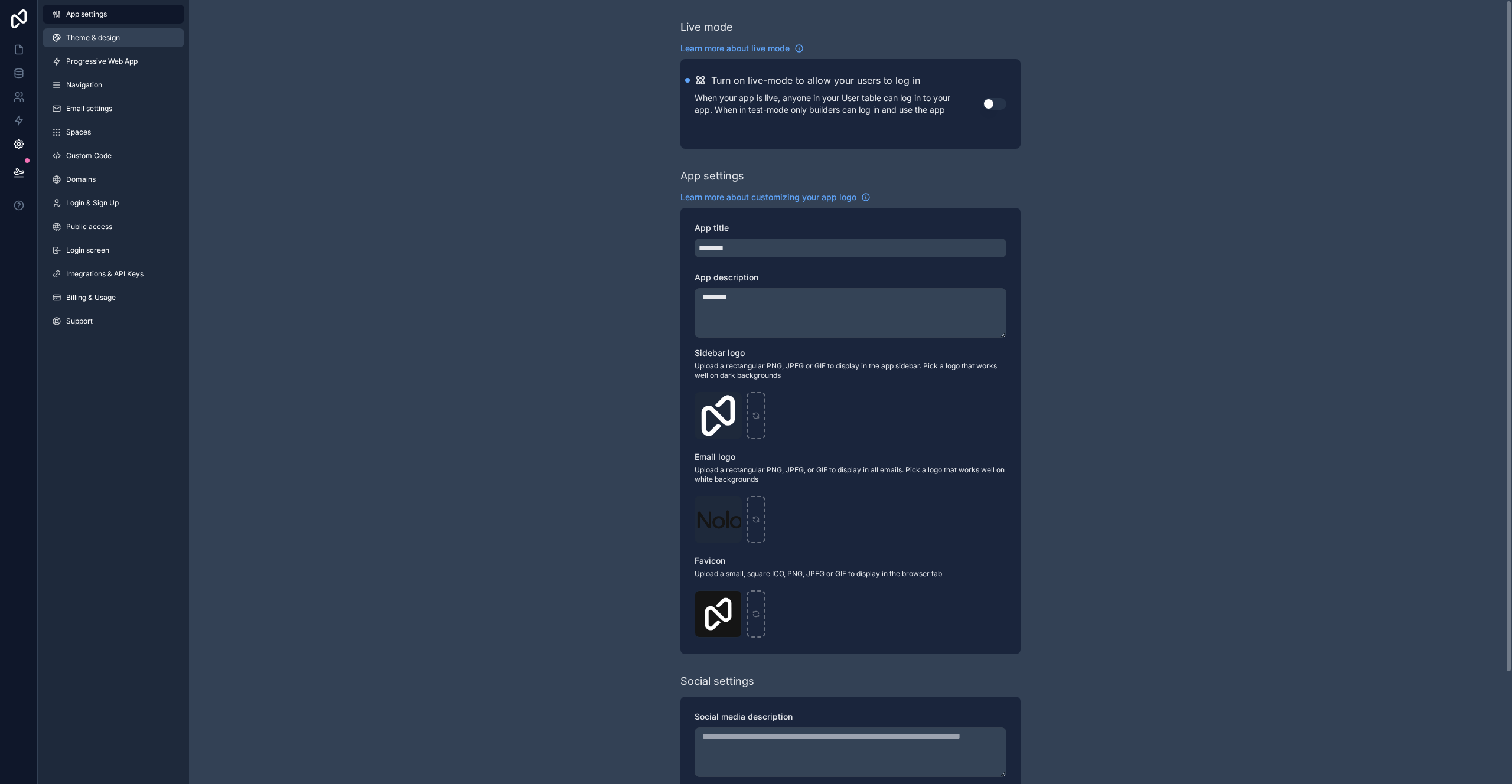
click at [142, 37] on link "Theme & design" at bounding box center [113, 37] width 142 height 19
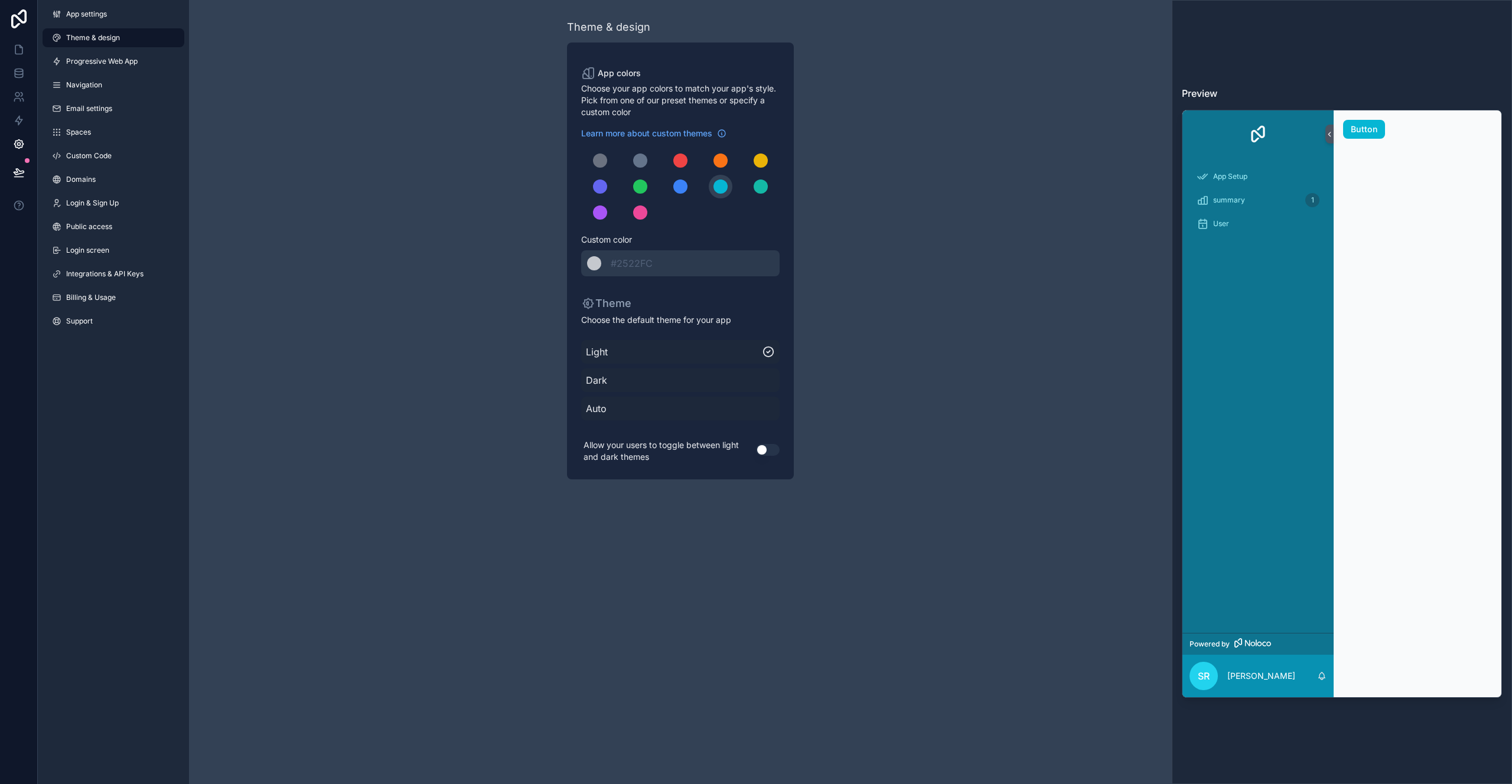
click at [897, 228] on div "Theme & design App colors Choose your app colors to match your app's style. Pic…" at bounding box center [681, 249] width 983 height 499
click at [630, 165] on button "scrollable content" at bounding box center [640, 161] width 24 height 24
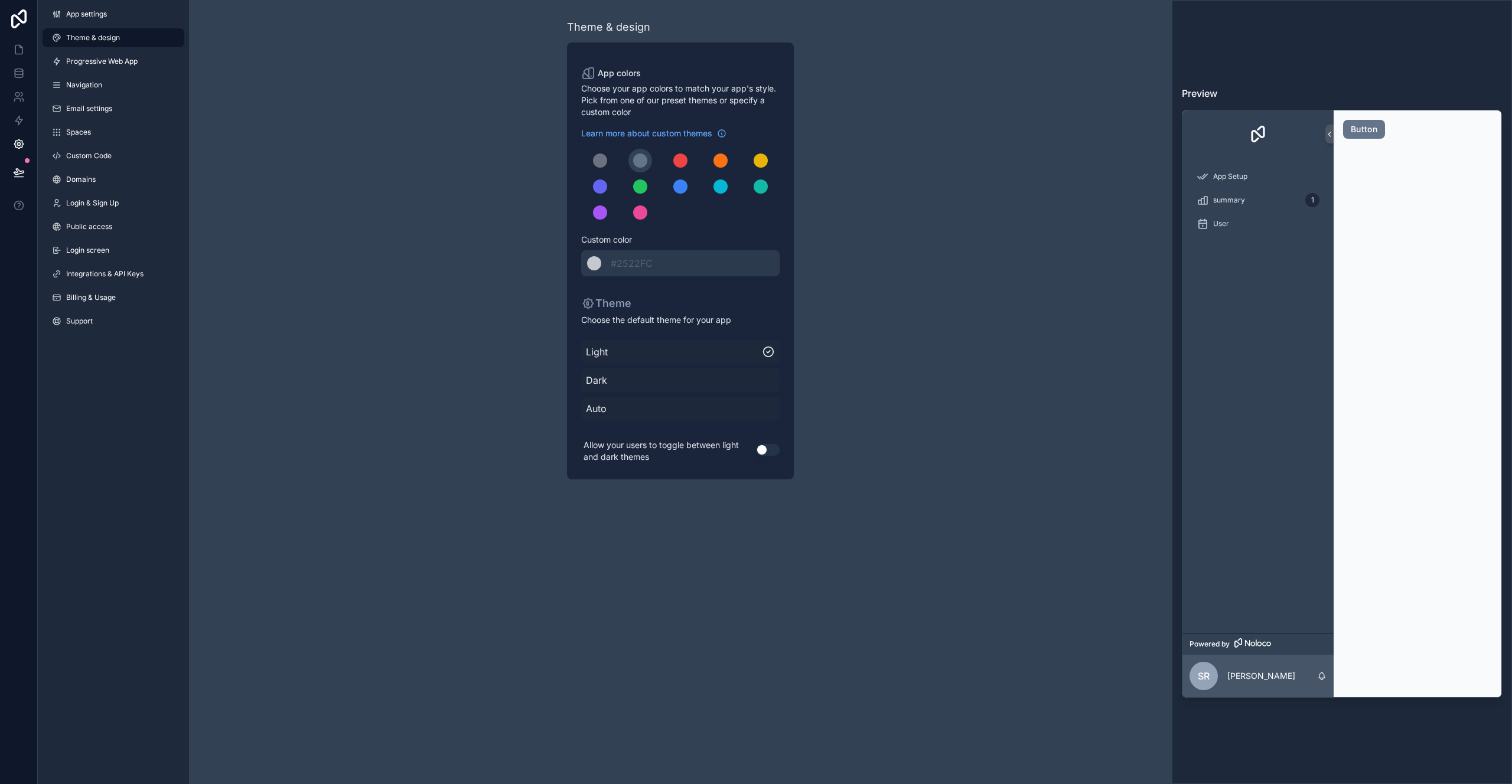
click at [664, 381] on span "Dark" at bounding box center [680, 380] width 189 height 14
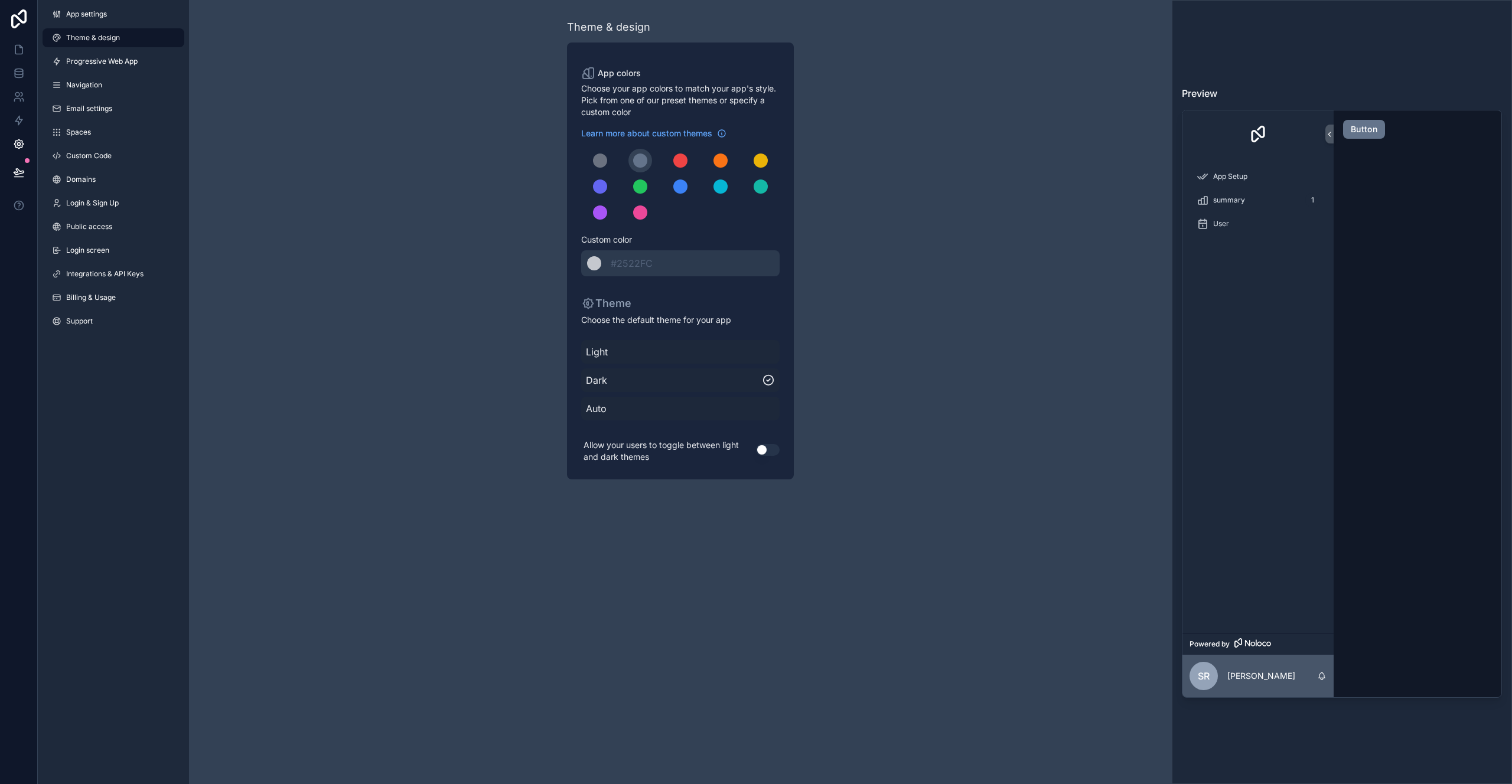
click at [702, 415] on span "Auto" at bounding box center [680, 408] width 189 height 14
click at [760, 444] on button "Use setting" at bounding box center [767, 450] width 24 height 12
click at [894, 392] on div "Theme & design App colors Choose your app colors to match your app's style. Pic…" at bounding box center [681, 249] width 983 height 499
click at [126, 61] on span "Progressive Web App" at bounding box center [102, 62] width 71 height 10
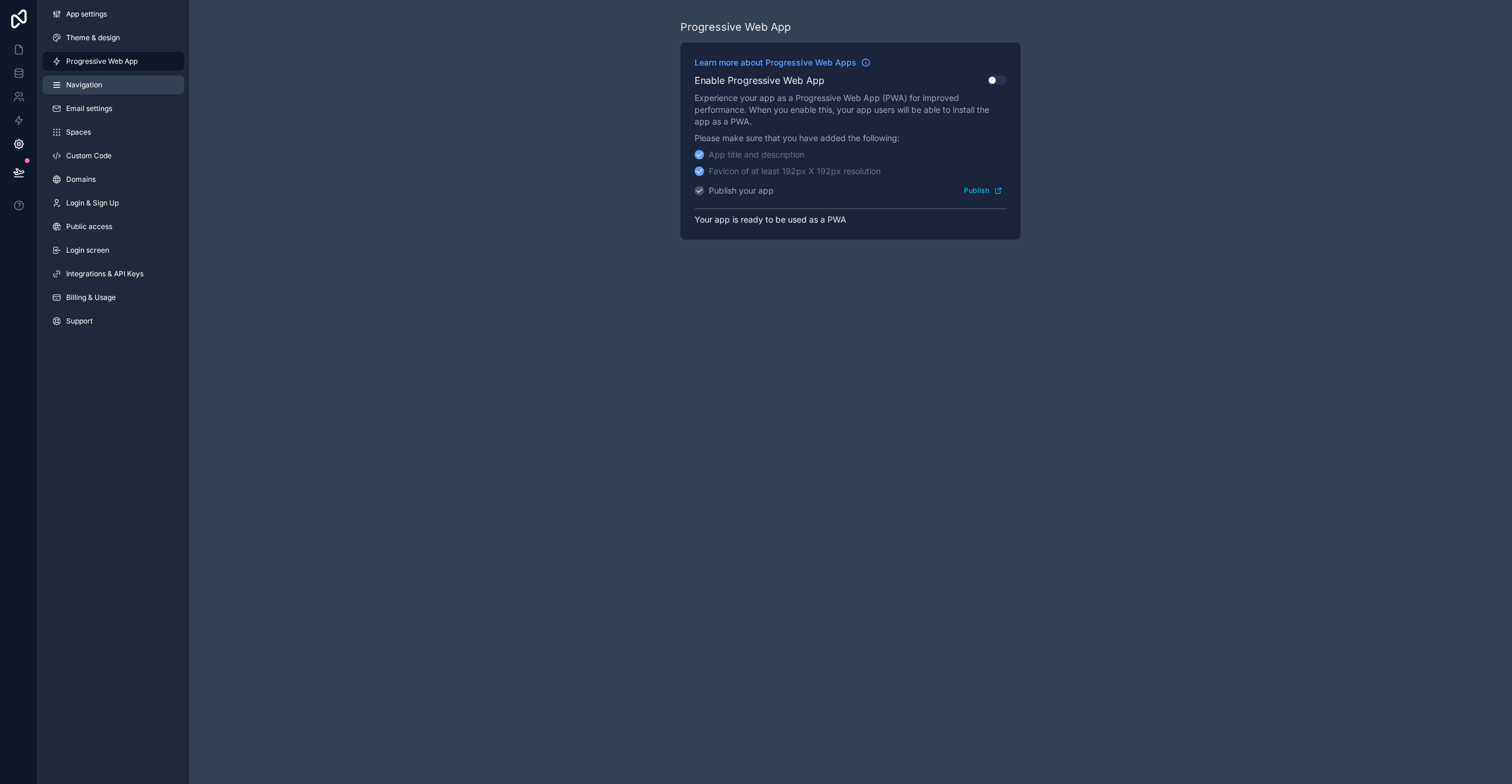
click at [123, 90] on link "Navigation" at bounding box center [113, 84] width 142 height 19
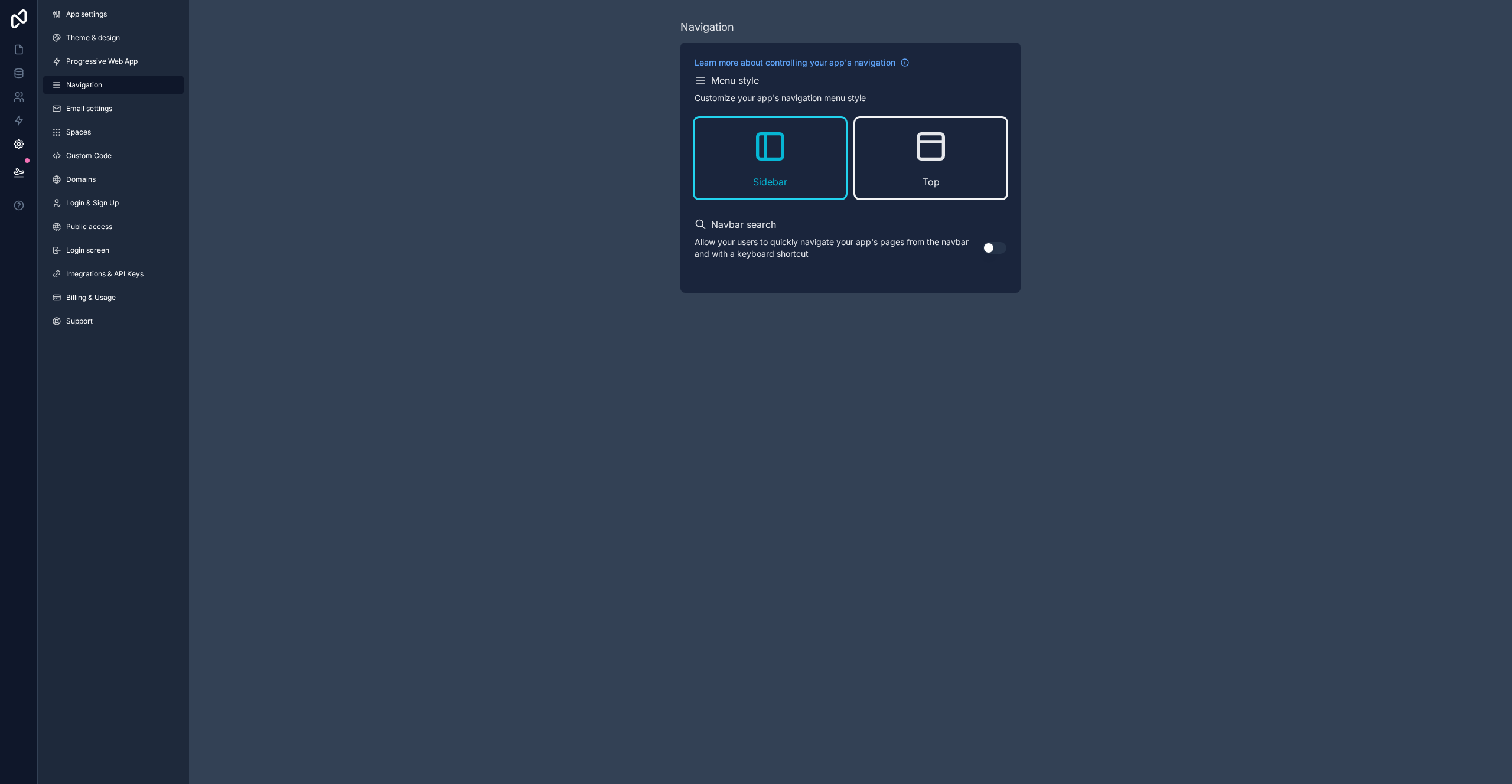
click at [928, 162] on icon "scrollable content" at bounding box center [931, 146] width 38 height 38
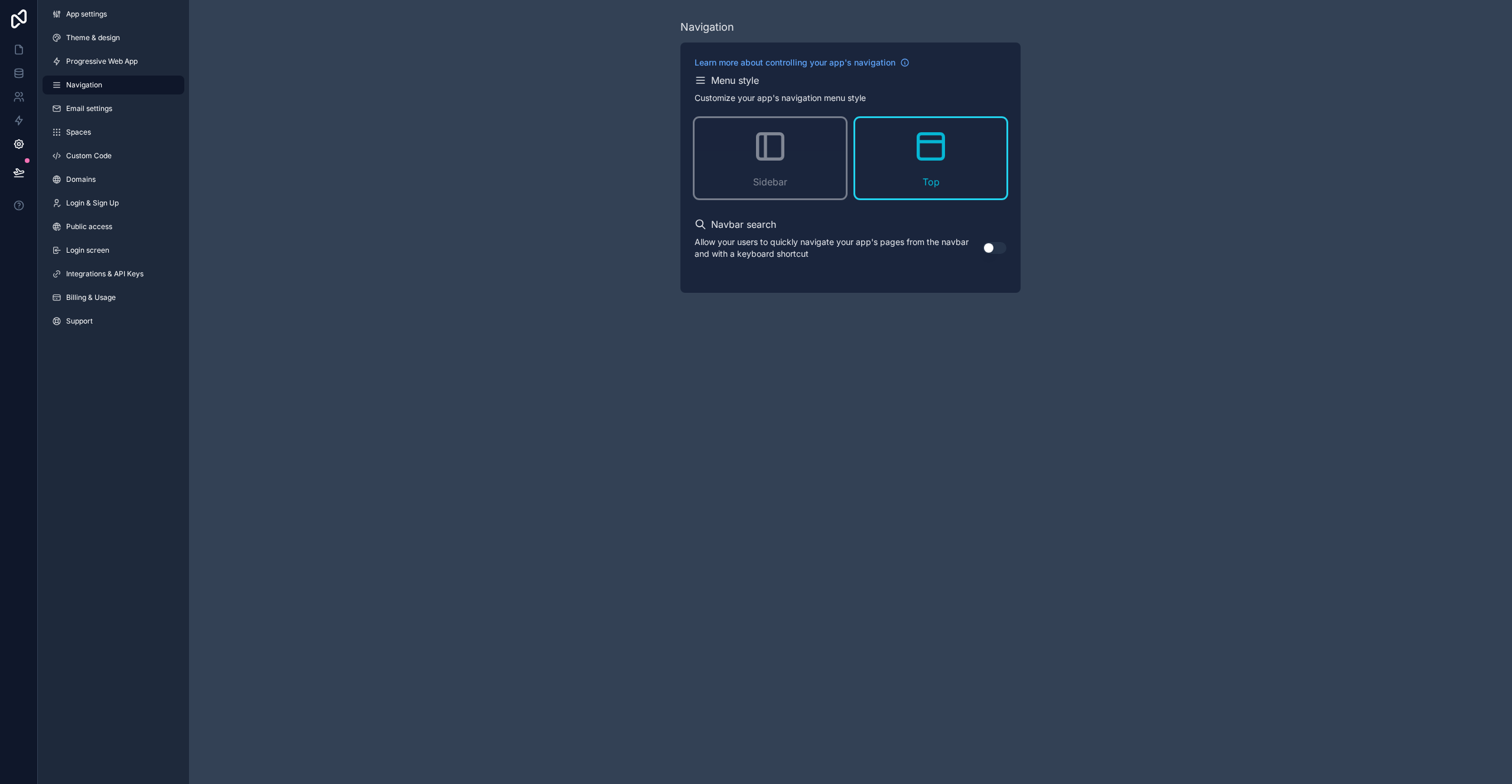
click at [996, 251] on button "Use setting" at bounding box center [995, 248] width 24 height 12
click at [117, 103] on link "Email settings" at bounding box center [113, 108] width 142 height 19
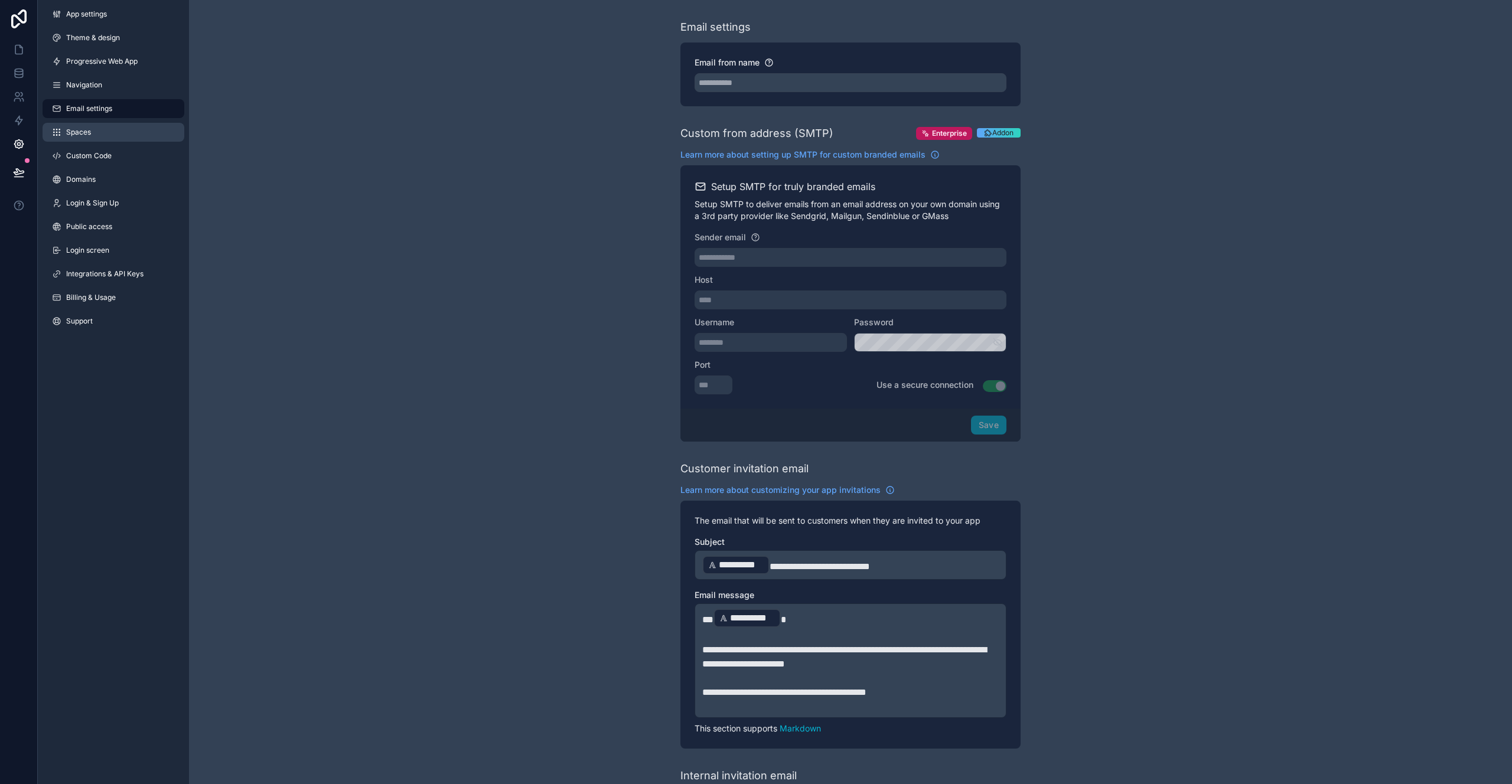
click at [116, 127] on link "Spaces" at bounding box center [113, 132] width 142 height 19
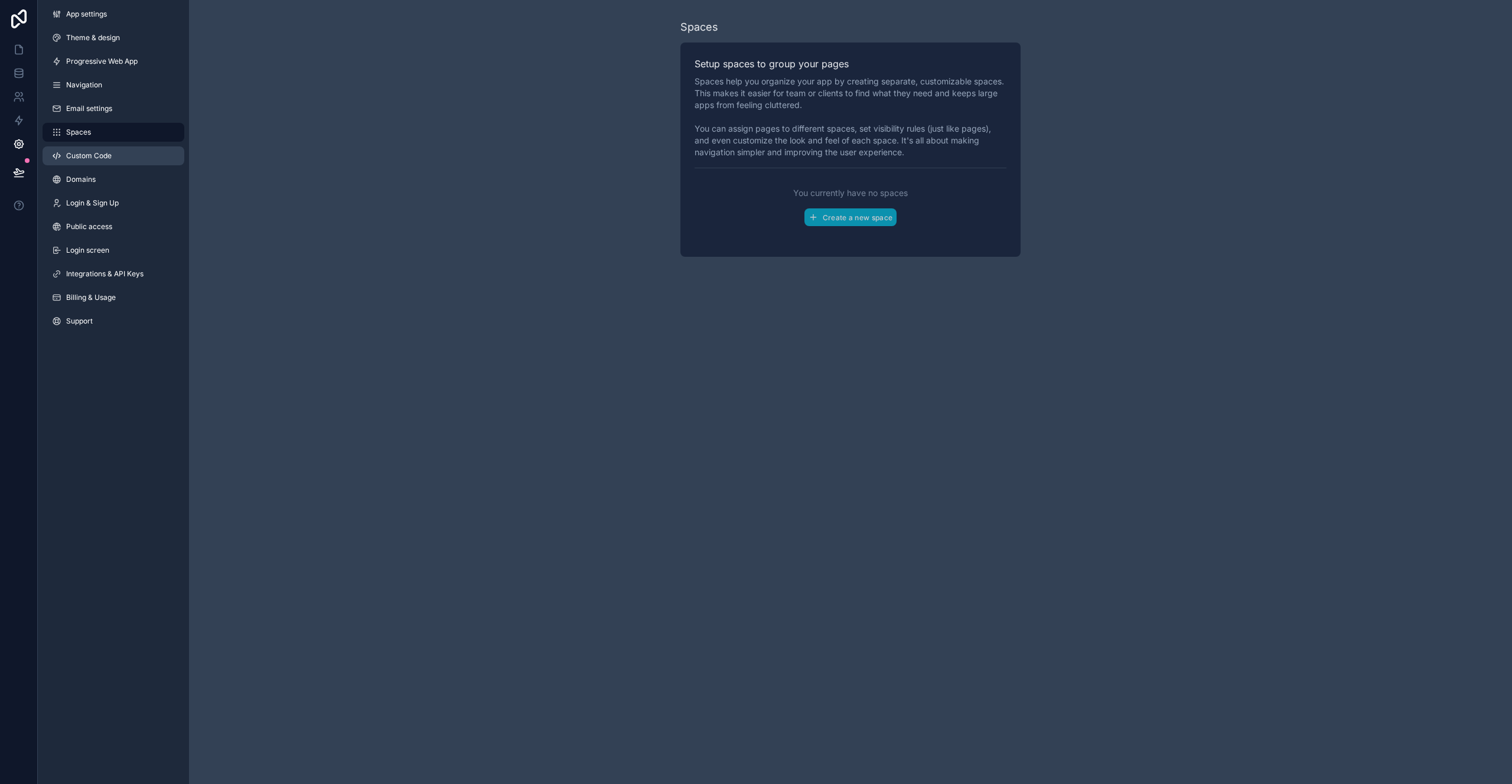
click at [118, 158] on link "Custom Code" at bounding box center [113, 156] width 142 height 19
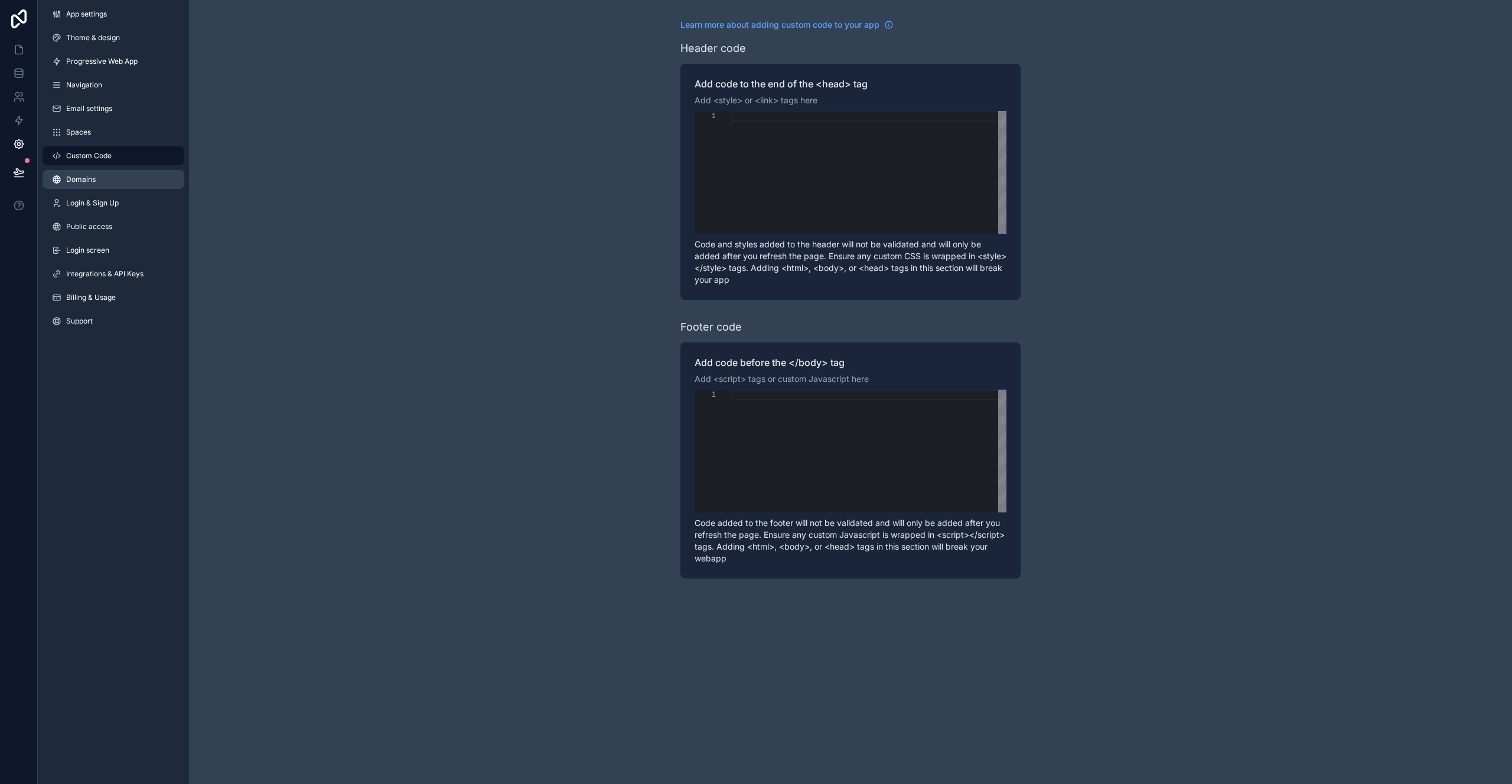
click at [116, 175] on link "Domains" at bounding box center [113, 179] width 142 height 19
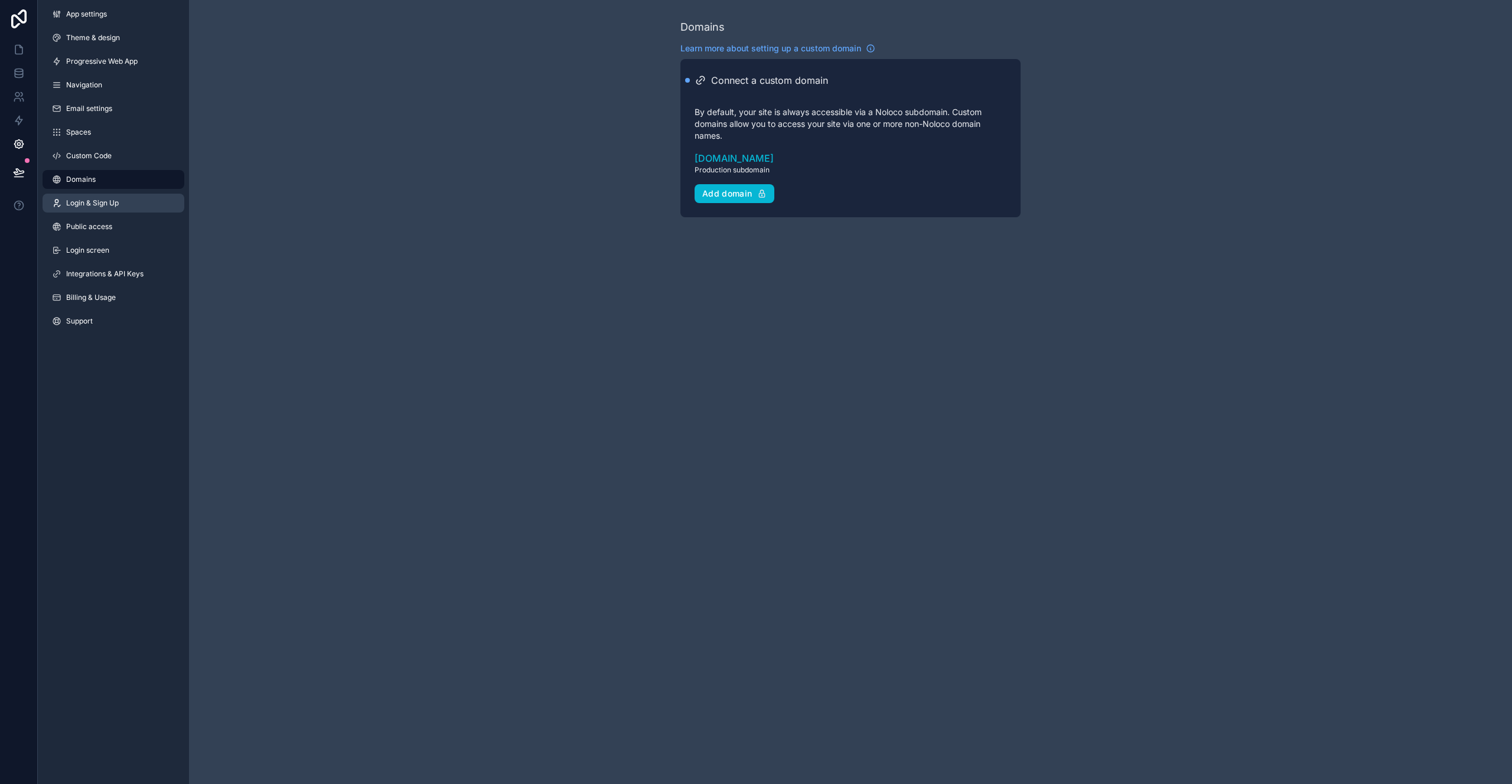
click at [121, 203] on link "Login & Sign Up" at bounding box center [113, 203] width 142 height 19
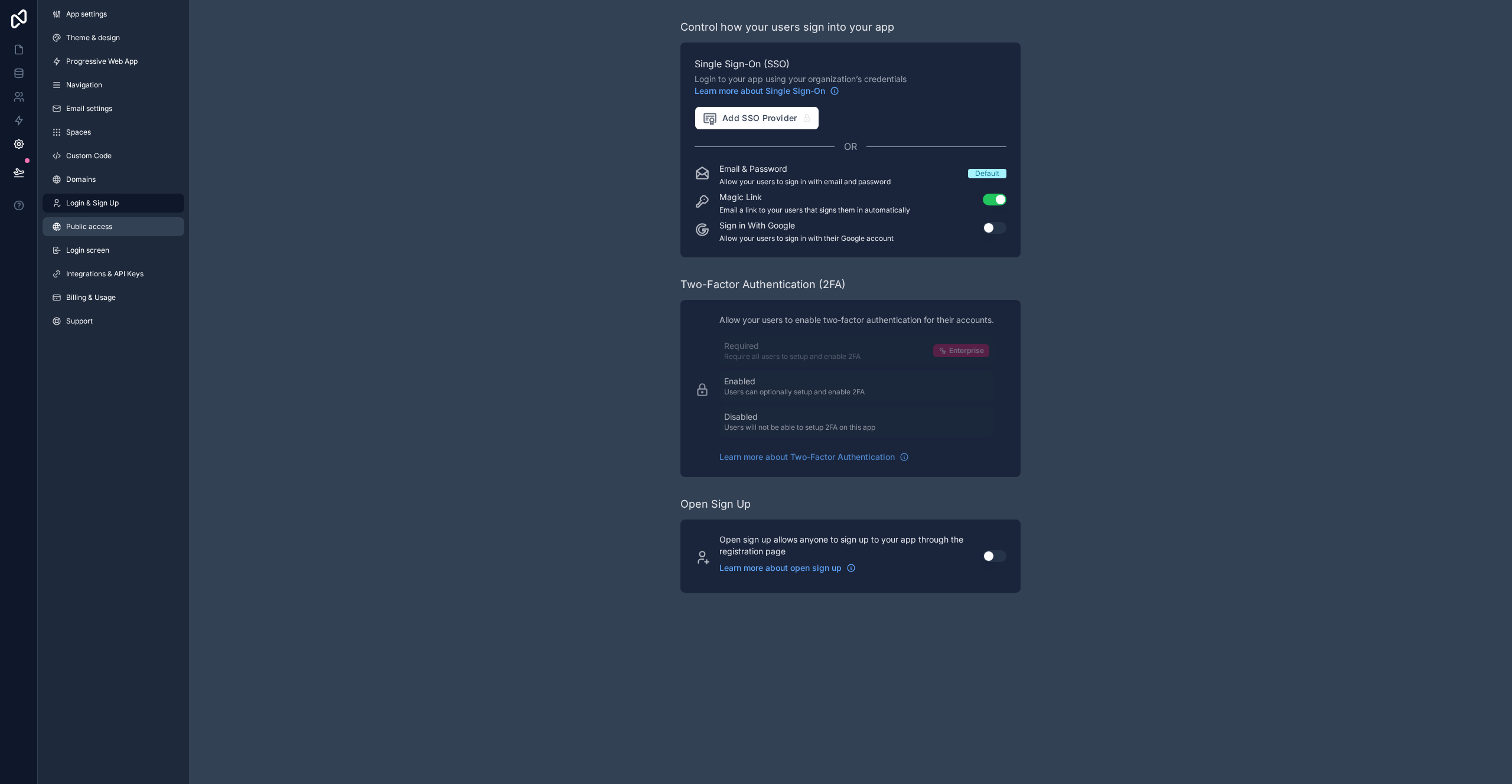
click at [128, 221] on link "Public access" at bounding box center [113, 226] width 142 height 19
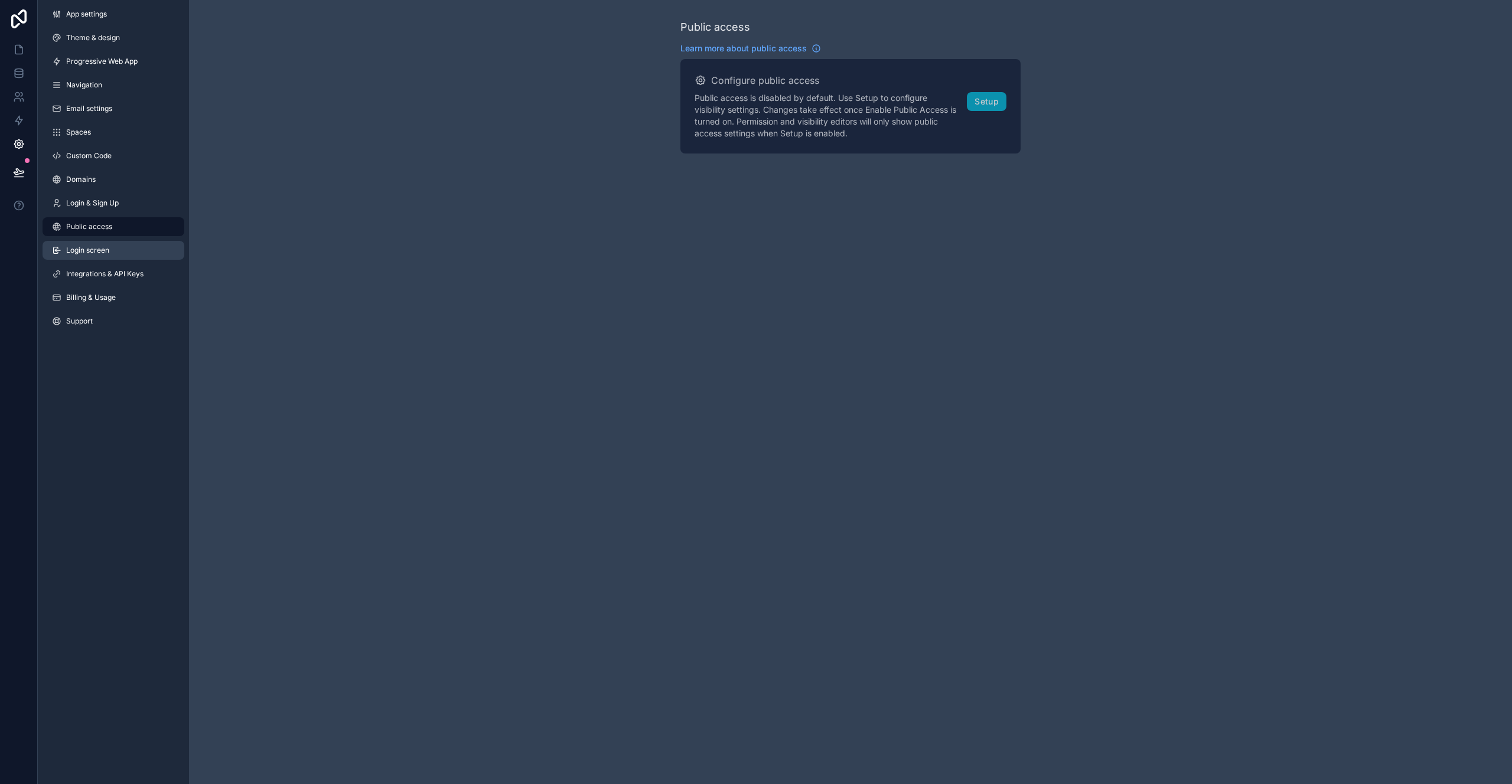
click at [133, 249] on link "Login screen" at bounding box center [113, 250] width 142 height 19
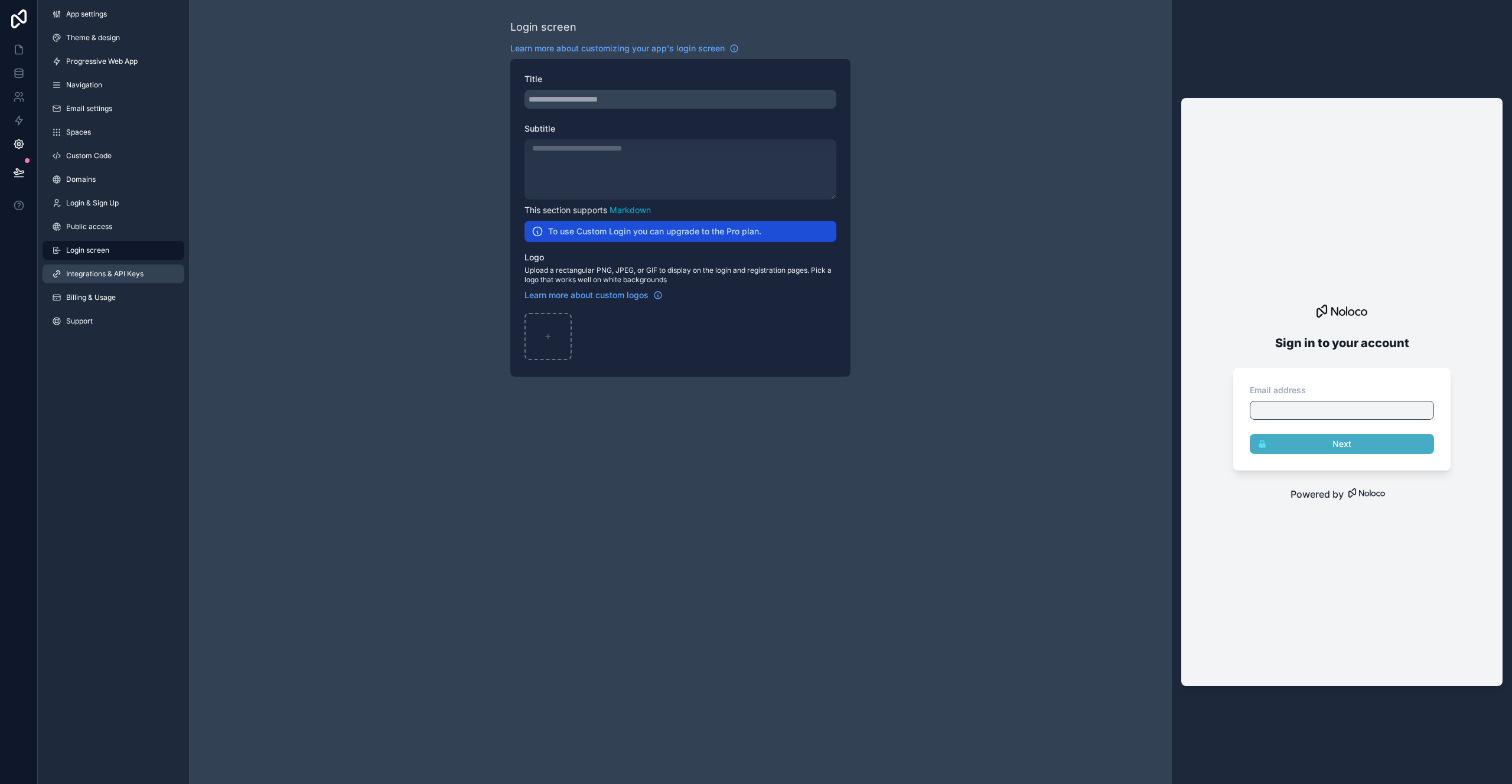
click at [161, 278] on link "Integrations & API Keys" at bounding box center [113, 273] width 142 height 19
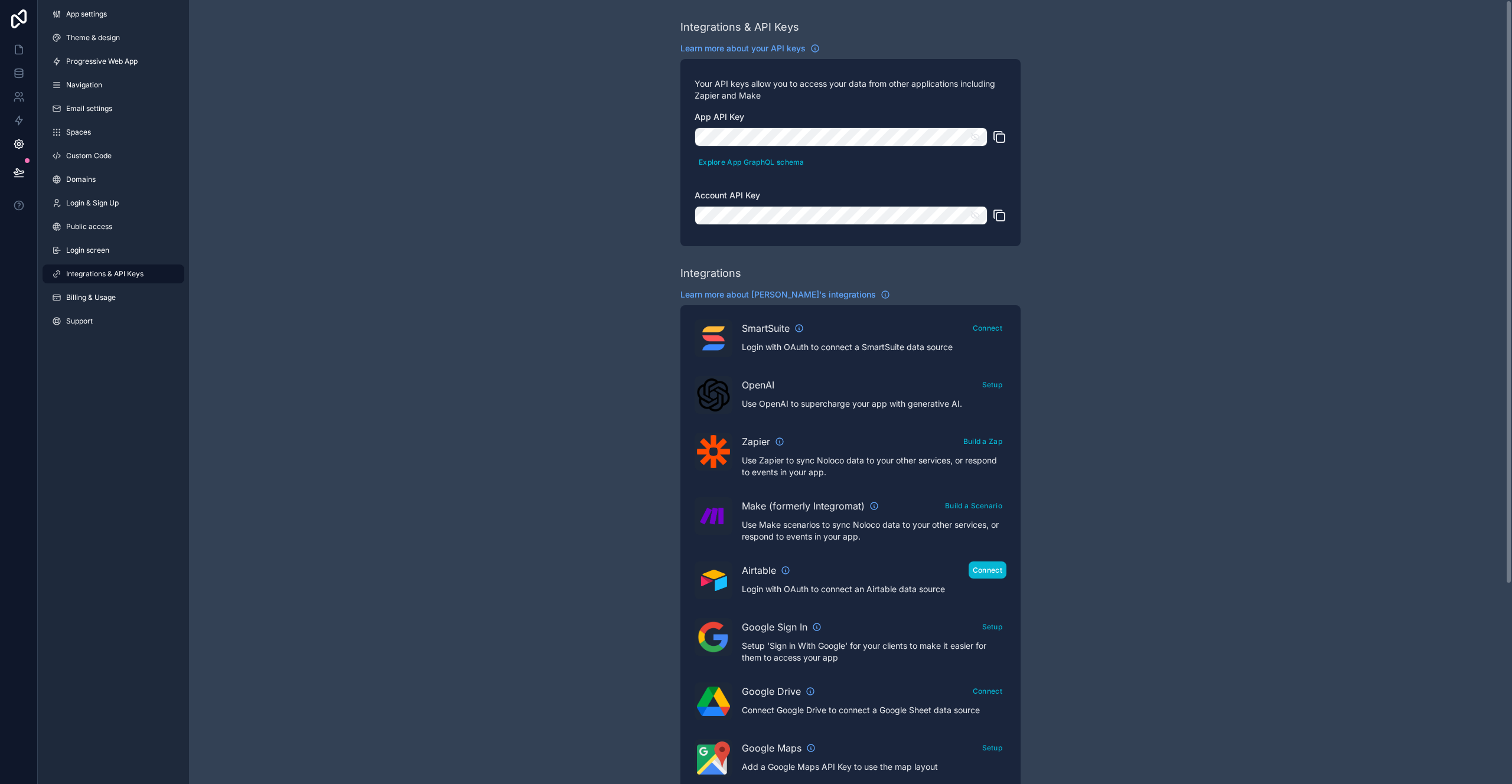
click at [981, 570] on button "Connect" at bounding box center [987, 570] width 38 height 17
click at [126, 299] on link "Billing & Usage" at bounding box center [113, 297] width 142 height 19
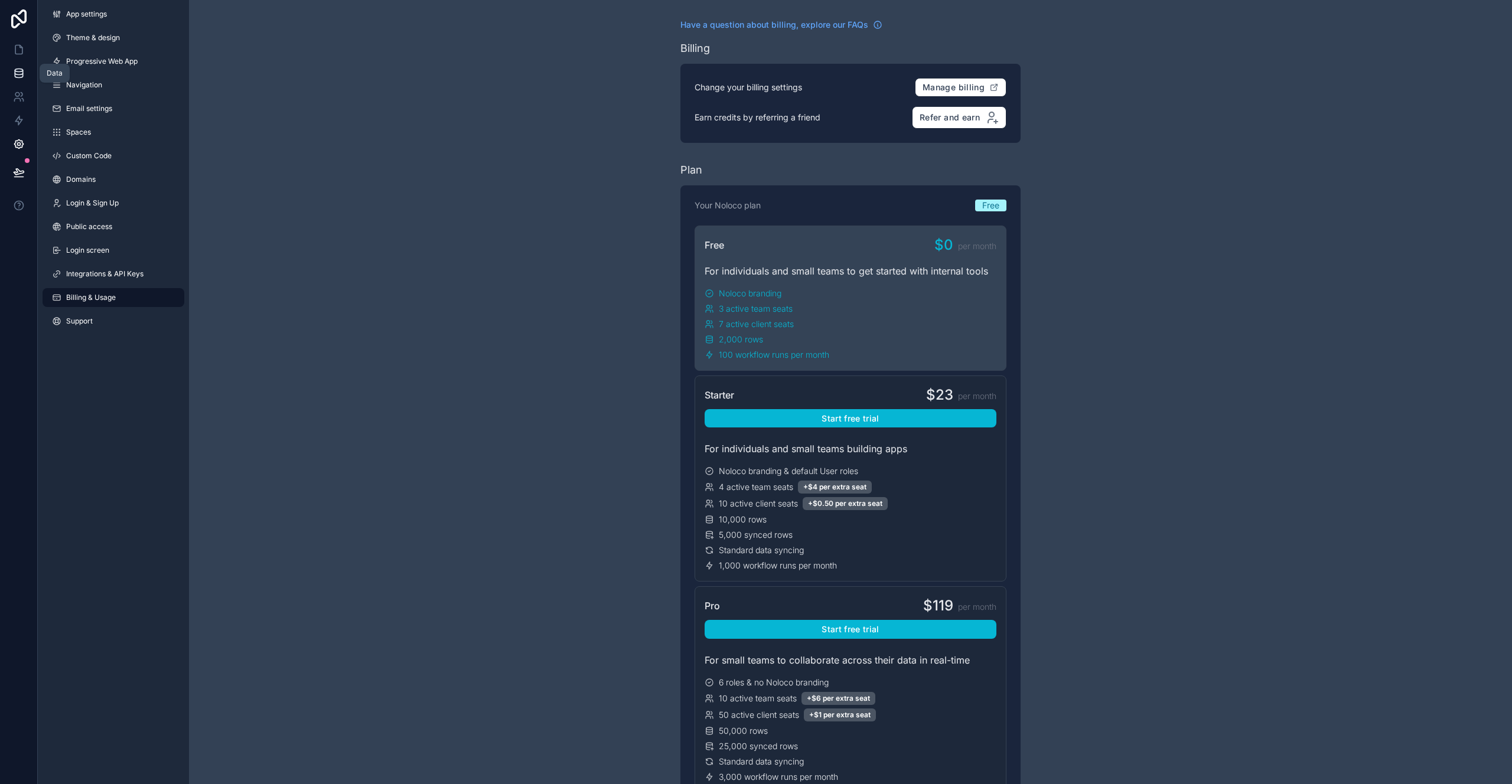
click at [18, 75] on icon at bounding box center [19, 74] width 12 height 12
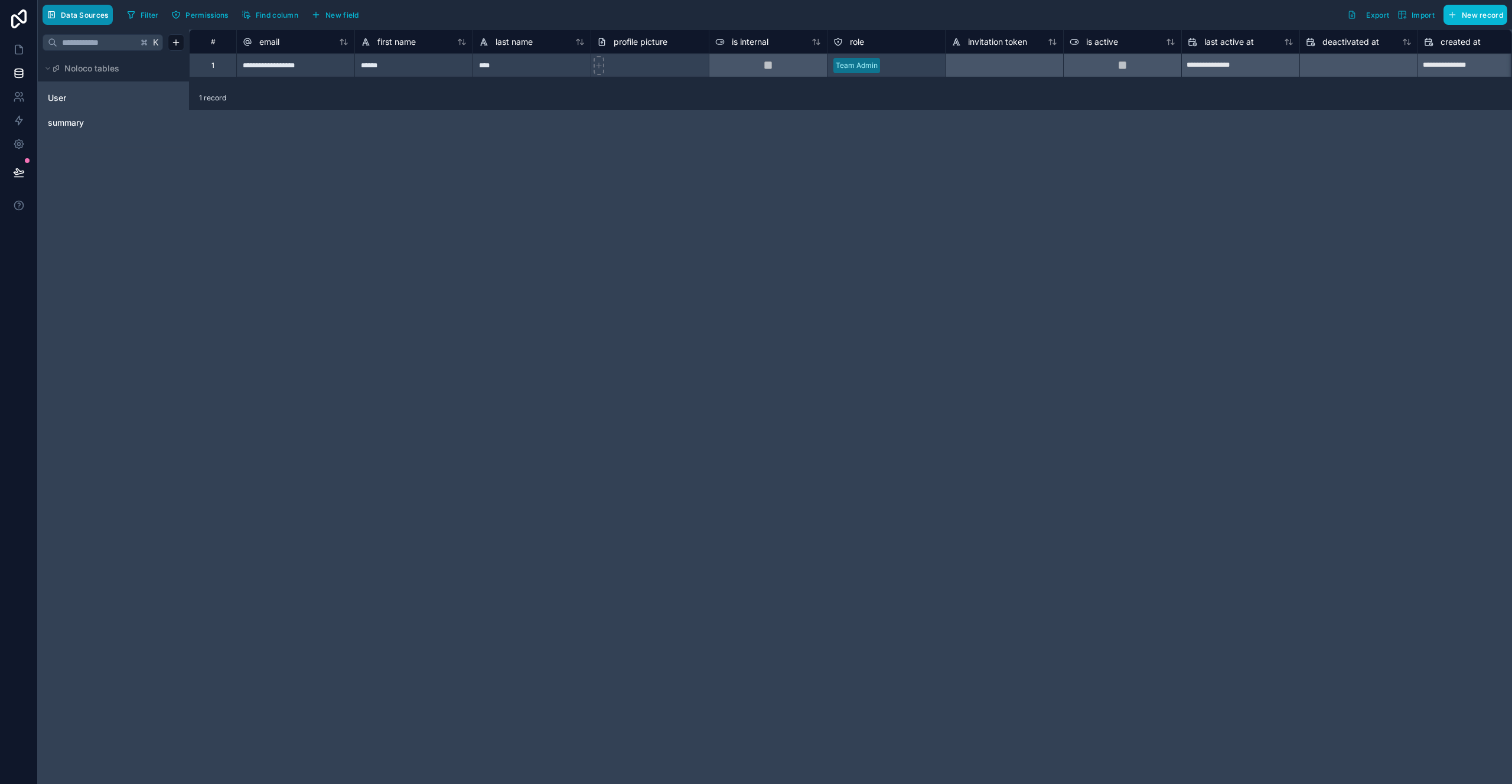
click at [80, 11] on span "Data Sources" at bounding box center [85, 15] width 48 height 9
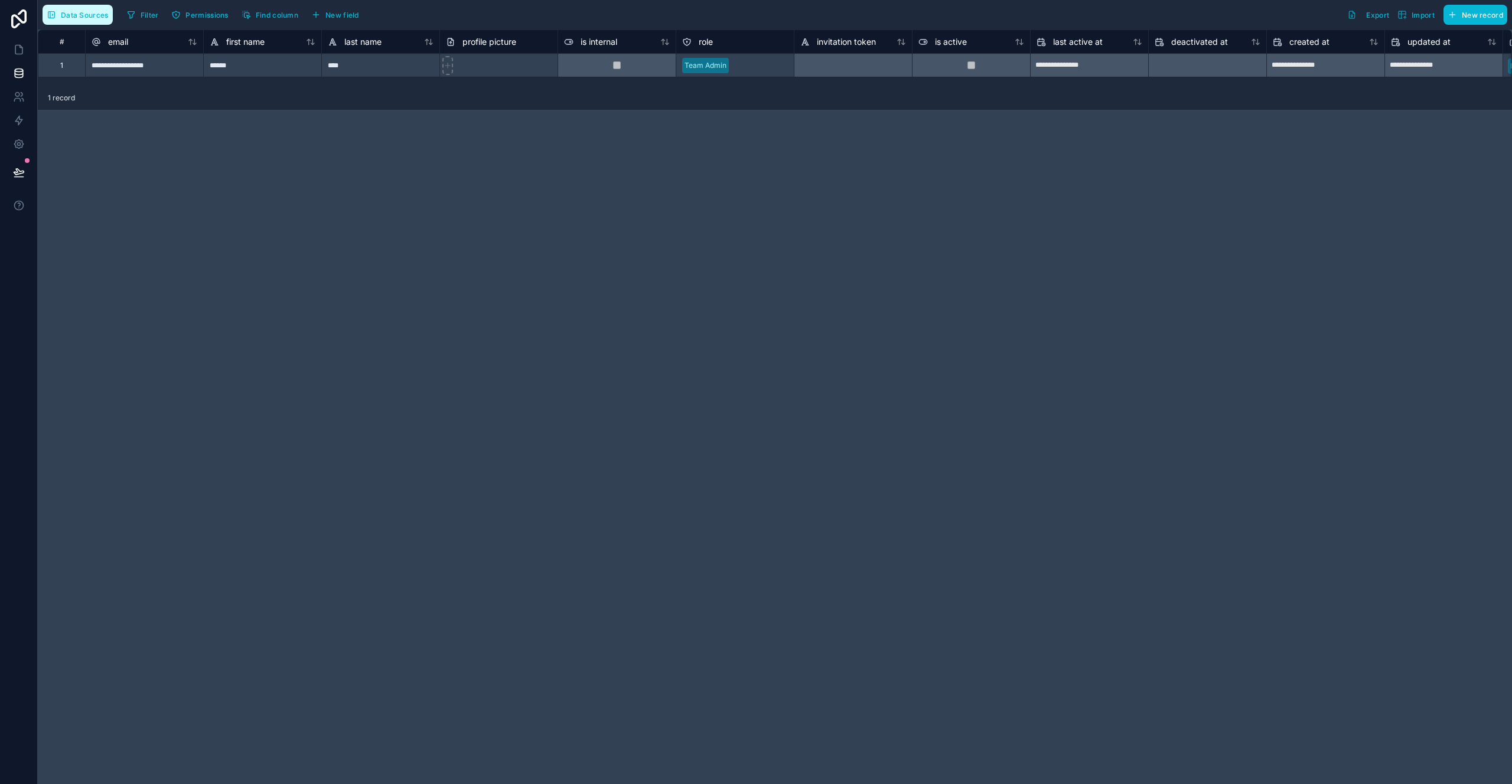
click at [80, 11] on span "Data Sources" at bounding box center [85, 15] width 48 height 9
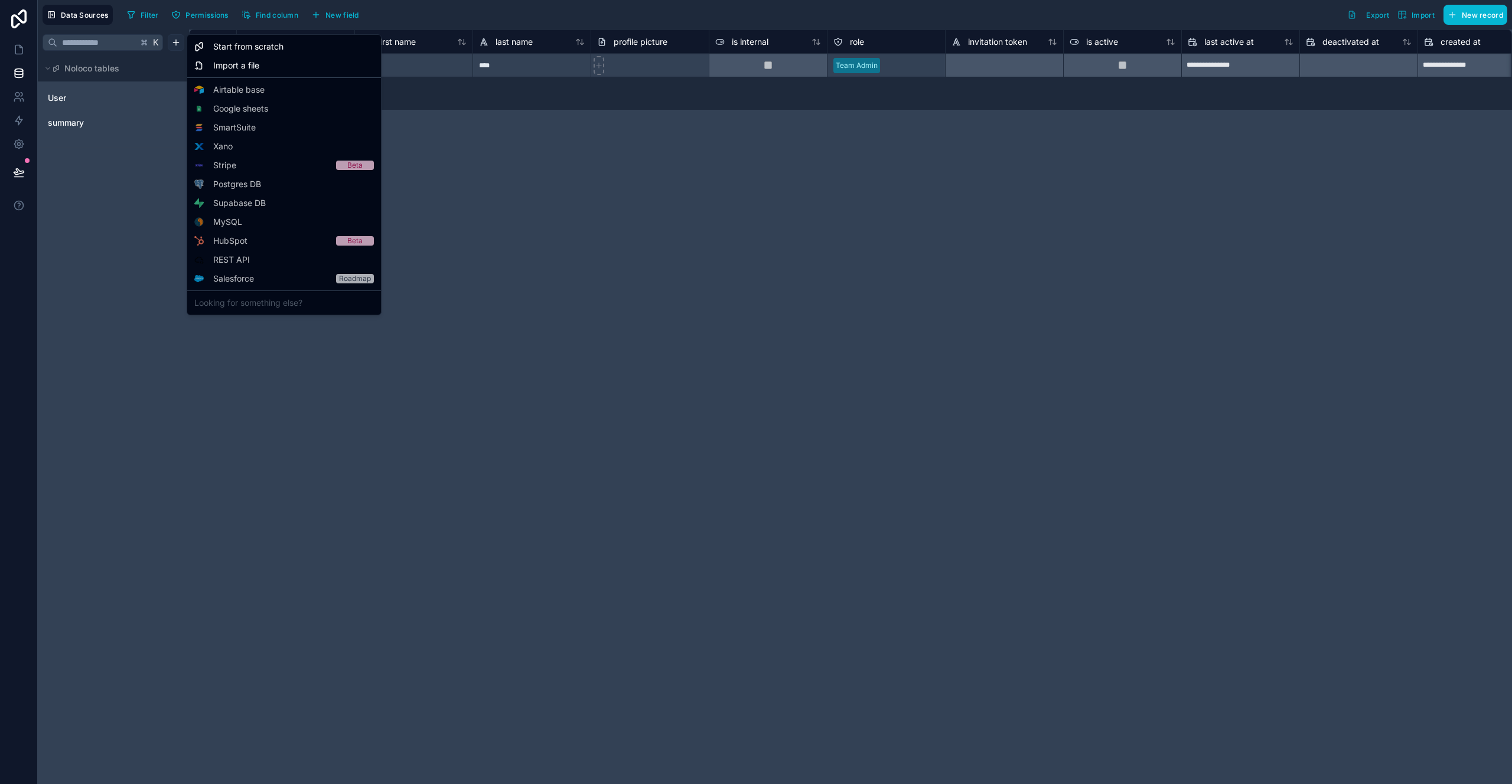
click at [173, 45] on html "**********" at bounding box center [756, 392] width 1512 height 784
click at [257, 91] on div "Starter" at bounding box center [284, 118] width 189 height 75
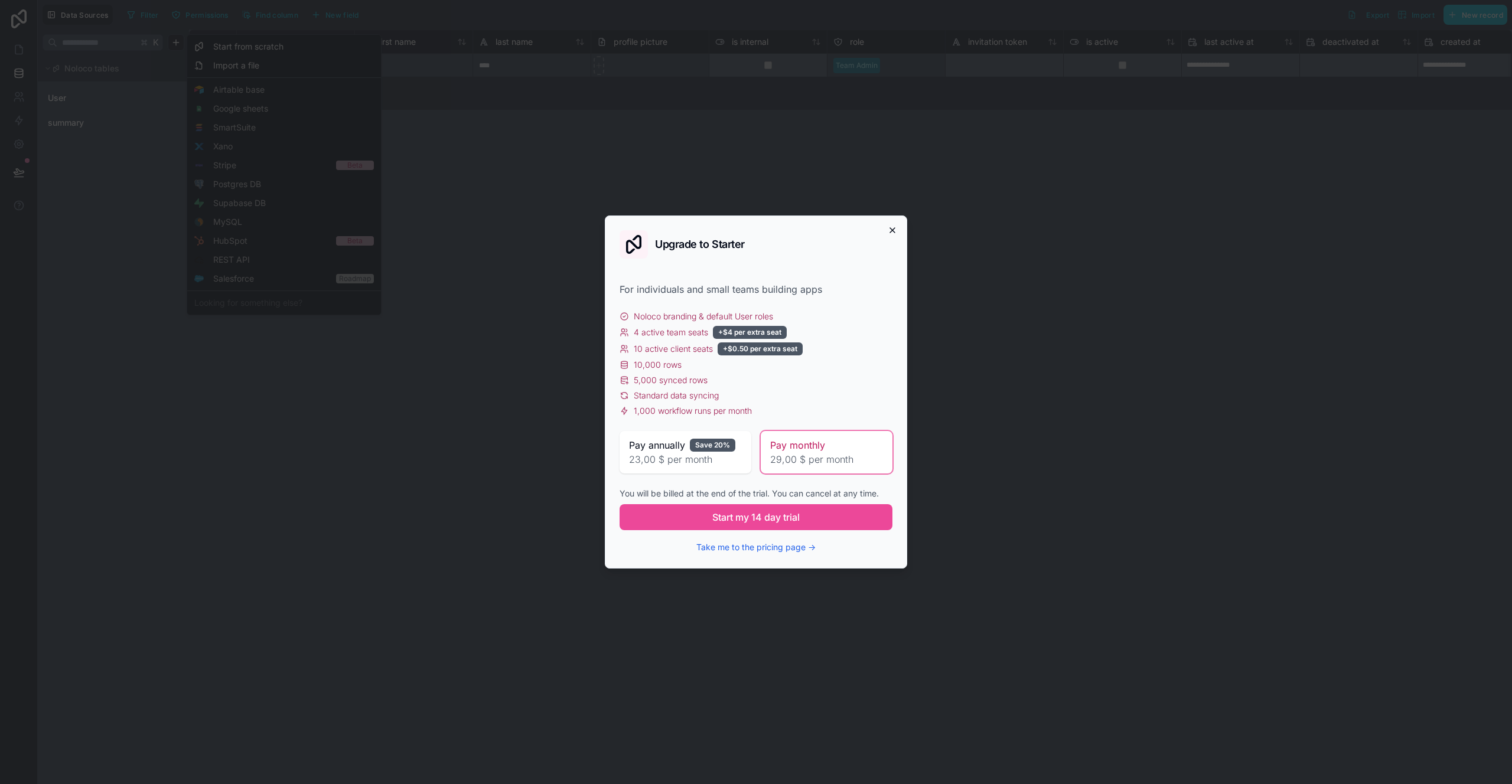
click at [891, 226] on icon "button" at bounding box center [892, 231] width 10 height 10
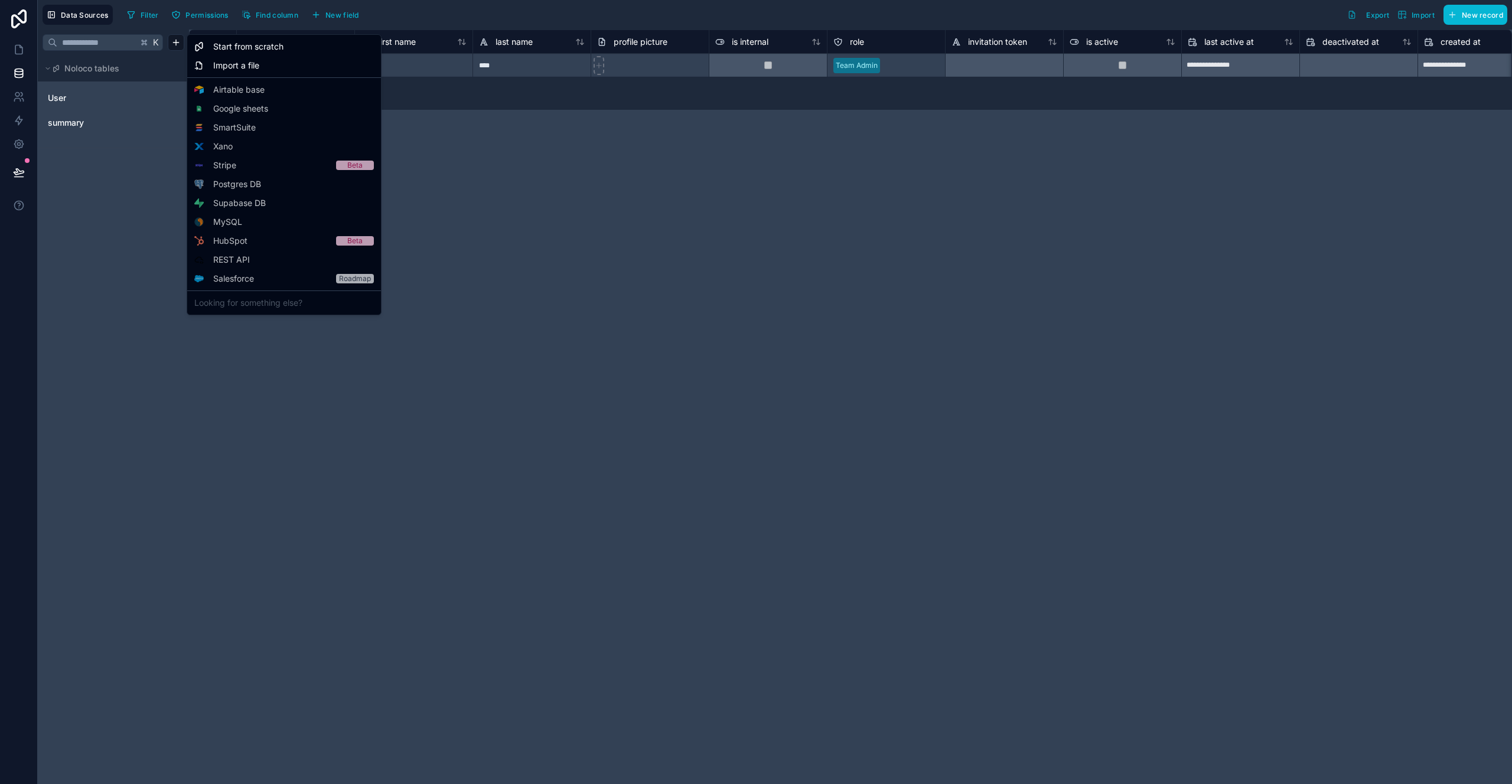
click at [902, 223] on html "**********" at bounding box center [756, 392] width 1512 height 784
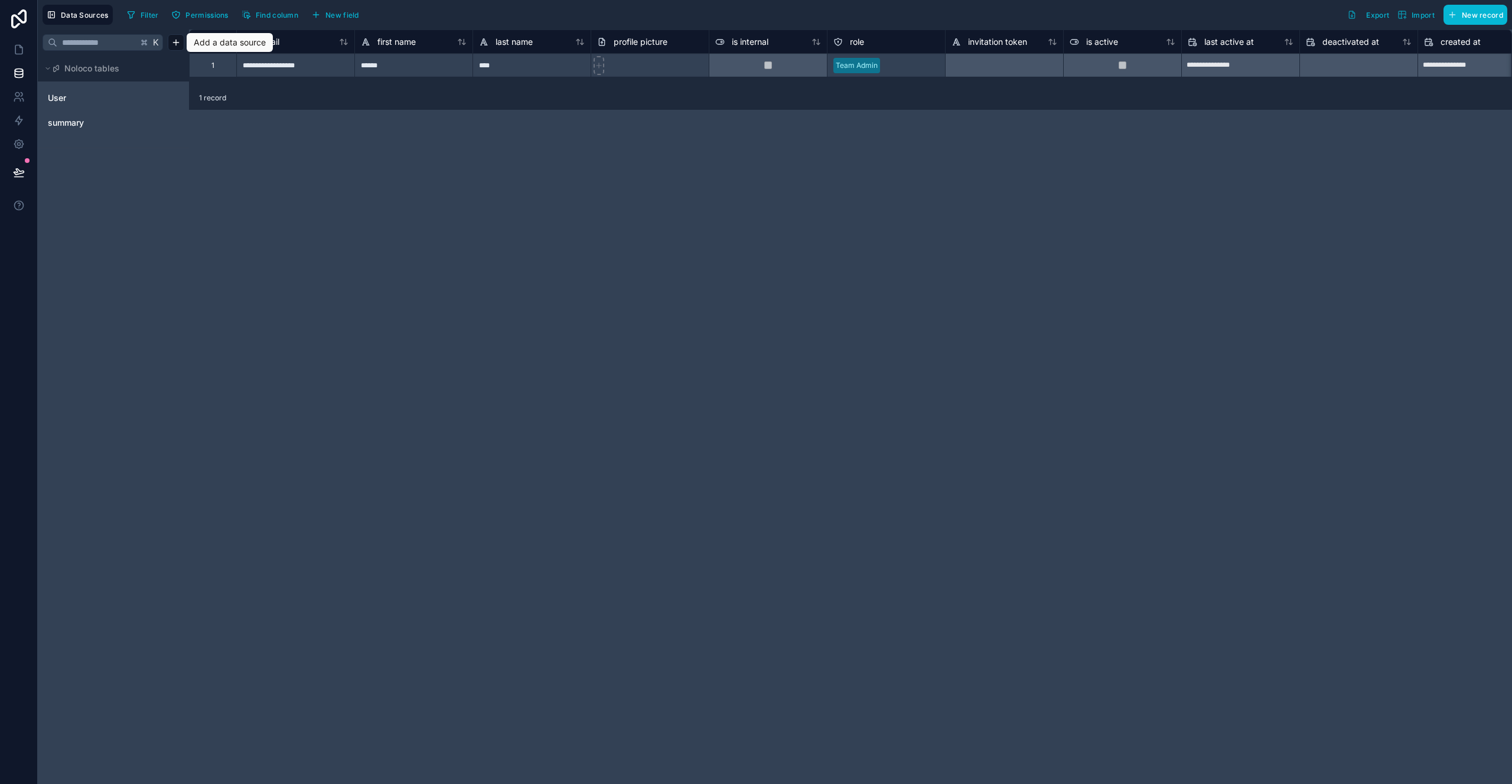
click at [105, 137] on div "User summary" at bounding box center [114, 115] width 151 height 66
click at [106, 127] on link "summary" at bounding box center [95, 123] width 95 height 12
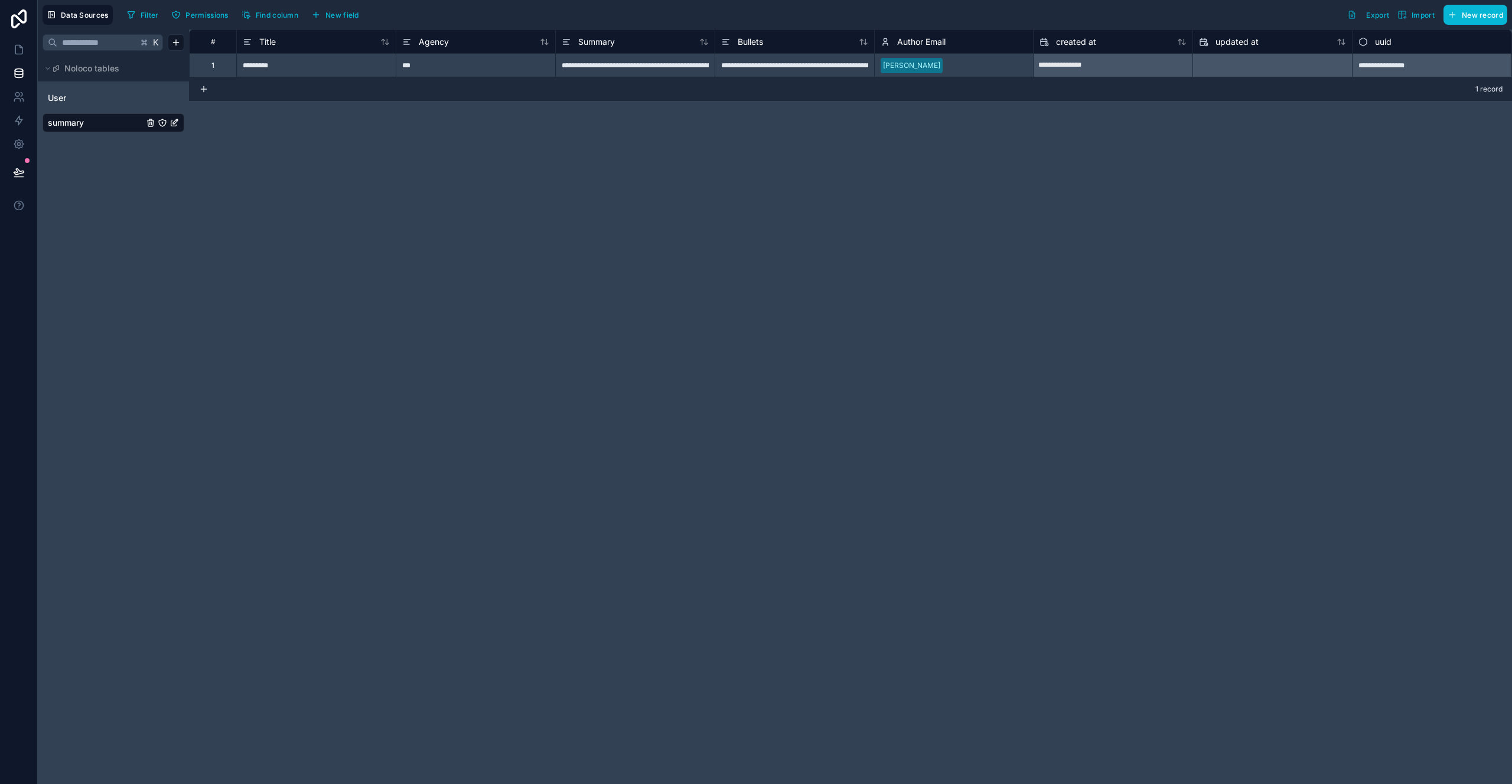
click at [1406, 30] on div "uuid" at bounding box center [1432, 41] width 159 height 24
click at [1414, 25] on div "Data Sources Filter Permissions Find column New field Export Import New record" at bounding box center [775, 14] width 1475 height 30
click at [1418, 19] on button "Import" at bounding box center [1416, 14] width 45 height 20
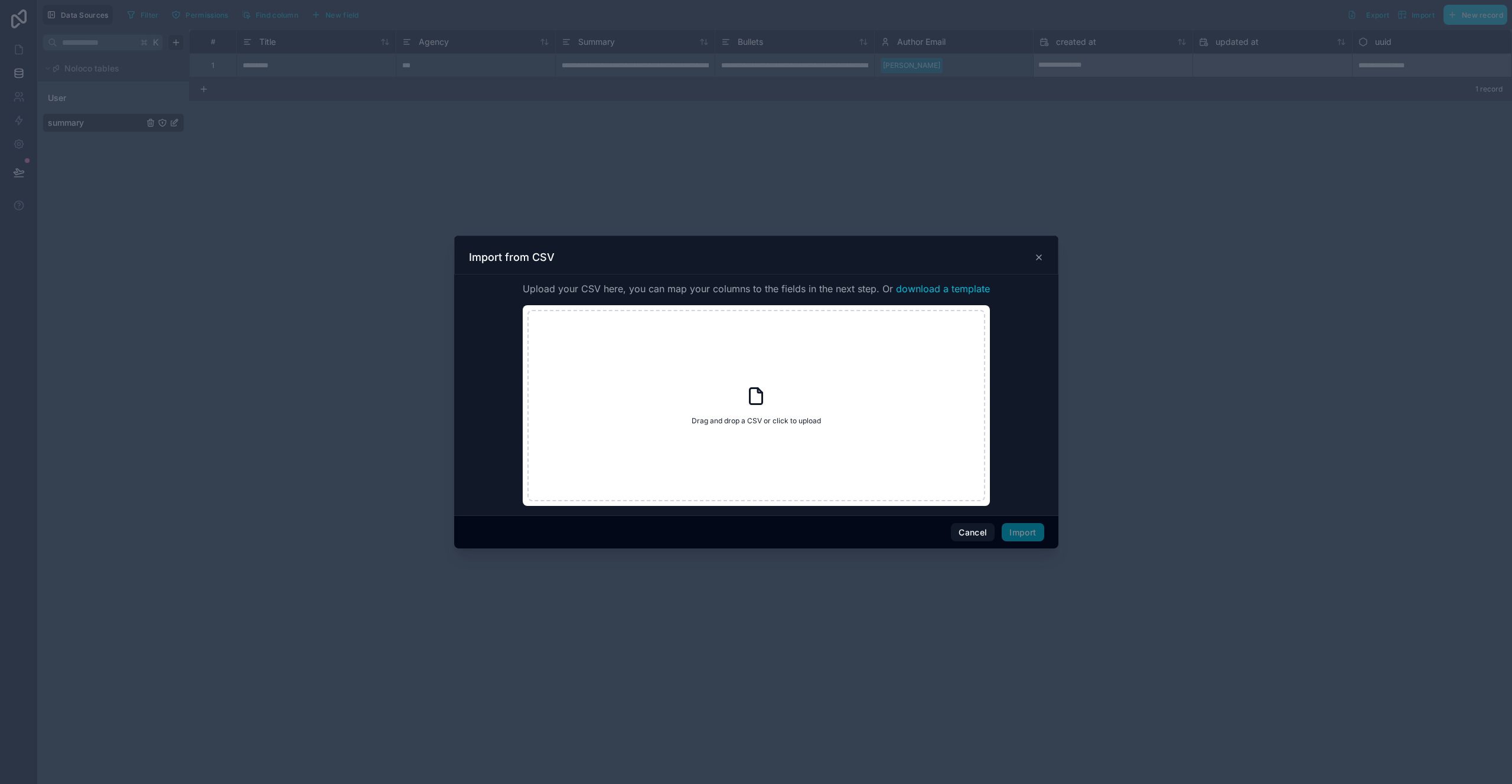
click at [1045, 269] on div "Import from CSV" at bounding box center [756, 255] width 604 height 39
click at [1047, 266] on div "Import from CSV" at bounding box center [756, 255] width 604 height 39
click at [1042, 263] on div "Import from CSV" at bounding box center [757, 257] width 575 height 14
click at [1039, 257] on icon at bounding box center [1039, 258] width 5 height 5
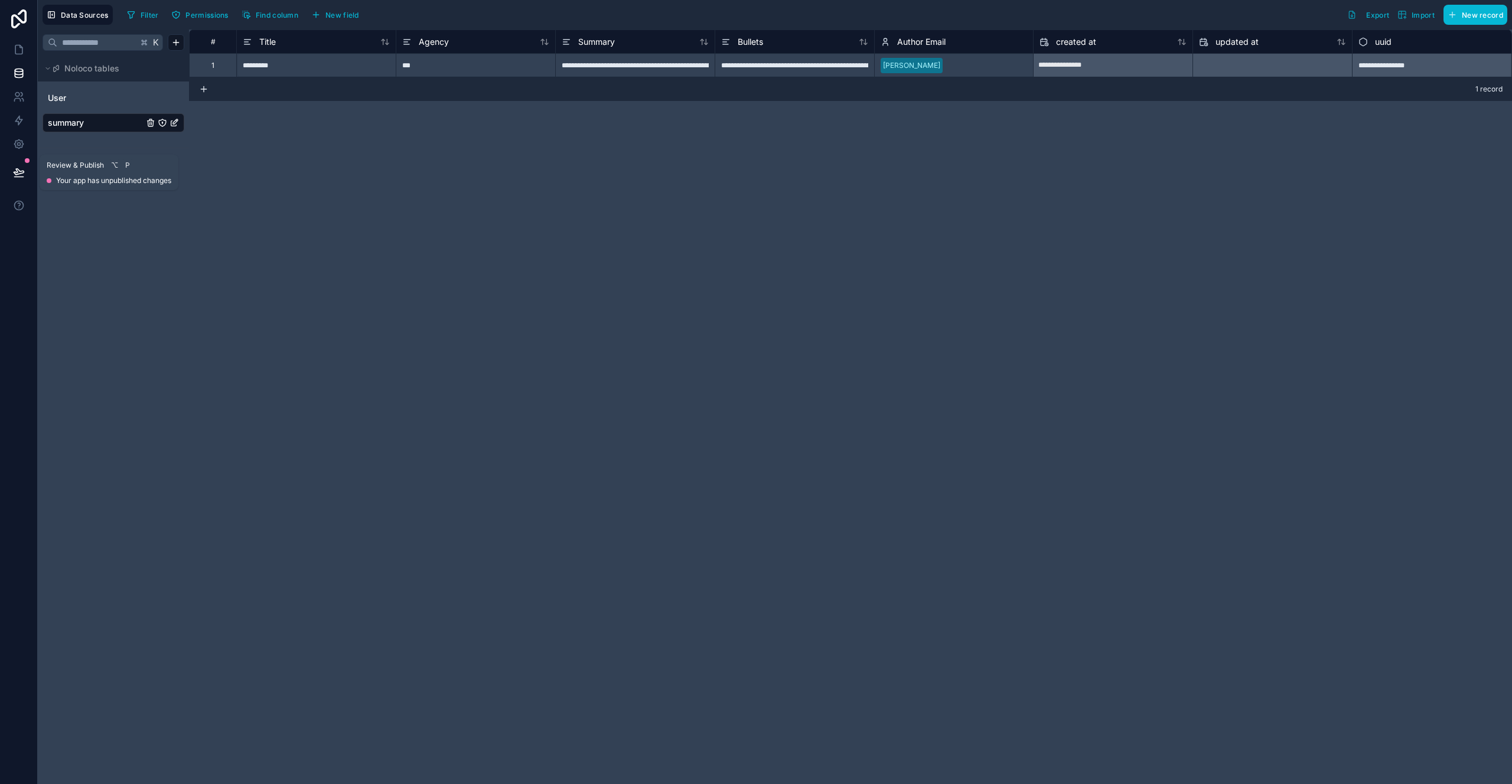
click at [13, 168] on icon at bounding box center [19, 173] width 12 height 12
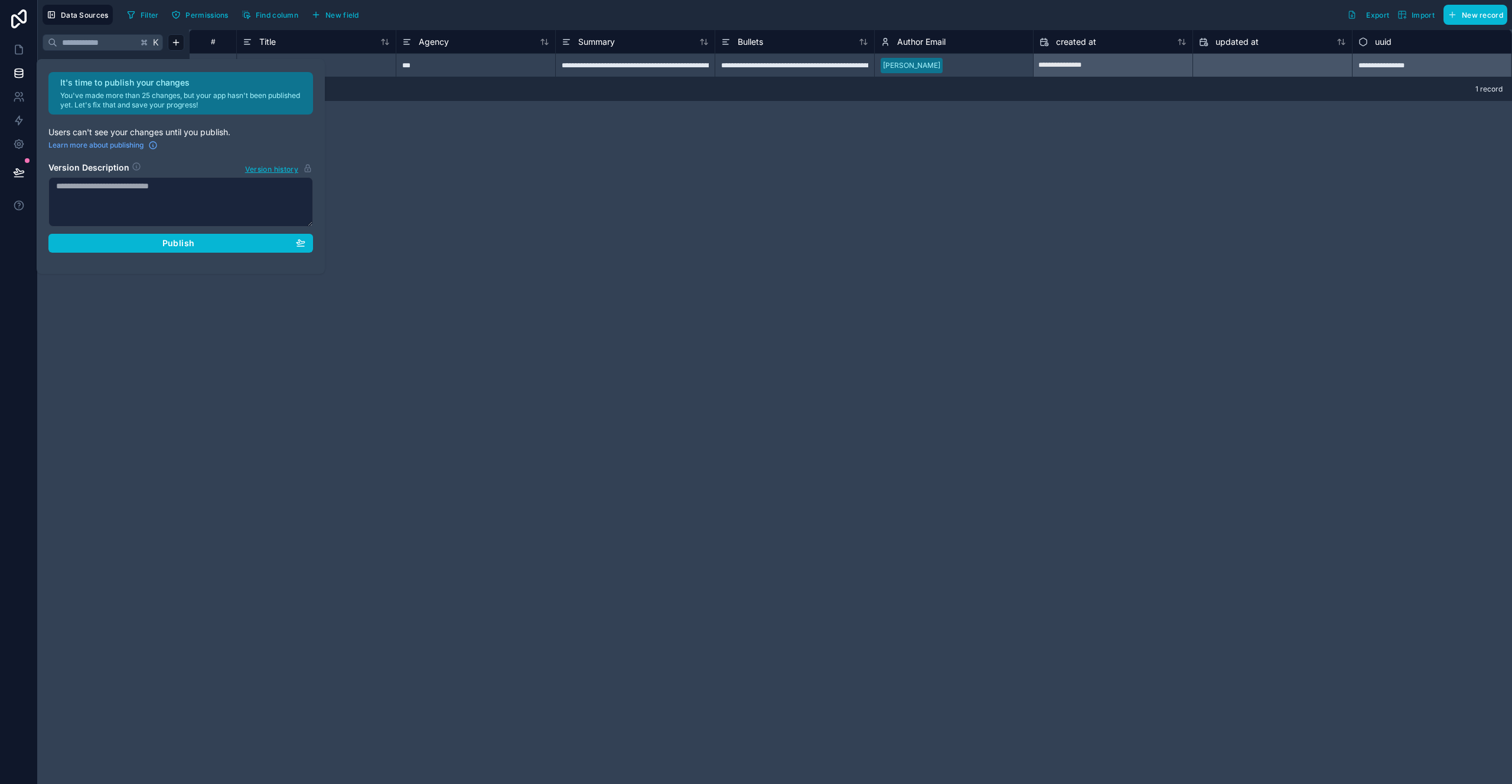
click at [196, 300] on div "**********" at bounding box center [850, 407] width 1323 height 754
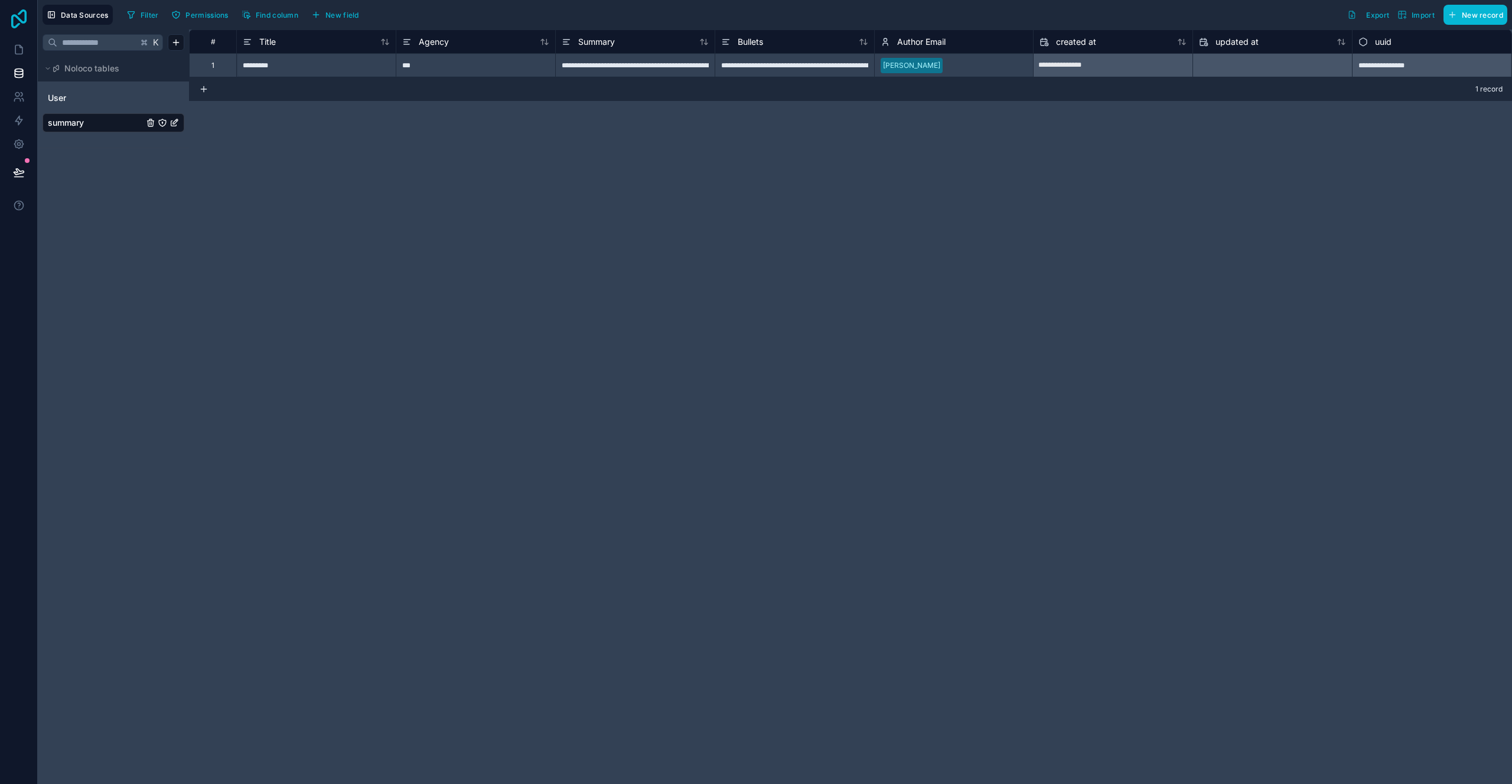
click at [21, 19] on icon at bounding box center [19, 19] width 24 height 19
